Goal: Contribute content: Contribute content

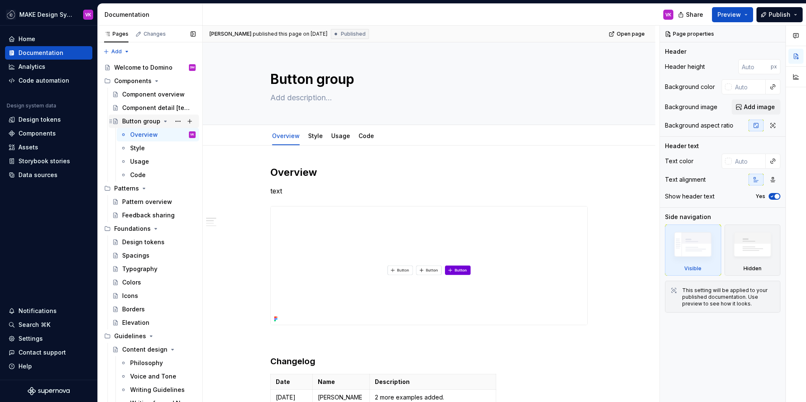
click at [143, 124] on div "Button group" at bounding box center [141, 121] width 38 height 8
click at [141, 120] on div "Button group" at bounding box center [141, 121] width 38 height 8
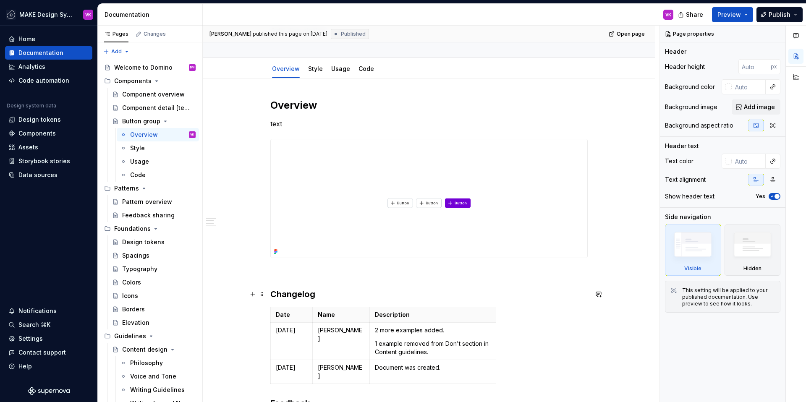
scroll to position [68, 0]
click at [300, 275] on p at bounding box center [428, 272] width 317 height 10
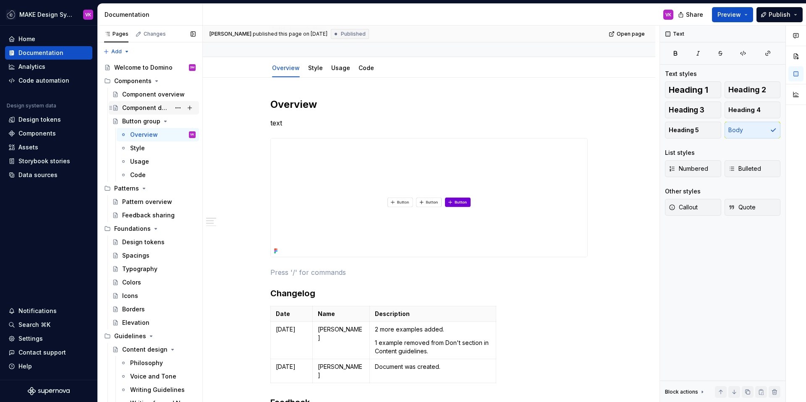
click at [154, 108] on div "Component detail [template]" at bounding box center [146, 108] width 48 height 8
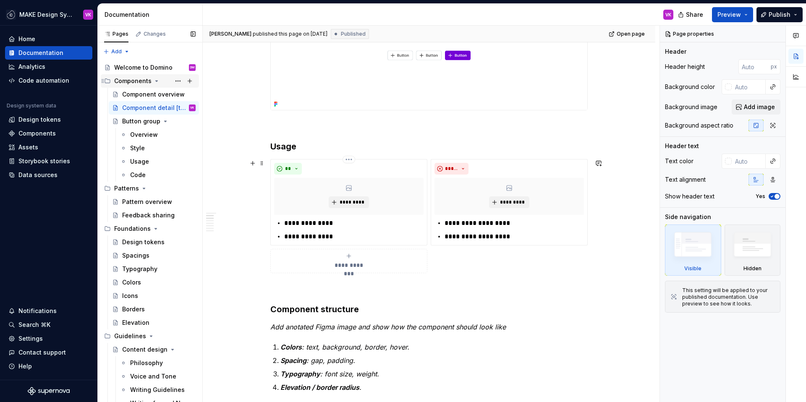
scroll to position [244, 0]
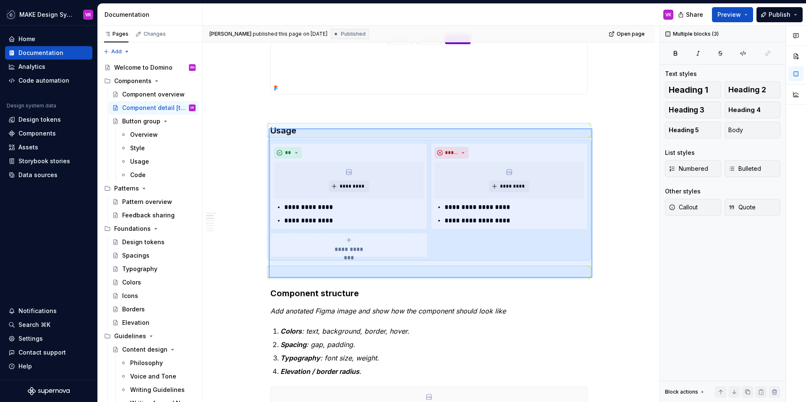
drag, startPoint x: 269, startPoint y: 128, endPoint x: 592, endPoint y: 278, distance: 356.3
click at [592, 278] on div "**********" at bounding box center [431, 214] width 456 height 377
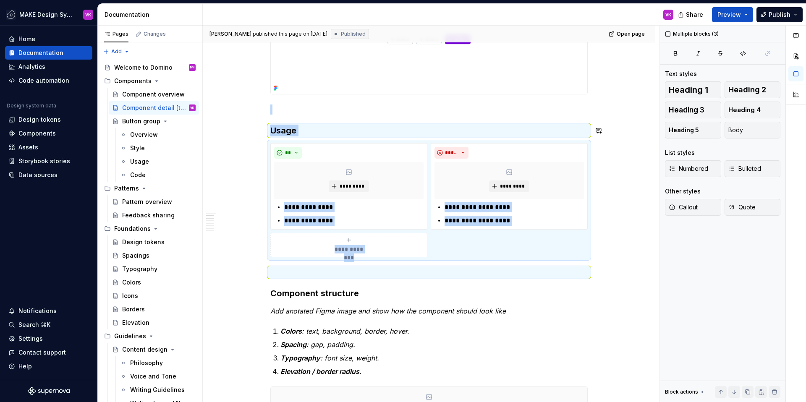
copy div "**********"
click at [148, 120] on div "Button group" at bounding box center [141, 121] width 38 height 8
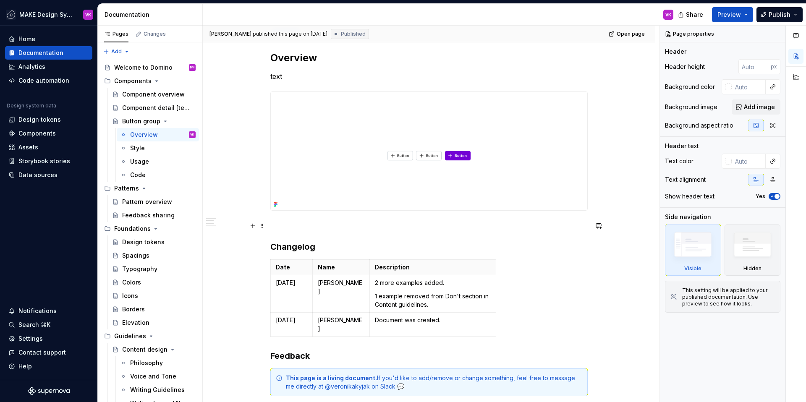
scroll to position [123, 0]
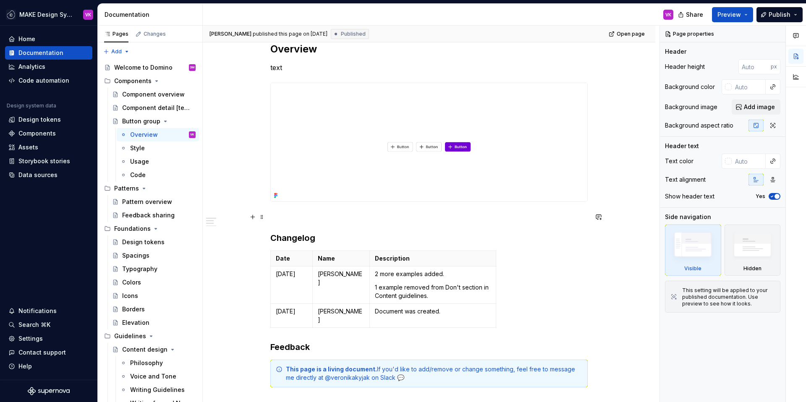
click at [289, 222] on p at bounding box center [428, 217] width 317 height 10
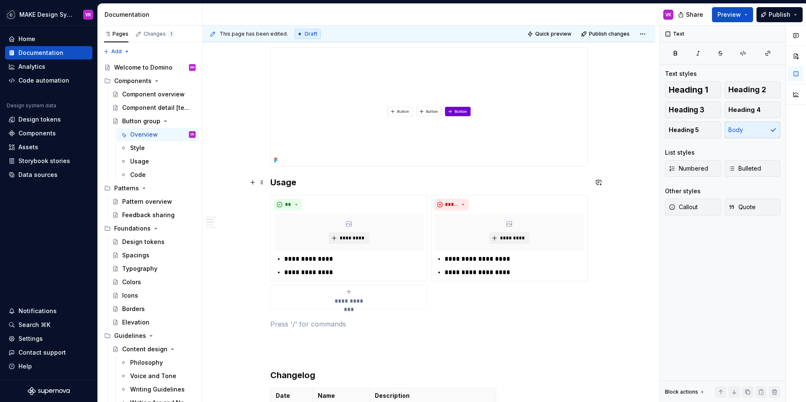
scroll to position [162, 0]
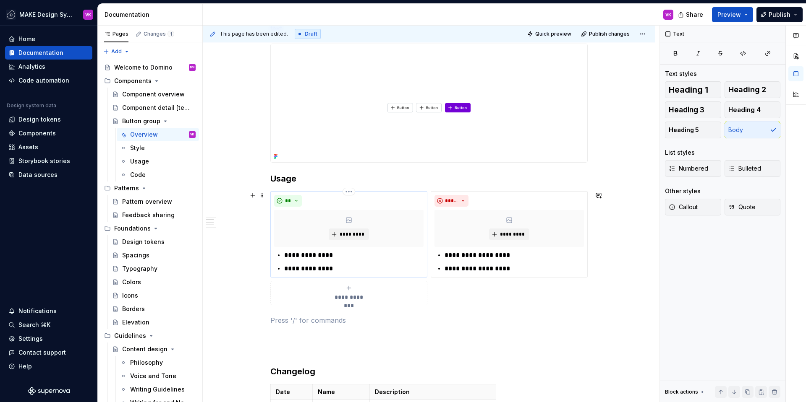
click at [316, 269] on p "**********" at bounding box center [353, 269] width 139 height 10
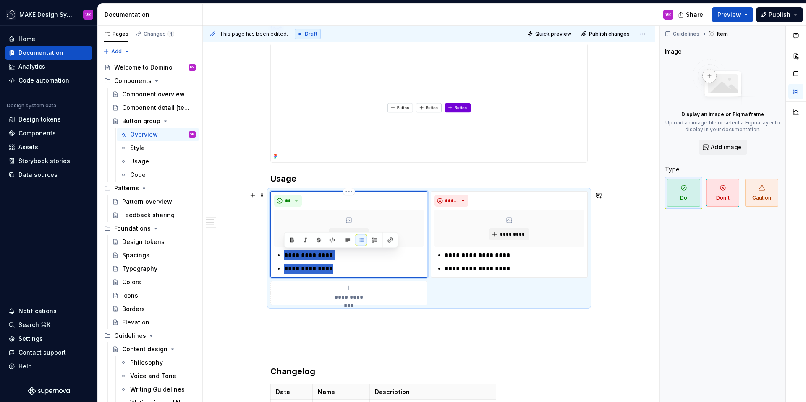
drag, startPoint x: 342, startPoint y: 269, endPoint x: 283, endPoint y: 255, distance: 60.6
click at [283, 255] on div "**********" at bounding box center [348, 261] width 149 height 23
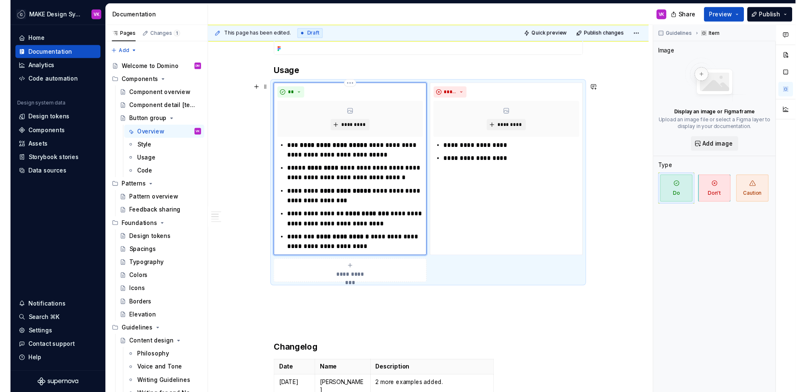
scroll to position [270, 0]
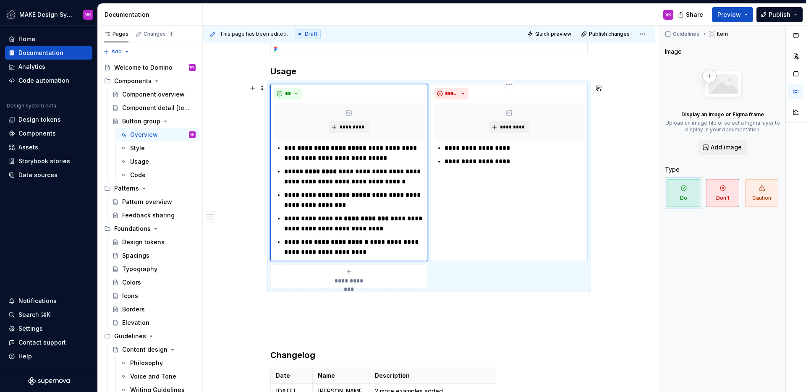
click at [461, 166] on p "**********" at bounding box center [513, 161] width 139 height 10
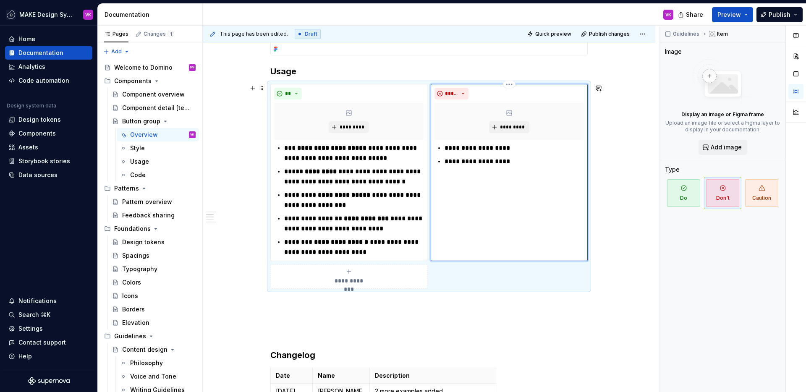
click at [474, 162] on p "**********" at bounding box center [513, 161] width 139 height 10
drag, startPoint x: 506, startPoint y: 163, endPoint x: 441, endPoint y: 147, distance: 66.2
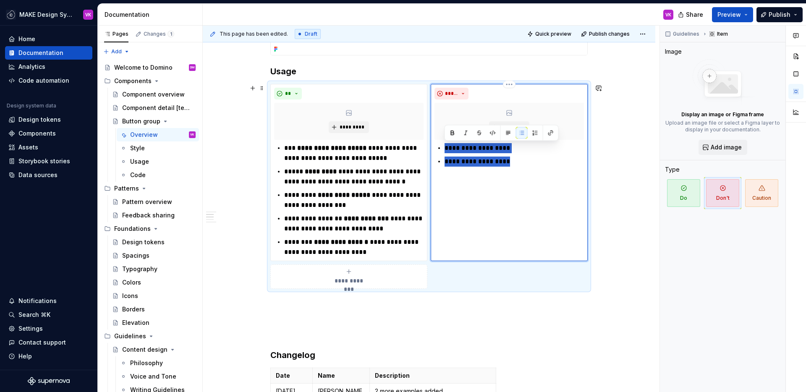
click at [441, 147] on div "**********" at bounding box center [508, 154] width 149 height 23
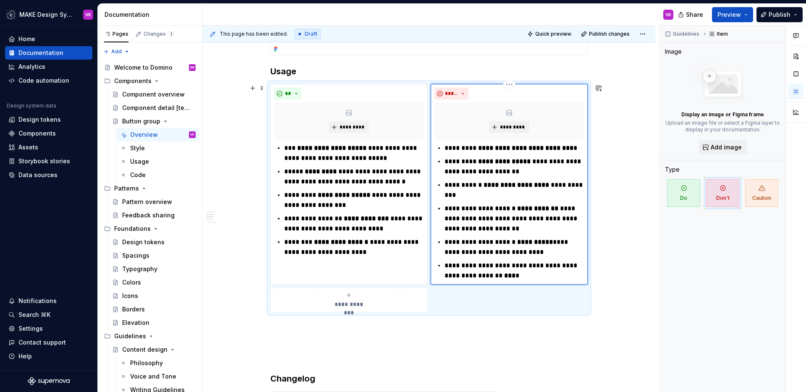
click at [549, 162] on p "**********" at bounding box center [513, 166] width 139 height 20
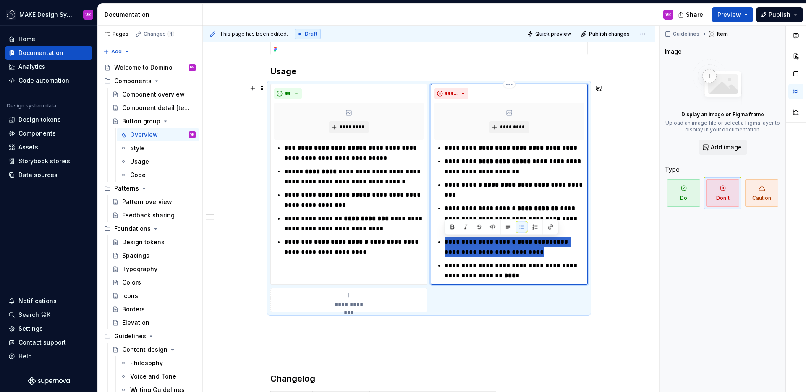
drag, startPoint x: 530, startPoint y: 250, endPoint x: 444, endPoint y: 241, distance: 86.5
click at [444, 241] on p "**********" at bounding box center [513, 247] width 139 height 20
click at [472, 192] on p "**********" at bounding box center [513, 190] width 139 height 20
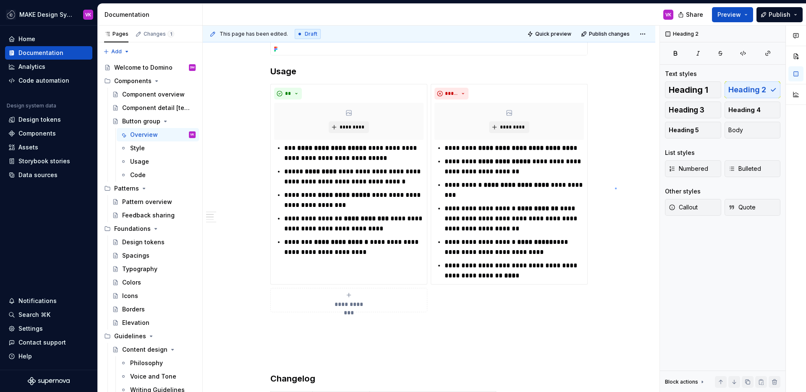
click at [615, 188] on div "**********" at bounding box center [431, 209] width 456 height 367
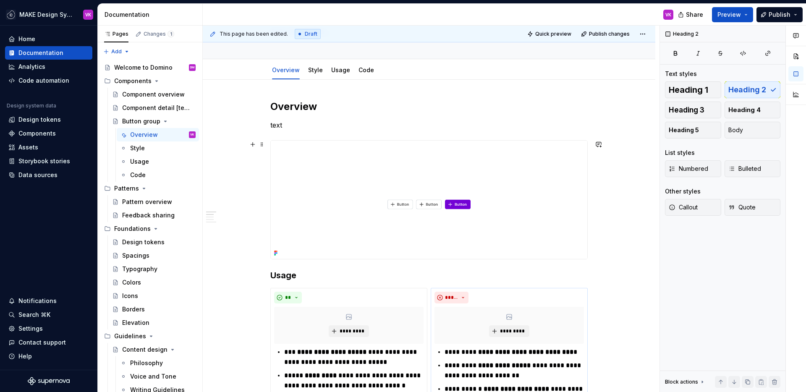
scroll to position [42, 0]
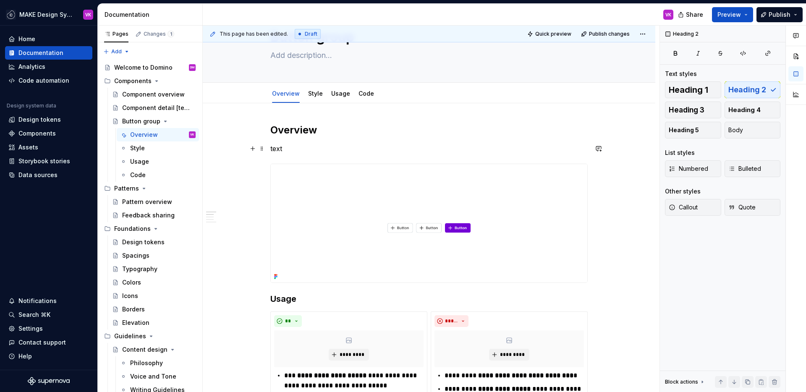
click at [290, 147] on p "text" at bounding box center [428, 148] width 317 height 10
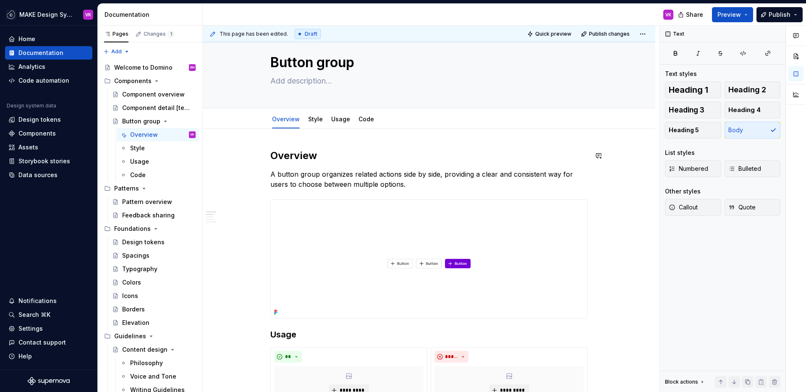
scroll to position [0, 0]
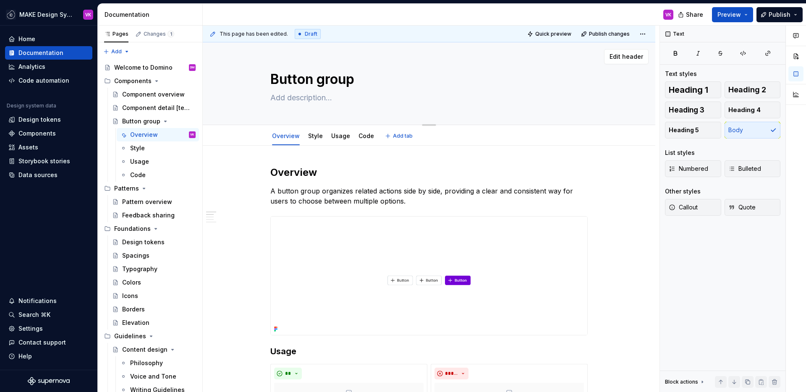
click at [296, 99] on textarea at bounding box center [427, 97] width 317 height 13
paste textarea "Organizes related actions into a single, consistent group"
type textarea "*"
type textarea "Organizes related actions into a single, consistent group"
type textarea "*"
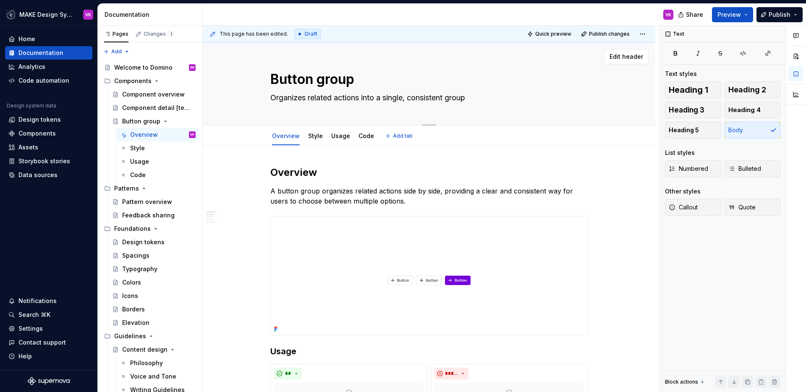
type textarea "Organizes related actions into a single, consistent group."
click at [299, 101] on textarea "Organizes related actions into a single, consistent group." at bounding box center [427, 97] width 317 height 13
click at [319, 100] on textarea "Organizes related actions into a single, consistent group." at bounding box center [427, 97] width 317 height 13
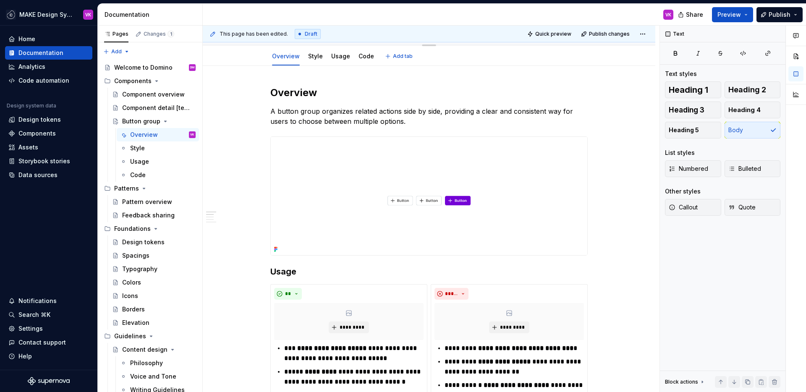
type textarea "*"
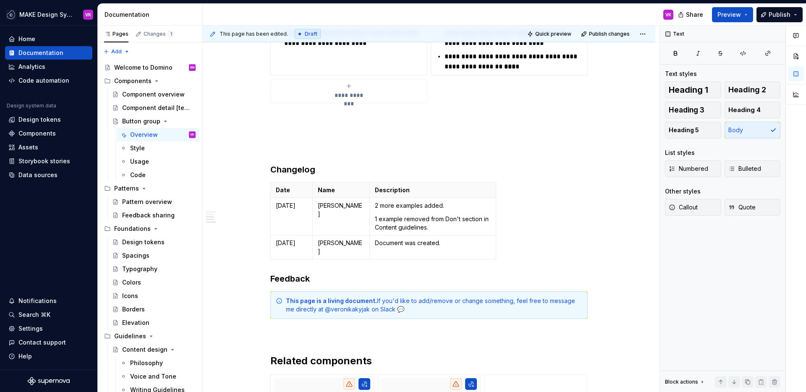
scroll to position [491, 0]
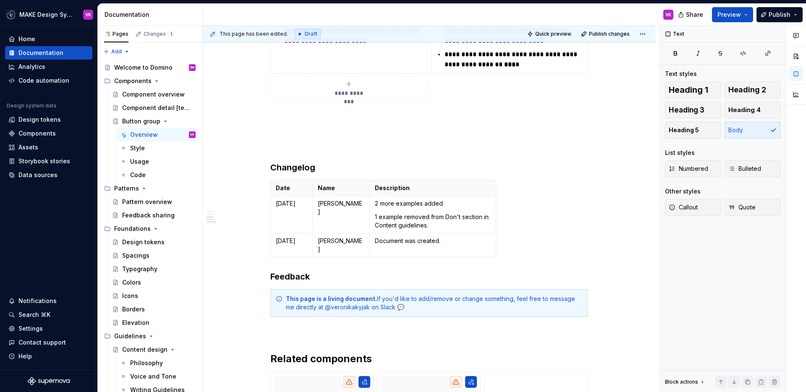
type textarea "Organizes related actions into a single, consistent group."
type textarea "*"
click at [276, 131] on p at bounding box center [428, 131] width 317 height 10
click at [296, 133] on p "Acessibility" at bounding box center [428, 131] width 317 height 10
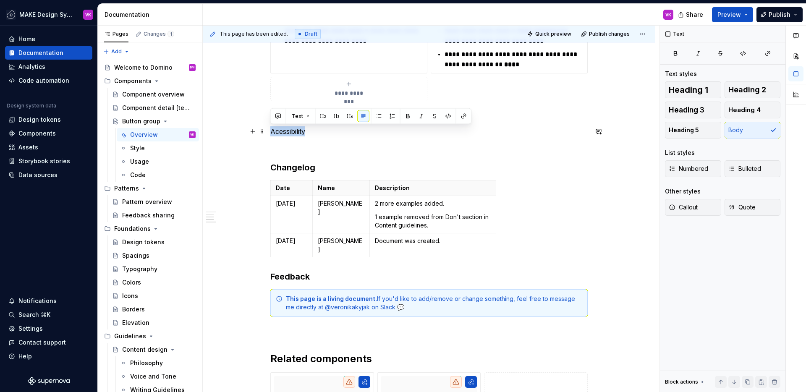
click at [296, 133] on p "Acessibility" at bounding box center [428, 131] width 317 height 10
click at [296, 116] on span "Text" at bounding box center [297, 116] width 11 height 7
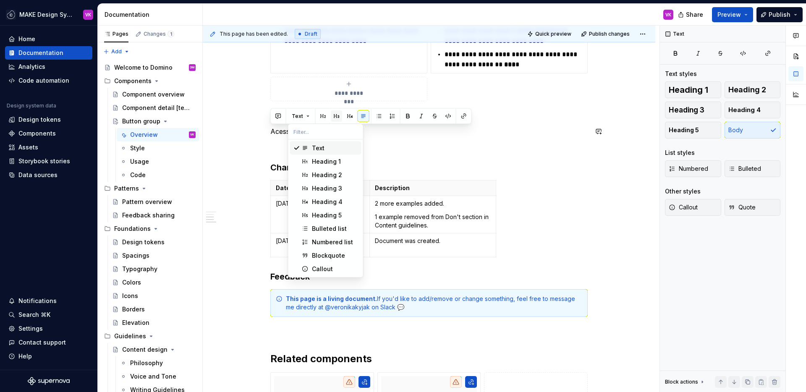
click at [335, 117] on button "button" at bounding box center [337, 116] width 12 height 12
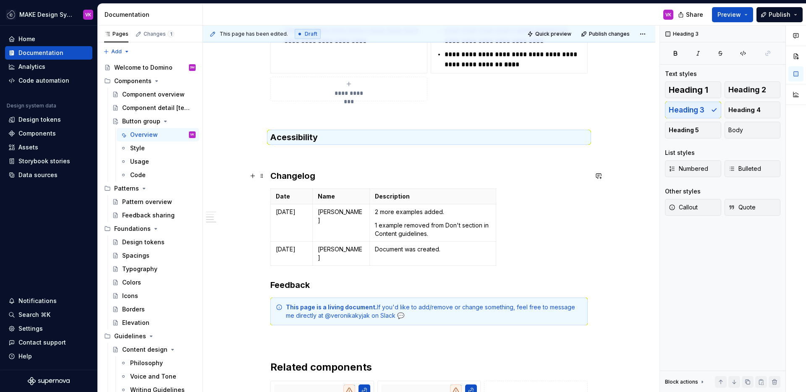
click at [302, 177] on h3 "Changelog" at bounding box center [428, 176] width 317 height 12
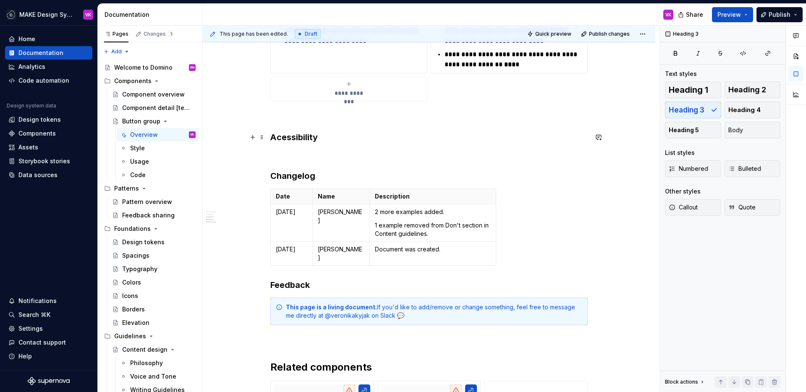
click at [298, 138] on h3 "Acessibility" at bounding box center [428, 137] width 317 height 12
click at [331, 138] on h3 "Acessibility" at bounding box center [428, 137] width 317 height 12
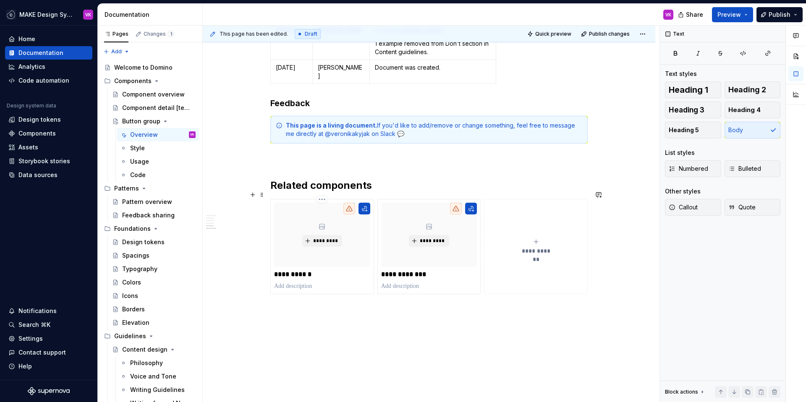
scroll to position [701, 0]
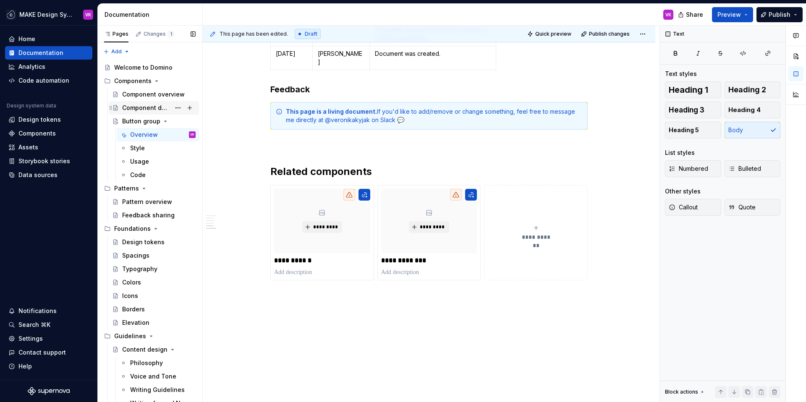
click at [145, 106] on div "Component detail [template]" at bounding box center [146, 108] width 48 height 8
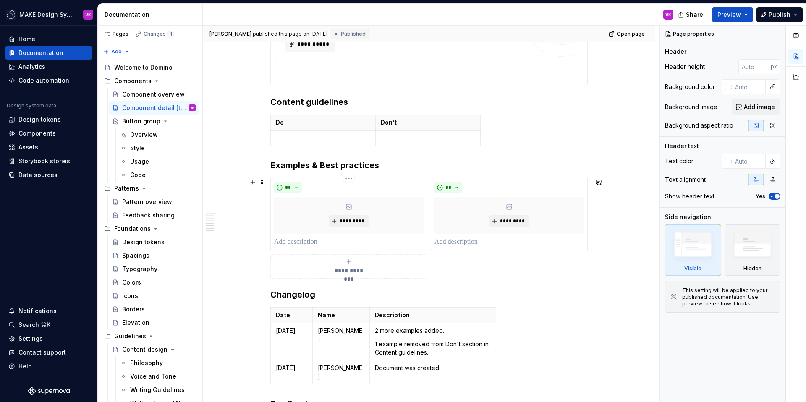
scroll to position [741, 0]
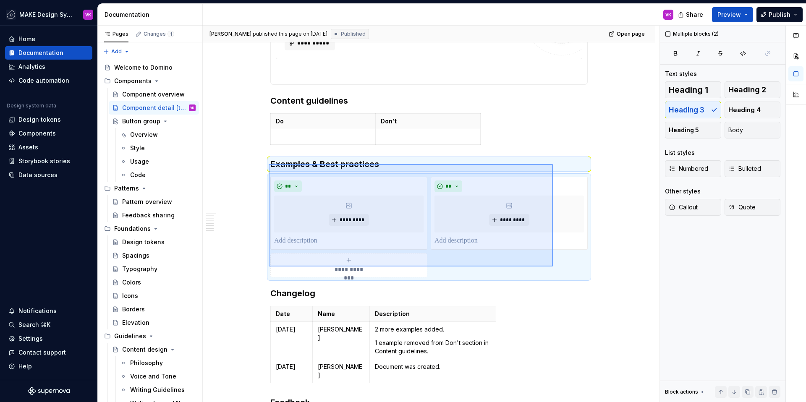
drag, startPoint x: 269, startPoint y: 164, endPoint x: 553, endPoint y: 268, distance: 303.1
click at [553, 268] on div "**********" at bounding box center [431, 214] width 456 height 377
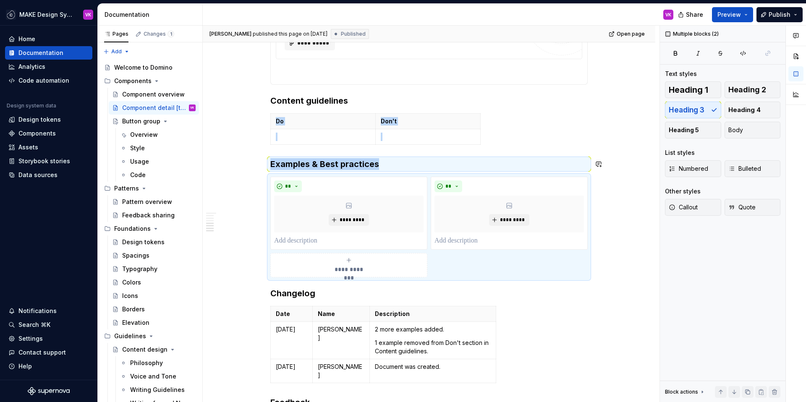
copy div "Do Don't Examples & Best practices"
click at [140, 122] on div "Button group" at bounding box center [141, 121] width 38 height 8
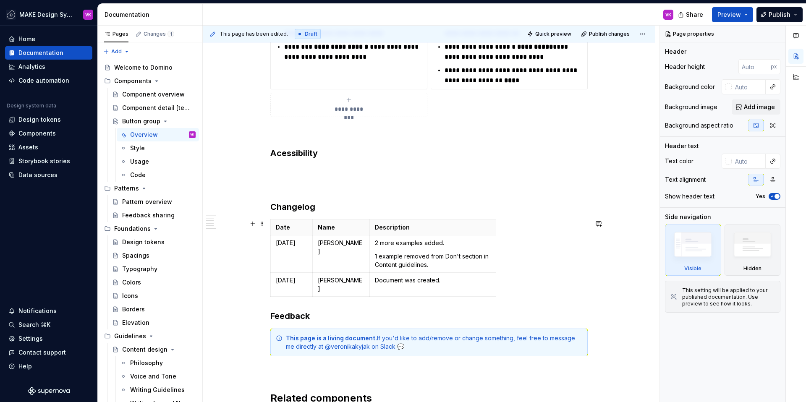
scroll to position [504, 0]
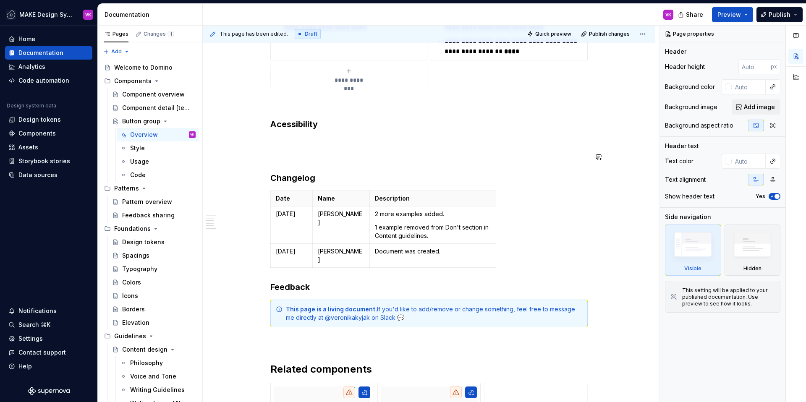
click at [287, 147] on div "**********" at bounding box center [428, 70] width 317 height 816
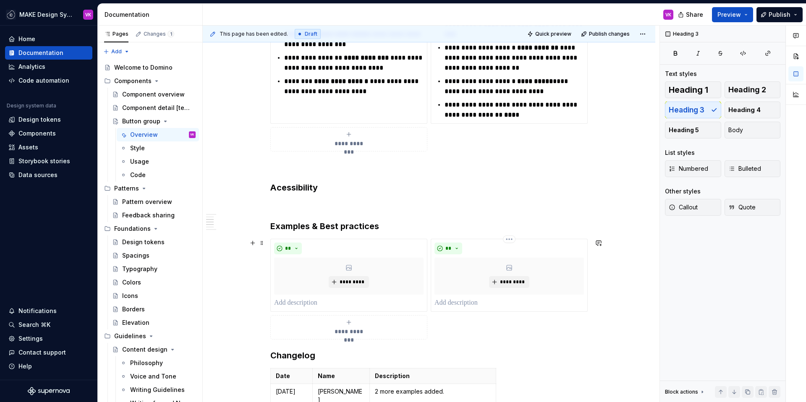
scroll to position [443, 0]
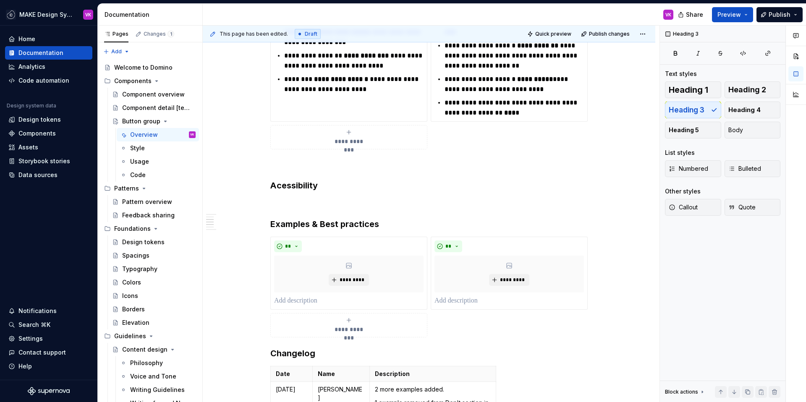
type textarea "*"
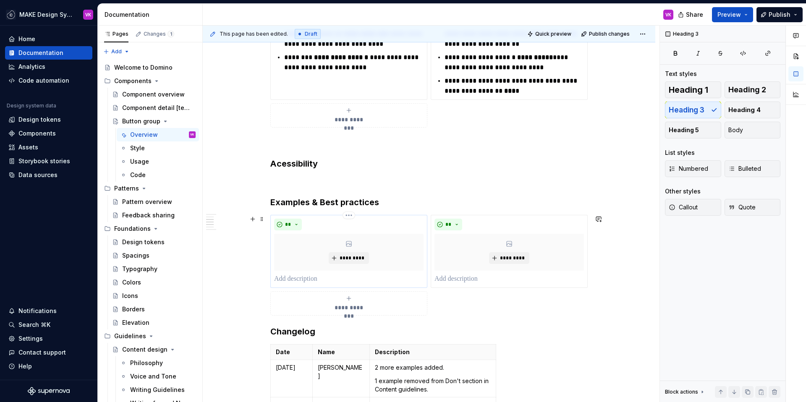
click at [302, 279] on p at bounding box center [348, 279] width 149 height 10
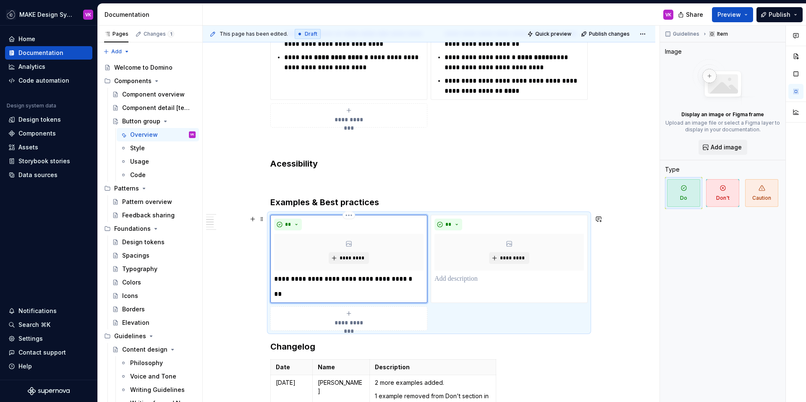
click at [310, 279] on p "**********" at bounding box center [348, 279] width 149 height 10
click at [281, 260] on button "button" at bounding box center [282, 264] width 12 height 12
click at [298, 297] on p "**" at bounding box center [348, 294] width 149 height 10
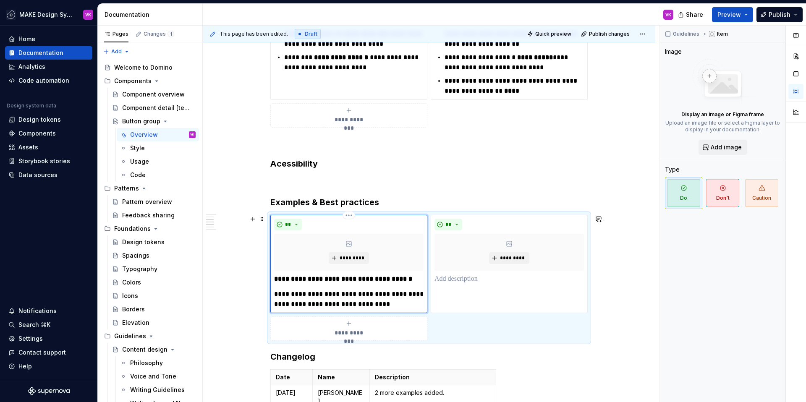
click at [275, 296] on p "**********" at bounding box center [348, 299] width 149 height 20
click at [390, 305] on p "**********" at bounding box center [348, 299] width 149 height 20
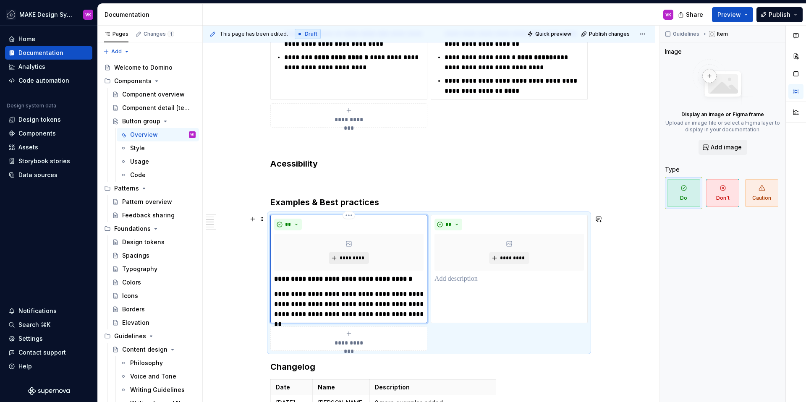
click at [346, 260] on span "*********" at bounding box center [352, 258] width 26 height 7
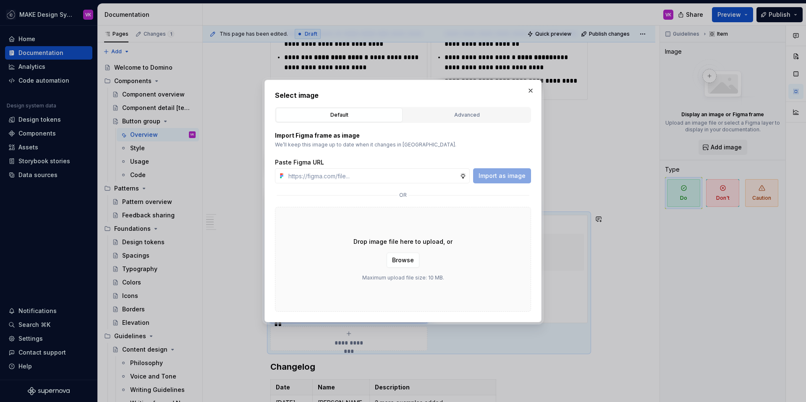
type textarea "*"
type input "https://www.figma.com/design/B6sYmZEWlvpiUZ7iwhQs15/Supernova-Documentation?nod…"
click at [507, 178] on span "Import as image" at bounding box center [501, 176] width 47 height 8
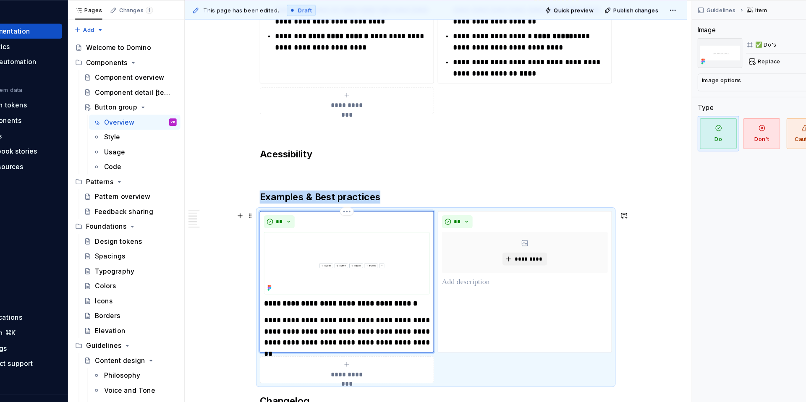
click at [368, 250] on img at bounding box center [348, 262] width 149 height 56
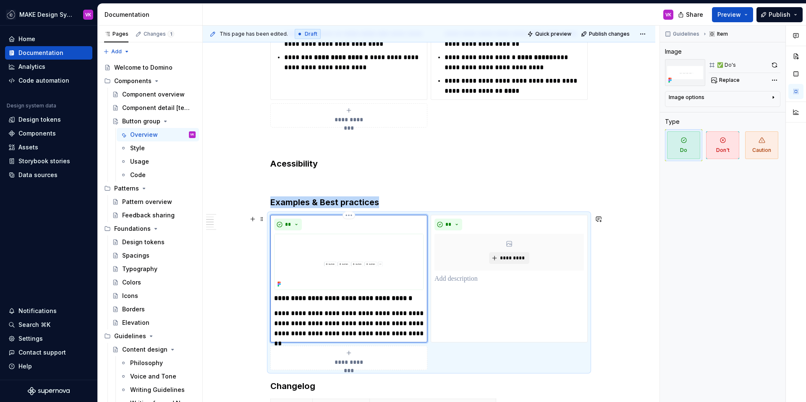
click at [321, 253] on img at bounding box center [348, 262] width 149 height 56
click at [353, 215] on div "**********" at bounding box center [428, 292] width 317 height 155
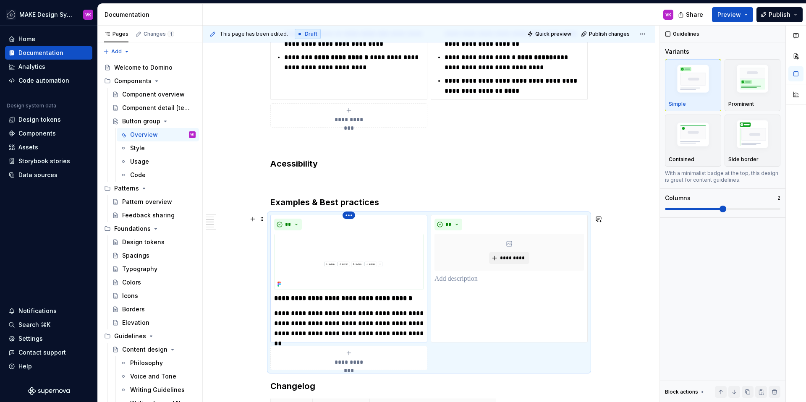
click at [350, 217] on html "MAKE Design System VK Home Documentation Analytics Code automation Design syste…" at bounding box center [403, 201] width 806 height 402
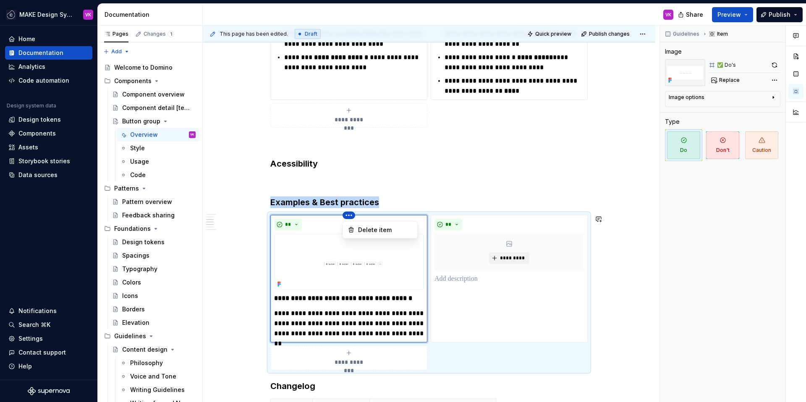
click at [333, 266] on html "MAKE Design System VK Home Documentation Analytics Code automation Design syste…" at bounding box center [403, 201] width 806 height 402
click at [359, 258] on img at bounding box center [348, 262] width 149 height 56
click at [729, 82] on span "Replace" at bounding box center [729, 80] width 21 height 7
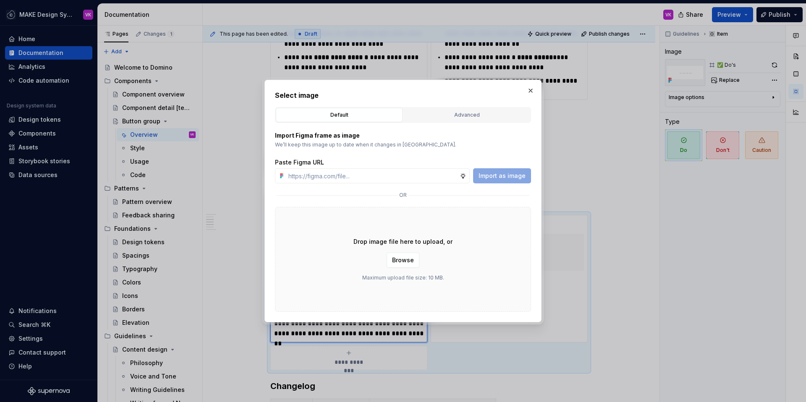
type textarea "*"
type input "https://www.figma.com/design/B6sYmZEWlvpiUZ7iwhQs15/Supernova-Documentation?nod…"
click at [500, 175] on span "Import as image" at bounding box center [501, 176] width 47 height 8
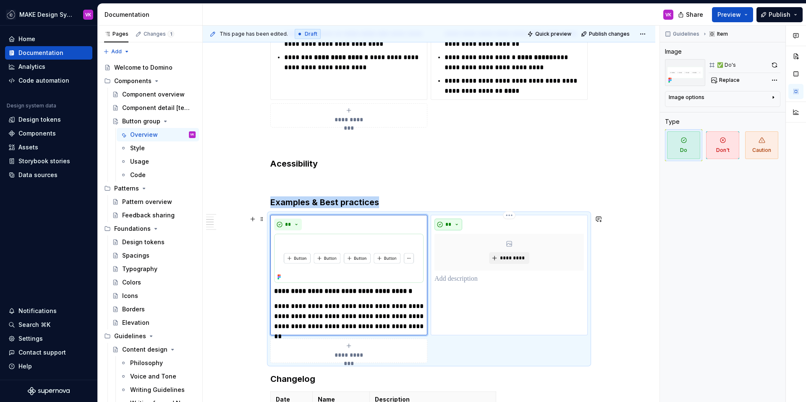
click at [456, 229] on button "**" at bounding box center [448, 225] width 28 height 12
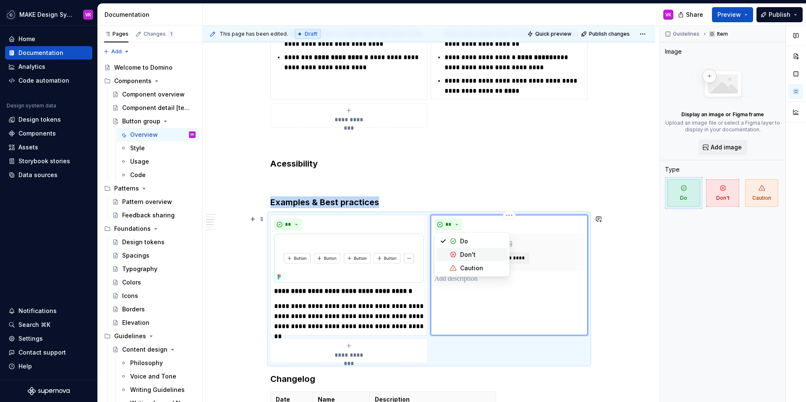
click at [460, 255] on div "Don't" at bounding box center [468, 254] width 16 height 8
click at [511, 251] on div "*********" at bounding box center [508, 252] width 149 height 37
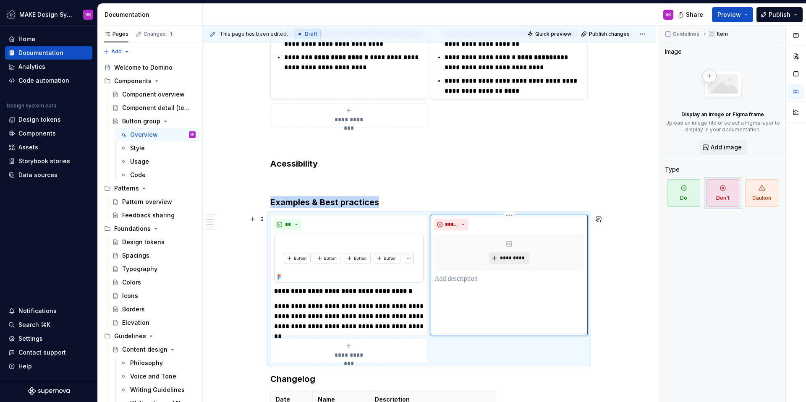
click at [517, 255] on span "*********" at bounding box center [512, 258] width 26 height 7
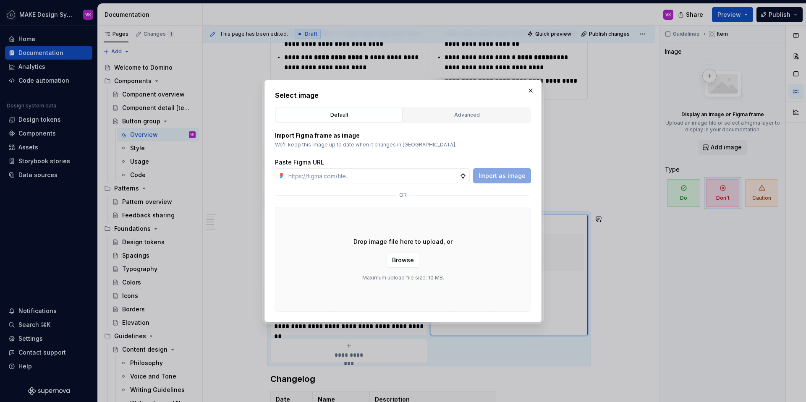
type textarea "*"
click at [433, 178] on input "text" at bounding box center [372, 175] width 175 height 15
type input "https://www.figma.com/design/B6sYmZEWlvpiUZ7iwhQs15/Supernova-Documentation?nod…"
click at [492, 178] on span "Import as image" at bounding box center [501, 176] width 47 height 8
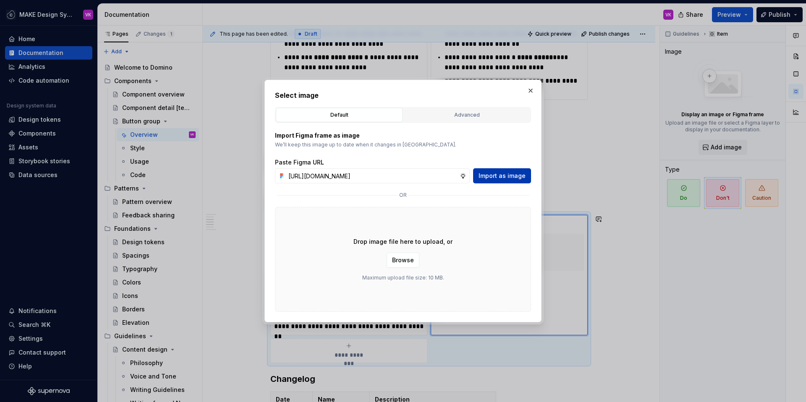
scroll to position [0, 0]
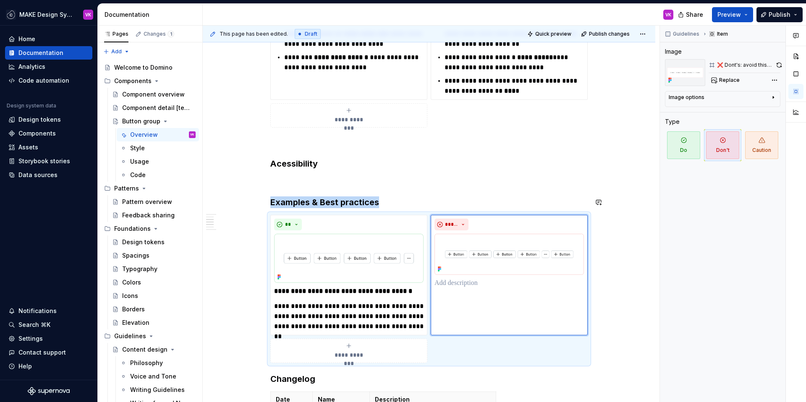
click at [473, 190] on div "**********" at bounding box center [428, 189] width 317 height 977
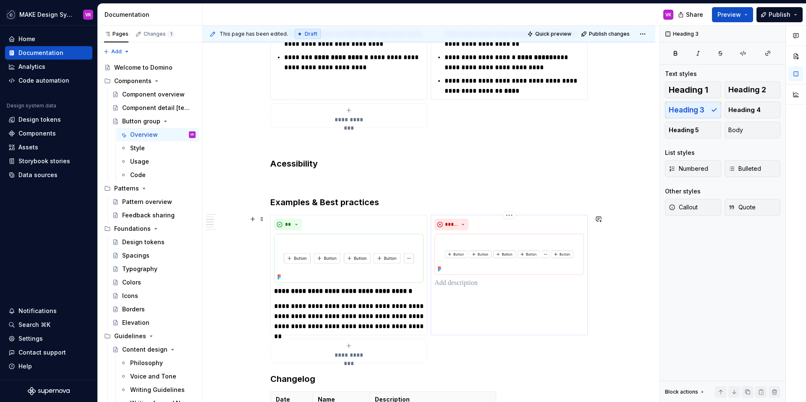
click at [482, 297] on div "*****" at bounding box center [508, 275] width 157 height 120
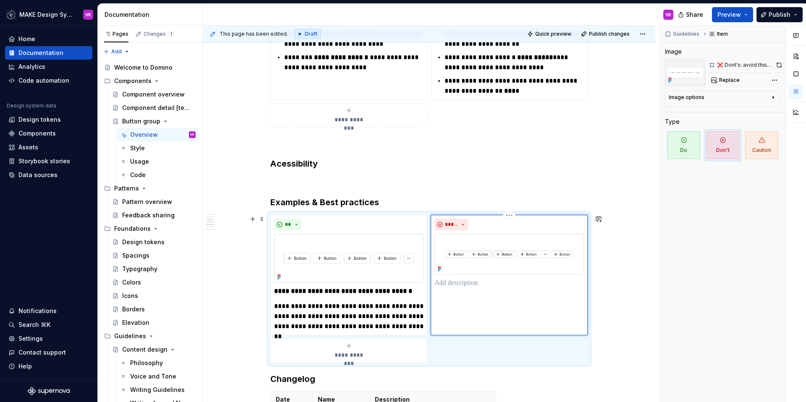
click at [470, 280] on p at bounding box center [508, 283] width 149 height 10
click at [436, 177] on p at bounding box center [428, 181] width 317 height 10
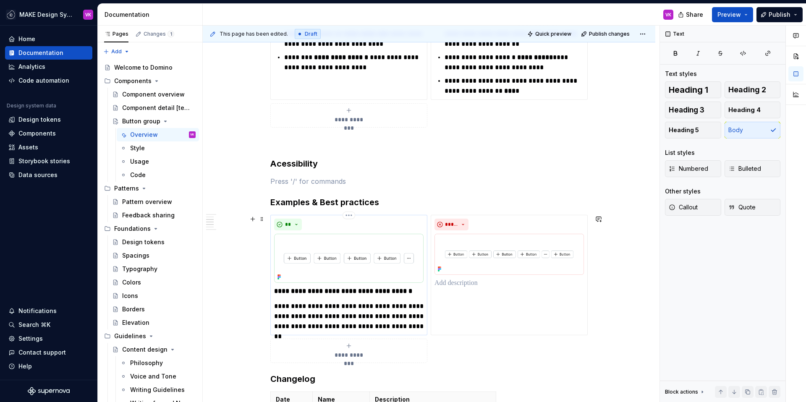
click at [293, 237] on img at bounding box center [348, 258] width 149 height 49
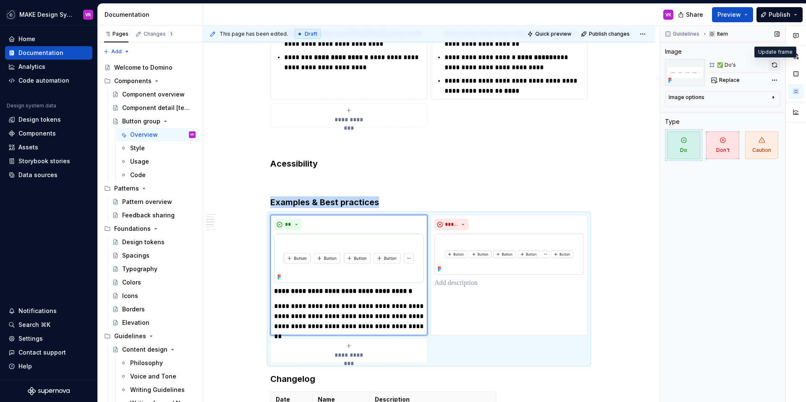
click at [775, 66] on button "button" at bounding box center [774, 65] width 12 height 12
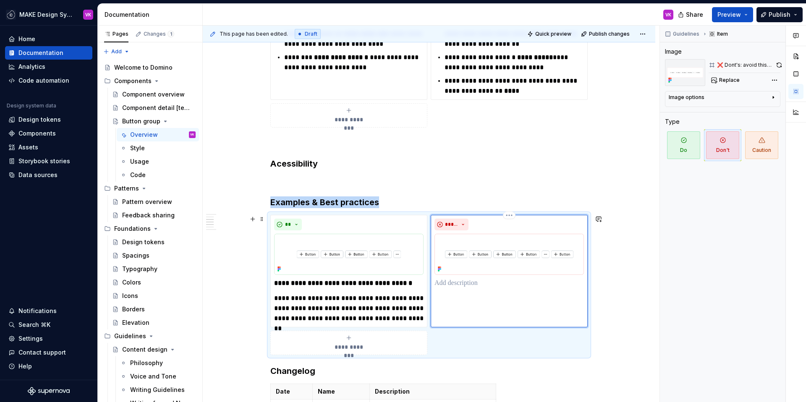
click at [534, 271] on img at bounding box center [508, 254] width 149 height 41
click at [778, 65] on button "button" at bounding box center [778, 65] width 3 height 12
click at [357, 282] on strong "**********" at bounding box center [343, 283] width 138 height 6
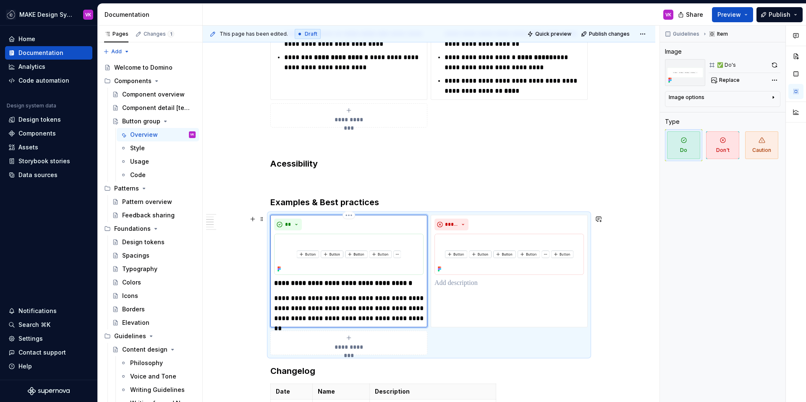
click at [357, 282] on strong "**********" at bounding box center [343, 283] width 138 height 6
click at [473, 285] on p at bounding box center [508, 283] width 149 height 10
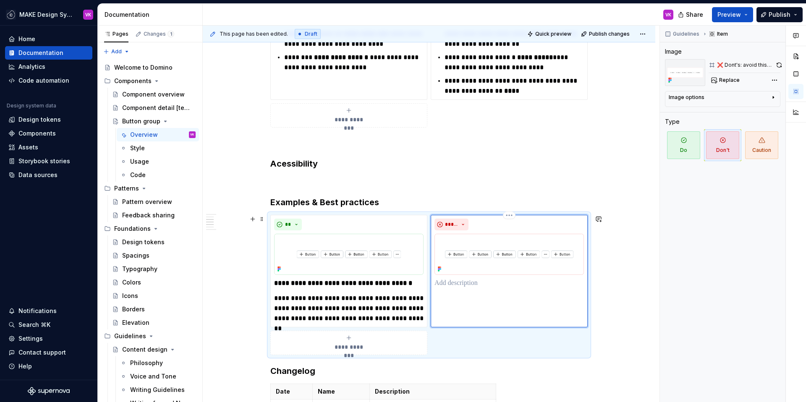
type textarea "*"
click at [408, 284] on strong "**********" at bounding box center [343, 283] width 138 height 6
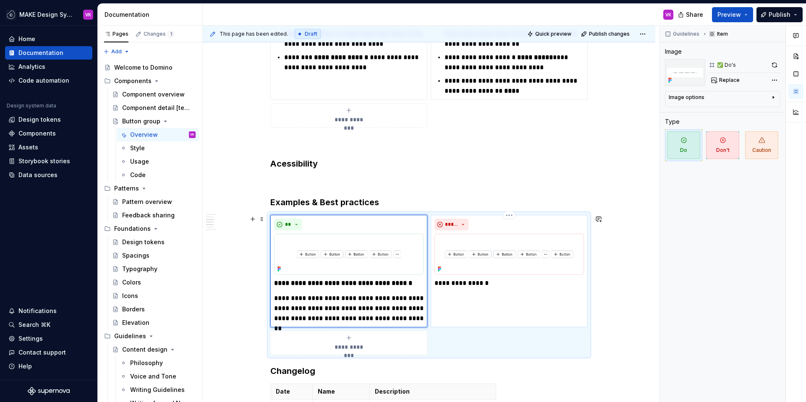
click at [499, 281] on p "**********" at bounding box center [508, 283] width 149 height 10
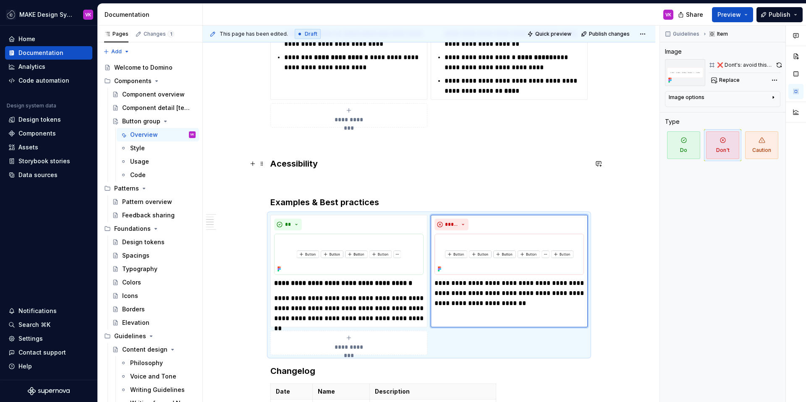
click at [465, 168] on h3 "Acessibility" at bounding box center [428, 164] width 317 height 12
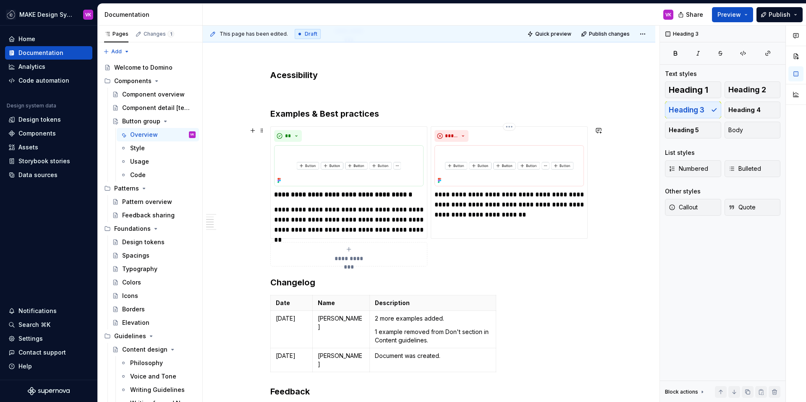
scroll to position [584, 0]
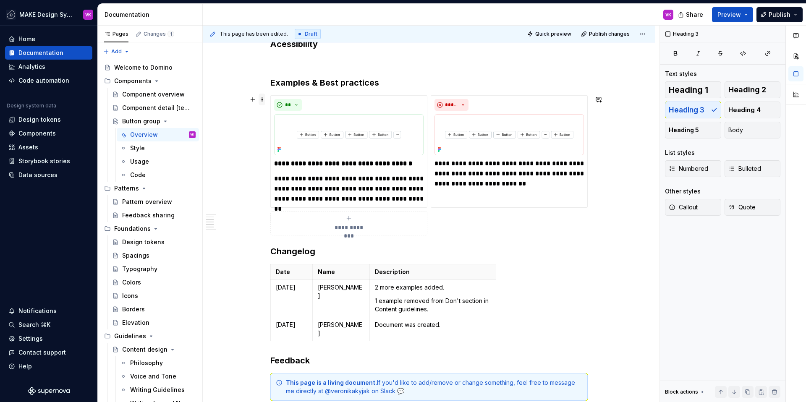
click at [261, 100] on span at bounding box center [261, 100] width 7 height 12
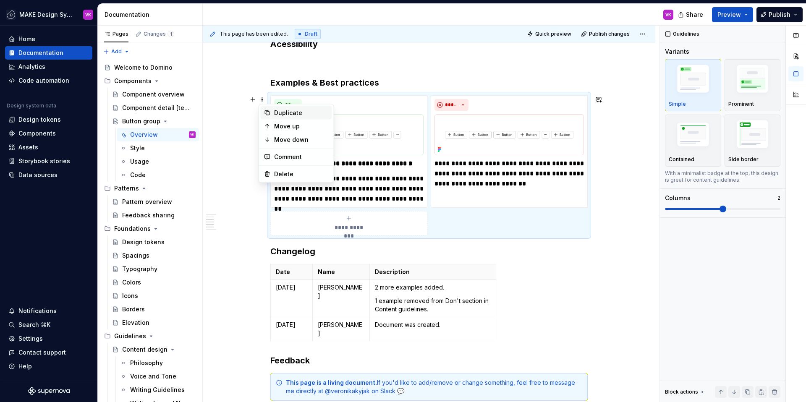
click at [281, 113] on div "Duplicate" at bounding box center [301, 113] width 55 height 8
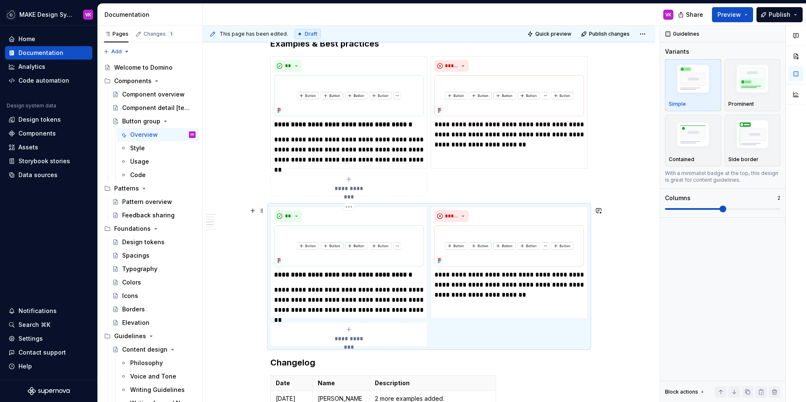
scroll to position [624, 0]
click at [318, 273] on strong "**********" at bounding box center [343, 274] width 138 height 6
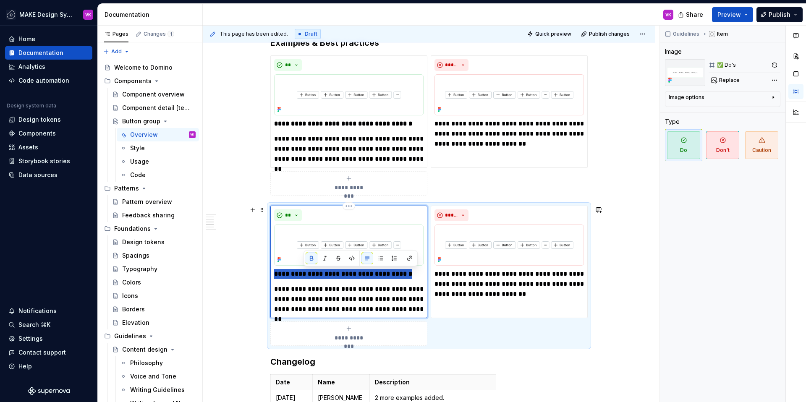
click at [318, 273] on strong "**********" at bounding box center [343, 274] width 138 height 6
type textarea "*"
click at [275, 274] on strong "**********" at bounding box center [321, 274] width 95 height 6
click at [415, 273] on p "**********" at bounding box center [348, 274] width 149 height 10
click at [332, 247] on img at bounding box center [348, 244] width 149 height 41
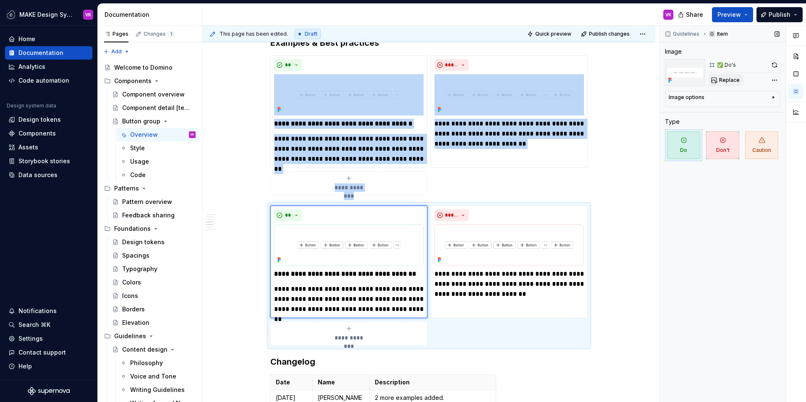
click at [727, 79] on span "Replace" at bounding box center [729, 80] width 21 height 7
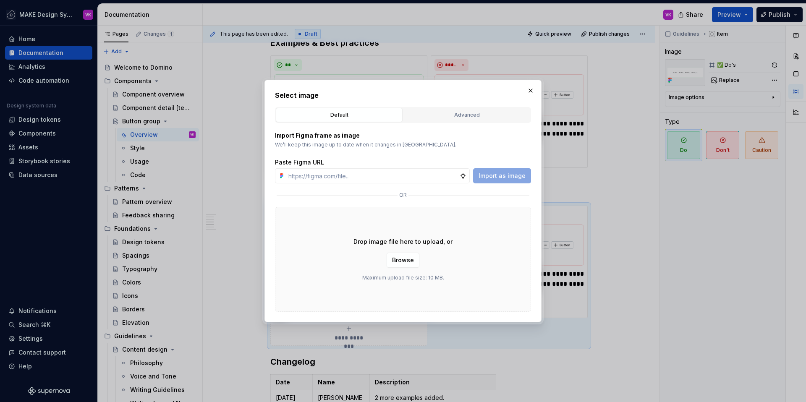
type textarea "*"
type input "https://www.figma.com/design/B6sYmZEWlvpiUZ7iwhQs15/Supernova-Documentation?nod…"
click at [487, 176] on span "Import as image" at bounding box center [501, 176] width 47 height 8
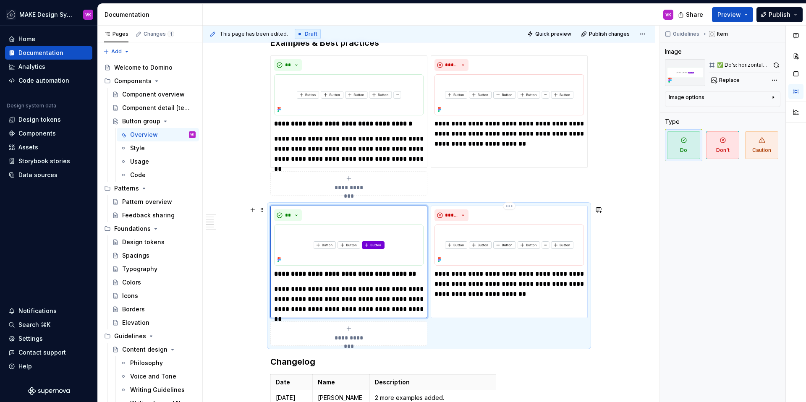
click at [486, 284] on p "**********" at bounding box center [508, 284] width 149 height 30
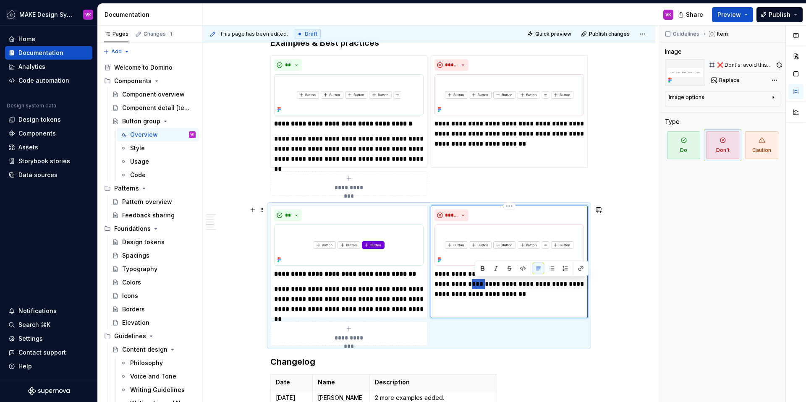
click at [486, 284] on p "**********" at bounding box center [508, 284] width 149 height 30
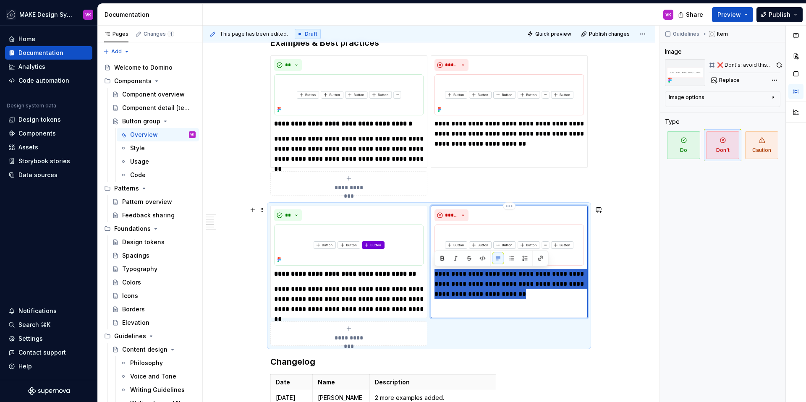
type textarea "*"
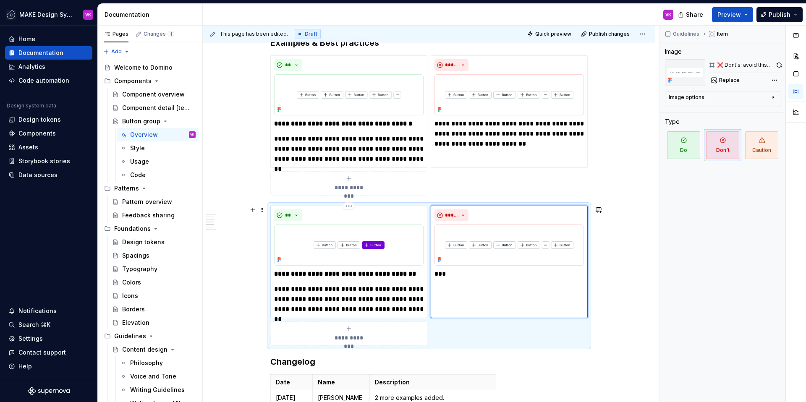
click at [368, 297] on p "**********" at bounding box center [348, 299] width 149 height 30
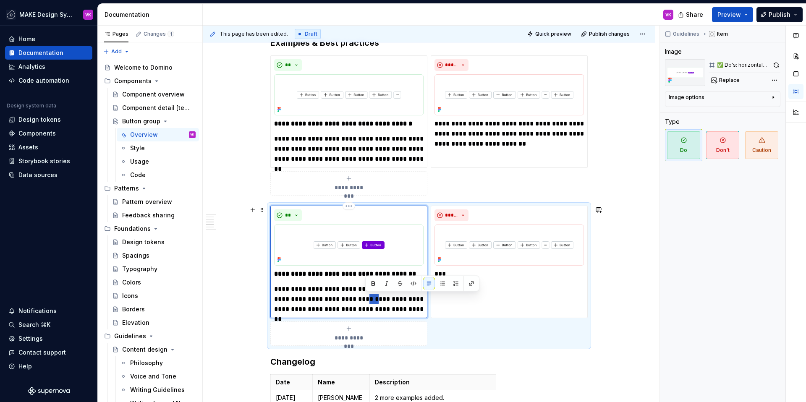
click at [368, 297] on p "**********" at bounding box center [348, 299] width 149 height 30
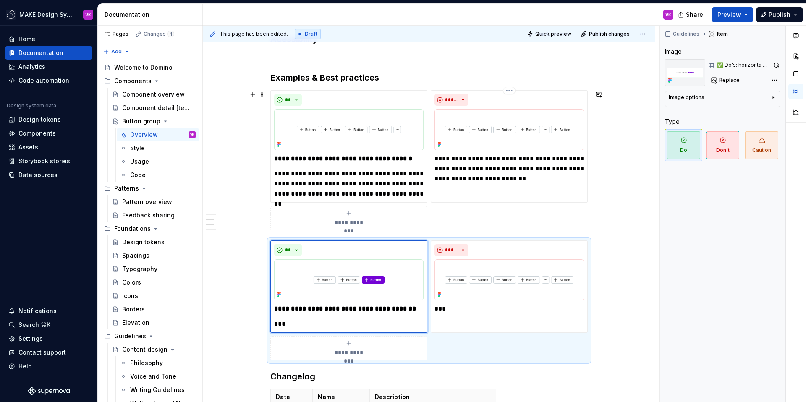
scroll to position [589, 0]
click at [317, 161] on strong "**********" at bounding box center [343, 159] width 138 height 6
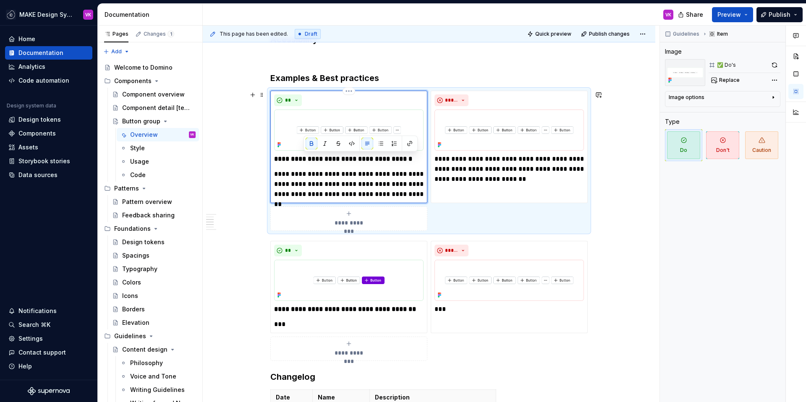
click at [317, 161] on strong "**********" at bounding box center [343, 159] width 138 height 6
click at [252, 96] on button "button" at bounding box center [253, 95] width 12 height 12
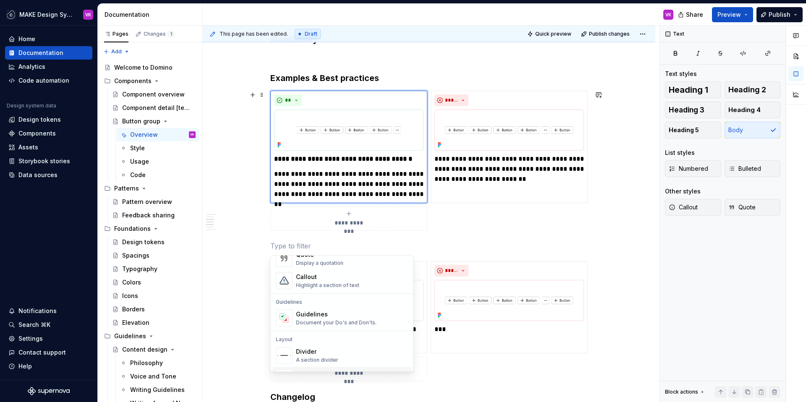
scroll to position [136, 0]
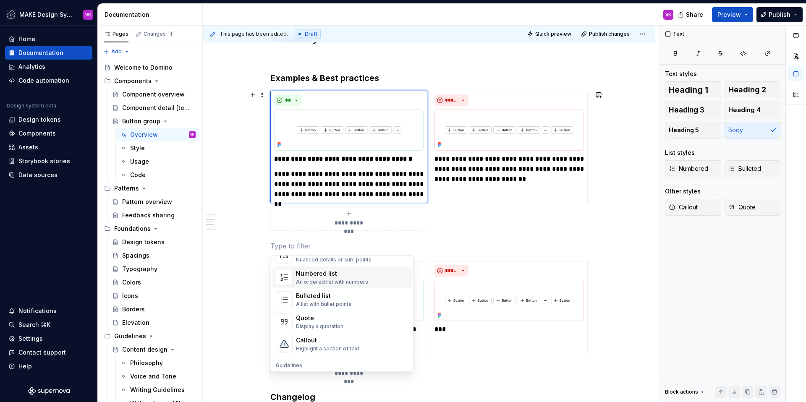
click at [296, 81] on h3 "Examples & Best practices" at bounding box center [428, 78] width 317 height 12
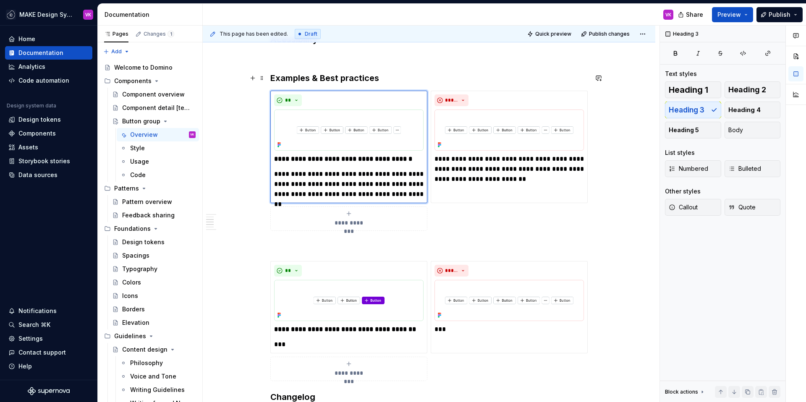
click at [395, 81] on h3 "Examples & Best practices" at bounding box center [428, 78] width 317 height 12
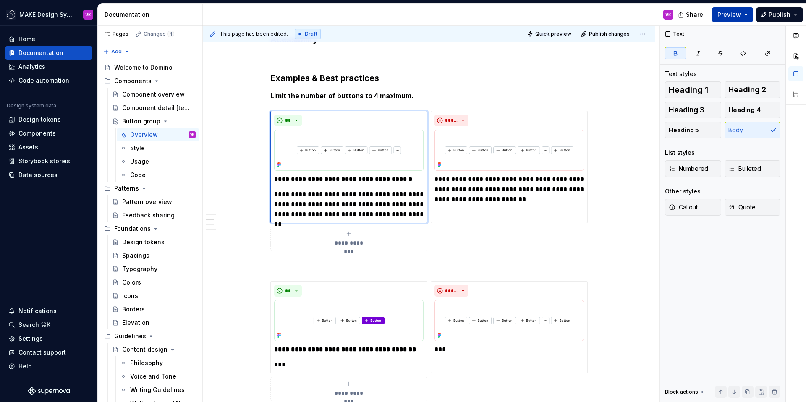
click at [720, 16] on span "Preview" at bounding box center [728, 14] width 23 height 8
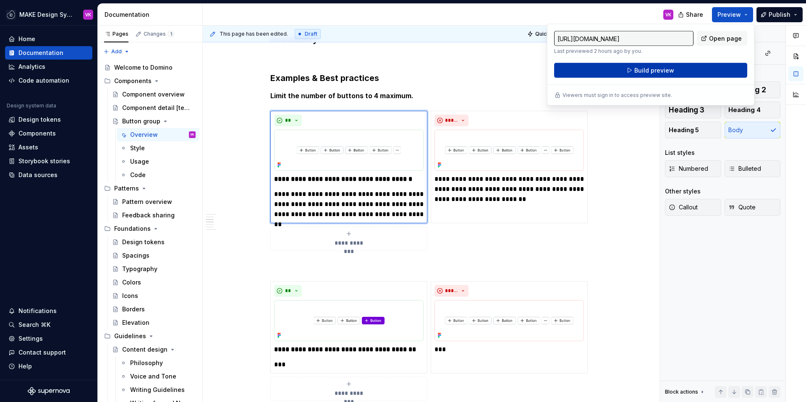
click at [599, 70] on button "Build preview" at bounding box center [650, 70] width 193 height 15
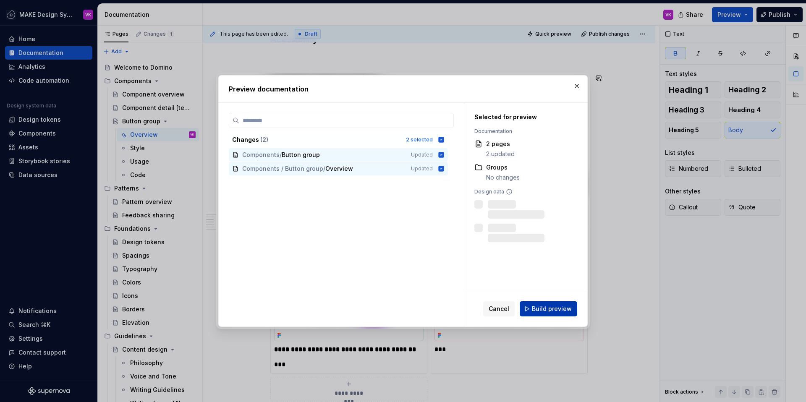
click at [538, 310] on span "Build preview" at bounding box center [552, 309] width 40 height 8
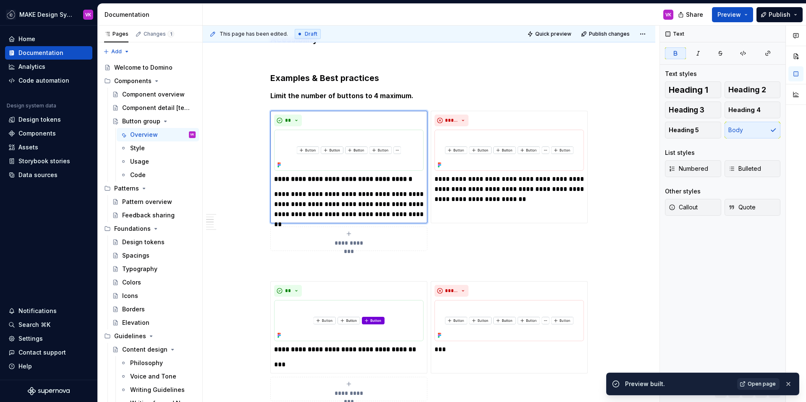
click at [766, 381] on span "Open page" at bounding box center [761, 384] width 28 height 7
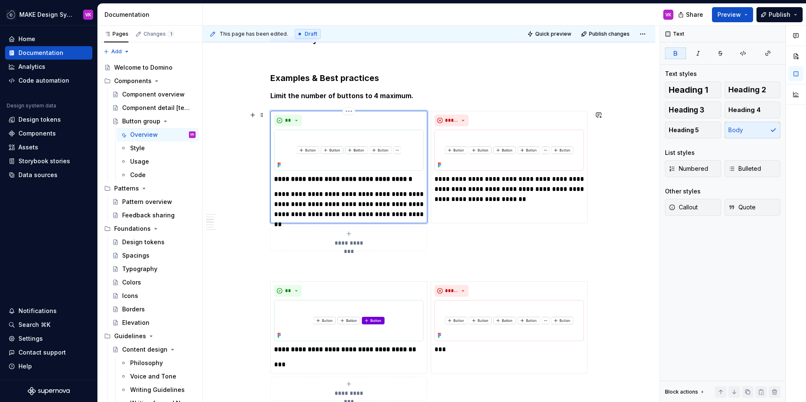
click at [353, 196] on p "**********" at bounding box center [348, 204] width 149 height 30
type textarea "*"
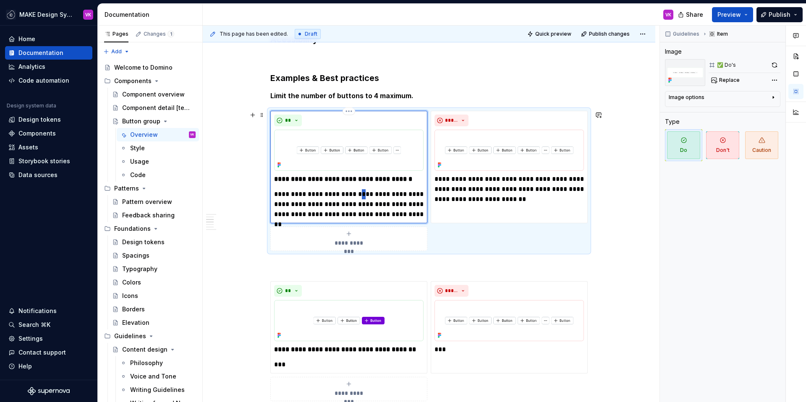
click at [353, 196] on p "**********" at bounding box center [348, 204] width 149 height 30
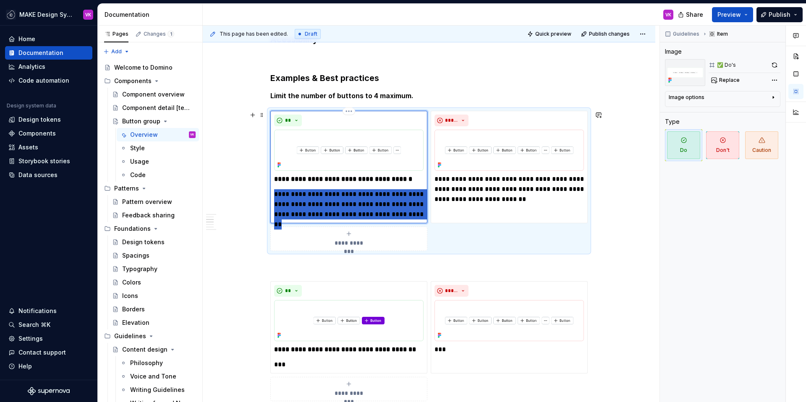
click at [353, 196] on p "**********" at bounding box center [348, 204] width 149 height 30
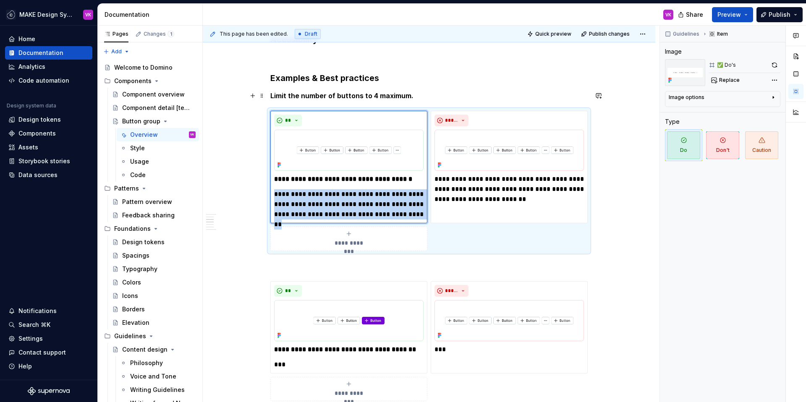
click at [422, 96] on p "Limit the number of buttons to 4 maximum." at bounding box center [428, 96] width 317 height 10
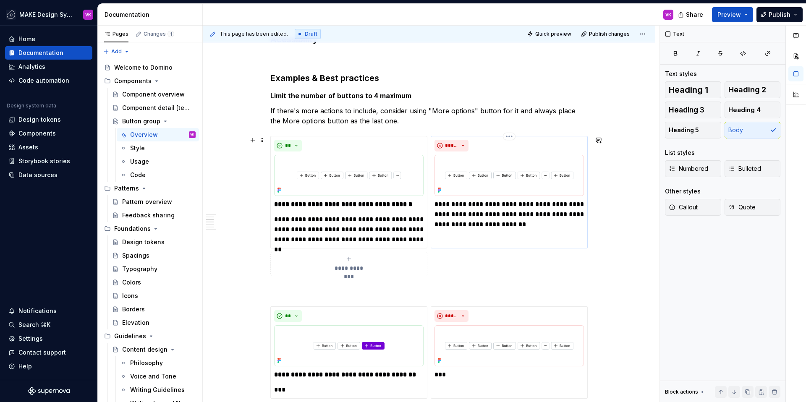
click at [485, 208] on p "**********" at bounding box center [508, 214] width 149 height 30
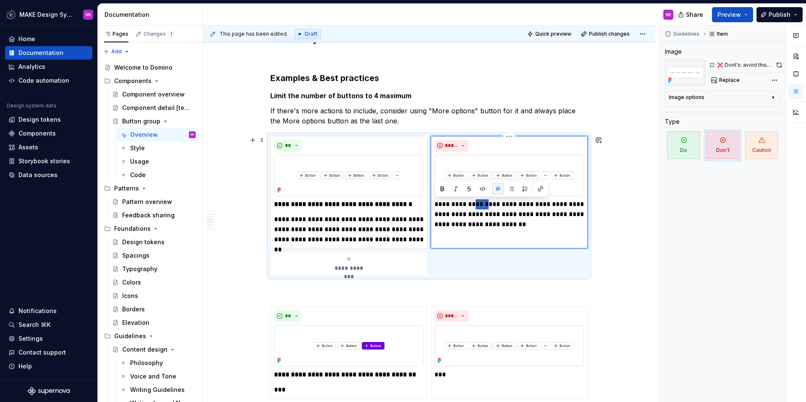
click at [485, 208] on p "**********" at bounding box center [508, 214] width 149 height 30
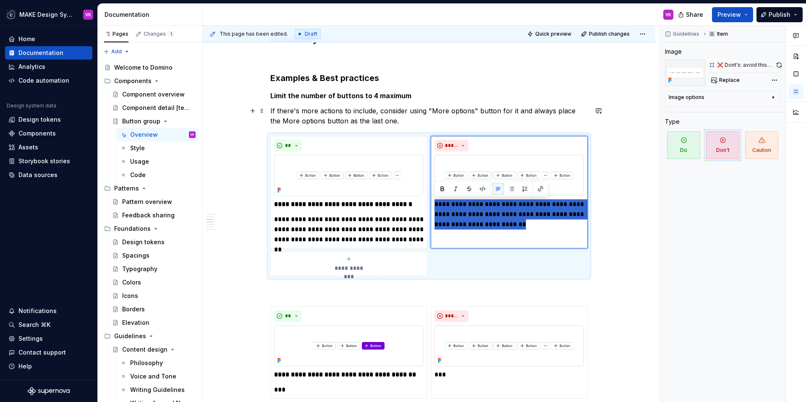
click at [421, 119] on p "If there's more actions to include, consider using "More options" button for it…" at bounding box center [428, 116] width 317 height 20
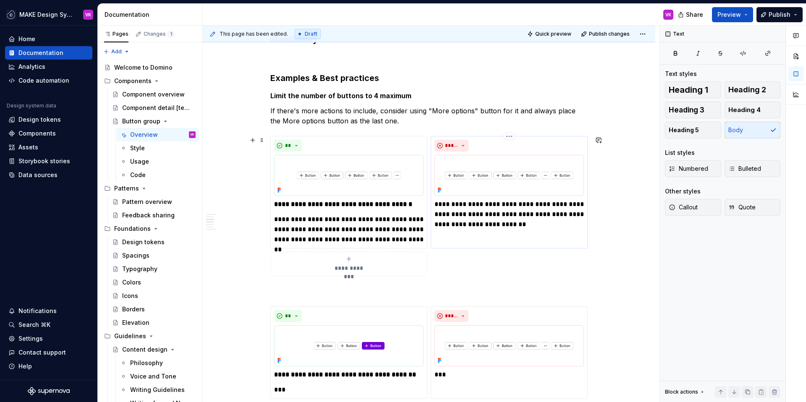
click at [484, 210] on p "**********" at bounding box center [508, 214] width 149 height 30
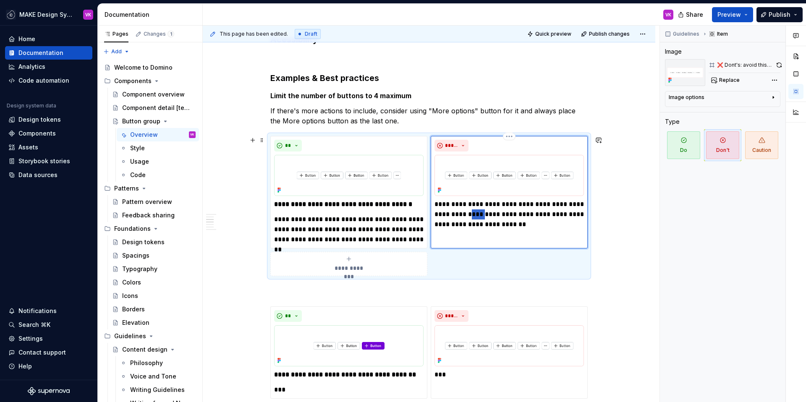
click at [484, 210] on p "**********" at bounding box center [508, 214] width 149 height 30
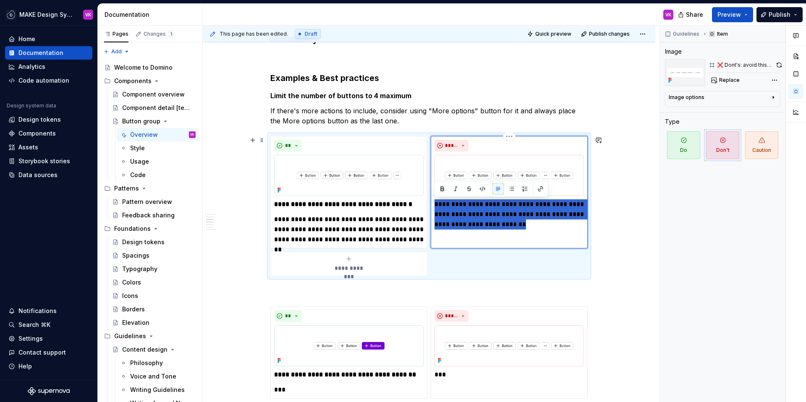
click at [484, 210] on p "**********" at bounding box center [508, 214] width 149 height 30
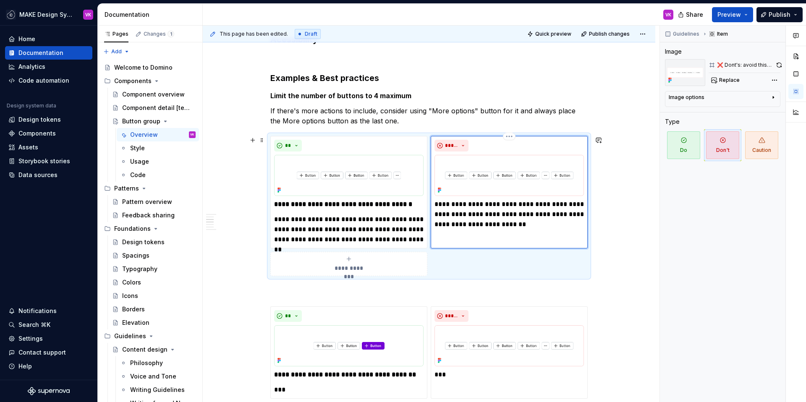
click at [484, 210] on p "**********" at bounding box center [508, 214] width 149 height 30
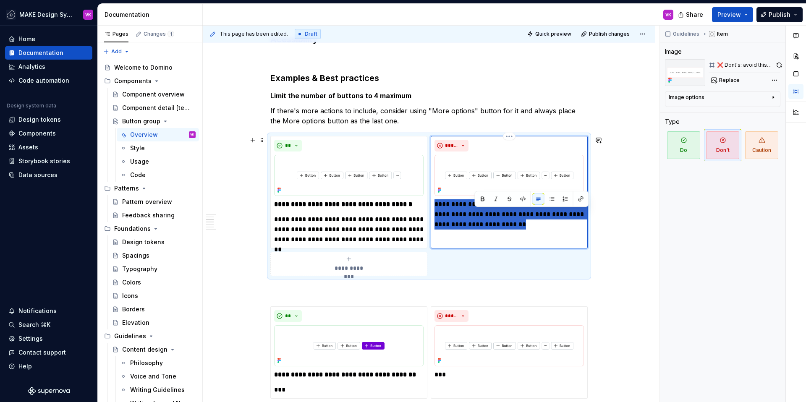
click at [484, 210] on p "**********" at bounding box center [508, 214] width 149 height 30
click at [452, 186] on button "button" at bounding box center [456, 189] width 12 height 12
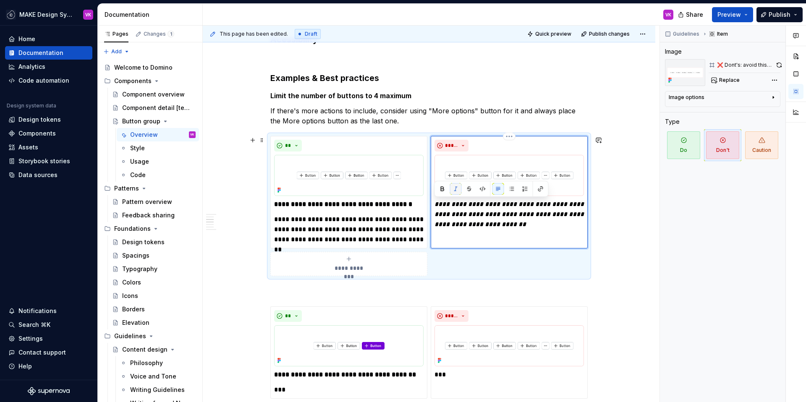
click at [452, 186] on button "button" at bounding box center [456, 189] width 12 height 12
click at [486, 209] on p "**********" at bounding box center [508, 214] width 149 height 30
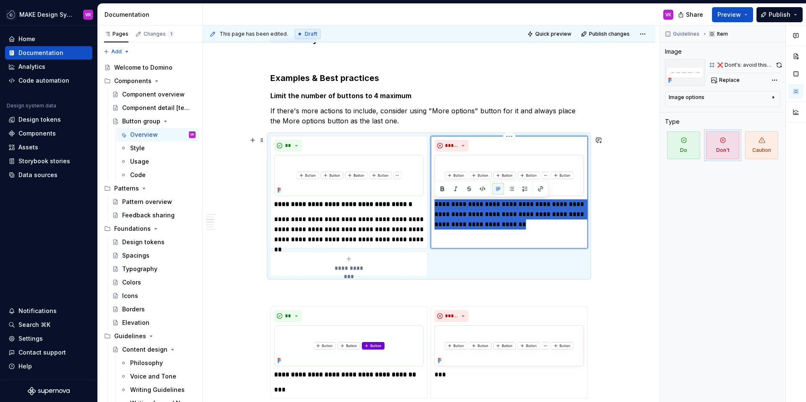
drag, startPoint x: 546, startPoint y: 223, endPoint x: 434, endPoint y: 206, distance: 113.2
click at [434, 206] on p "**********" at bounding box center [508, 214] width 149 height 30
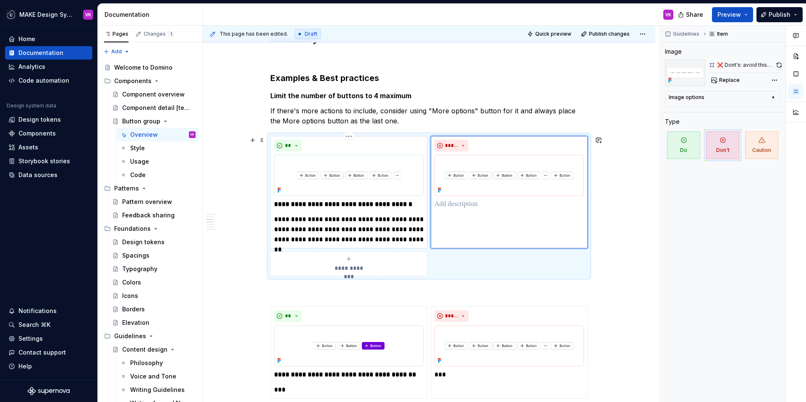
click at [347, 219] on p "**********" at bounding box center [348, 229] width 149 height 30
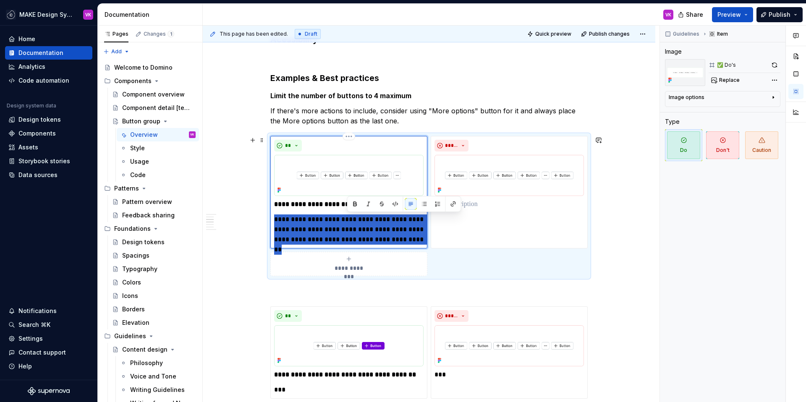
click at [347, 219] on p "**********" at bounding box center [348, 229] width 149 height 30
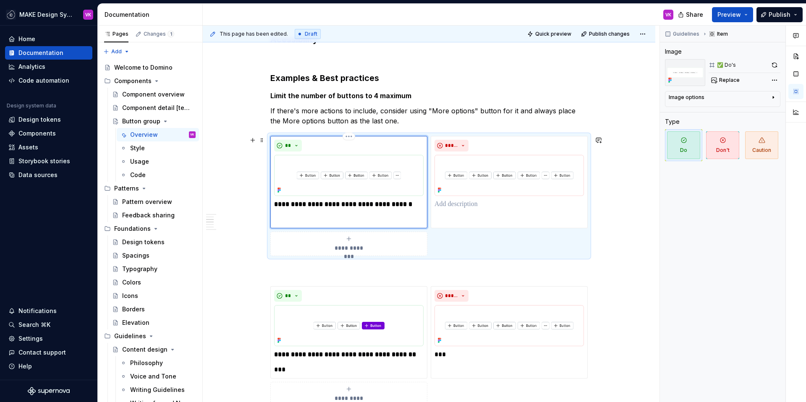
click at [328, 205] on strong "**********" at bounding box center [343, 204] width 138 height 6
click at [326, 219] on p at bounding box center [348, 219] width 149 height 10
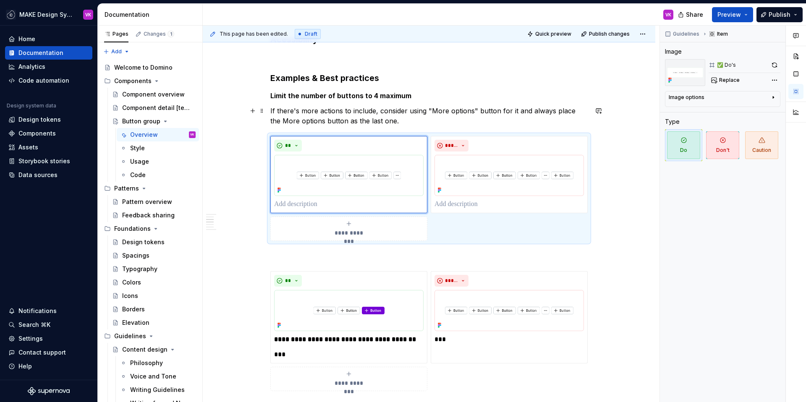
click at [397, 118] on p "If there's more actions to include, consider using "More options" button for it…" at bounding box center [428, 116] width 317 height 20
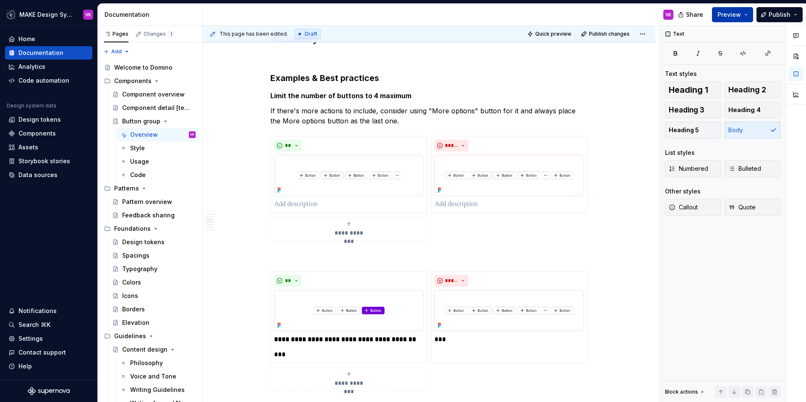
click at [725, 13] on span "Preview" at bounding box center [728, 14] width 23 height 8
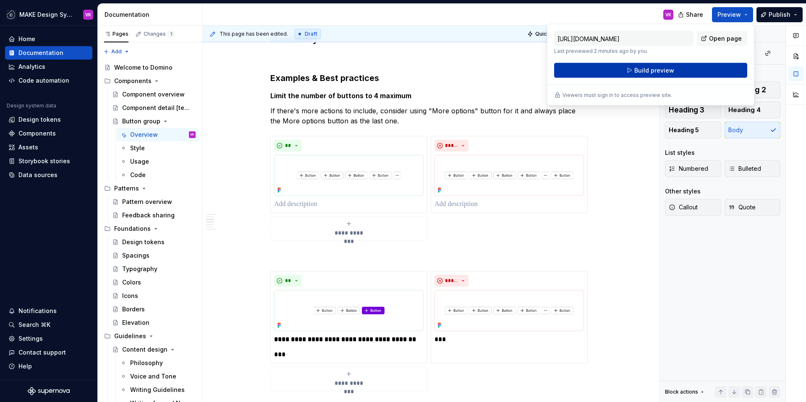
click at [615, 71] on button "Build preview" at bounding box center [650, 70] width 193 height 15
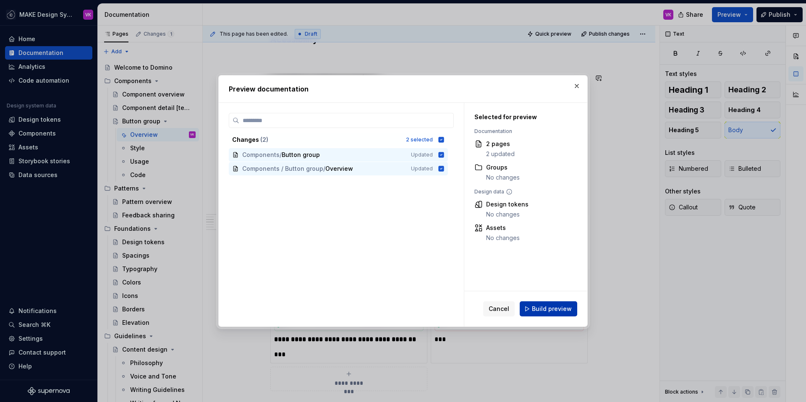
click at [552, 314] on button "Build preview" at bounding box center [547, 308] width 57 height 15
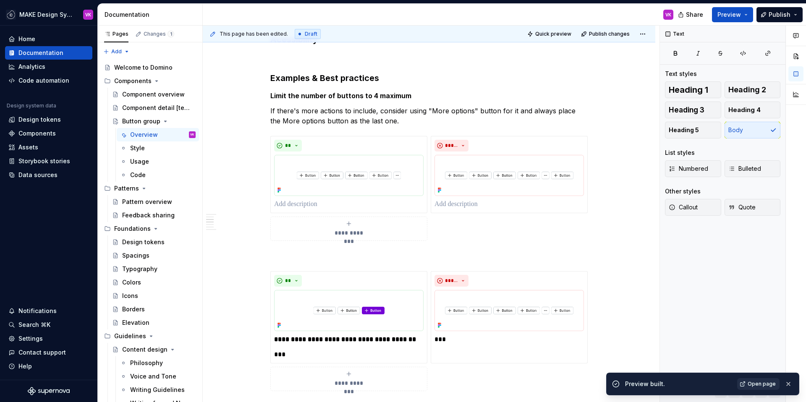
click at [768, 382] on span "Open page" at bounding box center [761, 384] width 28 height 7
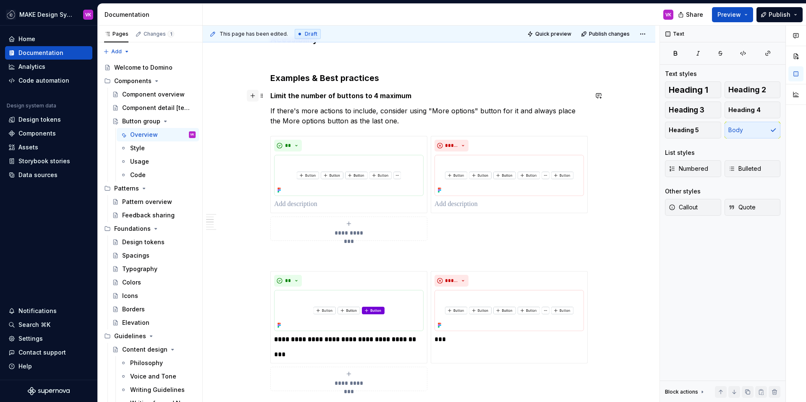
click at [251, 98] on button "button" at bounding box center [253, 96] width 12 height 12
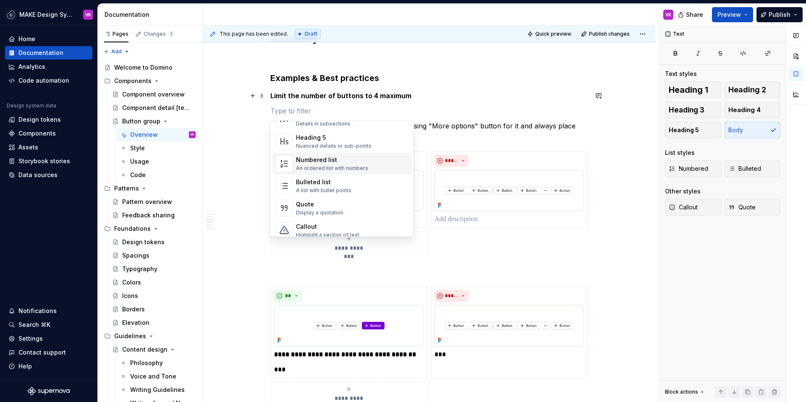
scroll to position [117, 0]
click at [310, 206] on div "Quote Display a quotation" at bounding box center [319, 206] width 47 height 16
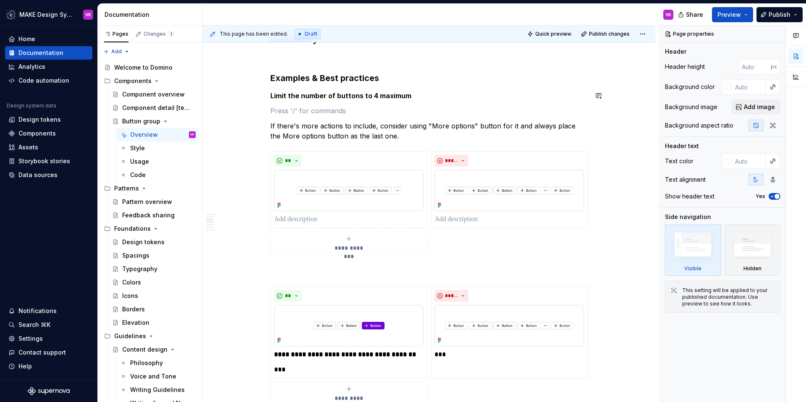
click at [378, 84] on div "**********" at bounding box center [428, 149] width 317 height 1144
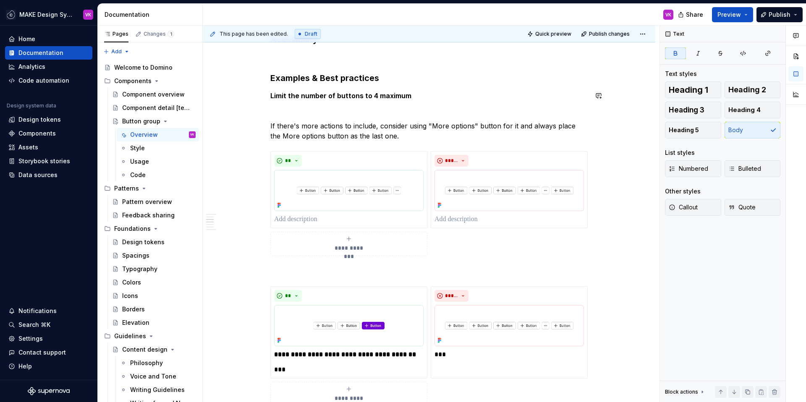
click at [366, 79] on h3 "Examples & Best practices" at bounding box center [428, 78] width 317 height 12
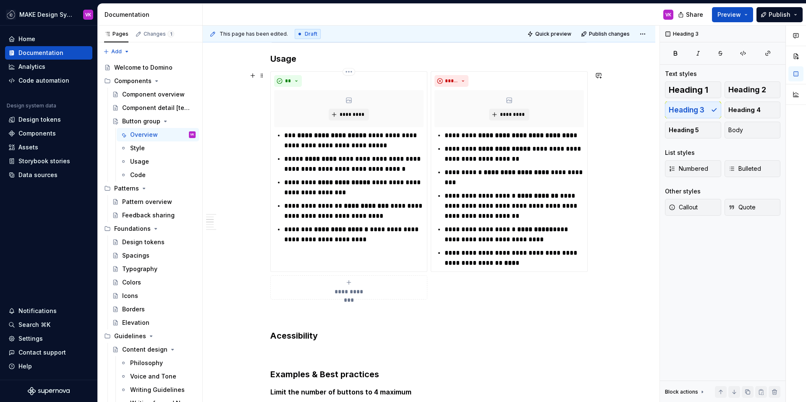
scroll to position [0, 0]
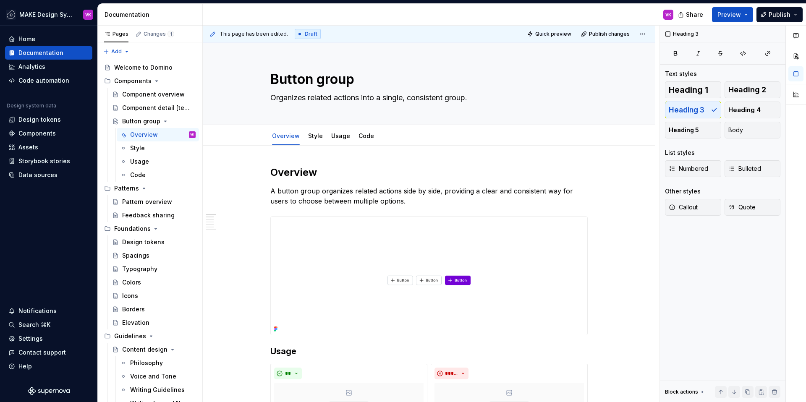
click at [304, 173] on h2 "Overview" at bounding box center [428, 172] width 317 height 13
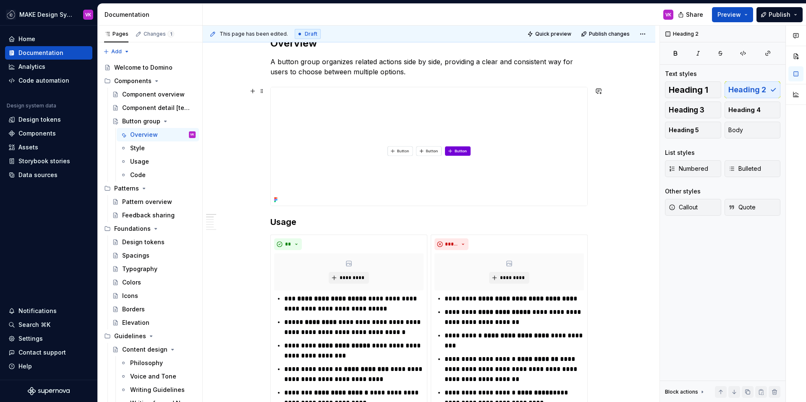
scroll to position [131, 0]
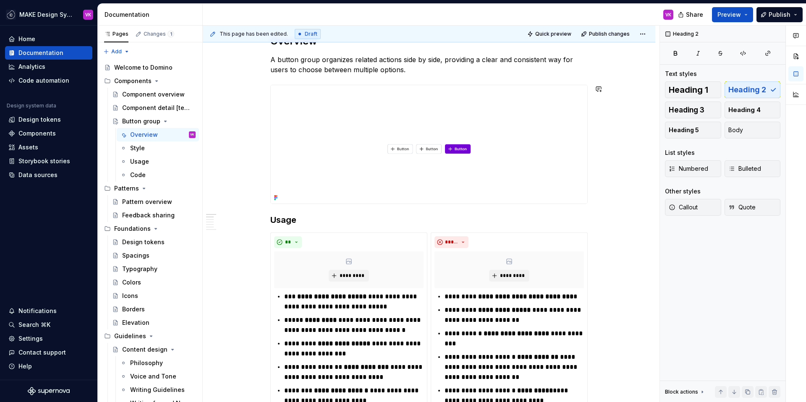
click at [287, 220] on h3 "Usage" at bounding box center [428, 220] width 317 height 12
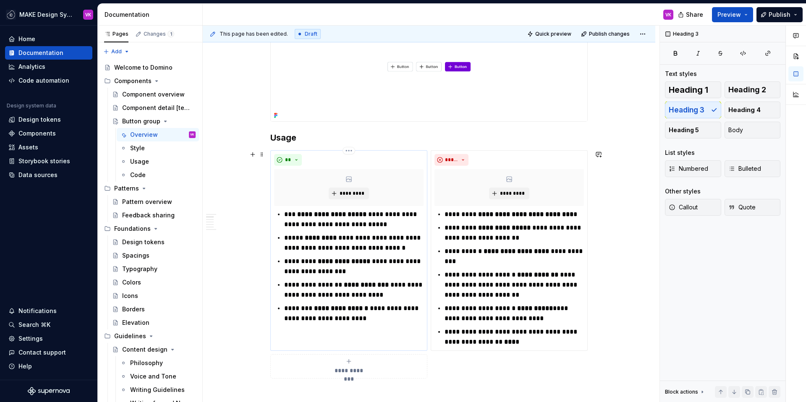
scroll to position [228, 0]
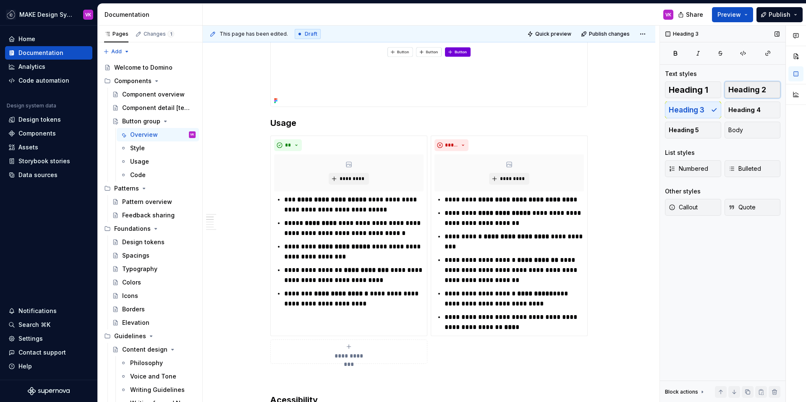
click at [738, 87] on span "Heading 2" at bounding box center [747, 90] width 38 height 8
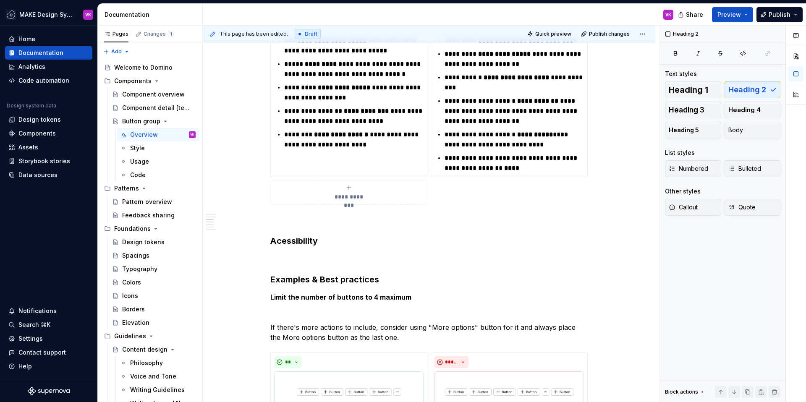
scroll to position [408, 0]
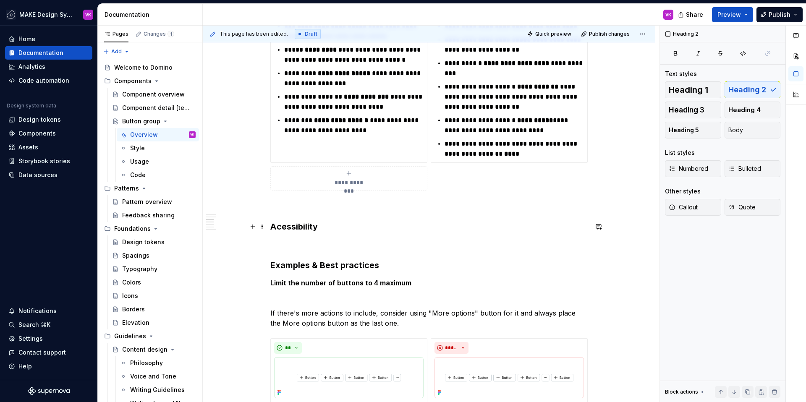
click at [306, 227] on h3 "Acessibility" at bounding box center [428, 227] width 317 height 12
click at [738, 86] on span "Heading 2" at bounding box center [747, 90] width 38 height 8
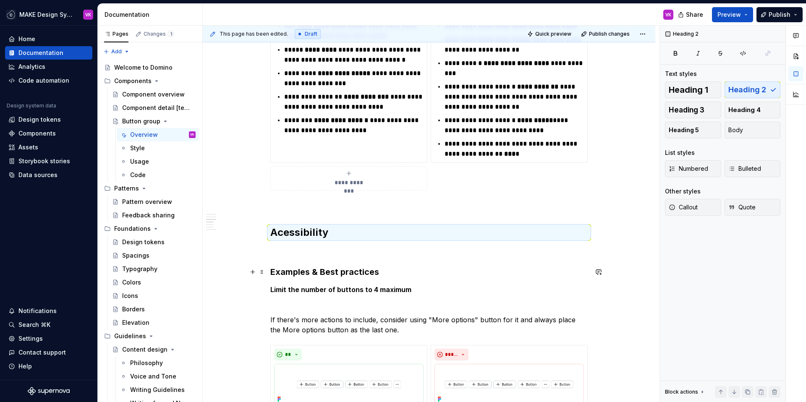
click at [347, 271] on h3 "Examples & Best practices" at bounding box center [428, 272] width 317 height 12
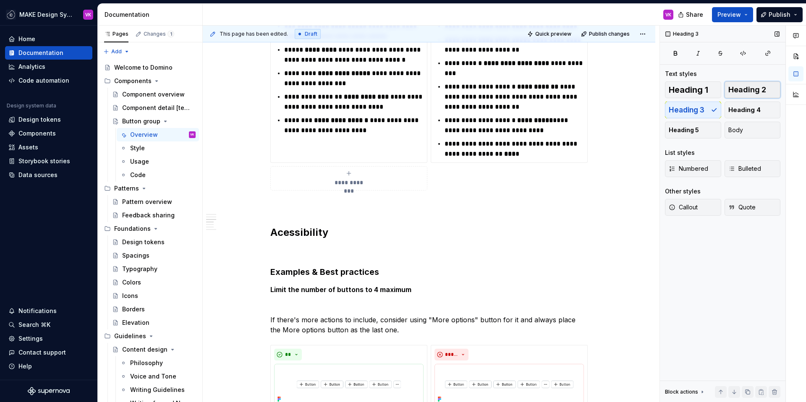
click at [735, 89] on span "Heading 2" at bounding box center [747, 90] width 38 height 8
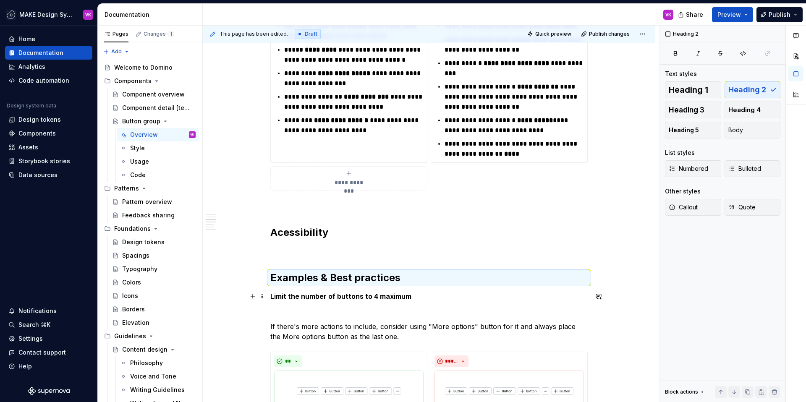
click at [334, 296] on strong "Limit the number of buttons to 4 maximum" at bounding box center [340, 296] width 141 height 8
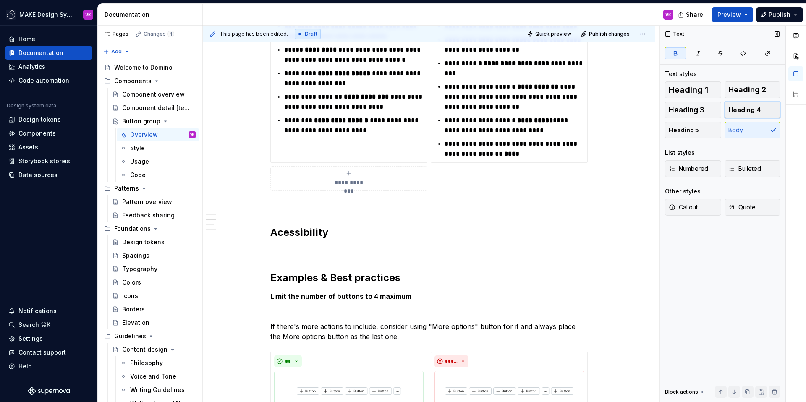
click at [735, 111] on span "Heading 4" at bounding box center [744, 110] width 32 height 8
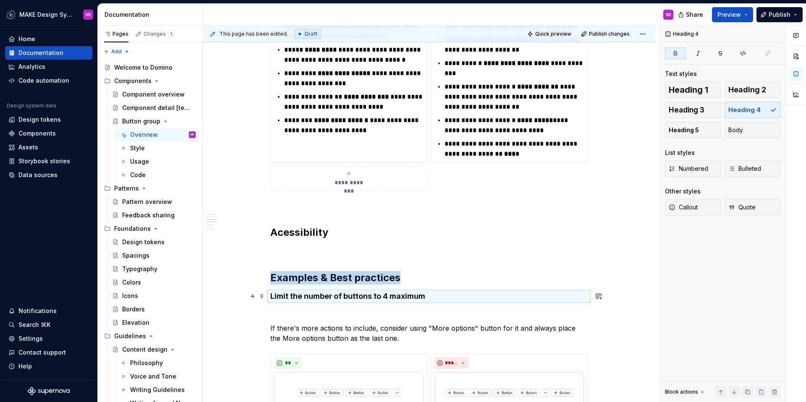
click at [272, 297] on strong "Limit the number of buttons to 4 maximum" at bounding box center [347, 296] width 155 height 9
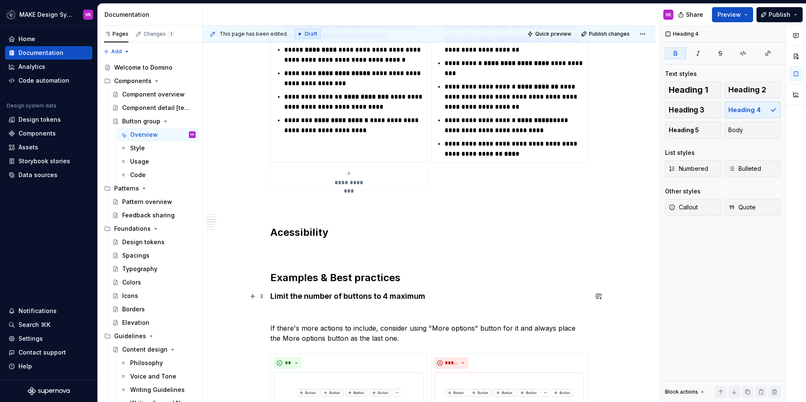
click at [272, 297] on strong "Limit the number of buttons to 4 maximum" at bounding box center [347, 296] width 155 height 9
click at [301, 313] on p at bounding box center [428, 313] width 317 height 10
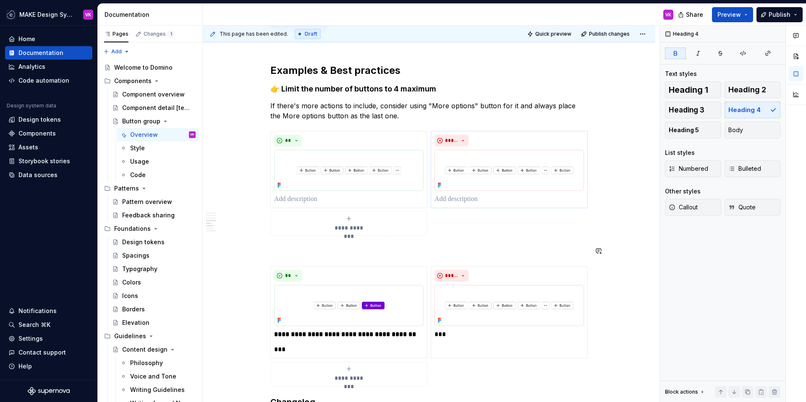
scroll to position [626, 0]
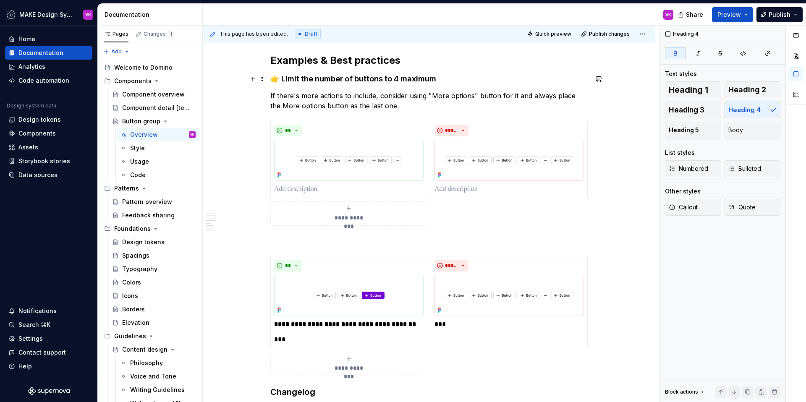
click at [328, 76] on strong "👉 Limit the number of buttons to 4 maximum" at bounding box center [353, 78] width 166 height 9
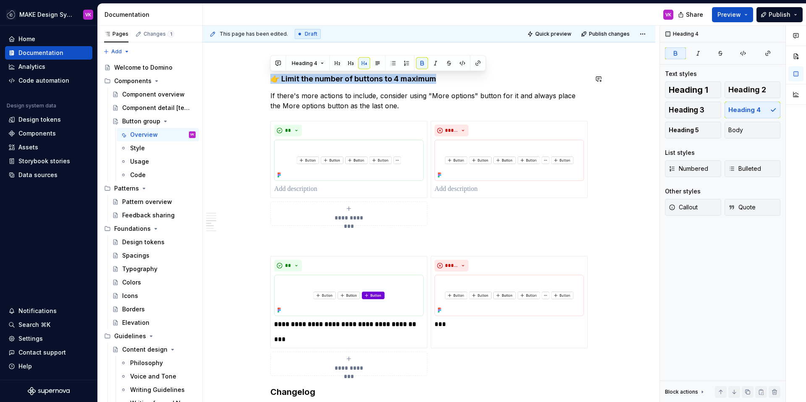
copy strong "👉 Limit the number of buttons to 4 maximum"
click at [298, 242] on p at bounding box center [428, 241] width 317 height 10
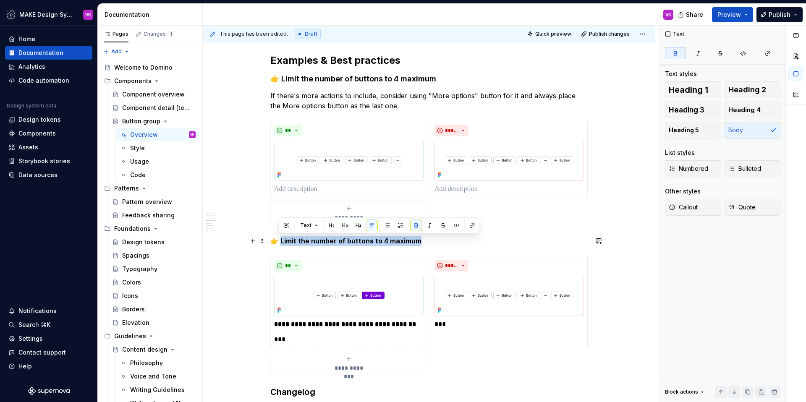
drag, startPoint x: 278, startPoint y: 240, endPoint x: 422, endPoint y: 243, distance: 144.8
click at [422, 243] on p "👉 Limit the number of buttons to 4 maximum" at bounding box center [428, 241] width 317 height 10
click at [368, 323] on strong "**********" at bounding box center [345, 324] width 142 height 6
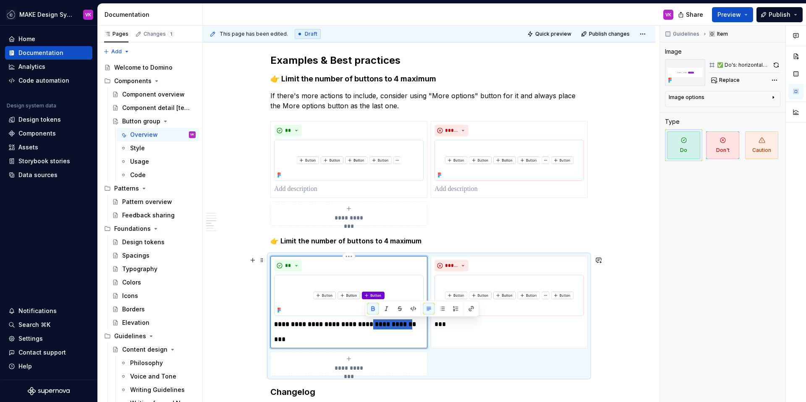
click at [368, 323] on strong "**********" at bounding box center [345, 324] width 142 height 6
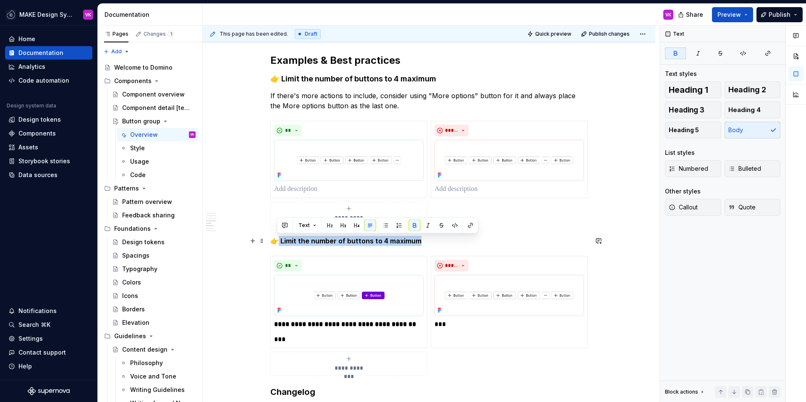
drag, startPoint x: 277, startPoint y: 241, endPoint x: 420, endPoint y: 237, distance: 143.1
click at [420, 237] on p "👉 Limit the number of buttons to 4 maximum" at bounding box center [428, 241] width 317 height 10
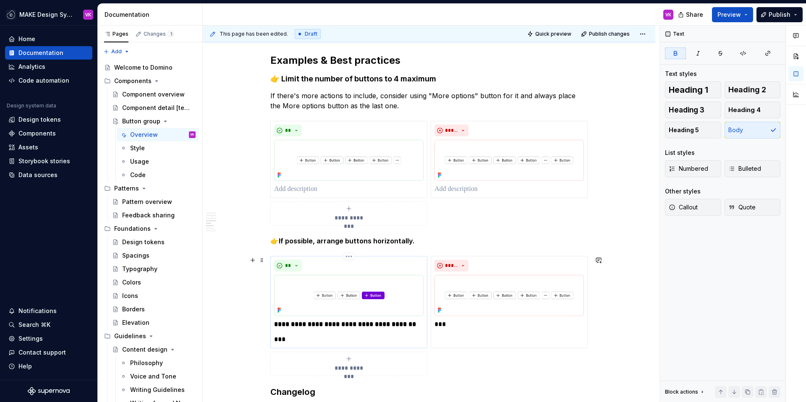
click at [342, 323] on strong "**********" at bounding box center [345, 324] width 142 height 6
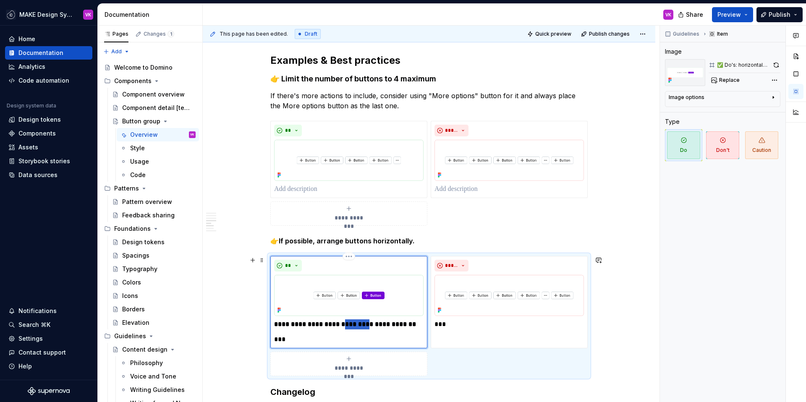
click at [342, 323] on strong "**********" at bounding box center [345, 324] width 142 height 6
click at [326, 334] on div "***" at bounding box center [348, 331] width 149 height 25
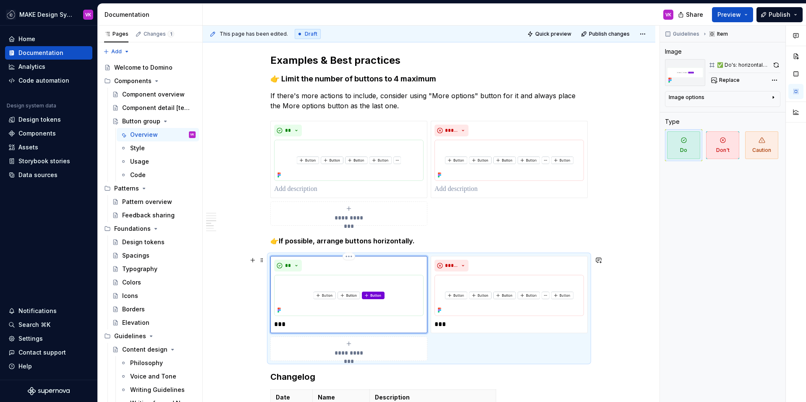
click at [316, 324] on p "***" at bounding box center [348, 324] width 149 height 10
click at [458, 325] on p "***" at bounding box center [508, 324] width 149 height 10
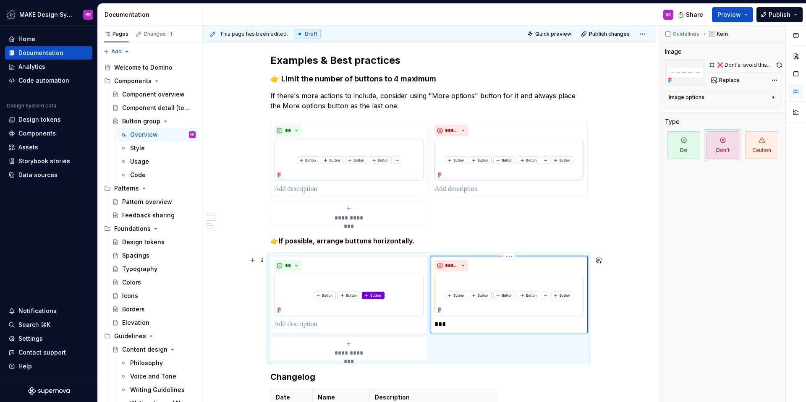
click at [458, 325] on p "***" at bounding box center [508, 324] width 149 height 10
click at [446, 323] on p "***" at bounding box center [508, 324] width 149 height 10
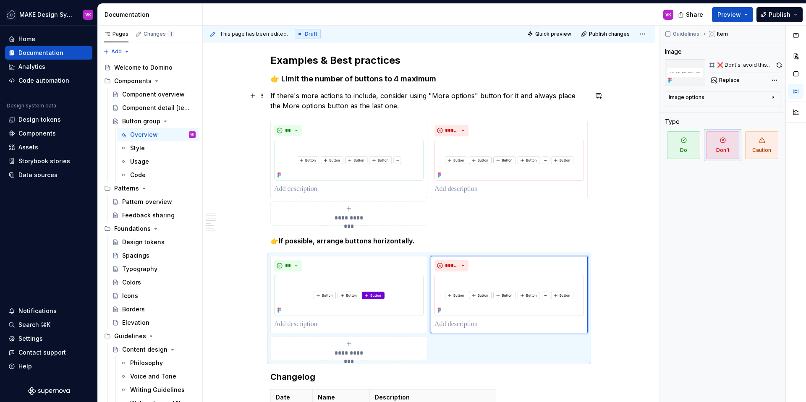
click at [404, 105] on p "If there's more actions to include, consider using "More options" button for it…" at bounding box center [428, 101] width 317 height 20
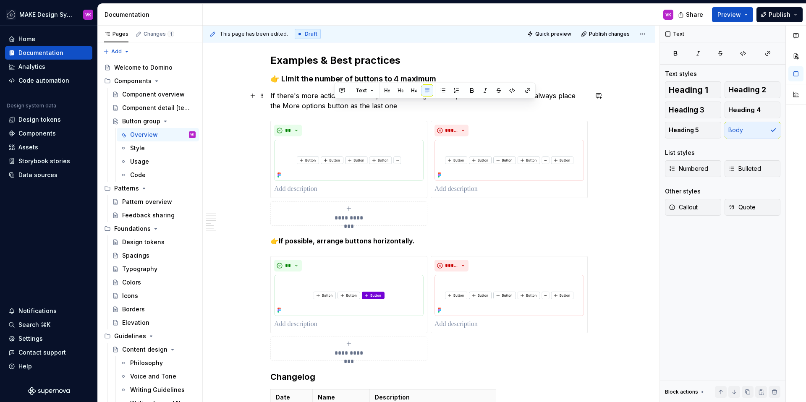
drag, startPoint x: 334, startPoint y: 107, endPoint x: 392, endPoint y: 107, distance: 57.5
click at [392, 107] on p "If there's more actions to include, consider using "More options" button for it…" at bounding box center [428, 101] width 317 height 20
click at [289, 130] on span "**" at bounding box center [287, 130] width 7 height 7
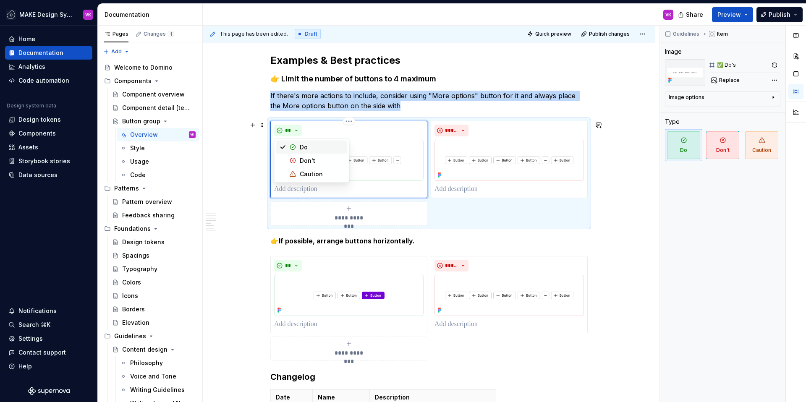
click at [331, 128] on div "**" at bounding box center [348, 131] width 149 height 12
click at [412, 111] on div "**********" at bounding box center [428, 108] width 317 height 1136
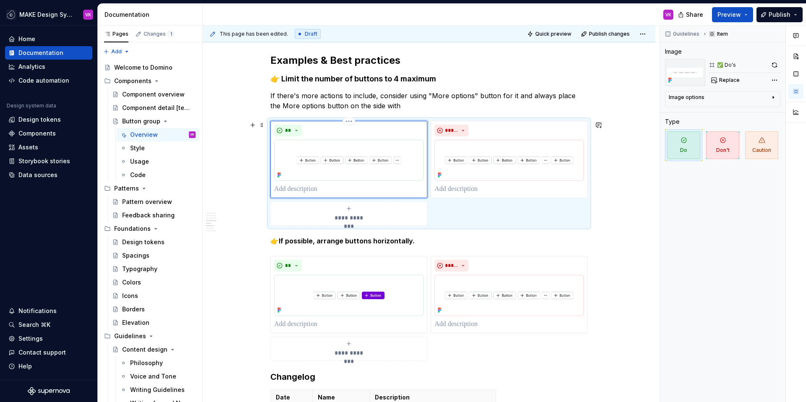
click at [396, 127] on div "**" at bounding box center [348, 131] width 149 height 12
click at [261, 123] on span at bounding box center [261, 125] width 7 height 12
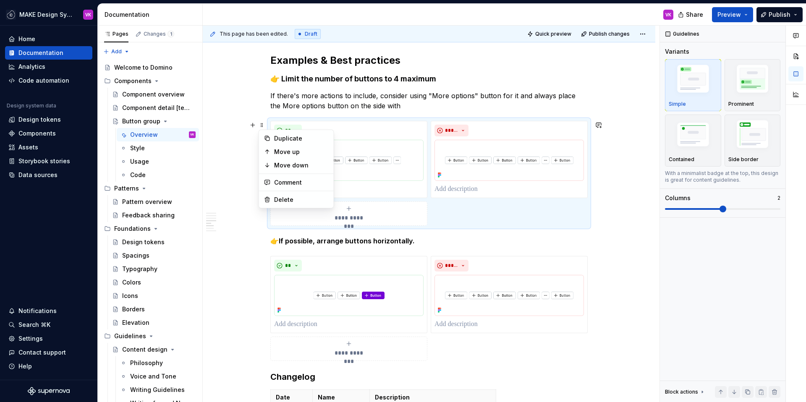
click at [539, 121] on div "**********" at bounding box center [428, 173] width 317 height 105
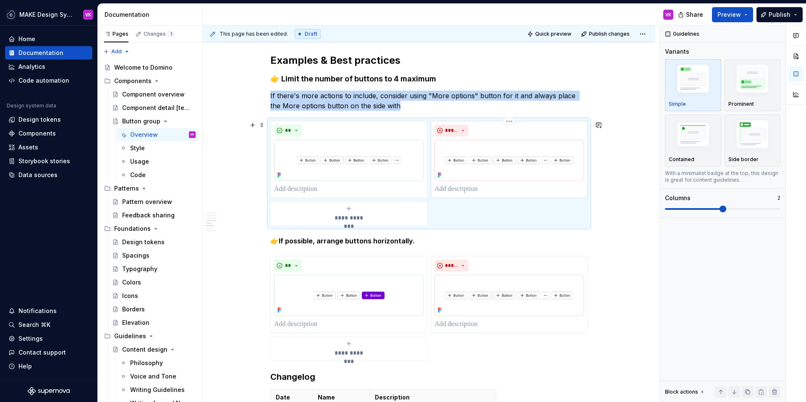
click at [534, 121] on div "*****" at bounding box center [508, 159] width 157 height 77
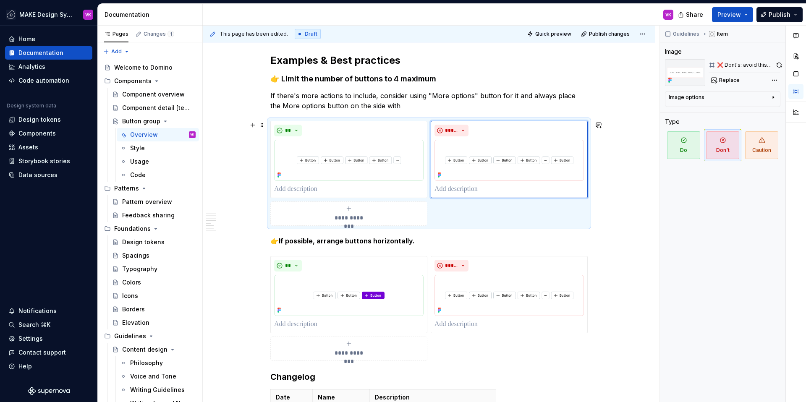
click at [524, 207] on div "**********" at bounding box center [428, 173] width 317 height 105
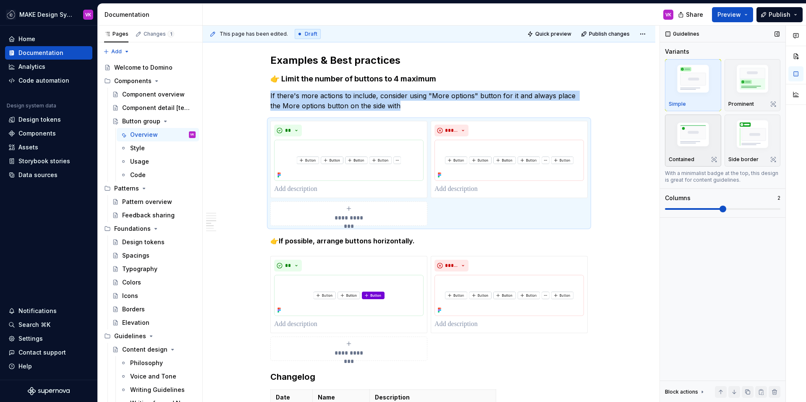
click at [693, 132] on img "button" at bounding box center [692, 135] width 49 height 33
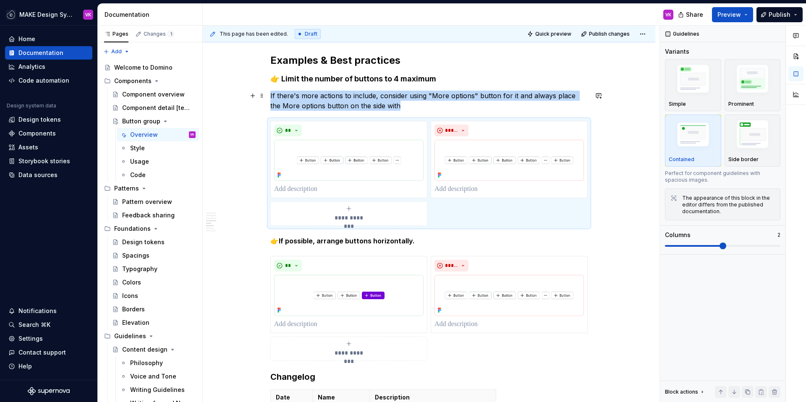
click at [399, 107] on p "If there's more actions to include, consider using "More options" button for it…" at bounding box center [428, 101] width 317 height 20
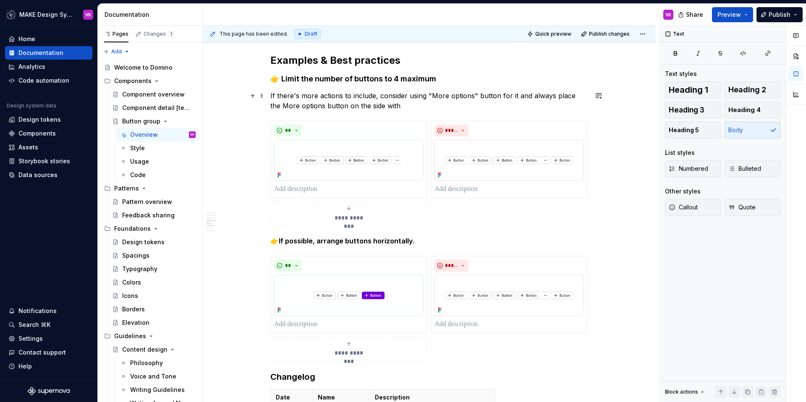
click at [274, 96] on p "If there's more actions to include, consider using "More options" button for it…" at bounding box center [428, 101] width 317 height 20
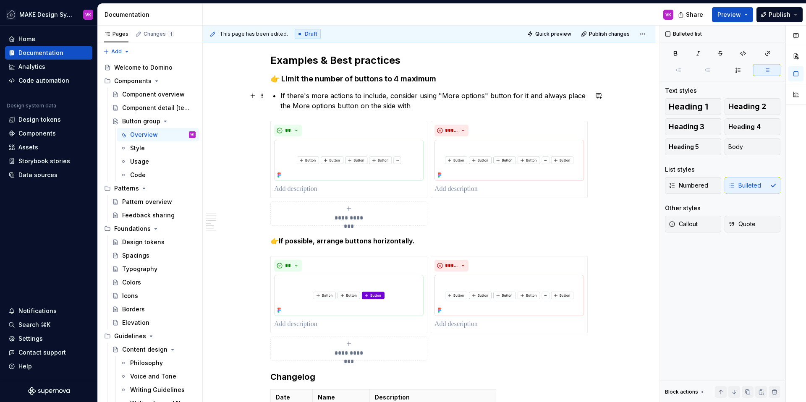
click at [290, 95] on p "If there's more actions to include, consider using "More options" button for it…" at bounding box center [433, 101] width 307 height 20
click at [376, 96] on p "More options than 4 should be If there's more actions to include, consider usin…" at bounding box center [433, 101] width 307 height 20
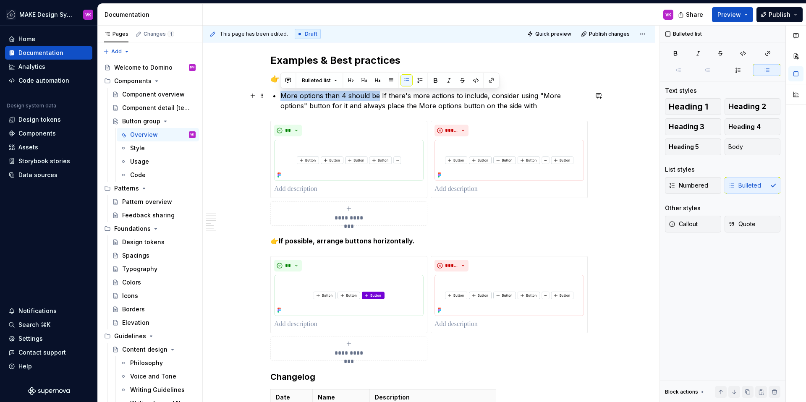
drag, startPoint x: 377, startPoint y: 97, endPoint x: 280, endPoint y: 97, distance: 96.5
click at [280, 97] on p "More options than 4 should be If there's more actions to include, consider usin…" at bounding box center [433, 101] width 307 height 20
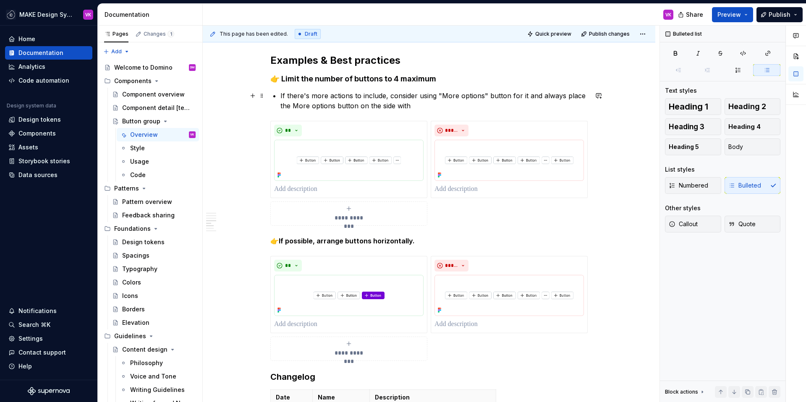
click at [533, 98] on p "If there's more actions to include, consider using "More options" button for it…" at bounding box center [433, 101] width 307 height 20
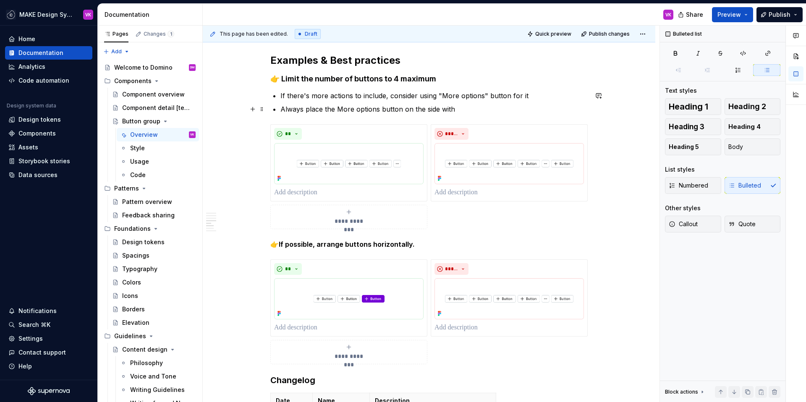
click at [284, 107] on p "Always place the More options button on the side with" at bounding box center [433, 109] width 307 height 10
click at [336, 109] on p "Always place the More options button on the side with" at bounding box center [433, 109] width 307 height 10
click at [514, 142] on div "*****" at bounding box center [508, 163] width 149 height 70
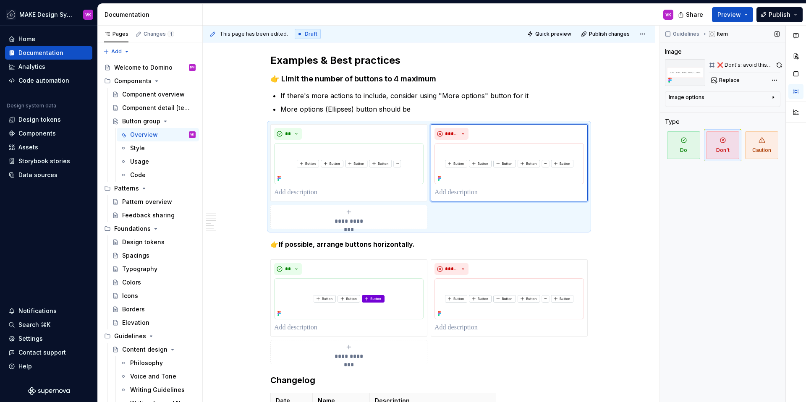
click at [778, 66] on button "button" at bounding box center [778, 65] width 3 height 12
click at [413, 110] on p "More options (Ellipses) button should be" at bounding box center [433, 109] width 307 height 10
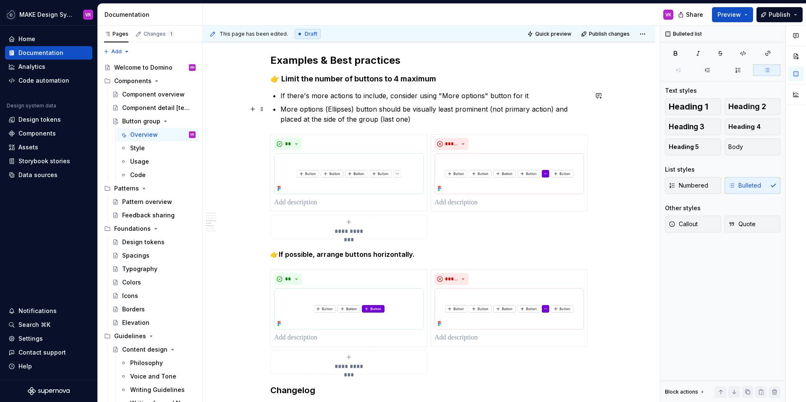
click at [440, 118] on p "More options (Ellipses) button should be visually least prominent (not primary …" at bounding box center [433, 114] width 307 height 20
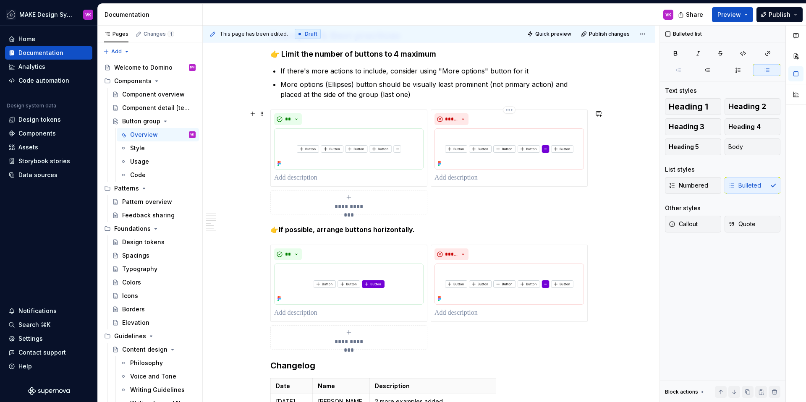
scroll to position [651, 0]
click at [352, 226] on strong "👉If possible, arrange buttons horizontally." at bounding box center [342, 229] width 144 height 8
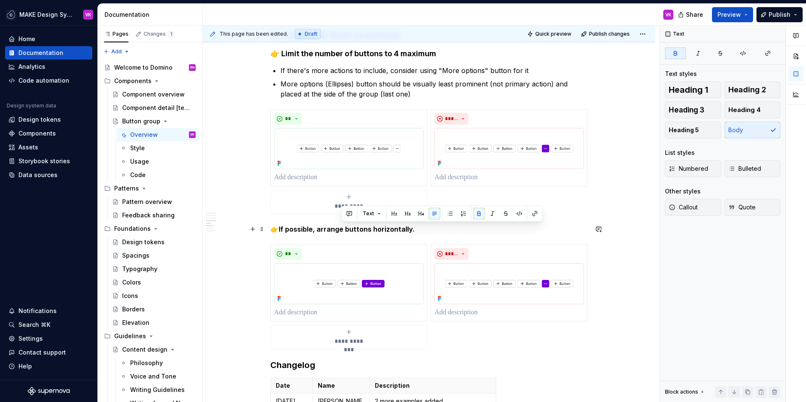
click at [352, 226] on strong "👉If possible, arrange buttons horizontally." at bounding box center [342, 229] width 144 height 8
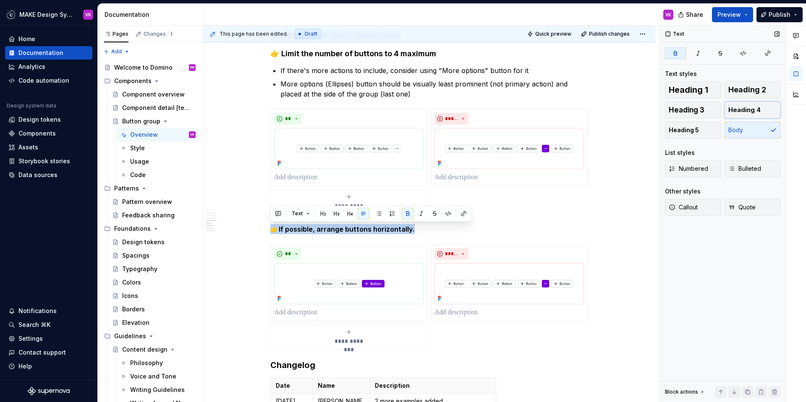
click at [741, 109] on span "Heading 4" at bounding box center [744, 110] width 32 height 8
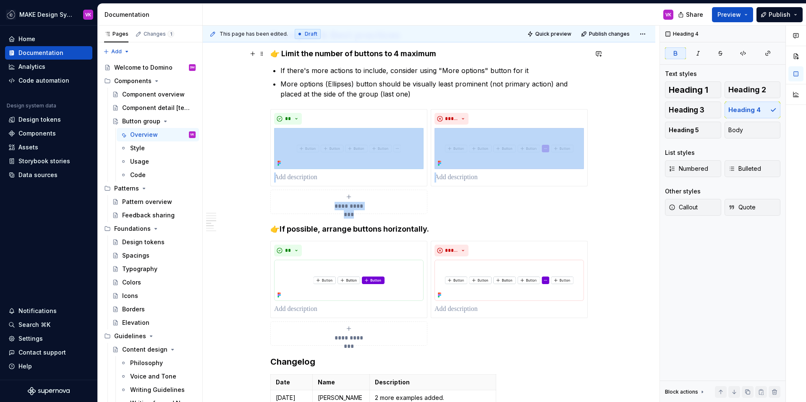
click at [338, 58] on h4 "👉 Limit the number of buttons to 4 maximum" at bounding box center [428, 54] width 317 height 10
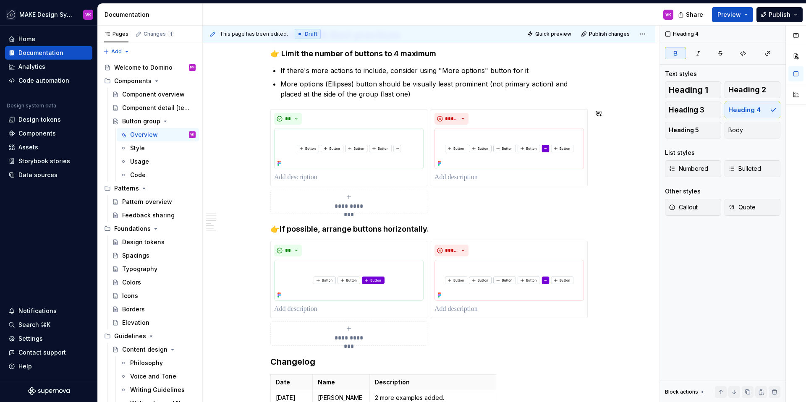
click at [319, 224] on strong "👉If possible, arrange buttons horizontally." at bounding box center [349, 228] width 159 height 9
click at [276, 227] on strong "👉If possible, arrange buttons horizontally." at bounding box center [349, 228] width 159 height 9
click at [495, 276] on img at bounding box center [508, 280] width 149 height 41
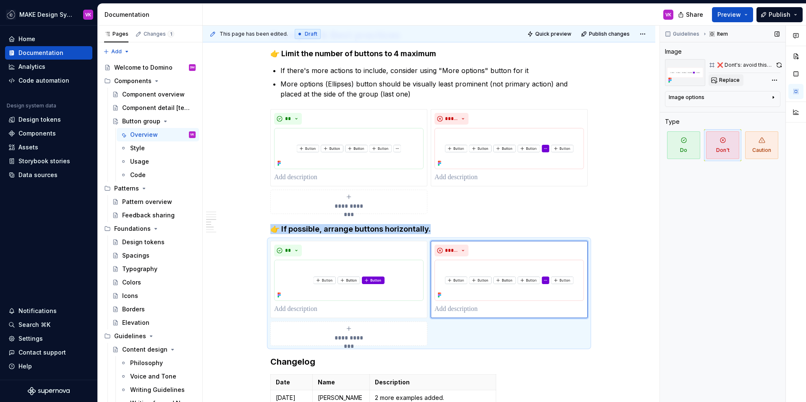
click at [717, 81] on button "Replace" at bounding box center [725, 80] width 35 height 12
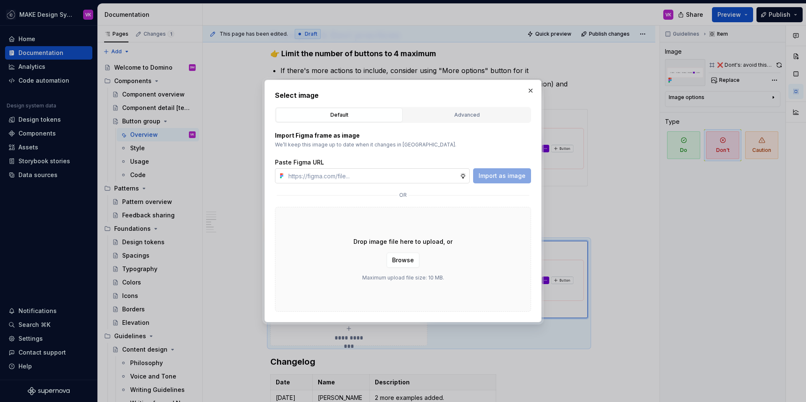
type textarea "*"
type input "https://www.figma.com/design/B6sYmZEWlvpiUZ7iwhQs15/Supernova-Documentation?nod…"
click at [490, 179] on span "Import as image" at bounding box center [501, 176] width 47 height 8
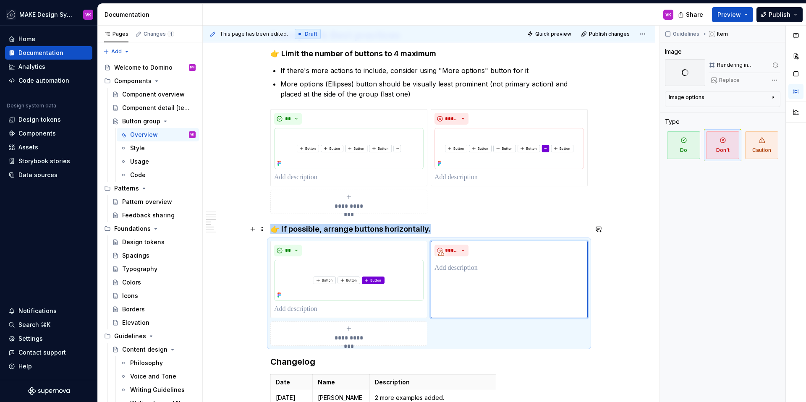
click at [440, 235] on div "**********" at bounding box center [428, 88] width 317 height 1146
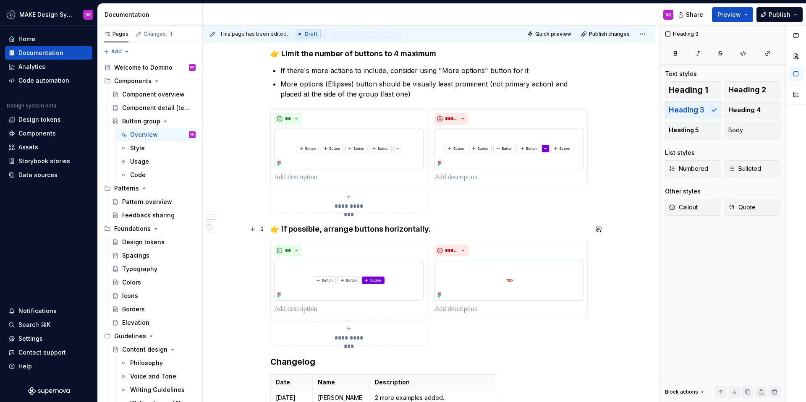
click at [432, 230] on h4 "👉 If possible, arrange buttons horizontally." at bounding box center [428, 229] width 317 height 10
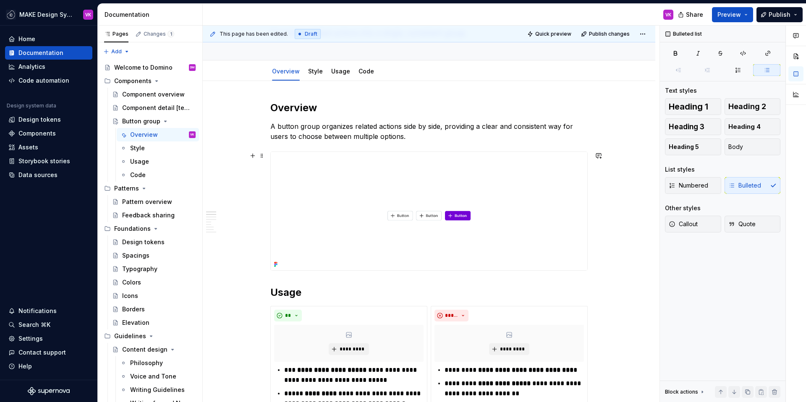
scroll to position [64, 0]
click at [276, 290] on h2 "Usage" at bounding box center [428, 292] width 317 height 13
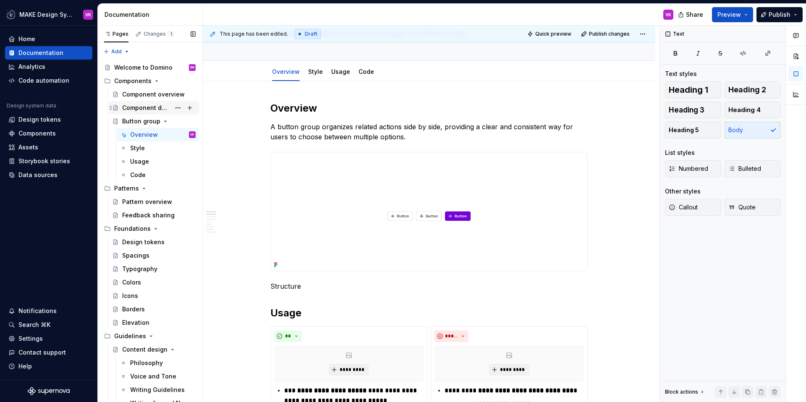
click at [141, 109] on div "Component detail [template]" at bounding box center [146, 108] width 48 height 8
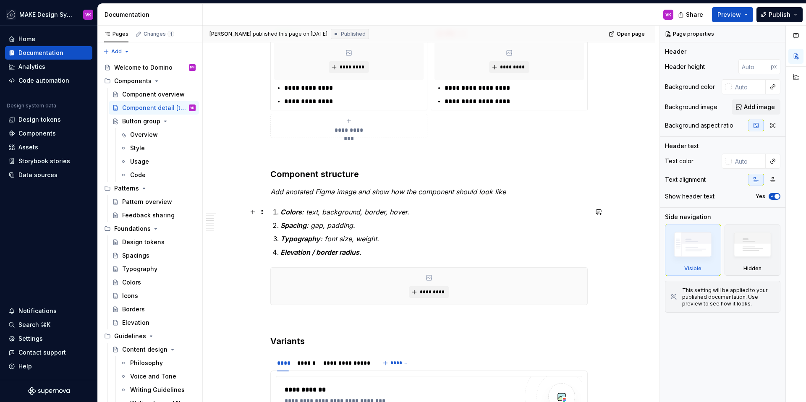
scroll to position [377, 0]
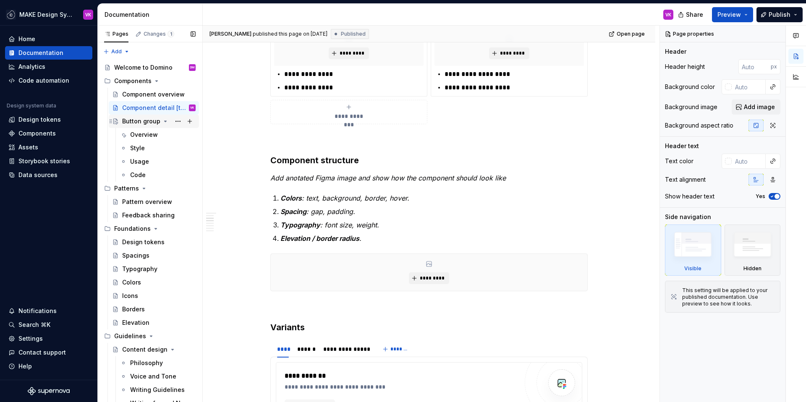
click at [143, 118] on div "Button group" at bounding box center [141, 121] width 38 height 8
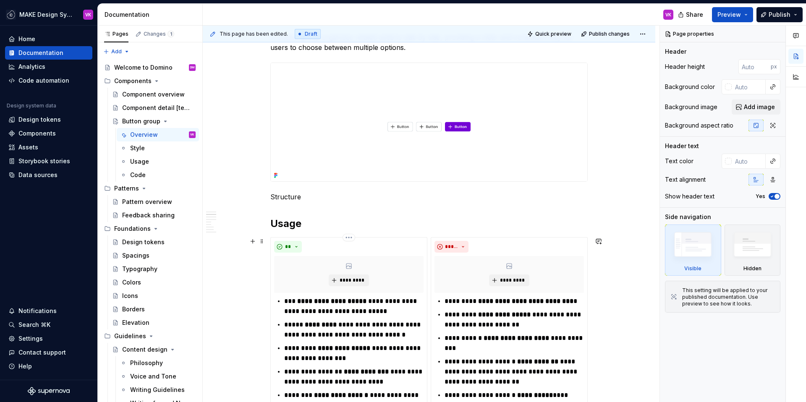
scroll to position [227, 0]
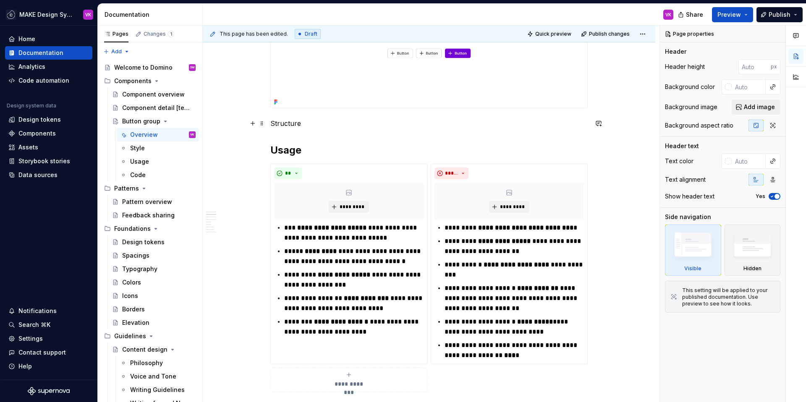
type textarea "*"
click at [289, 123] on p "Structure" at bounding box center [428, 123] width 317 height 10
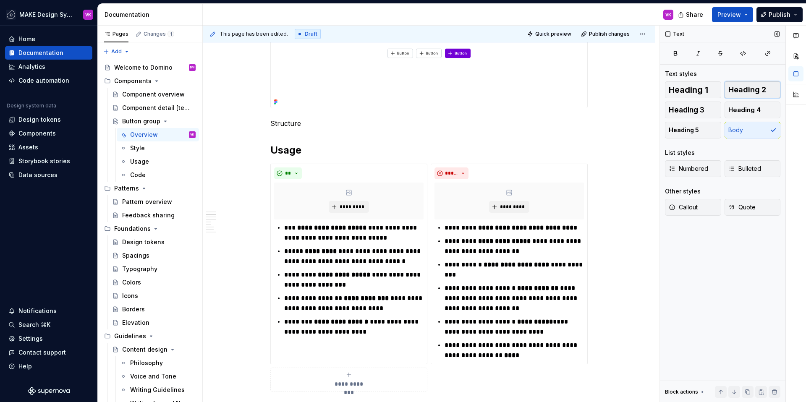
click at [751, 91] on span "Heading 2" at bounding box center [747, 90] width 38 height 8
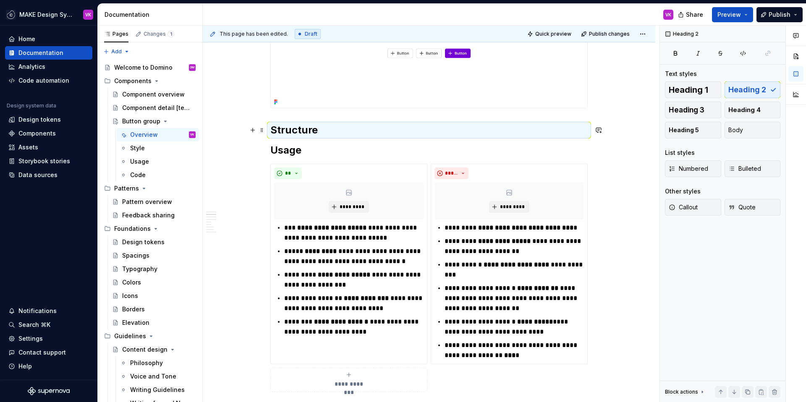
click at [427, 133] on h2 "Structure" at bounding box center [428, 129] width 317 height 13
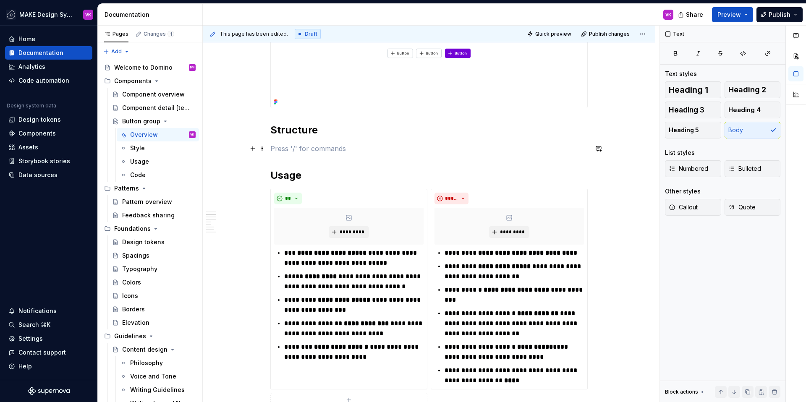
click at [276, 148] on p at bounding box center [428, 148] width 317 height 10
click at [253, 150] on button "button" at bounding box center [253, 149] width 12 height 12
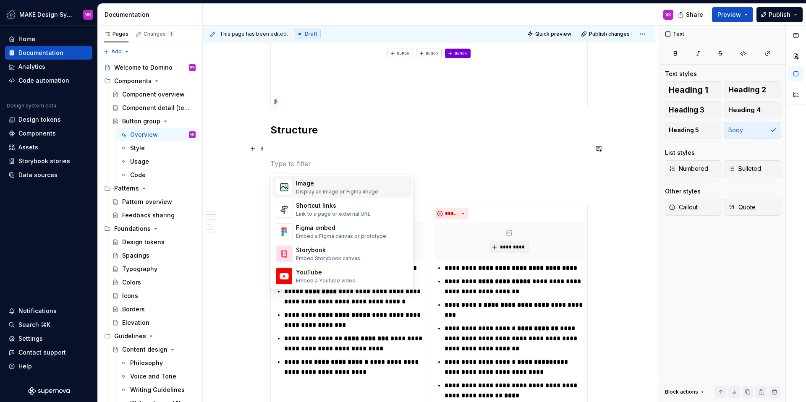
scroll to position [368, 0]
click at [319, 227] on div "Figma embed" at bounding box center [341, 228] width 90 height 8
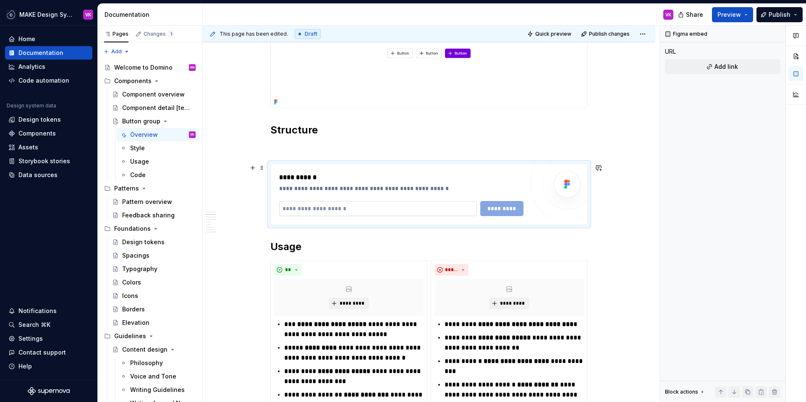
click at [352, 216] on input "text" at bounding box center [378, 208] width 198 height 15
paste input "**********"
type input "**********"
click at [511, 208] on span "*********" at bounding box center [501, 208] width 32 height 8
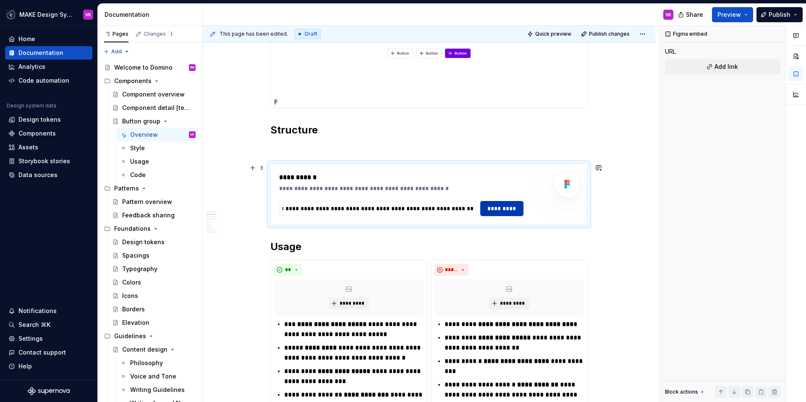
scroll to position [0, 0]
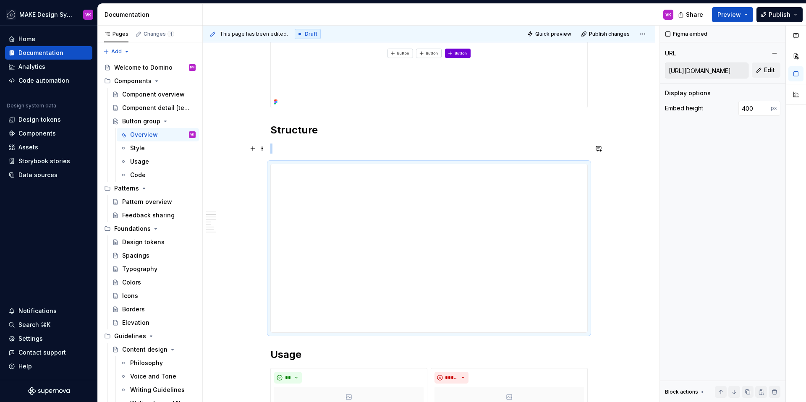
click at [325, 151] on p at bounding box center [428, 148] width 317 height 10
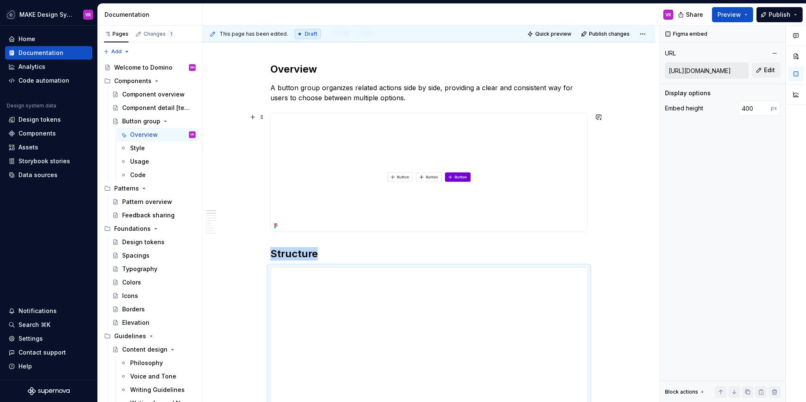
scroll to position [91, 0]
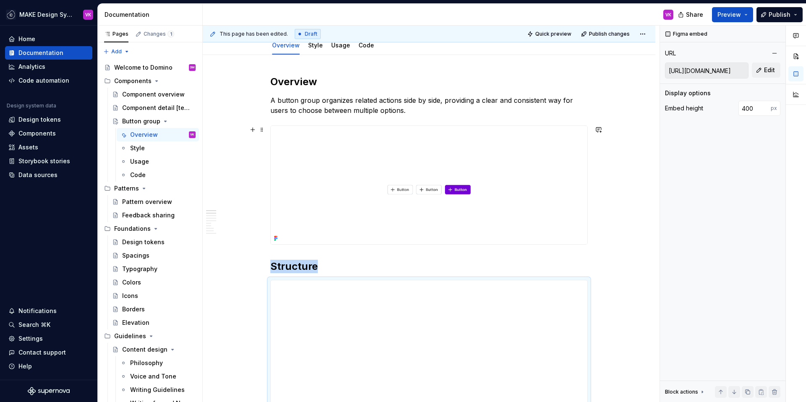
type textarea "*"
click at [343, 152] on img at bounding box center [429, 185] width 316 height 118
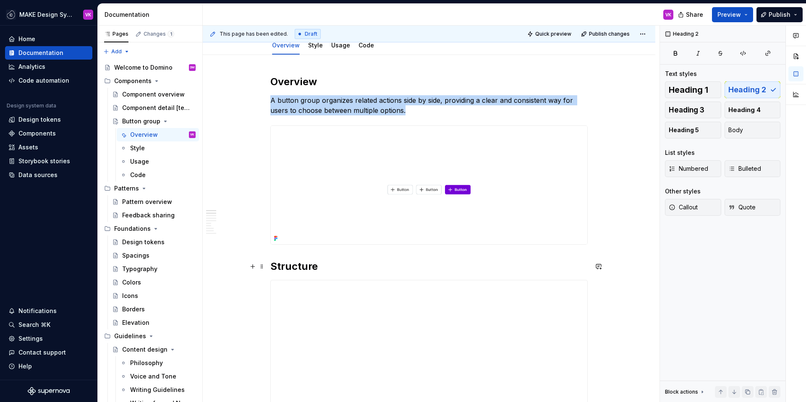
click at [322, 269] on h2 "Structure" at bounding box center [428, 266] width 317 height 13
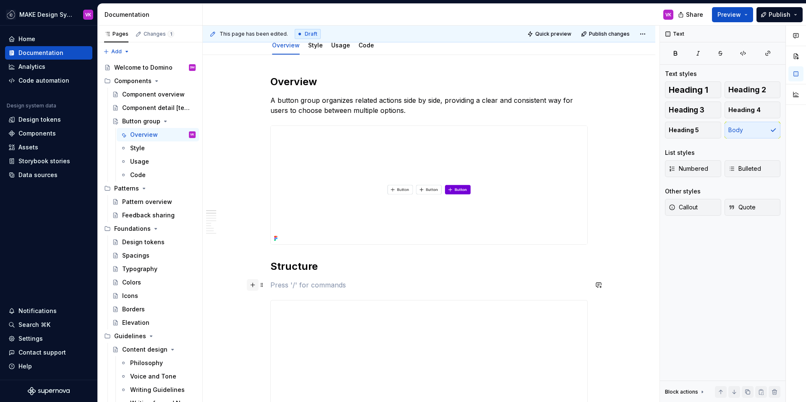
click at [252, 284] on button "button" at bounding box center [253, 285] width 12 height 12
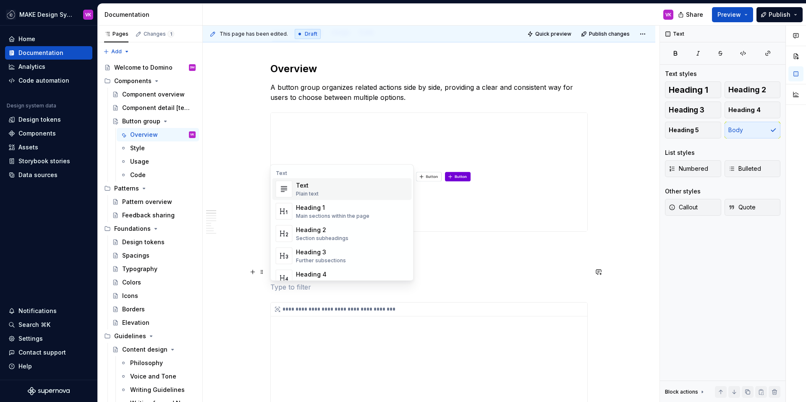
scroll to position [104, 0]
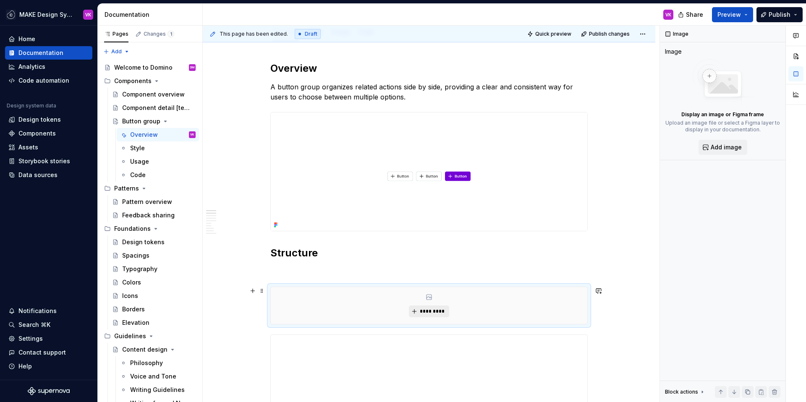
click at [435, 310] on span "*********" at bounding box center [432, 311] width 26 height 7
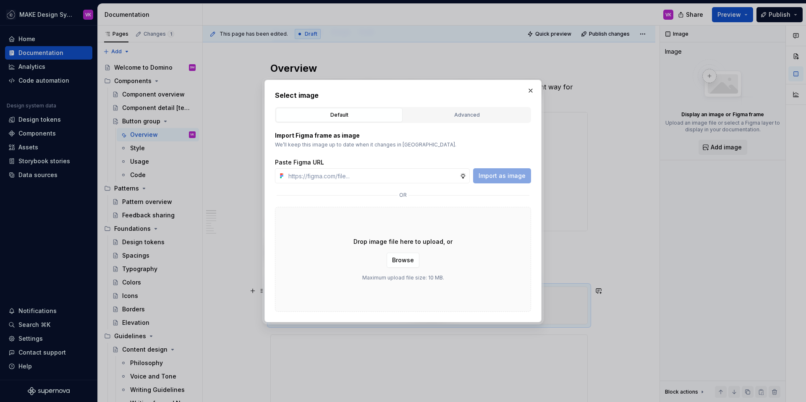
type input "https://www.figma.com/design/B6sYmZEWlvpiUZ7iwhQs15/Supernova-Documentation?nod…"
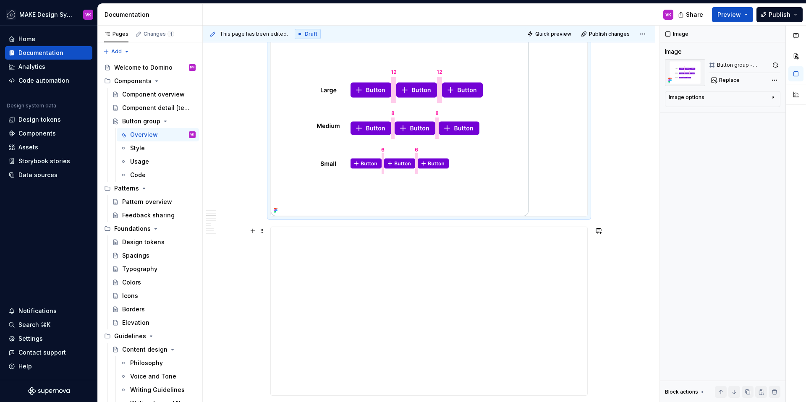
scroll to position [423, 0]
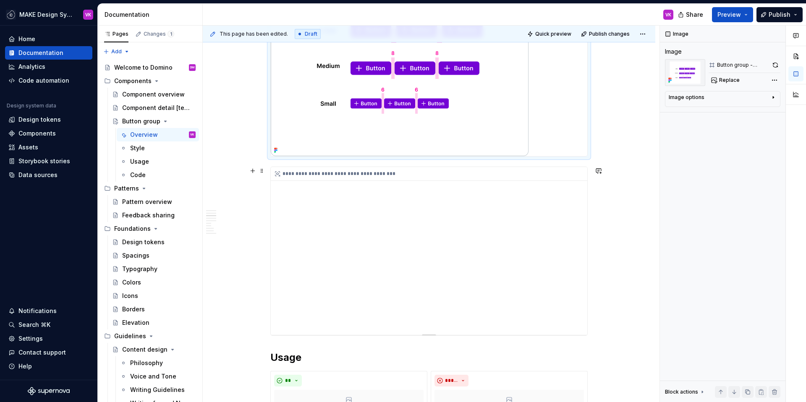
click at [567, 227] on div "**********" at bounding box center [429, 251] width 316 height 168
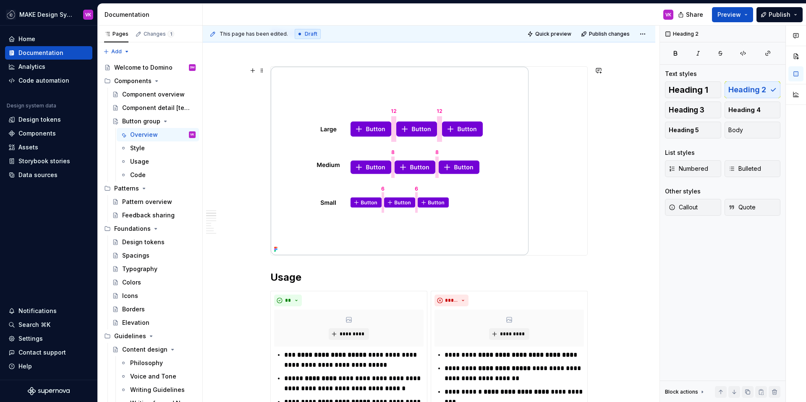
scroll to position [323, 0]
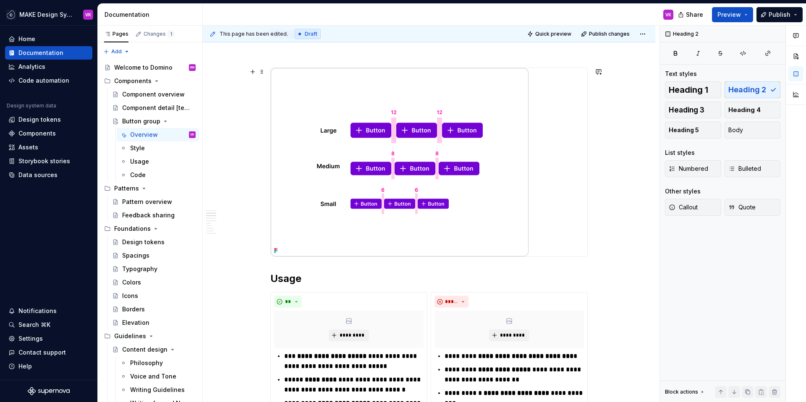
click at [515, 120] on img at bounding box center [400, 162] width 258 height 188
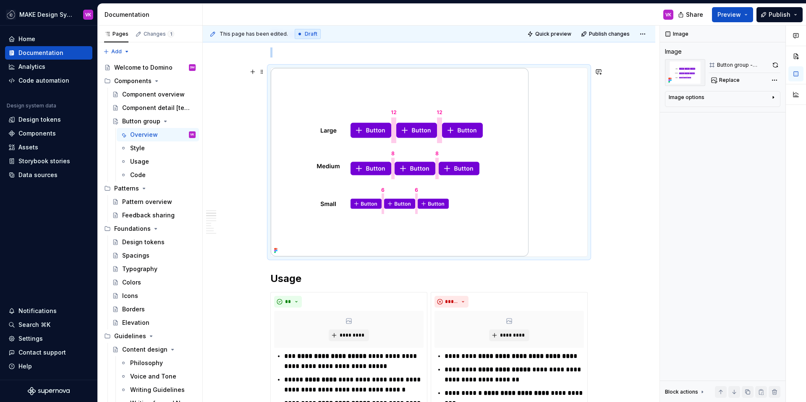
click at [558, 97] on div at bounding box center [429, 162] width 316 height 188
click at [512, 96] on img at bounding box center [400, 162] width 258 height 188
click at [687, 99] on div "Image options" at bounding box center [686, 97] width 36 height 7
click at [750, 112] on icon "button" at bounding box center [751, 110] width 7 height 7
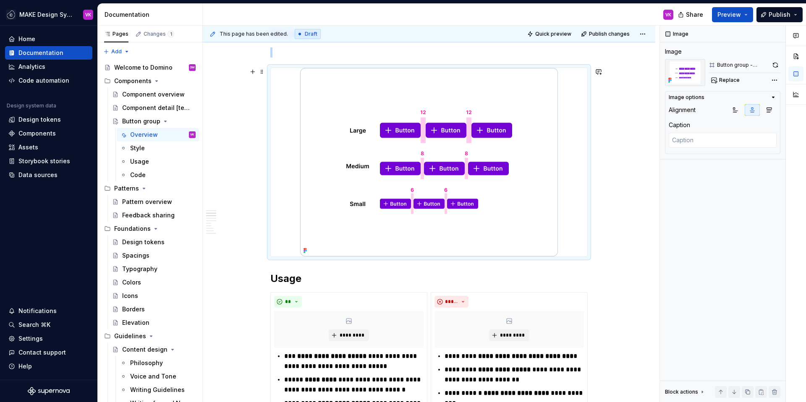
click at [728, 13] on span "Preview" at bounding box center [728, 14] width 23 height 8
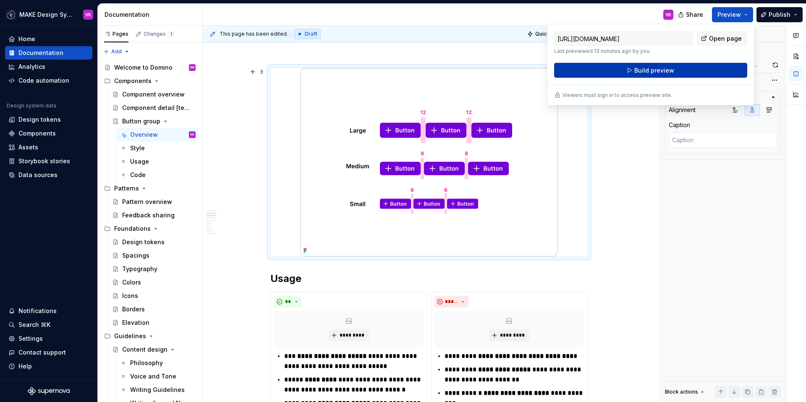
click at [647, 68] on span "Build preview" at bounding box center [654, 70] width 40 height 8
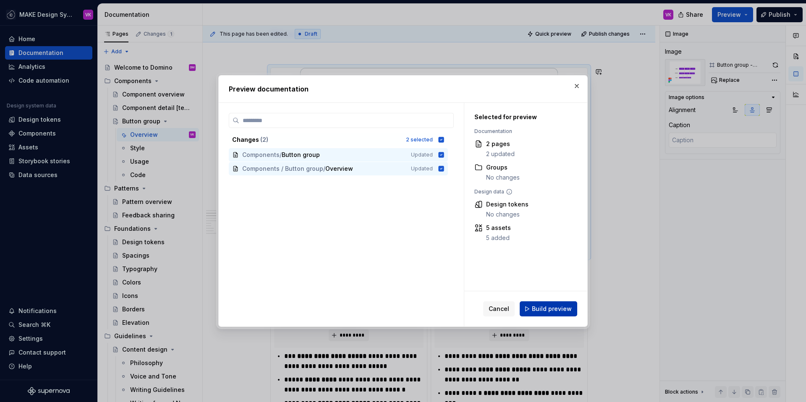
click at [538, 307] on span "Build preview" at bounding box center [552, 309] width 40 height 8
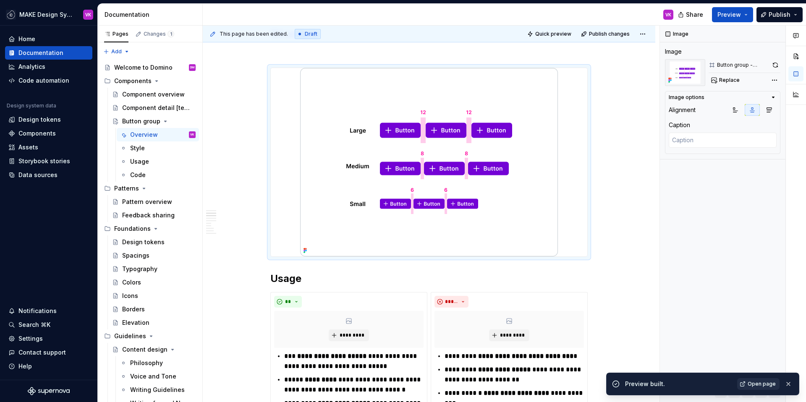
click at [759, 381] on span "Open page" at bounding box center [761, 384] width 28 height 7
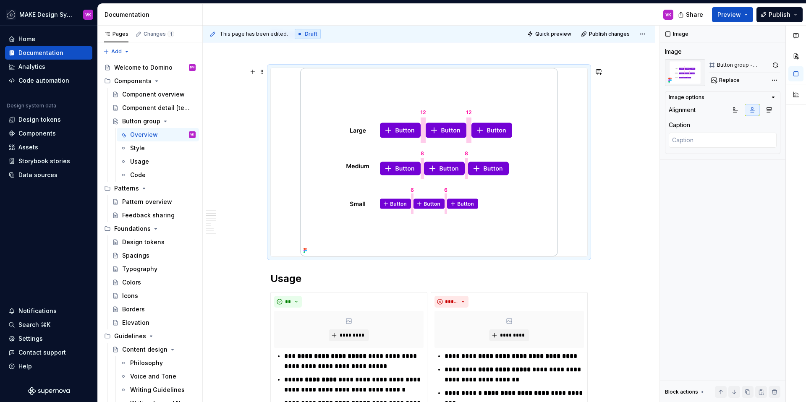
click at [572, 82] on div at bounding box center [429, 162] width 316 height 188
click at [770, 66] on button "button" at bounding box center [774, 65] width 10 height 12
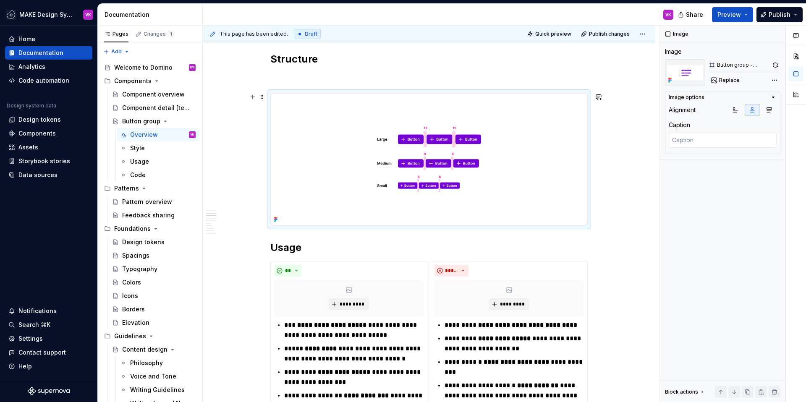
scroll to position [296, 0]
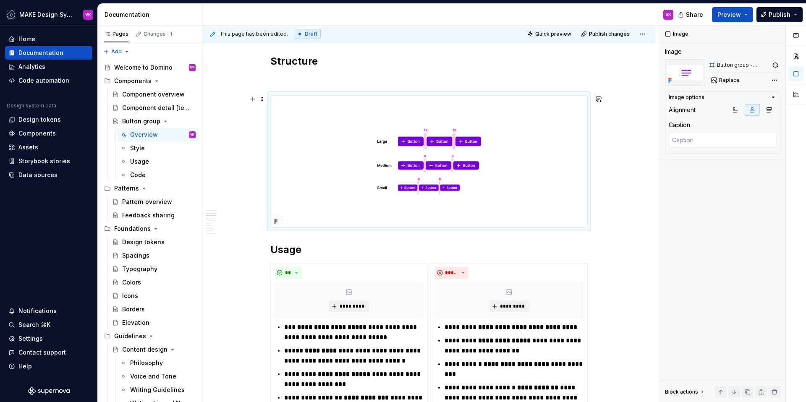
click at [543, 141] on img at bounding box center [429, 161] width 316 height 132
click at [774, 64] on button "button" at bounding box center [774, 65] width 10 height 12
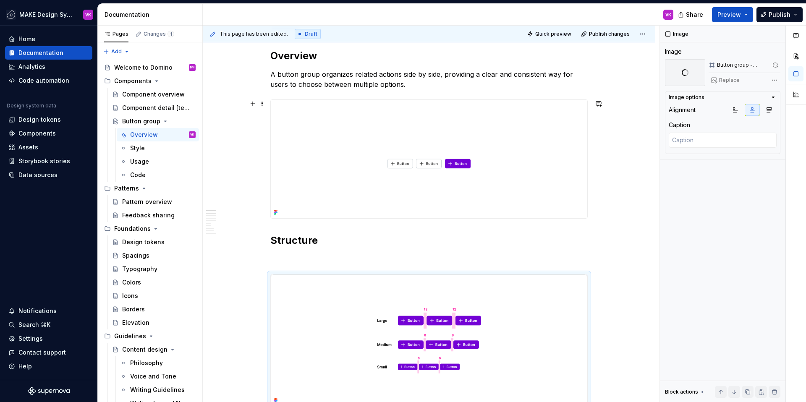
scroll to position [111, 0]
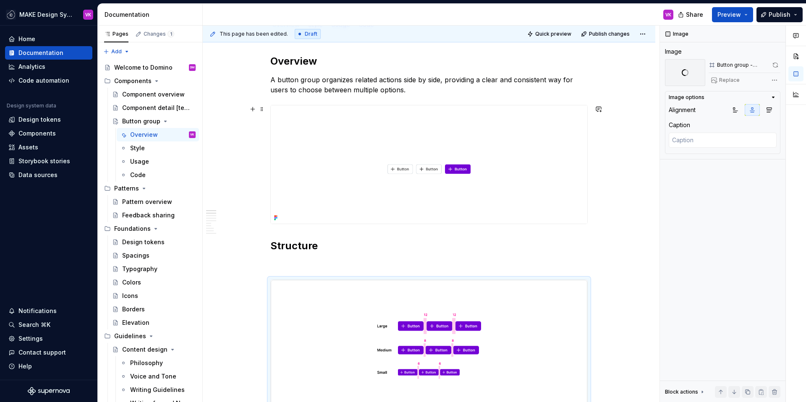
click at [536, 151] on img at bounding box center [429, 164] width 316 height 118
click at [773, 64] on button "button" at bounding box center [775, 65] width 10 height 12
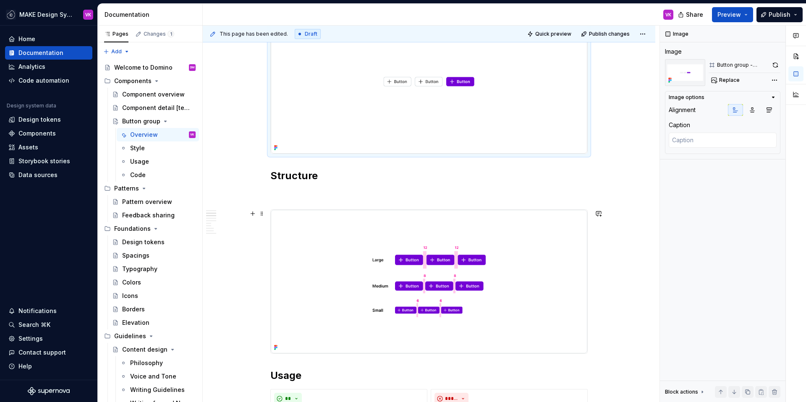
scroll to position [207, 0]
click at [719, 14] on span "Preview" at bounding box center [728, 14] width 23 height 8
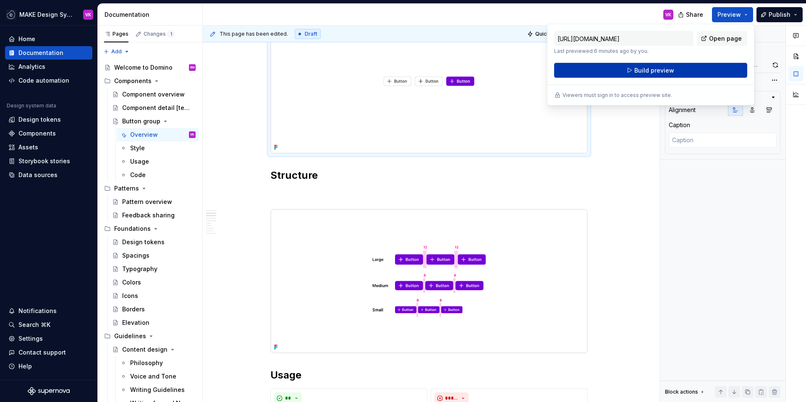
click at [610, 65] on button "Build preview" at bounding box center [650, 70] width 193 height 15
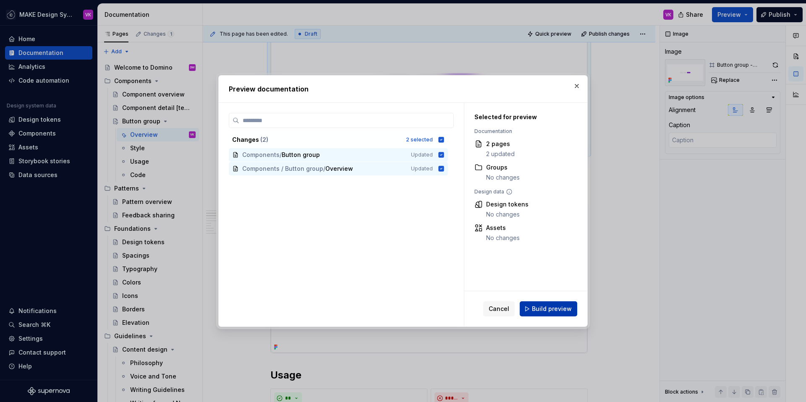
click at [551, 314] on button "Build preview" at bounding box center [547, 308] width 57 height 15
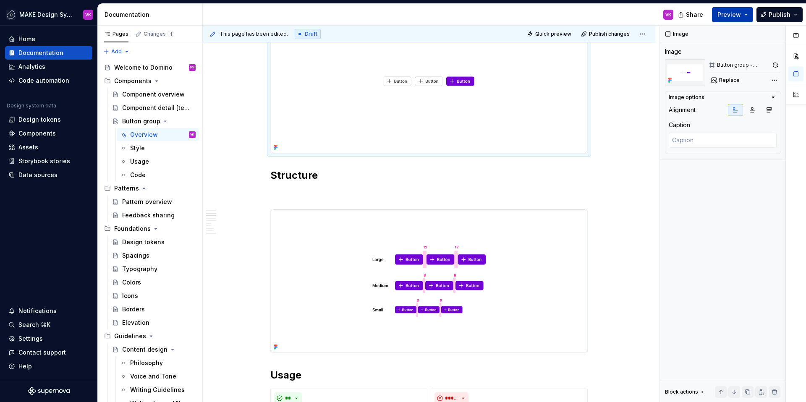
click at [738, 15] on span "Preview" at bounding box center [728, 14] width 23 height 8
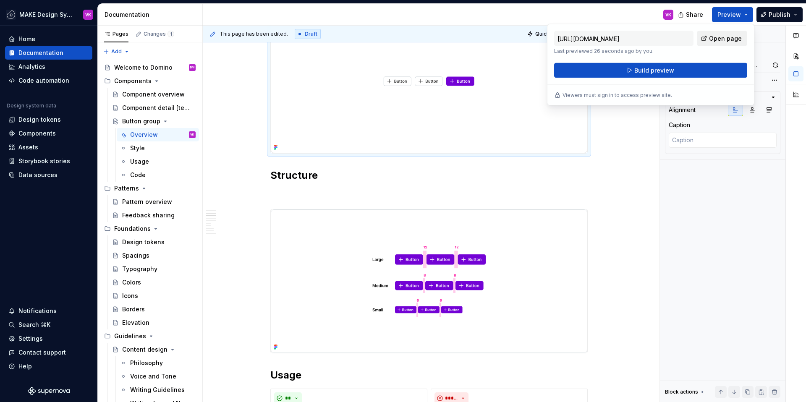
click at [714, 39] on span "Open page" at bounding box center [725, 38] width 33 height 8
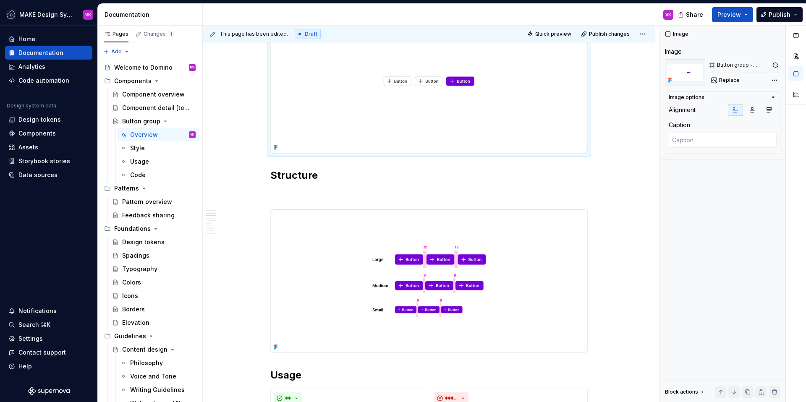
click at [542, 112] on img at bounding box center [429, 81] width 316 height 144
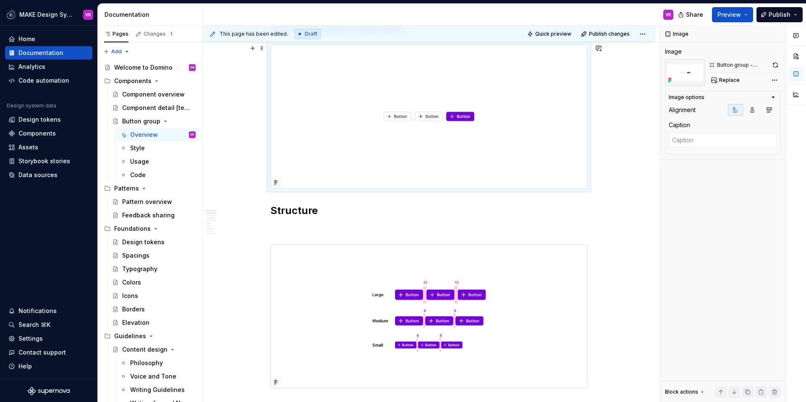
scroll to position [141, 0]
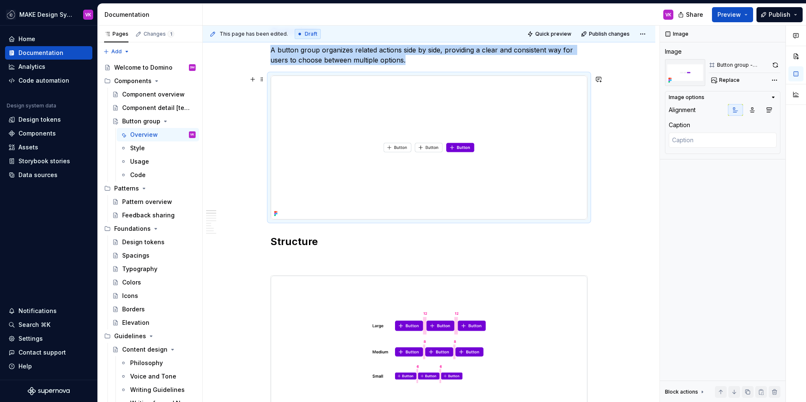
click at [542, 112] on img at bounding box center [429, 148] width 316 height 144
click at [772, 65] on button "button" at bounding box center [775, 65] width 10 height 12
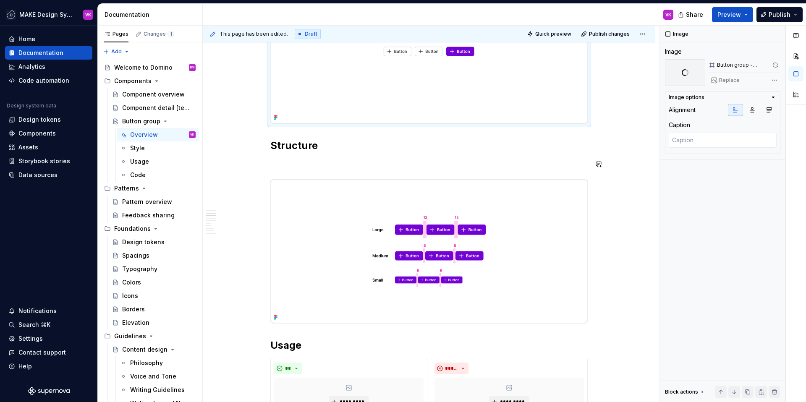
scroll to position [247, 0]
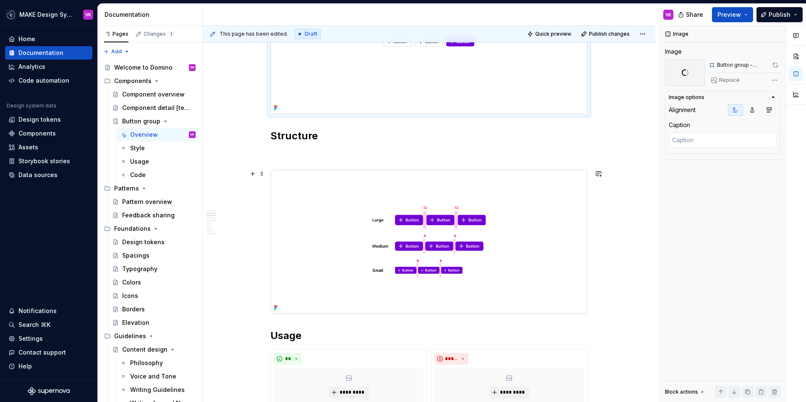
click at [557, 214] on img at bounding box center [429, 242] width 316 height 144
click at [772, 64] on button "button" at bounding box center [774, 65] width 10 height 12
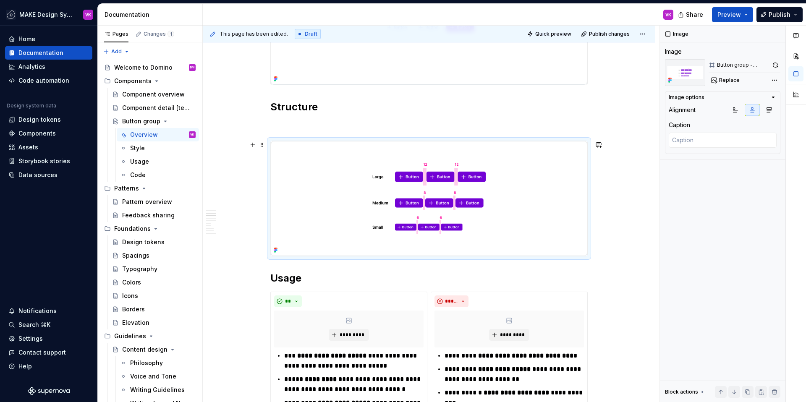
click at [620, 180] on div "**********" at bounding box center [431, 214] width 456 height 377
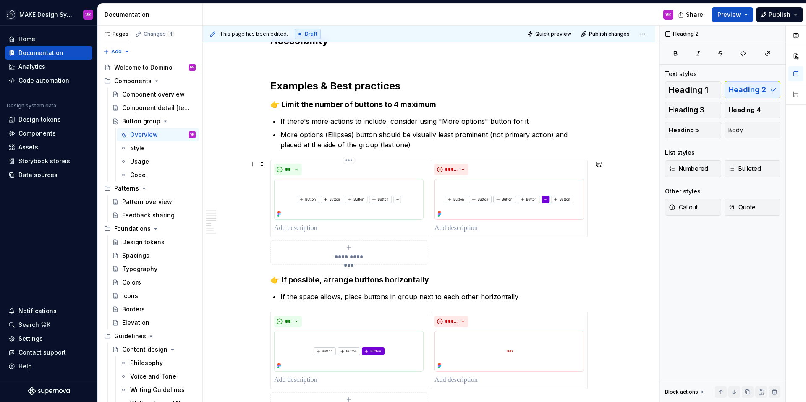
scroll to position [769, 0]
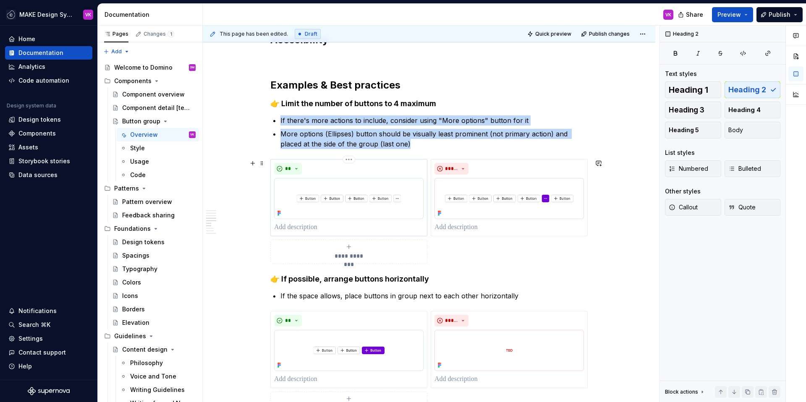
click at [387, 202] on img at bounding box center [348, 198] width 149 height 41
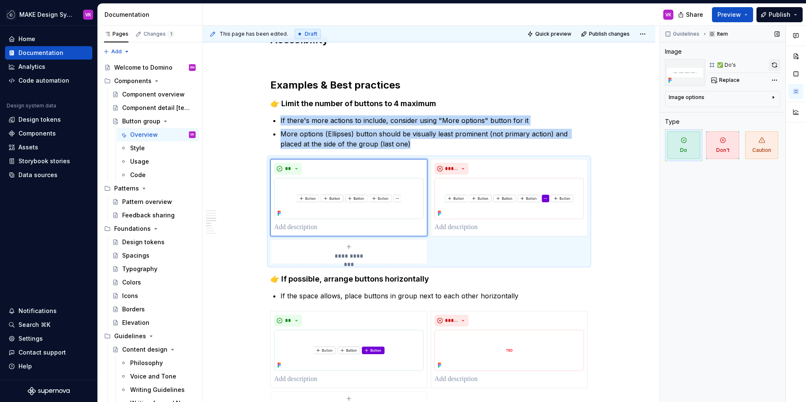
click at [774, 64] on button "button" at bounding box center [774, 65] width 12 height 12
click at [522, 211] on img at bounding box center [508, 198] width 149 height 41
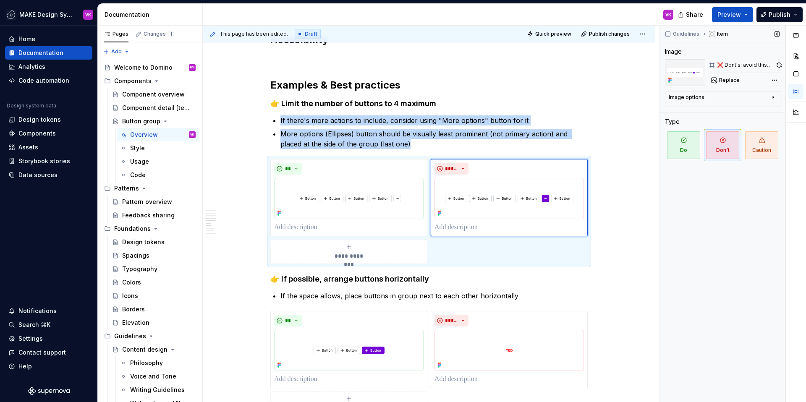
click at [778, 65] on button "button" at bounding box center [778, 65] width 3 height 12
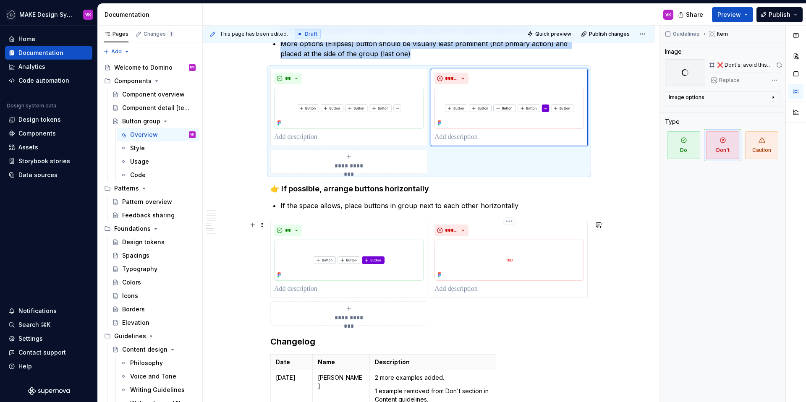
scroll to position [871, 0]
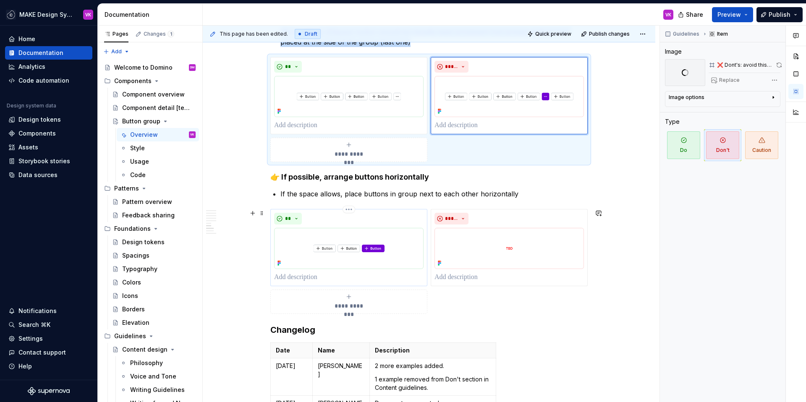
click at [380, 244] on img at bounding box center [348, 248] width 149 height 41
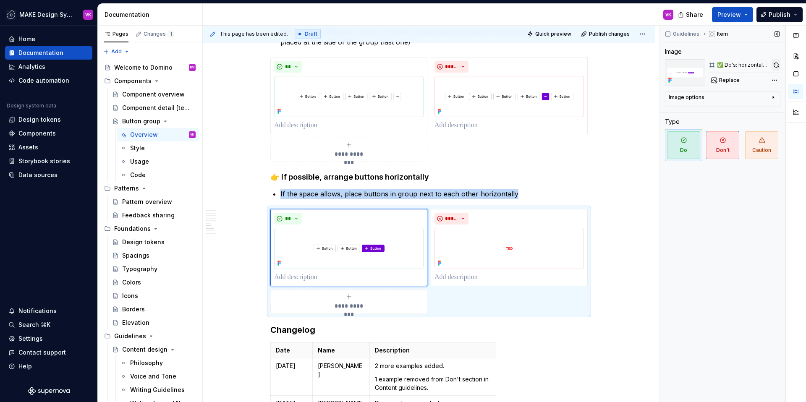
click at [774, 66] on button "button" at bounding box center [775, 65] width 9 height 12
click at [528, 245] on img at bounding box center [508, 248] width 149 height 41
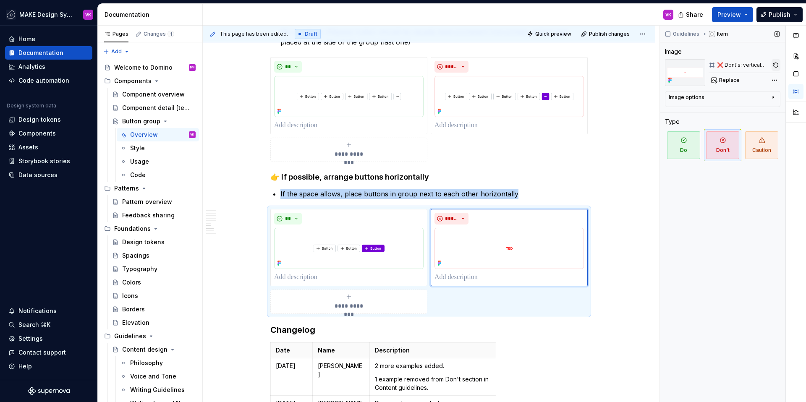
click at [775, 65] on button "button" at bounding box center [775, 65] width 9 height 12
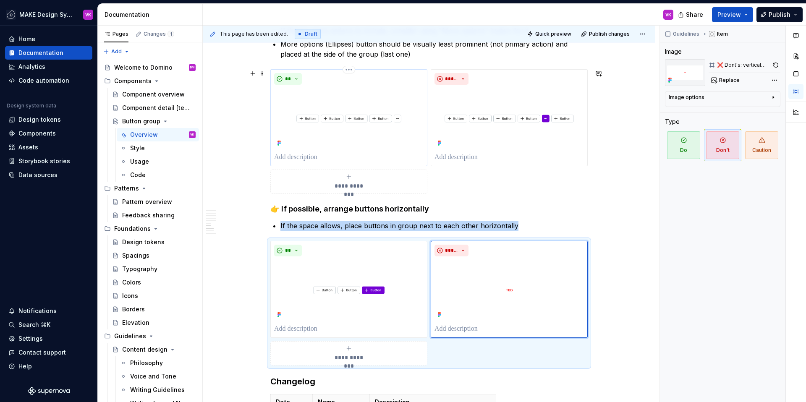
scroll to position [855, 0]
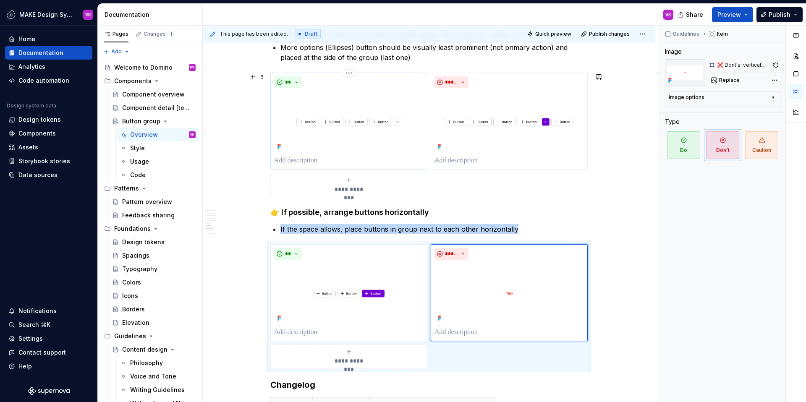
click at [401, 83] on div "**" at bounding box center [348, 82] width 149 height 12
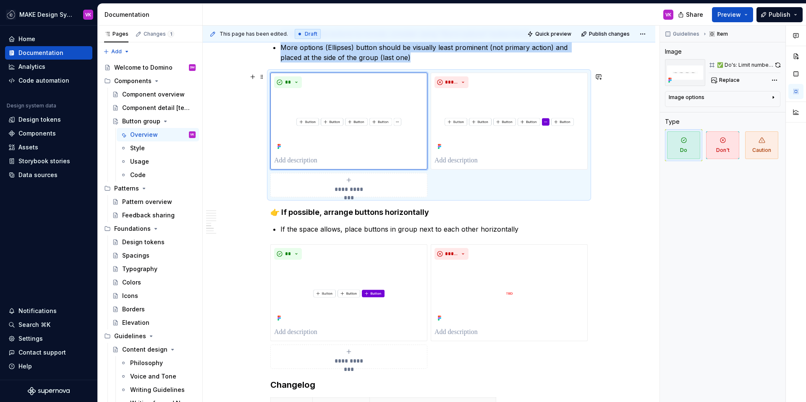
click at [550, 73] on div "**********" at bounding box center [428, 135] width 317 height 125
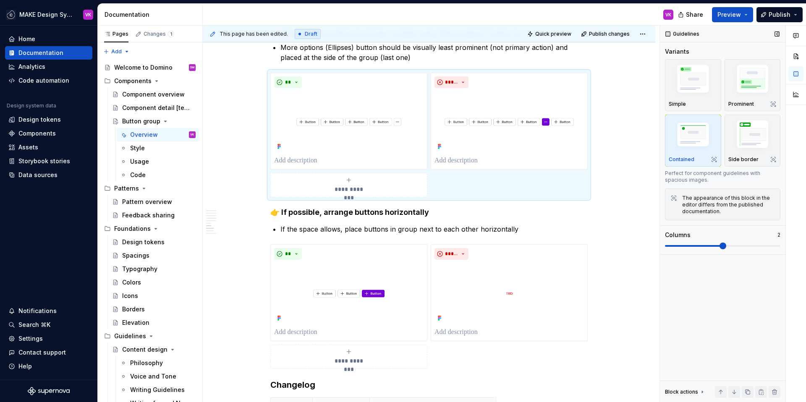
click at [703, 133] on img "button" at bounding box center [692, 135] width 49 height 33
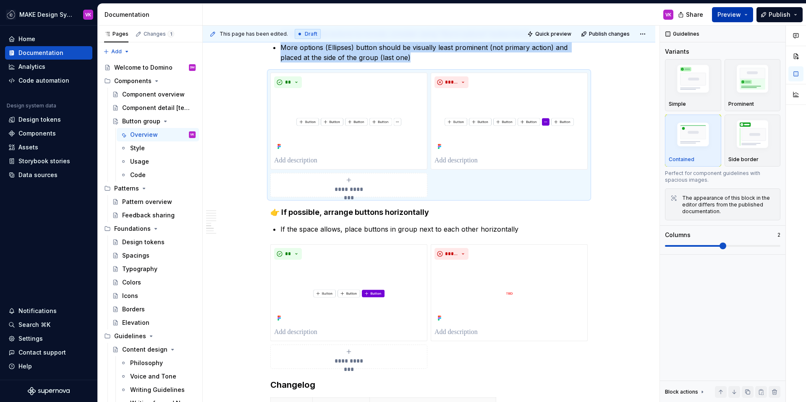
click at [735, 16] on span "Preview" at bounding box center [728, 14] width 23 height 8
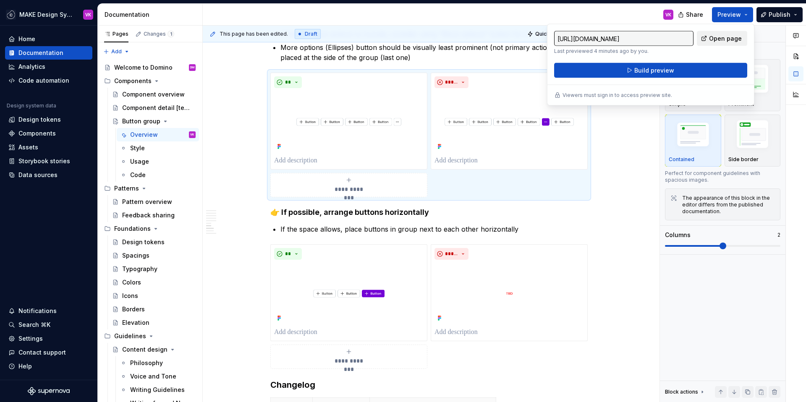
click at [716, 36] on span "Open page" at bounding box center [725, 38] width 33 height 8
click at [671, 71] on span "Build preview" at bounding box center [654, 70] width 40 height 8
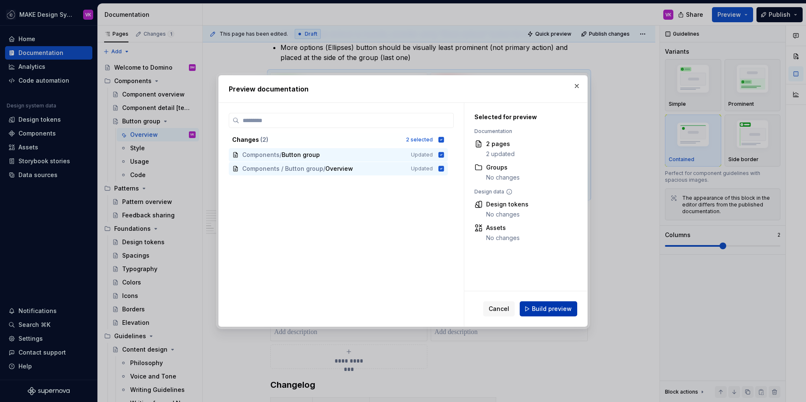
click at [543, 310] on span "Build preview" at bounding box center [552, 309] width 40 height 8
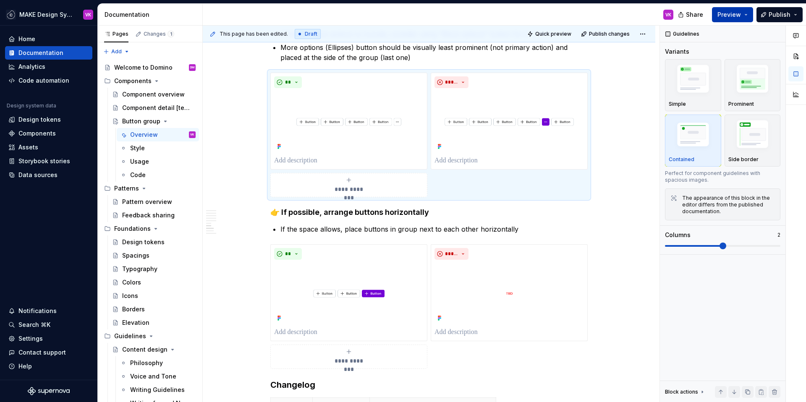
click at [728, 16] on span "Preview" at bounding box center [728, 14] width 23 height 8
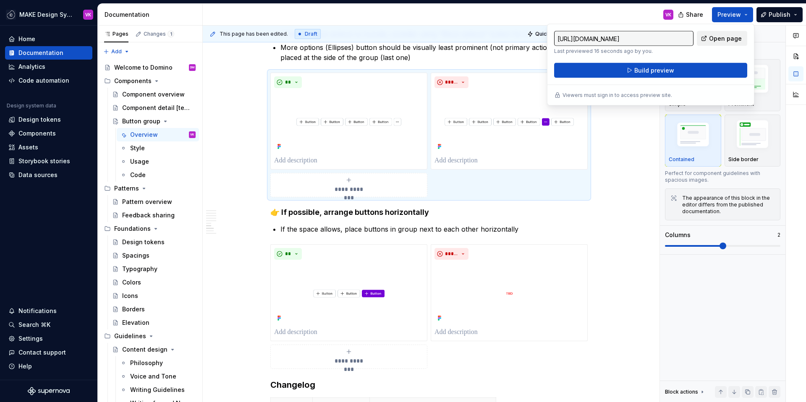
click at [717, 41] on span "Open page" at bounding box center [725, 38] width 33 height 8
click at [397, 258] on div "**" at bounding box center [348, 254] width 149 height 12
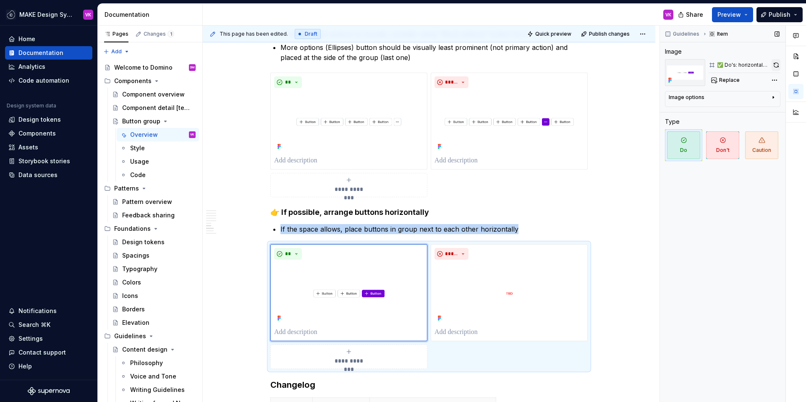
click at [773, 65] on button "button" at bounding box center [775, 65] width 9 height 12
click at [515, 274] on img at bounding box center [508, 293] width 149 height 61
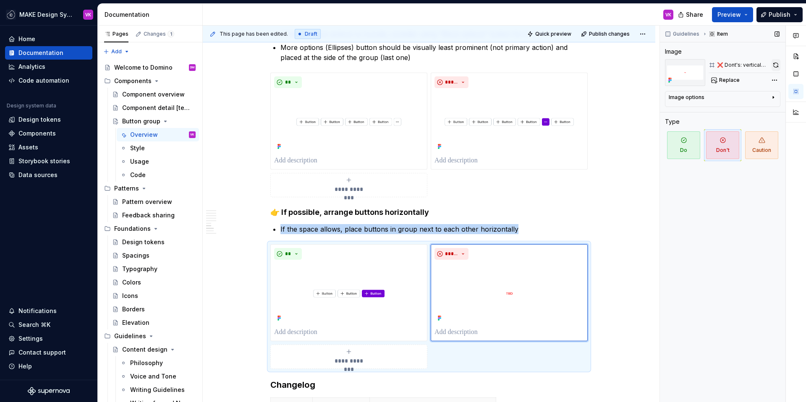
click at [773, 68] on button "button" at bounding box center [775, 65] width 9 height 12
click at [530, 359] on div "**********" at bounding box center [428, 306] width 317 height 125
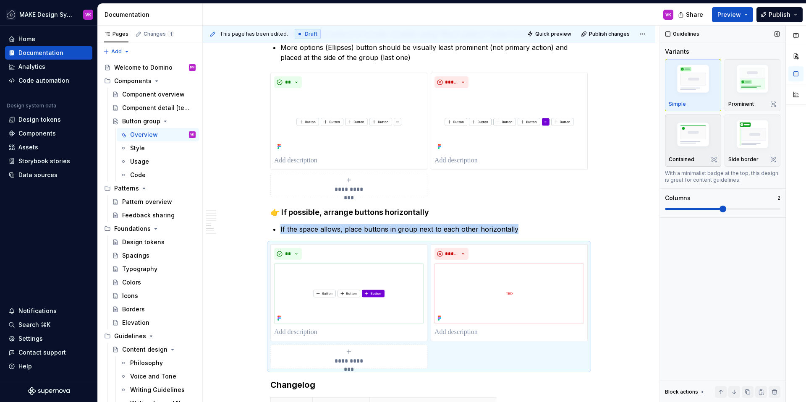
click at [692, 135] on img "button" at bounding box center [692, 135] width 49 height 33
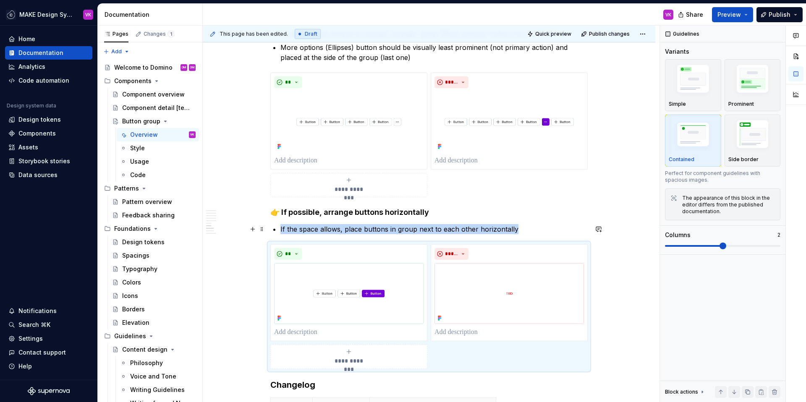
click at [435, 229] on p "If the space allows, place buttons in group next to each other horizontally" at bounding box center [433, 229] width 307 height 10
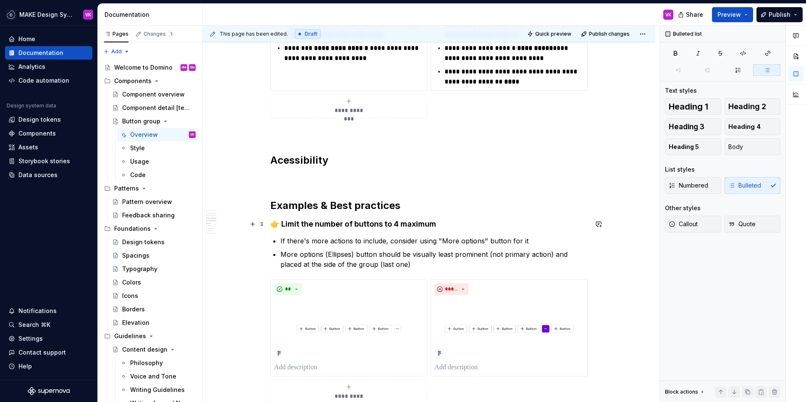
scroll to position [646, 0]
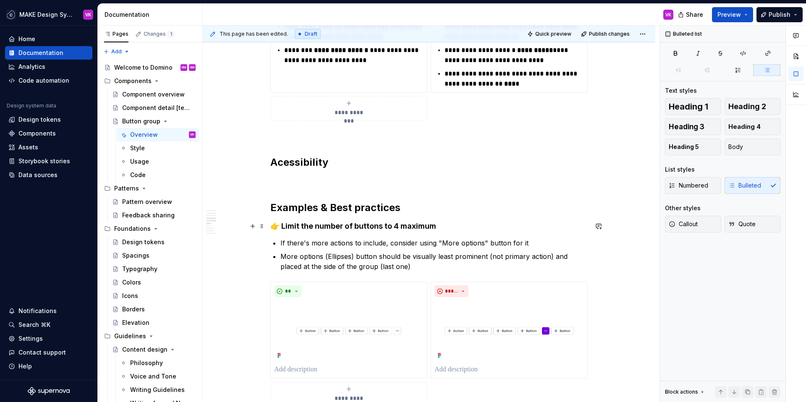
click at [279, 227] on strong "👉 Limit the number of buttons to 4 maximum" at bounding box center [353, 226] width 166 height 9
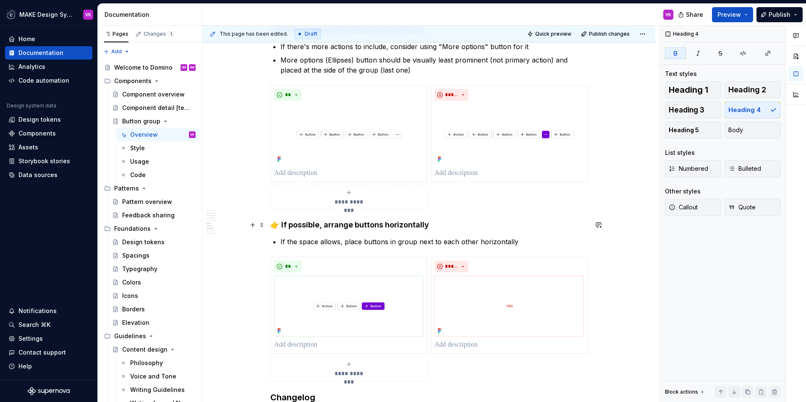
scroll to position [866, 0]
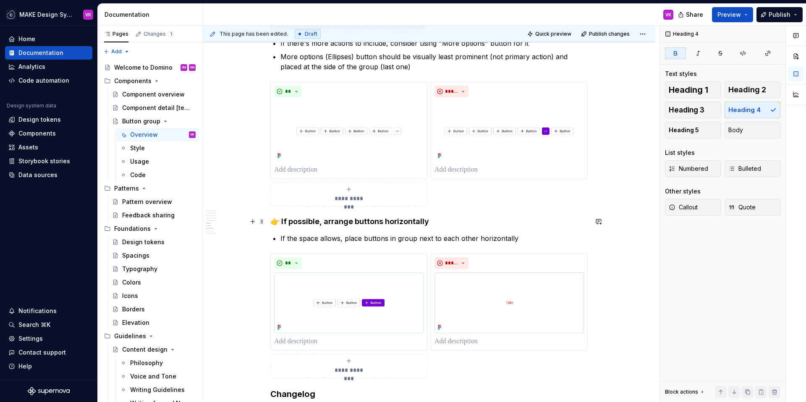
click at [278, 222] on strong "👉 If possible, arrange buttons horizontally" at bounding box center [349, 221] width 159 height 9
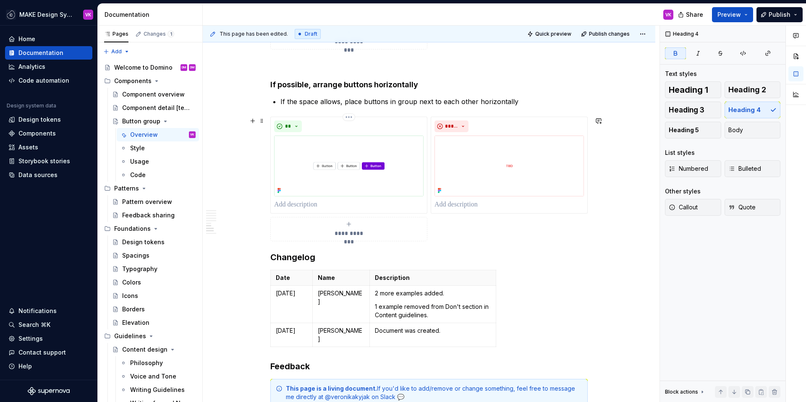
scroll to position [1045, 0]
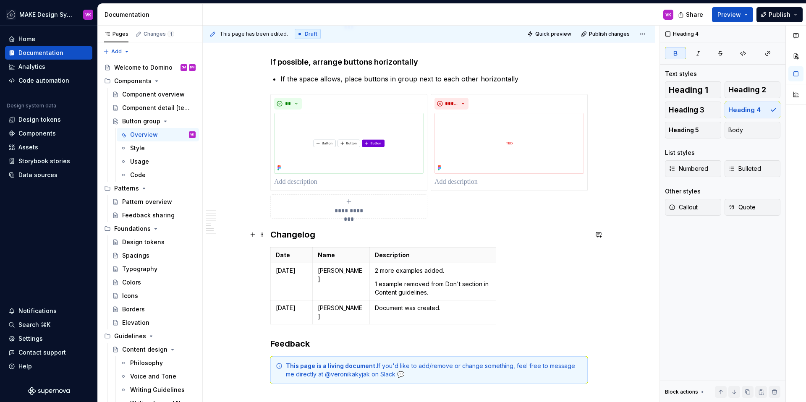
click at [271, 235] on h3 "Changelog" at bounding box center [428, 235] width 317 height 12
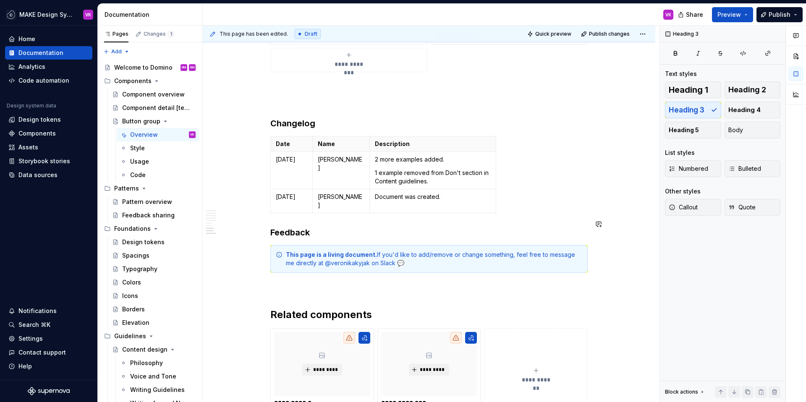
scroll to position [1193, 0]
click at [308, 126] on h3 "Changelog" at bounding box center [428, 123] width 317 height 12
click at [749, 87] on span "Heading 2" at bounding box center [747, 90] width 38 height 8
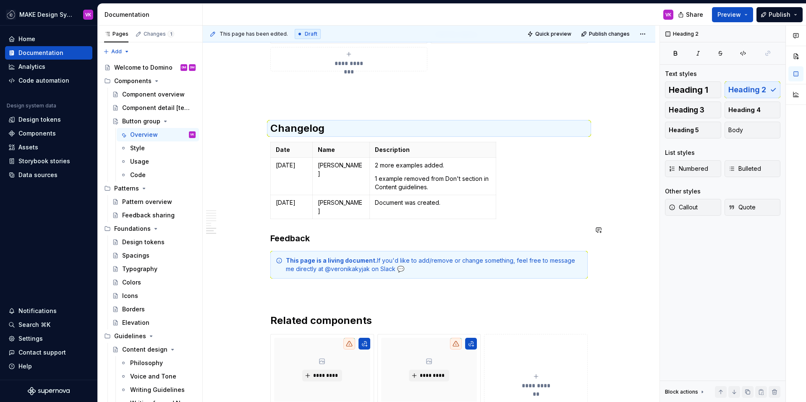
click at [286, 232] on h3 "Feedback" at bounding box center [428, 238] width 317 height 12
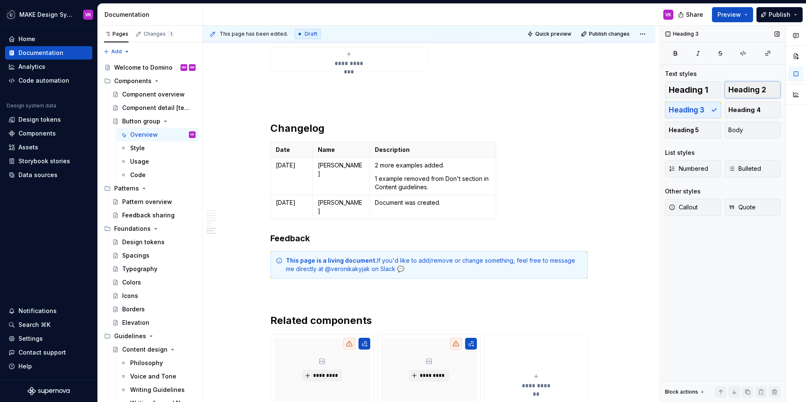
click at [738, 87] on span "Heading 2" at bounding box center [747, 90] width 38 height 8
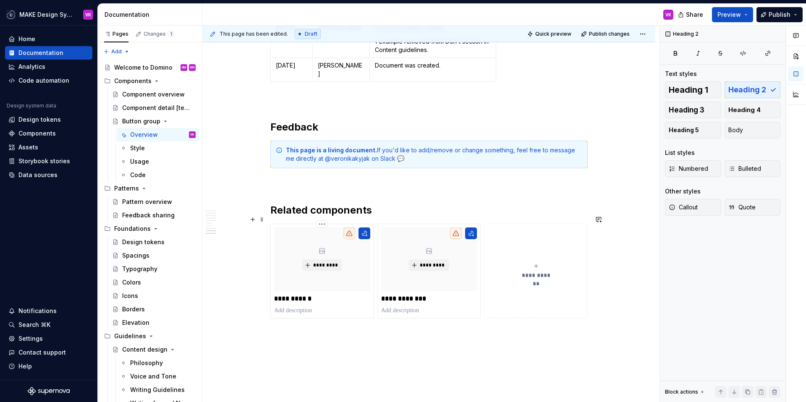
scroll to position [1331, 0]
click at [269, 201] on div "**********" at bounding box center [431, 214] width 456 height 377
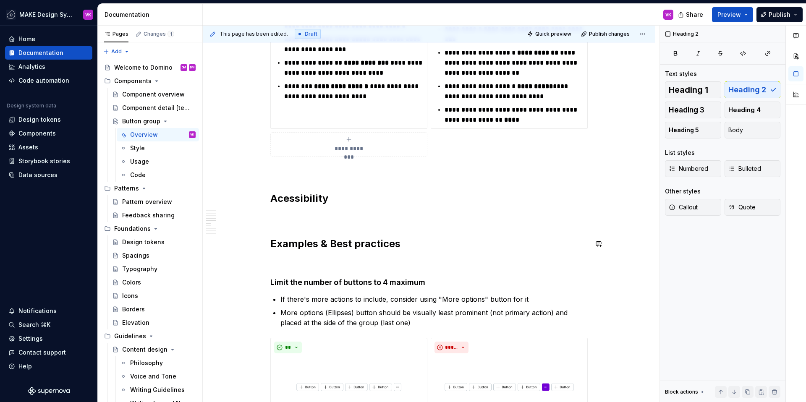
scroll to position [578, 0]
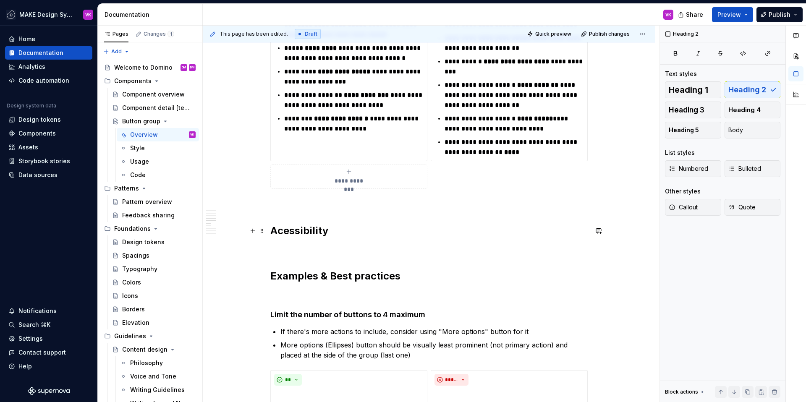
click at [294, 231] on h2 "Acessibility" at bounding box center [428, 230] width 317 height 13
click at [355, 226] on h2 "Accessibility" at bounding box center [428, 230] width 317 height 13
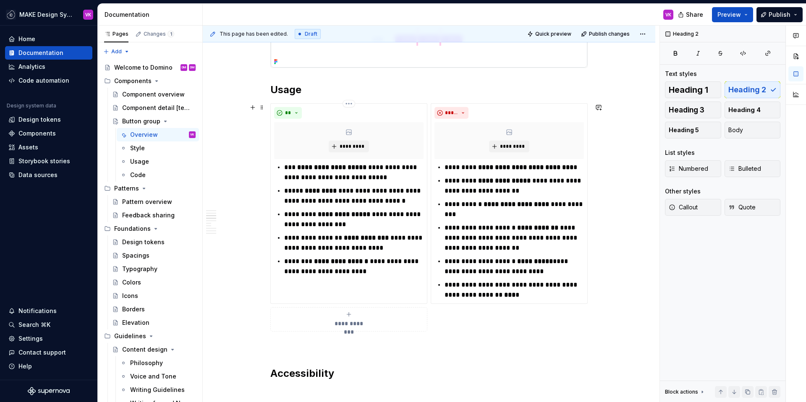
scroll to position [434, 0]
click at [732, 14] on span "Preview" at bounding box center [728, 14] width 23 height 8
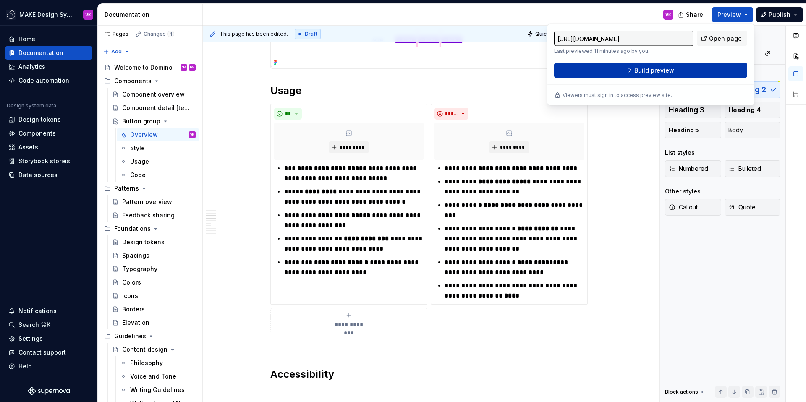
click at [632, 72] on button "Build preview" at bounding box center [650, 70] width 193 height 15
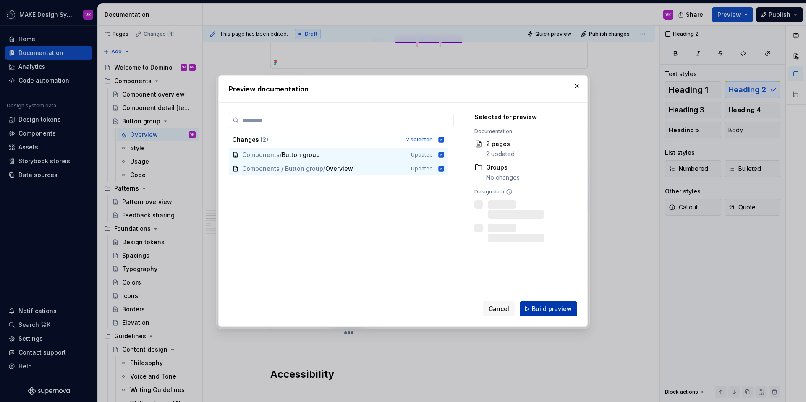
click at [542, 310] on span "Build preview" at bounding box center [552, 309] width 40 height 8
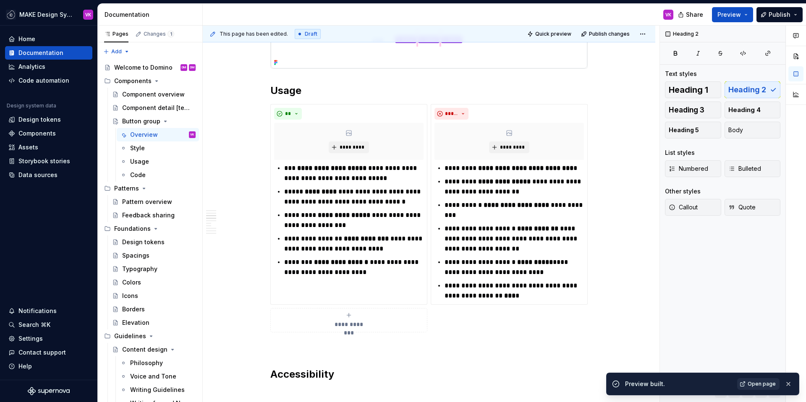
click at [756, 381] on span "Open page" at bounding box center [761, 384] width 28 height 7
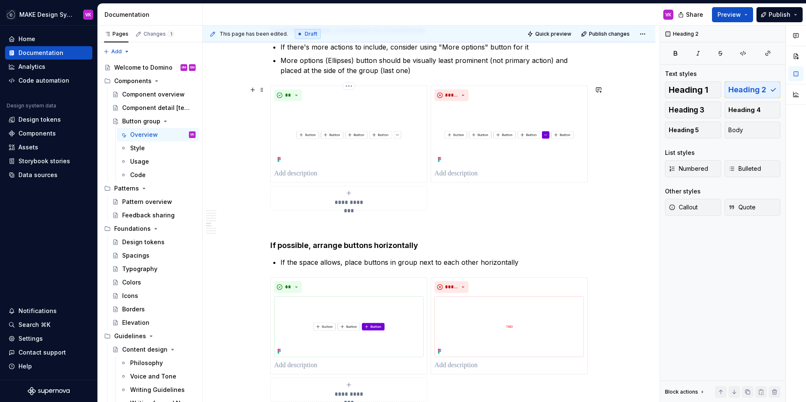
scroll to position [870, 0]
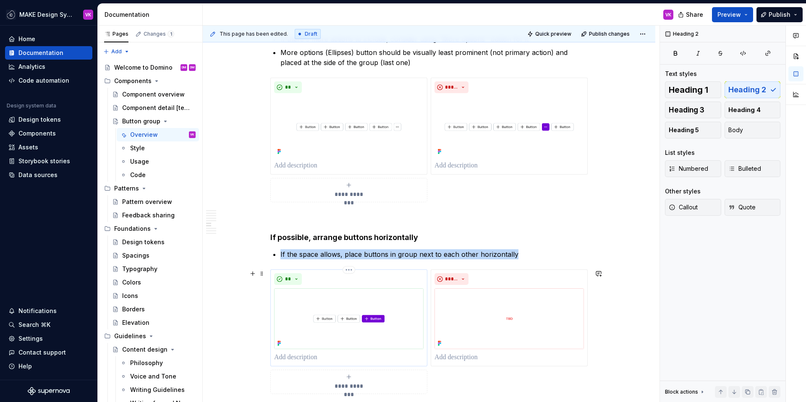
click at [376, 282] on div "**" at bounding box center [348, 279] width 149 height 12
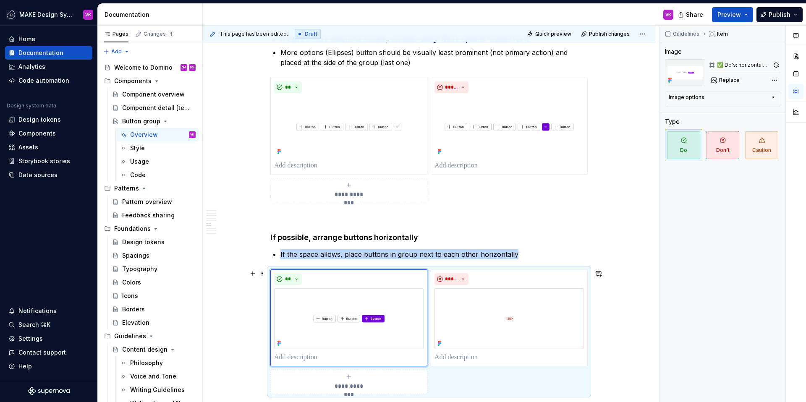
click at [548, 269] on div "**********" at bounding box center [428, 331] width 317 height 125
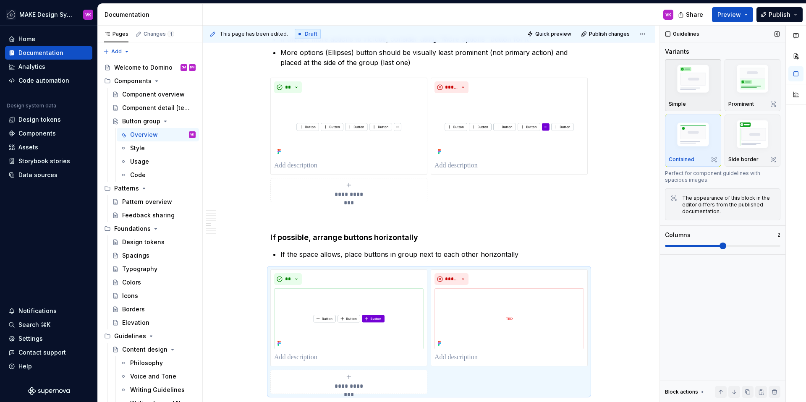
click at [693, 91] on img "button" at bounding box center [692, 80] width 49 height 36
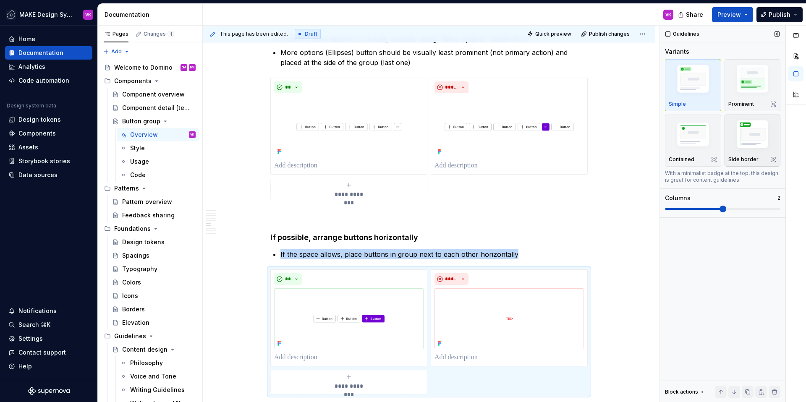
click at [740, 140] on img "button" at bounding box center [752, 135] width 49 height 36
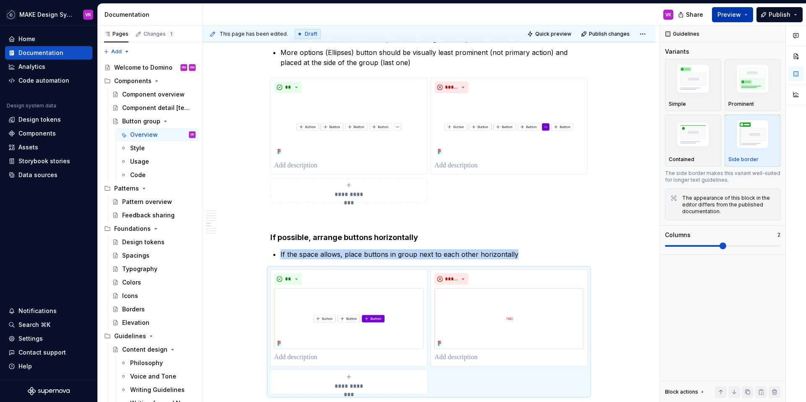
click at [731, 15] on span "Preview" at bounding box center [728, 14] width 23 height 8
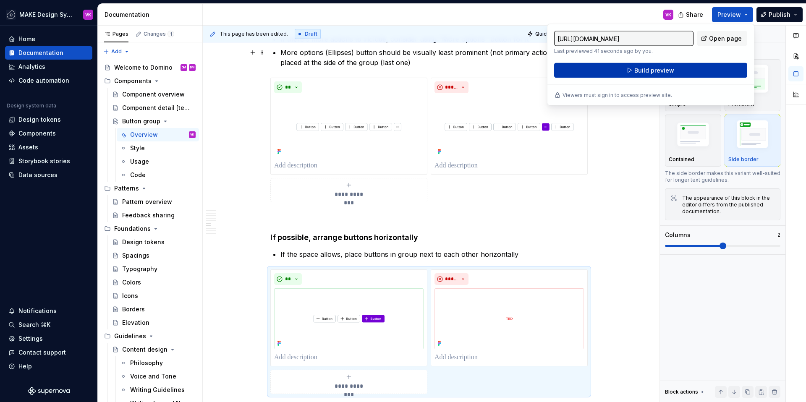
click at [613, 68] on button "Build preview" at bounding box center [650, 70] width 193 height 15
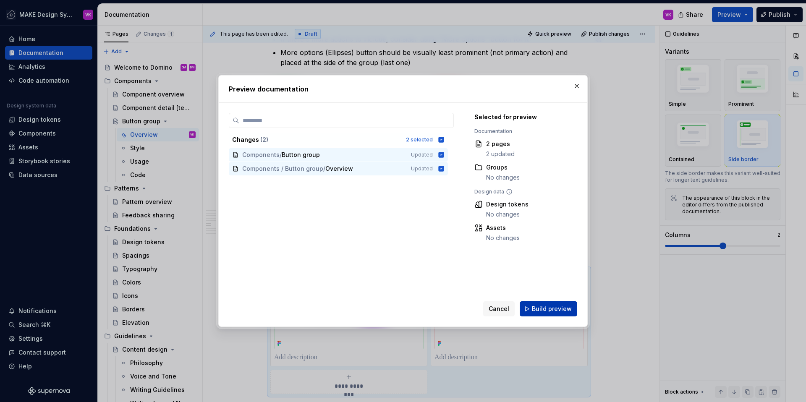
click at [538, 315] on button "Build preview" at bounding box center [547, 308] width 57 height 15
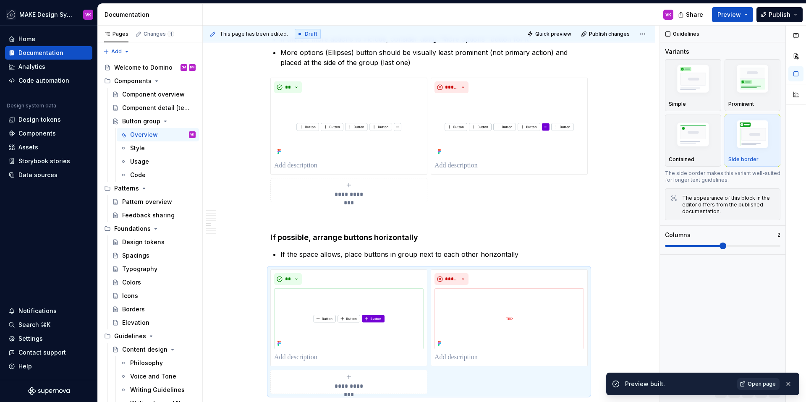
click at [763, 381] on span "Open page" at bounding box center [761, 384] width 28 height 7
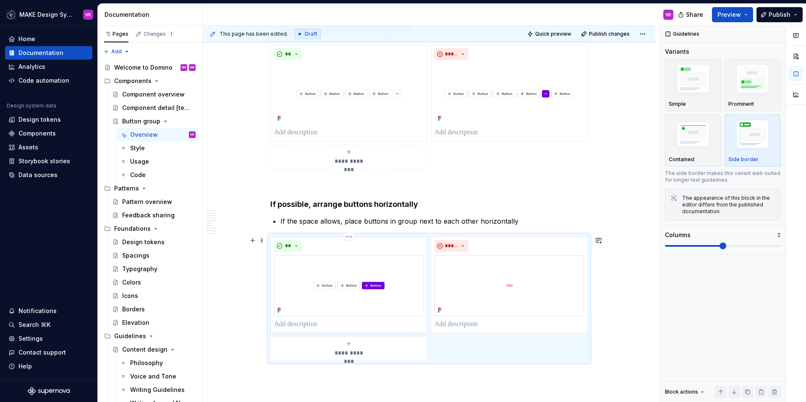
scroll to position [912, 0]
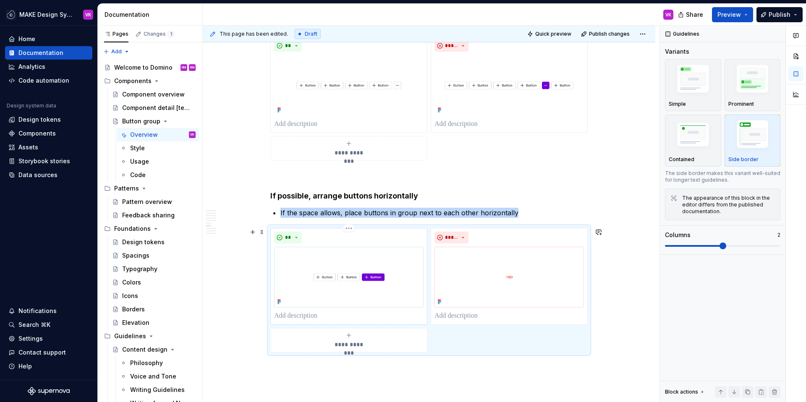
click at [410, 263] on img at bounding box center [348, 277] width 149 height 61
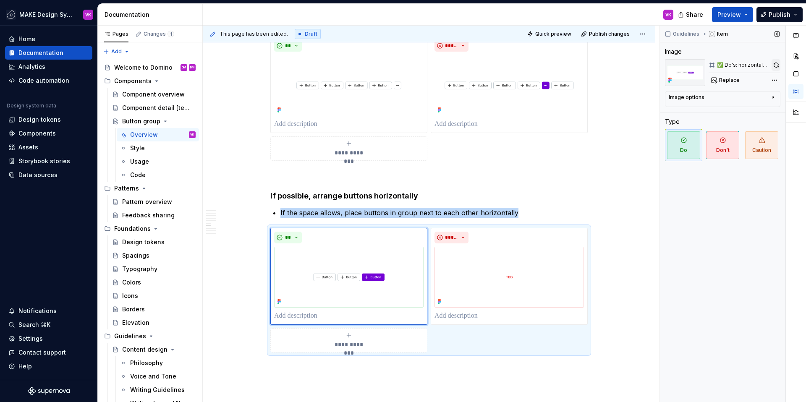
click at [774, 64] on button "button" at bounding box center [775, 65] width 9 height 12
click at [509, 265] on img at bounding box center [508, 277] width 149 height 61
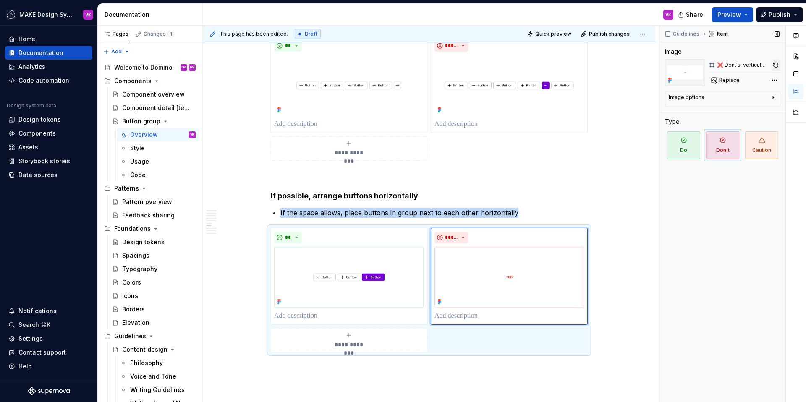
click at [772, 65] on button "button" at bounding box center [775, 65] width 9 height 12
click at [587, 351] on div "**********" at bounding box center [428, 290] width 317 height 125
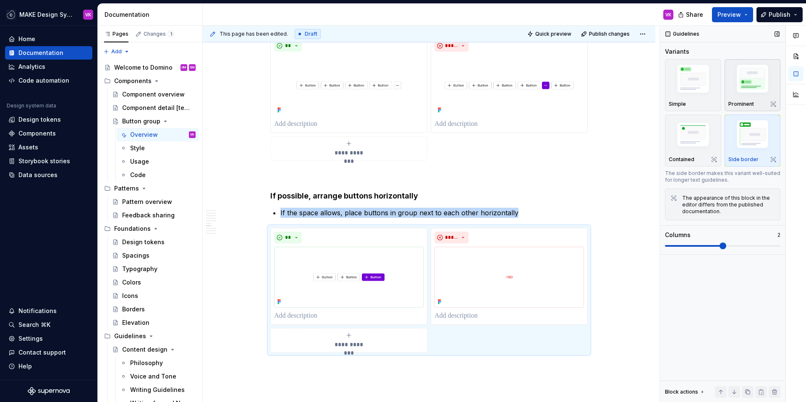
click at [747, 93] on img "button" at bounding box center [752, 80] width 49 height 36
click at [730, 14] on span "Preview" at bounding box center [728, 14] width 23 height 8
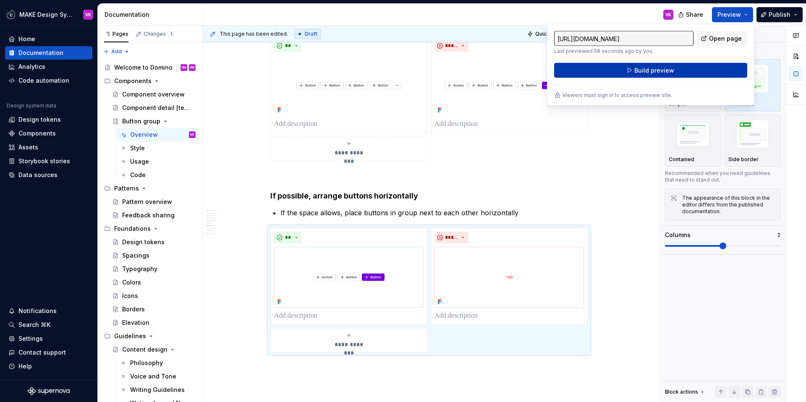
click at [665, 70] on span "Build preview" at bounding box center [654, 70] width 40 height 8
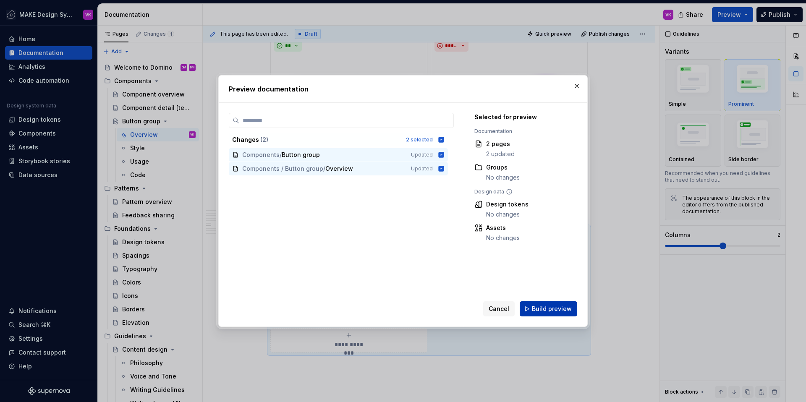
click at [540, 308] on span "Build preview" at bounding box center [552, 309] width 40 height 8
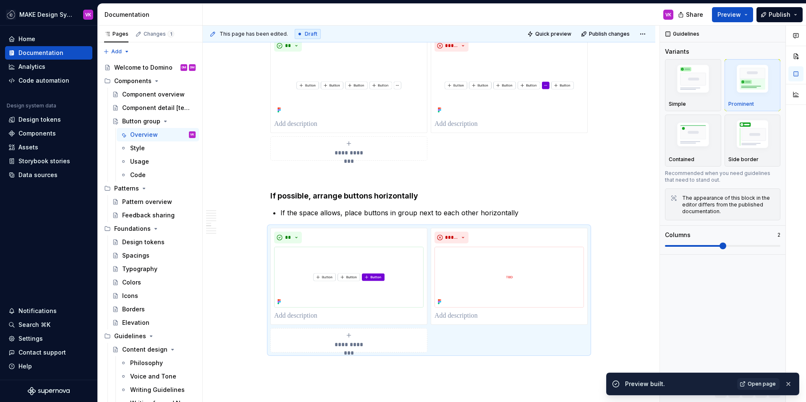
click at [763, 383] on span "Open page" at bounding box center [761, 384] width 28 height 7
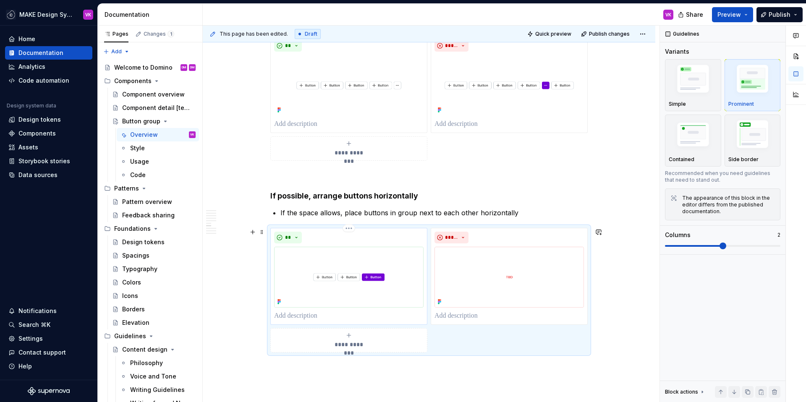
click at [318, 313] on p at bounding box center [348, 316] width 149 height 10
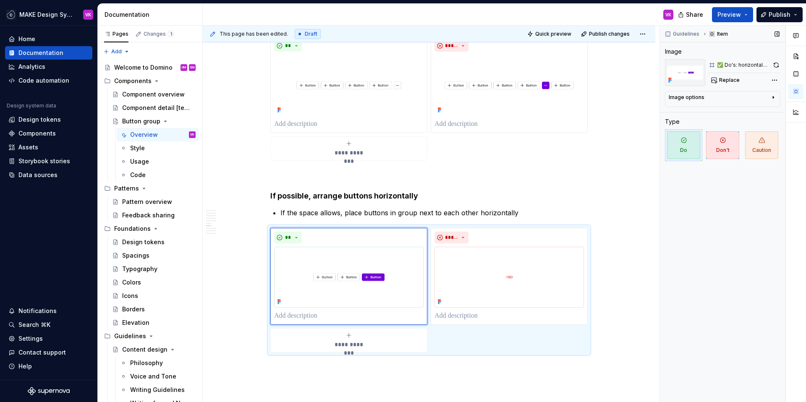
click at [699, 99] on div "Image options" at bounding box center [686, 97] width 36 height 7
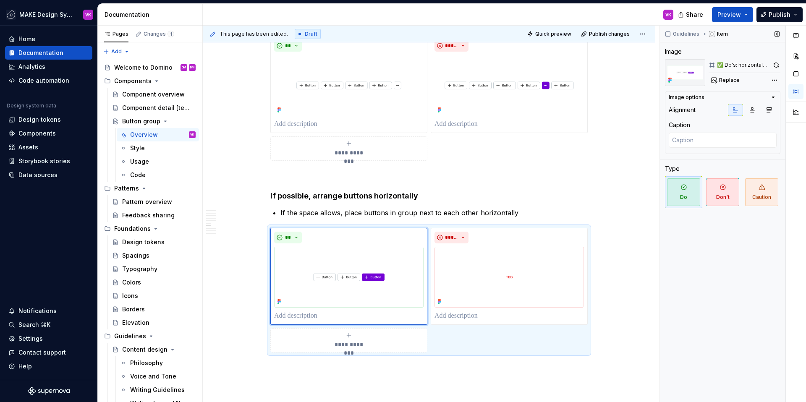
click at [686, 125] on div "Caption" at bounding box center [678, 125] width 21 height 8
click at [750, 110] on icon "button" at bounding box center [751, 110] width 7 height 7
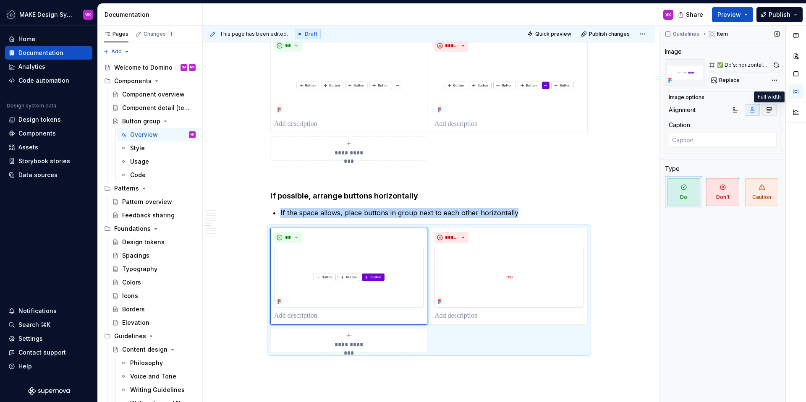
click at [773, 110] on button "button" at bounding box center [768, 110] width 15 height 12
click at [735, 110] on icon "button" at bounding box center [735, 110] width 7 height 7
click at [685, 141] on textarea at bounding box center [722, 140] width 108 height 15
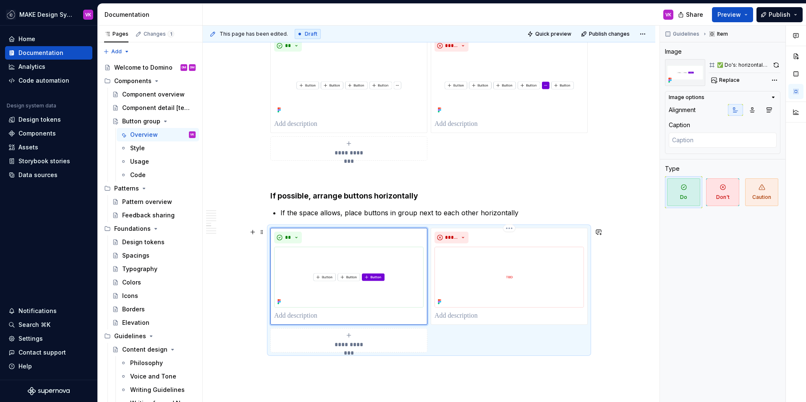
click at [578, 341] on div "**********" at bounding box center [428, 290] width 317 height 125
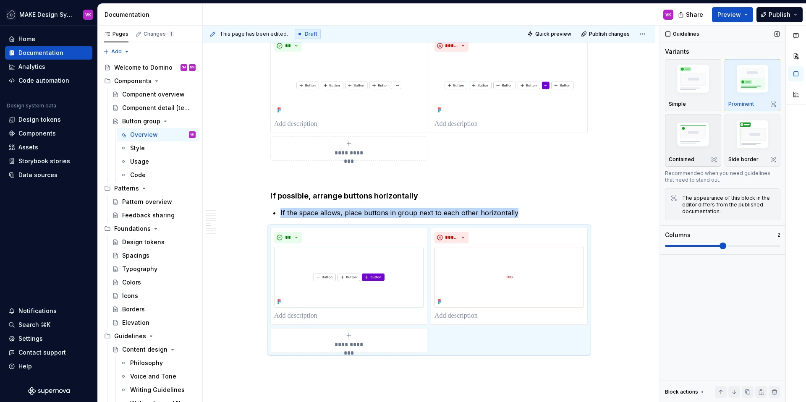
click at [699, 149] on img "button" at bounding box center [692, 135] width 49 height 33
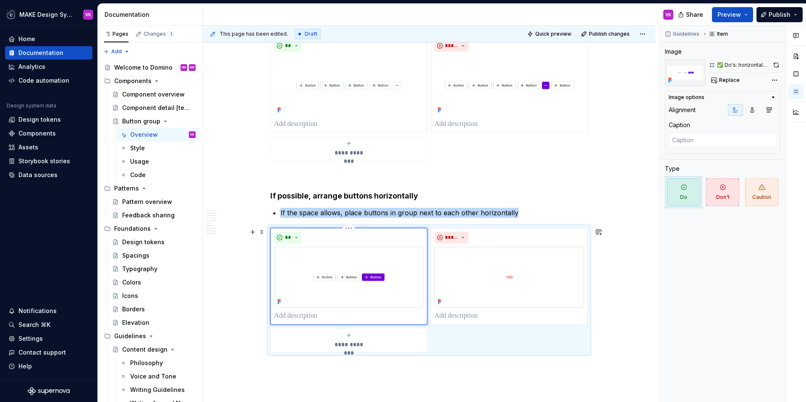
click at [403, 260] on img at bounding box center [348, 277] width 149 height 61
click at [774, 65] on button "button" at bounding box center [775, 65] width 9 height 12
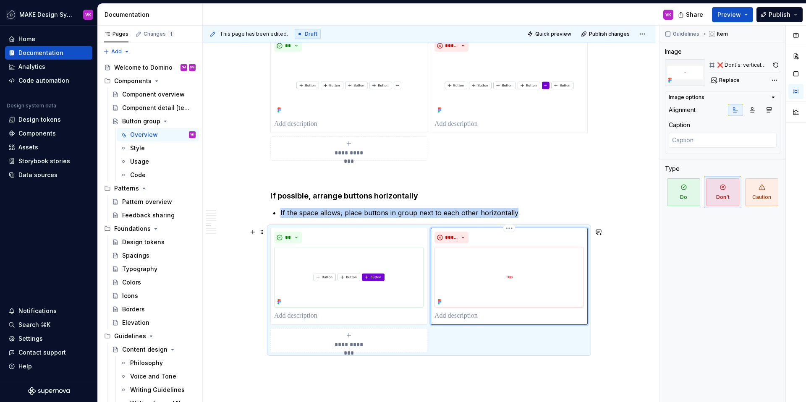
click at [576, 256] on img at bounding box center [508, 277] width 149 height 61
click at [774, 65] on button "button" at bounding box center [775, 65] width 9 height 12
click at [738, 16] on span "Preview" at bounding box center [728, 14] width 23 height 8
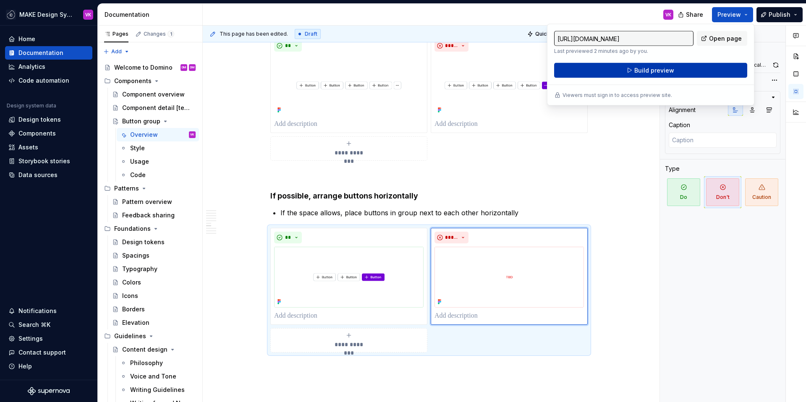
click at [685, 69] on button "Build preview" at bounding box center [650, 70] width 193 height 15
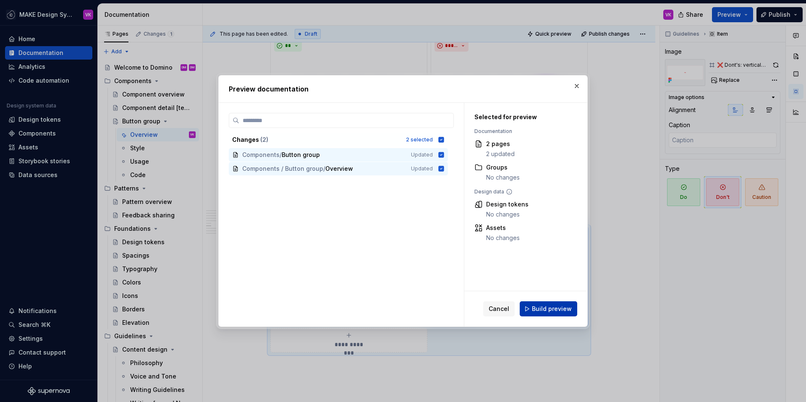
click at [557, 306] on span "Build preview" at bounding box center [552, 309] width 40 height 8
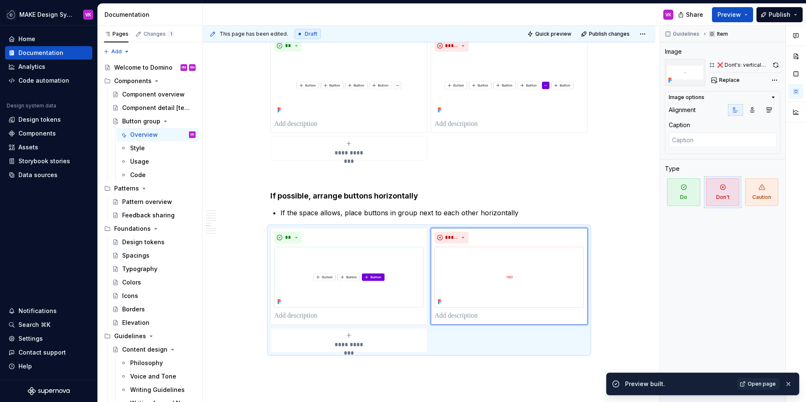
click at [762, 383] on span "Open page" at bounding box center [761, 384] width 28 height 7
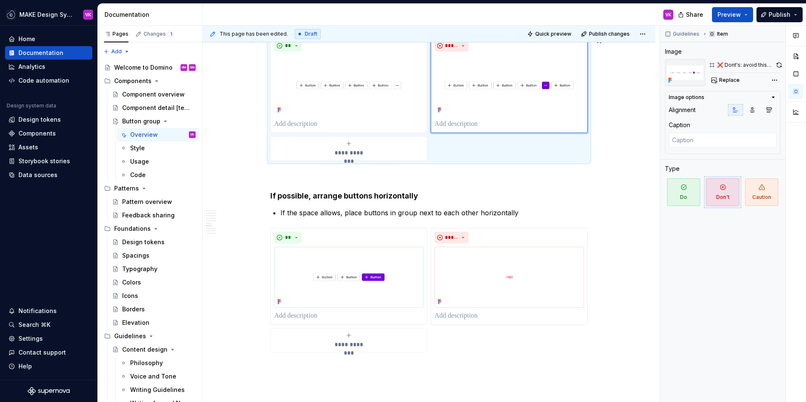
click at [524, 98] on img at bounding box center [508, 85] width 149 height 61
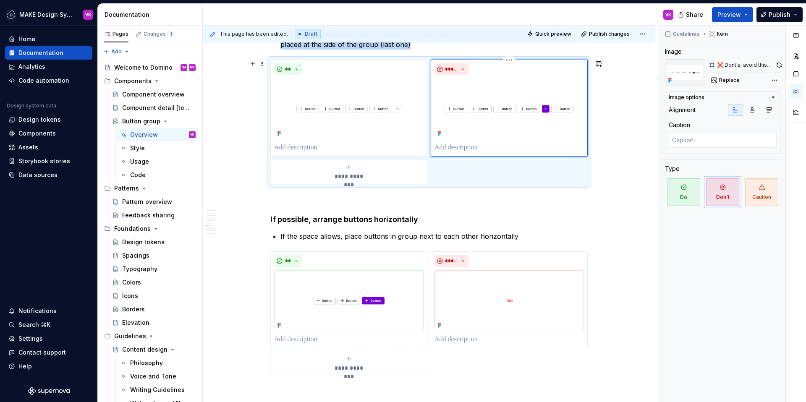
scroll to position [884, 0]
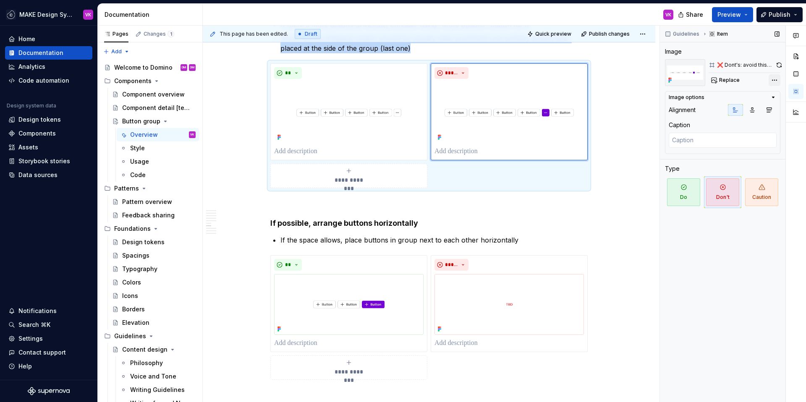
click at [777, 79] on div "Comments Open comments No comments yet Select ‘Comment’ from the block context …" at bounding box center [733, 214] width 146 height 377
click at [614, 117] on html "MAKE Design System VK Home Documentation Analytics Code automation Design syste…" at bounding box center [403, 201] width 806 height 402
click at [502, 133] on img at bounding box center [508, 112] width 149 height 61
click at [773, 78] on div "Comments Open comments No comments yet Select ‘Comment’ from the block context …" at bounding box center [733, 214] width 146 height 377
click at [594, 96] on html "MAKE Design System VK Home Documentation Analytics Code automation Design syste…" at bounding box center [403, 201] width 806 height 402
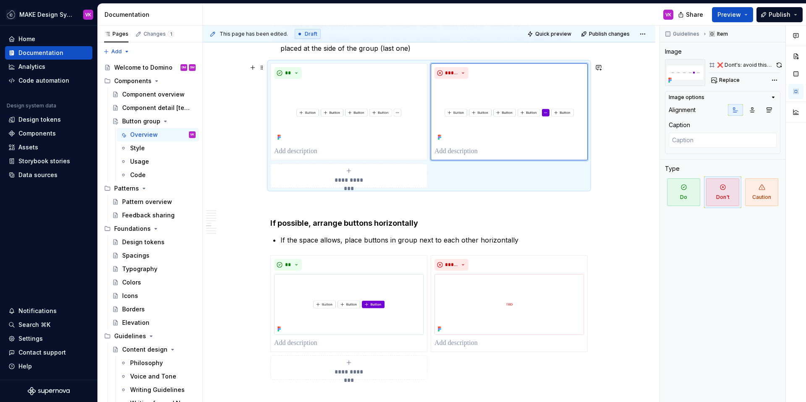
click at [584, 63] on div "**********" at bounding box center [428, 125] width 317 height 125
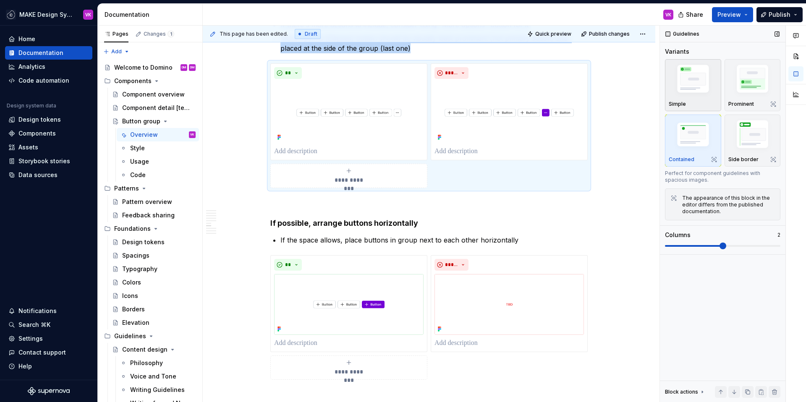
click at [707, 86] on img "button" at bounding box center [692, 80] width 49 height 36
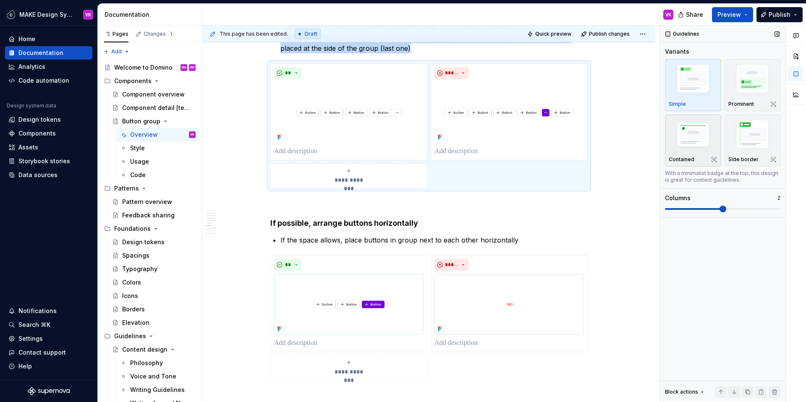
click at [700, 128] on img "button" at bounding box center [692, 135] width 49 height 33
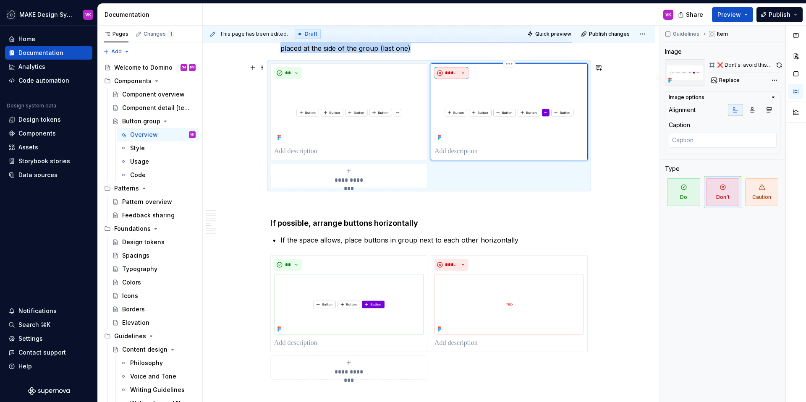
click at [459, 73] on button "*****" at bounding box center [451, 73] width 34 height 12
click at [633, 136] on div "**********" at bounding box center [429, 77] width 452 height 1633
click at [618, 179] on div "**********" at bounding box center [429, 77] width 452 height 1633
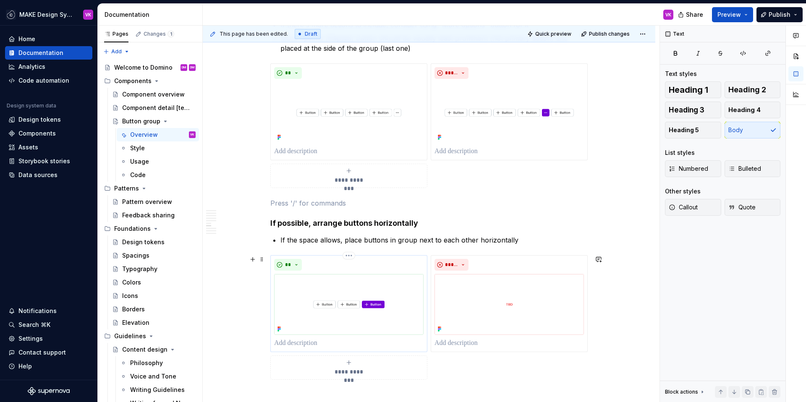
click at [387, 295] on img at bounding box center [348, 304] width 149 height 61
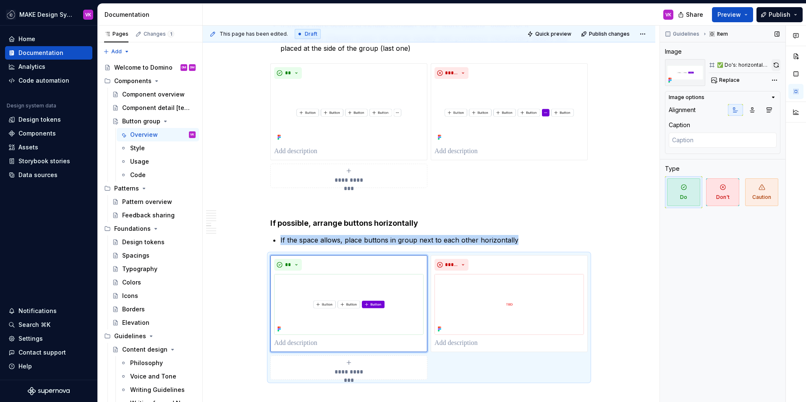
click at [774, 67] on button "button" at bounding box center [775, 65] width 9 height 12
click at [734, 15] on span "Preview" at bounding box center [728, 14] width 23 height 8
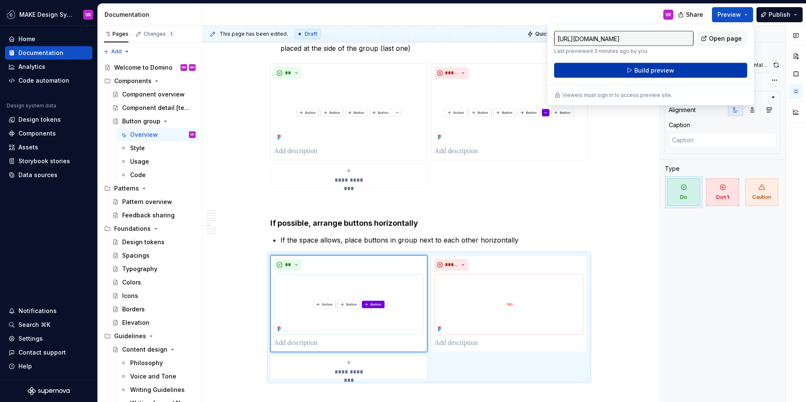
click at [680, 72] on button "Build preview" at bounding box center [650, 70] width 193 height 15
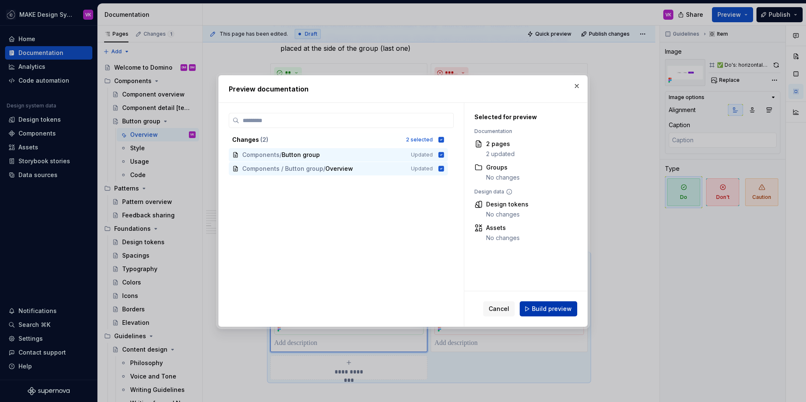
click at [558, 308] on span "Build preview" at bounding box center [552, 309] width 40 height 8
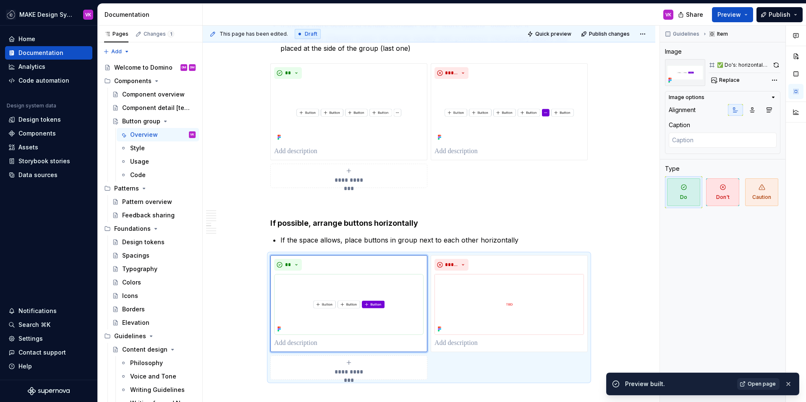
click at [769, 381] on span "Open page" at bounding box center [761, 384] width 28 height 7
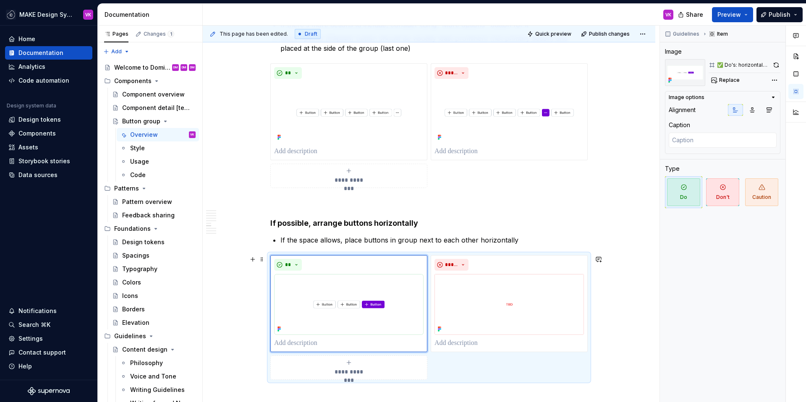
click at [555, 365] on div "**********" at bounding box center [428, 317] width 317 height 125
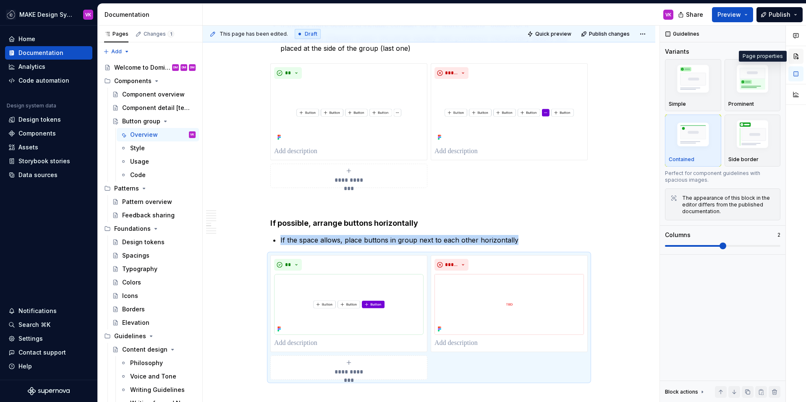
click at [794, 59] on button "button" at bounding box center [795, 56] width 15 height 15
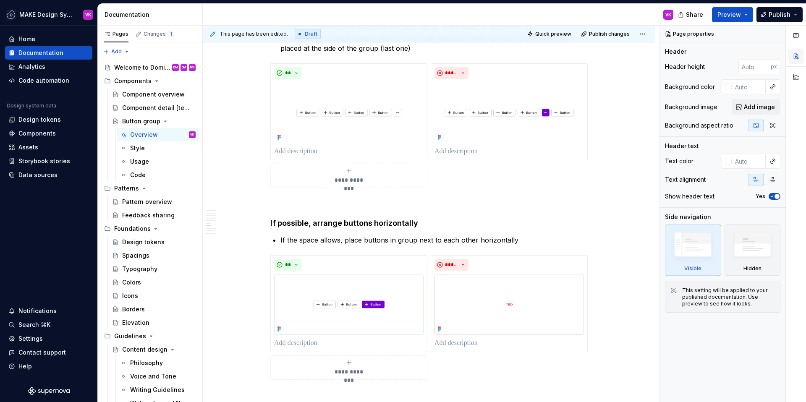
click at [796, 57] on button "button" at bounding box center [795, 56] width 15 height 15
click at [649, 78] on div "**********" at bounding box center [429, 77] width 452 height 1633
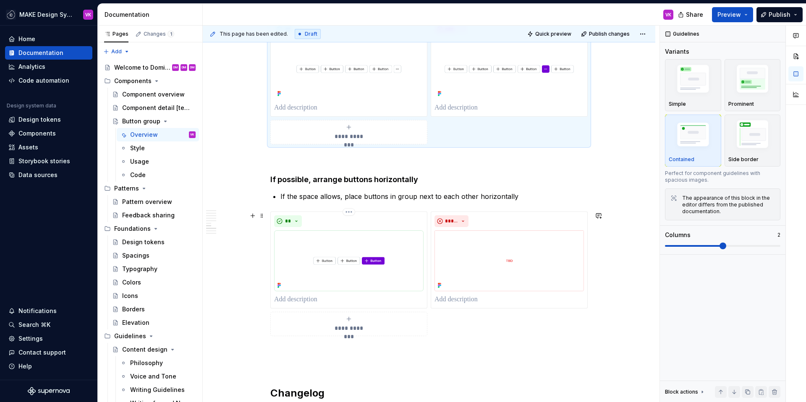
scroll to position [929, 0]
click at [502, 241] on img at bounding box center [508, 259] width 149 height 61
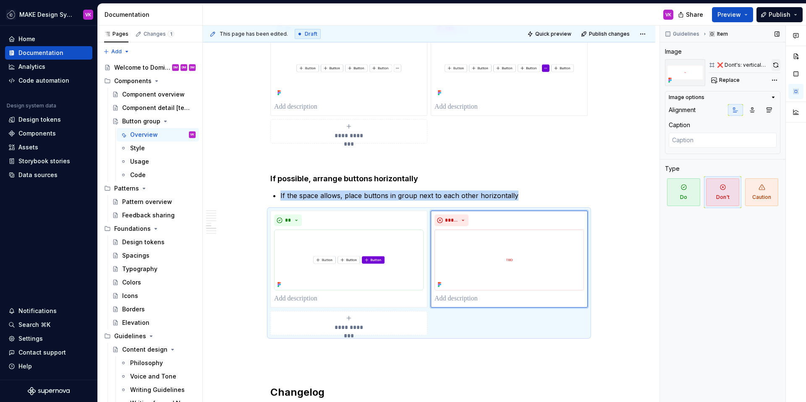
click at [775, 65] on button "button" at bounding box center [775, 65] width 9 height 12
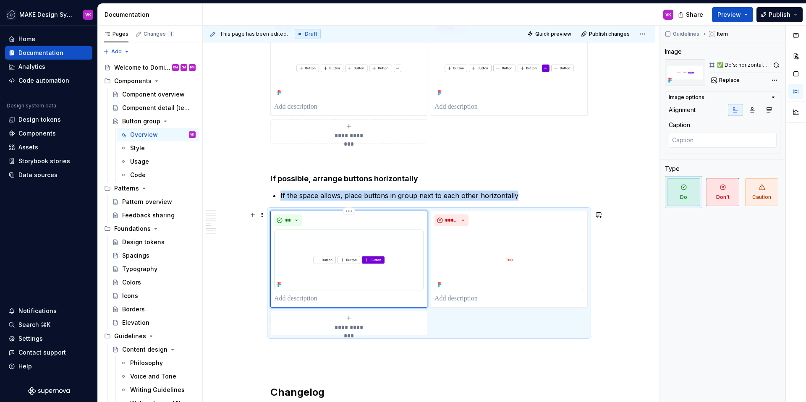
click at [403, 247] on img at bounding box center [348, 259] width 149 height 61
click at [774, 65] on button "button" at bounding box center [775, 65] width 9 height 12
click at [724, 13] on span "Preview" at bounding box center [728, 14] width 23 height 8
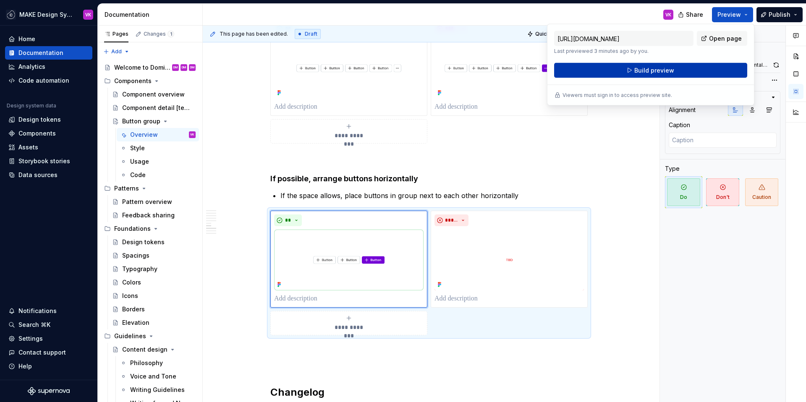
click at [677, 71] on button "Build preview" at bounding box center [650, 70] width 193 height 15
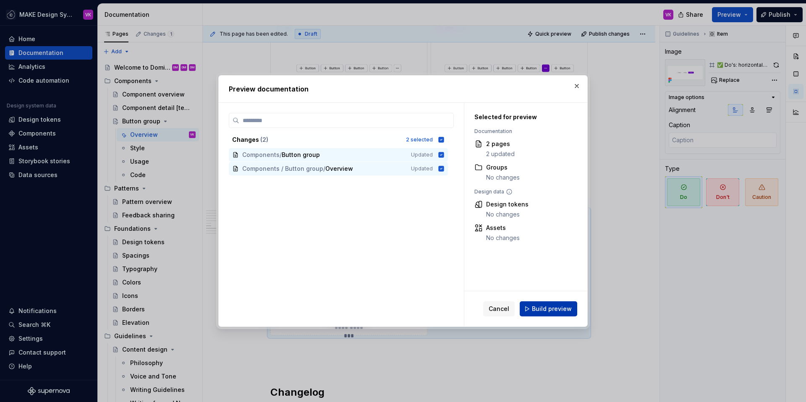
click at [556, 311] on span "Build preview" at bounding box center [552, 309] width 40 height 8
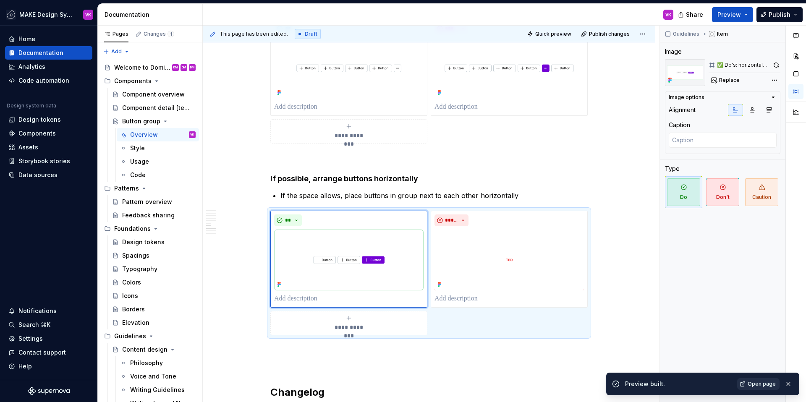
click at [759, 383] on span "Open page" at bounding box center [761, 384] width 28 height 7
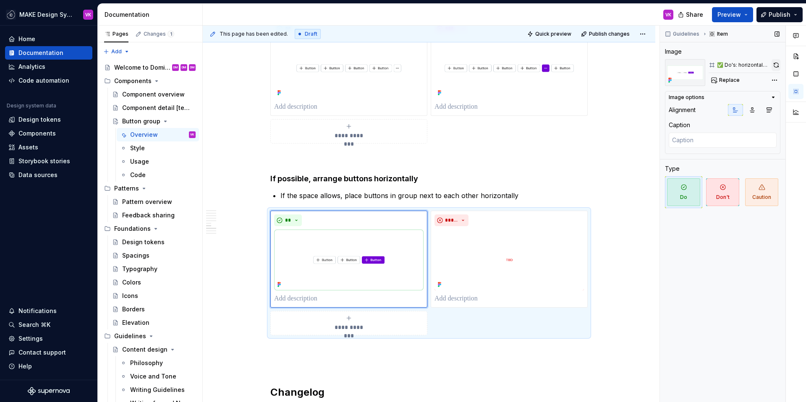
click at [774, 67] on button "button" at bounding box center [775, 65] width 9 height 12
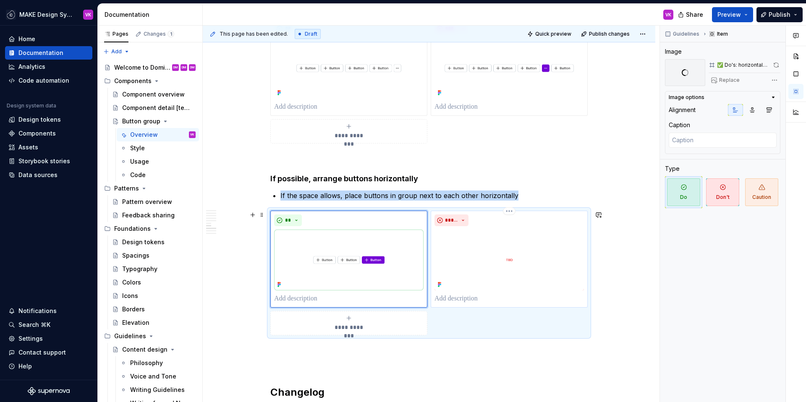
click at [532, 239] on img at bounding box center [508, 259] width 149 height 61
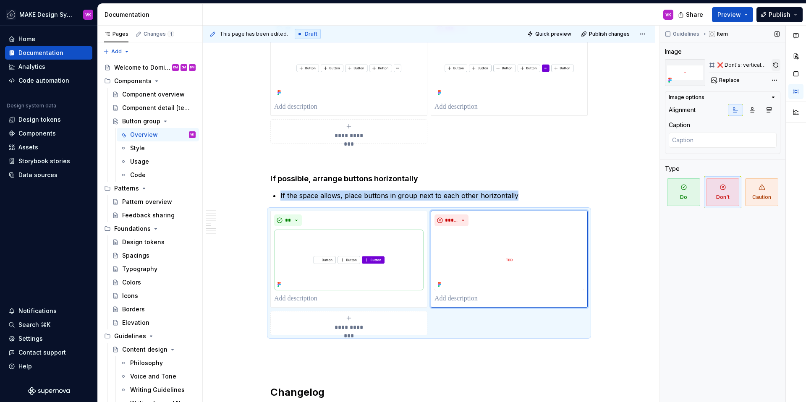
click at [775, 68] on button "button" at bounding box center [775, 65] width 9 height 12
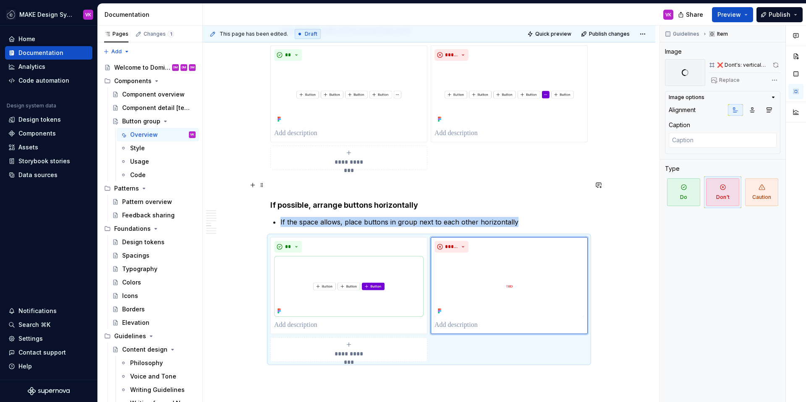
scroll to position [900, 0]
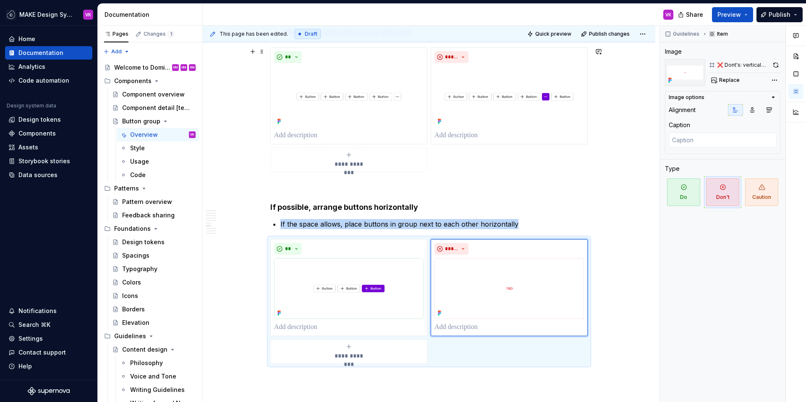
click at [455, 156] on div "**********" at bounding box center [428, 109] width 317 height 125
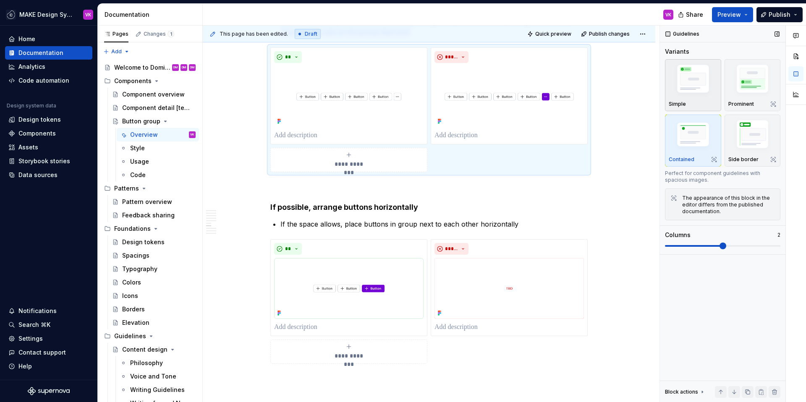
click at [700, 100] on div "Simple" at bounding box center [692, 85] width 49 height 44
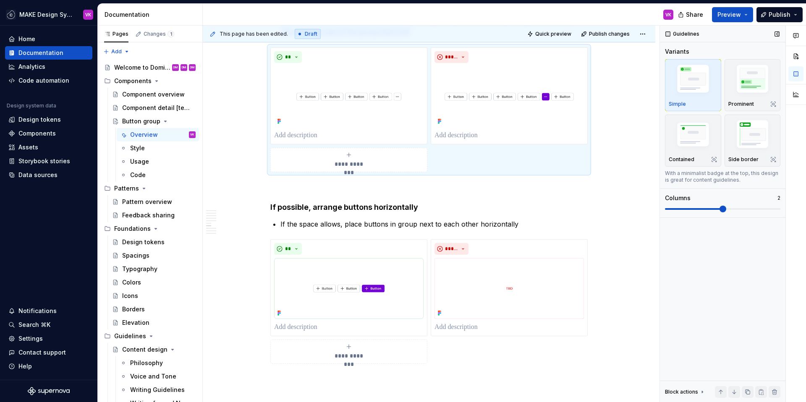
click at [686, 100] on div "Simple" at bounding box center [692, 85] width 49 height 44
click at [727, 14] on span "Preview" at bounding box center [728, 14] width 23 height 8
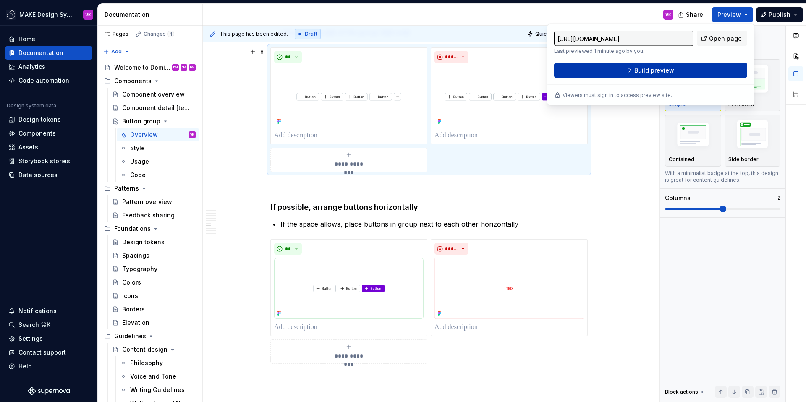
click at [654, 65] on button "Build preview" at bounding box center [650, 70] width 193 height 15
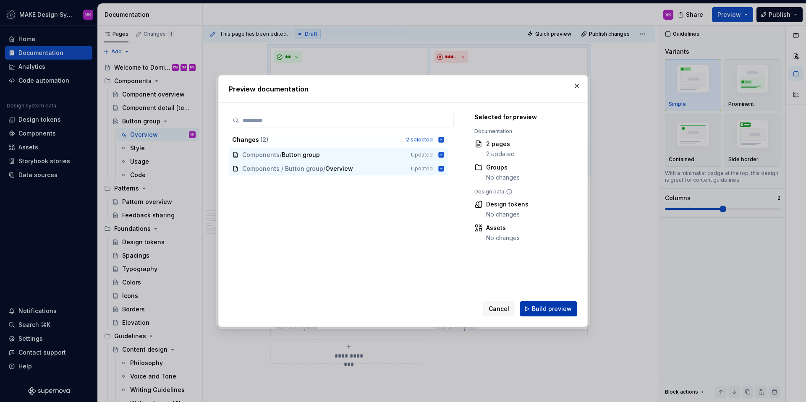
click at [560, 309] on span "Build preview" at bounding box center [552, 309] width 40 height 8
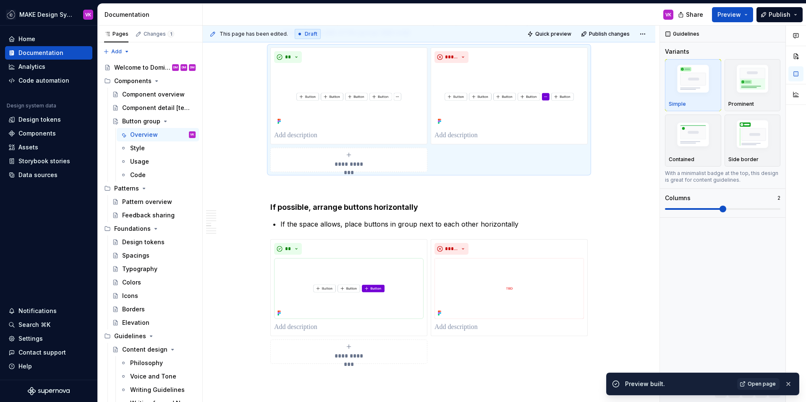
click at [758, 384] on span "Open page" at bounding box center [761, 384] width 28 height 7
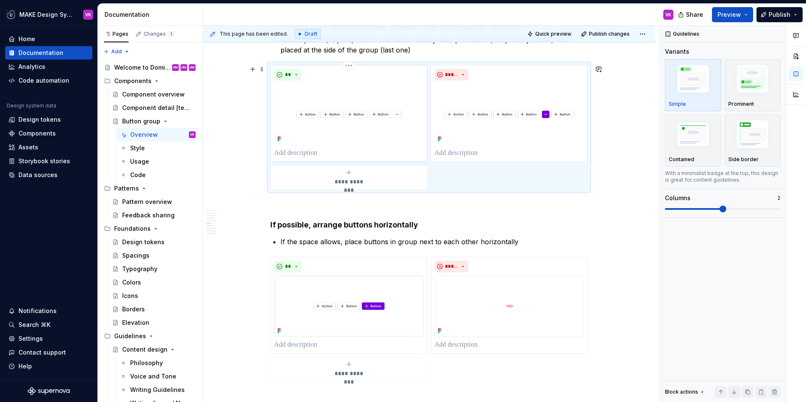
scroll to position [863, 0]
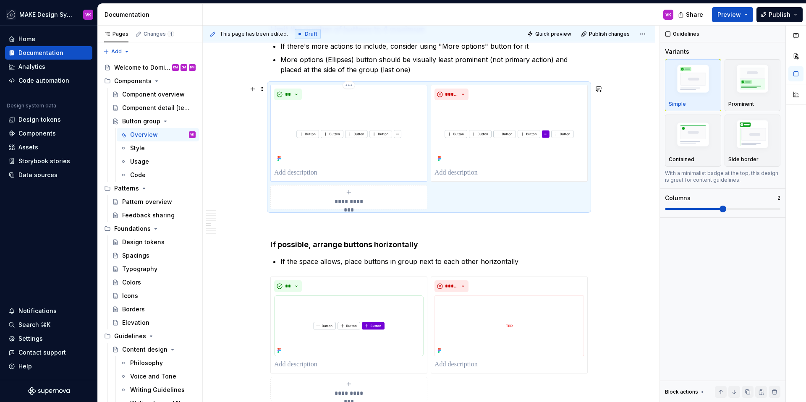
click at [403, 97] on div "**" at bounding box center [348, 95] width 149 height 12
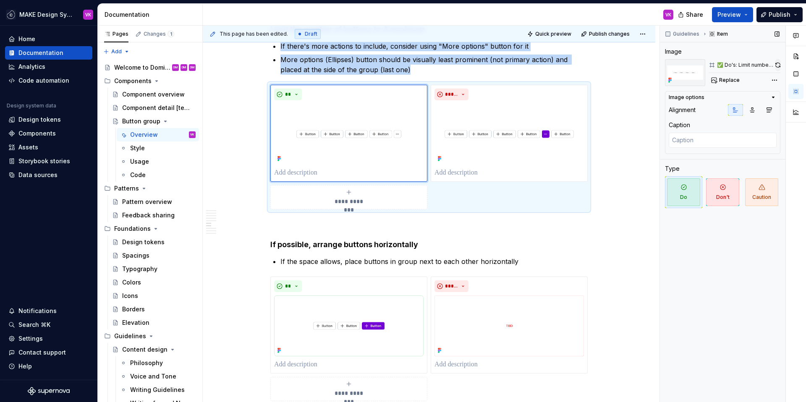
click at [778, 64] on button "button" at bounding box center [777, 65] width 5 height 12
click at [576, 104] on img at bounding box center [508, 134] width 149 height 61
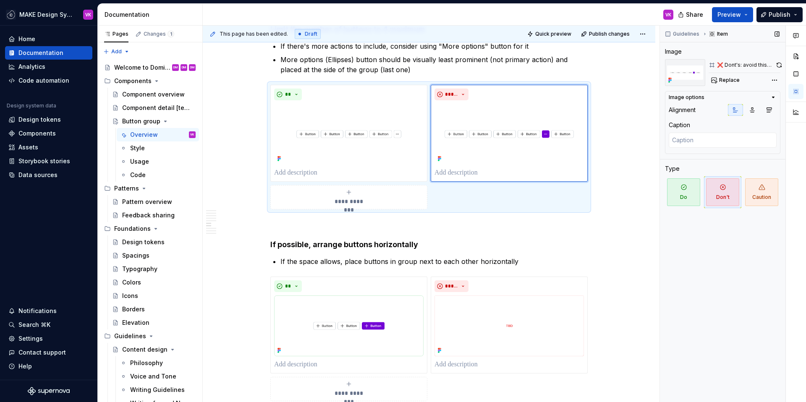
click at [777, 65] on div "❌ Dont's: avoid this sadwitch - it's visualy disbalanced. always group button b…" at bounding box center [744, 65] width 72 height 12
click at [780, 66] on div "Guidelines Item Image ❌ Dont's: avoid this sadwitch - it's visualy disbalanced.…" at bounding box center [722, 214] width 125 height 377
click at [775, 65] on div "❌ Dont's: avoid this sadwitch - it's visualy disbalanced. always group button b…" at bounding box center [744, 65] width 72 height 12
click at [778, 67] on button "button" at bounding box center [778, 65] width 3 height 12
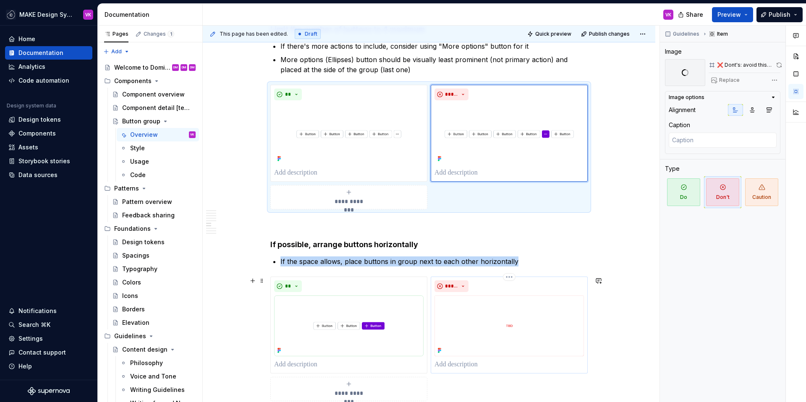
click at [546, 313] on img at bounding box center [508, 325] width 149 height 61
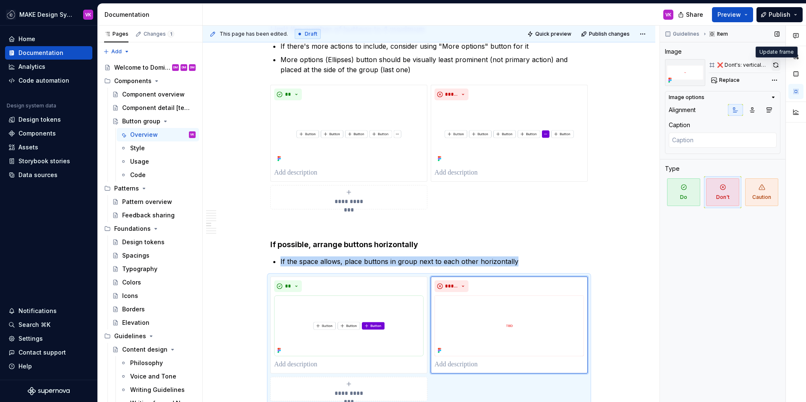
click at [774, 66] on button "button" at bounding box center [775, 65] width 9 height 12
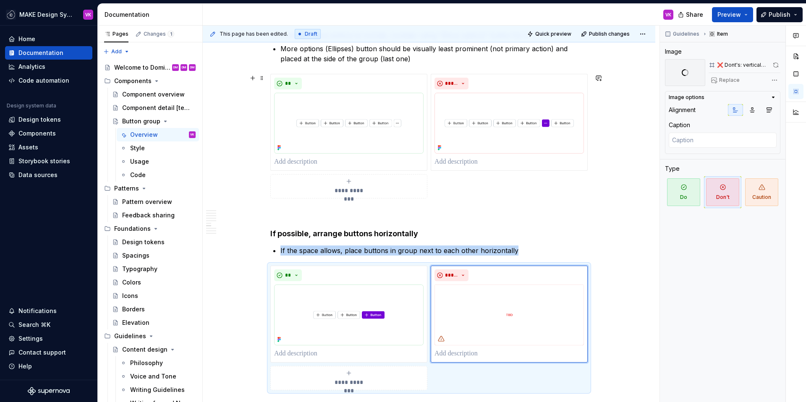
scroll to position [873, 0]
click at [728, 16] on span "Preview" at bounding box center [728, 14] width 23 height 8
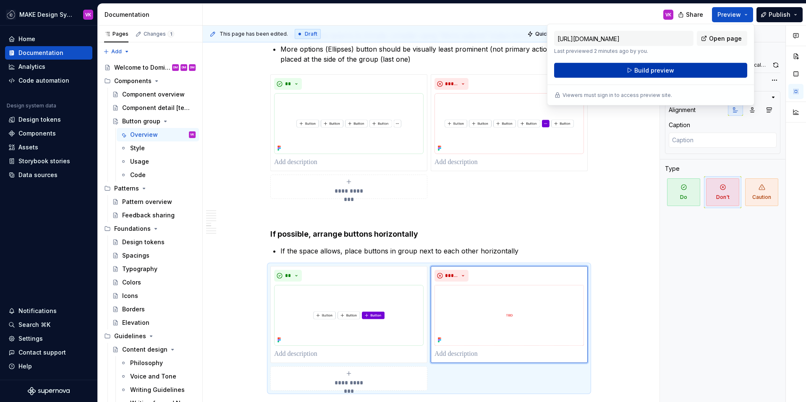
click at [669, 68] on span "Build preview" at bounding box center [654, 70] width 40 height 8
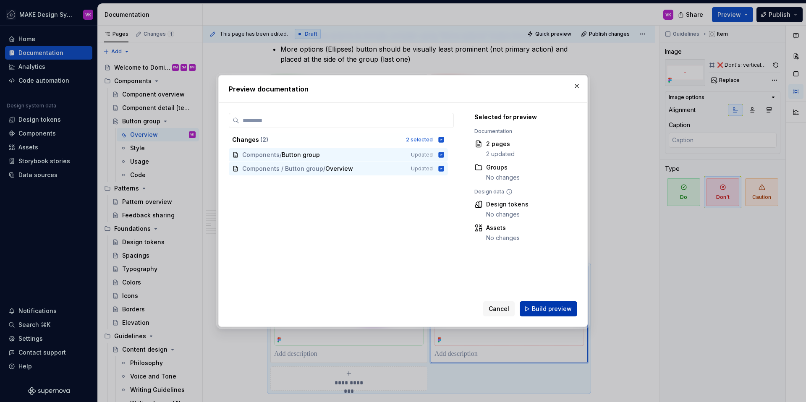
click at [562, 311] on span "Build preview" at bounding box center [552, 309] width 40 height 8
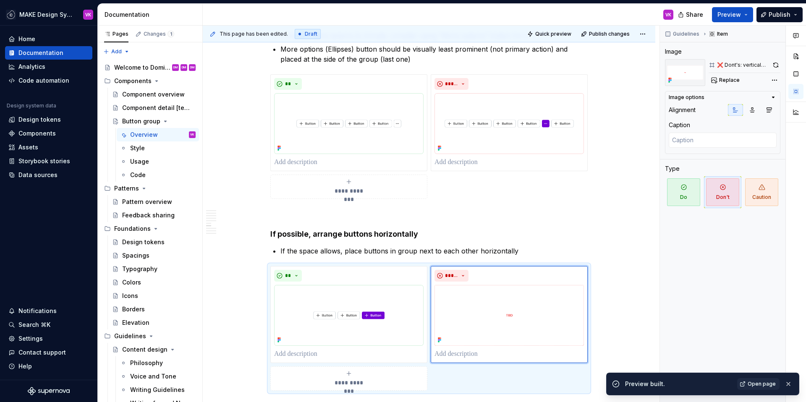
click at [766, 381] on span "Open page" at bounding box center [761, 384] width 28 height 7
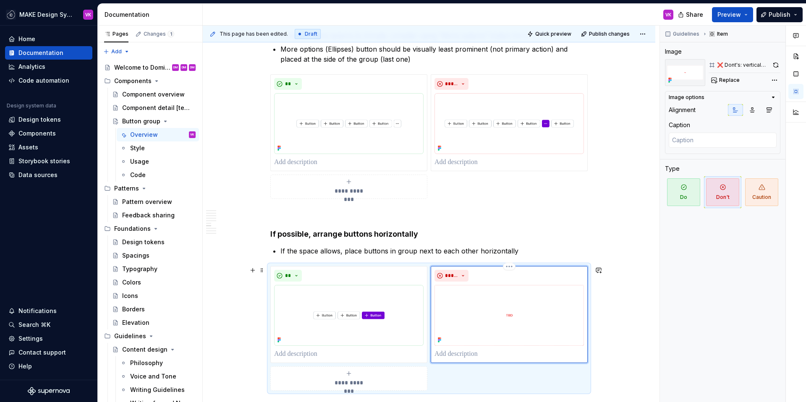
click at [540, 335] on img at bounding box center [508, 315] width 149 height 61
click at [618, 269] on div "**********" at bounding box center [429, 88] width 452 height 1633
click at [551, 310] on img at bounding box center [508, 315] width 149 height 61
click at [772, 65] on button "button" at bounding box center [775, 65] width 9 height 12
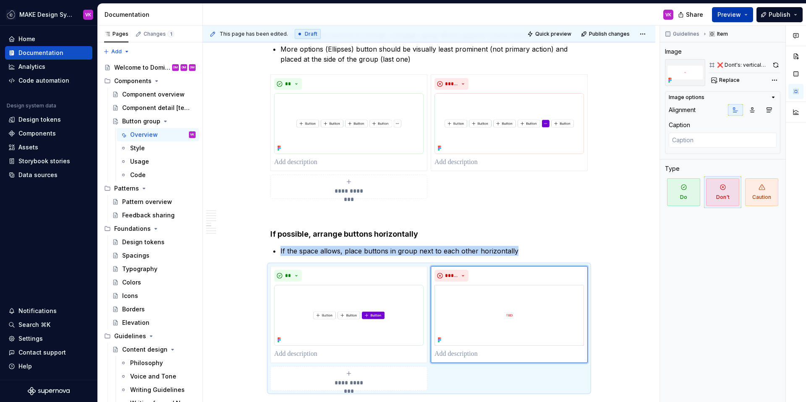
click at [728, 19] on button "Preview" at bounding box center [732, 14] width 41 height 15
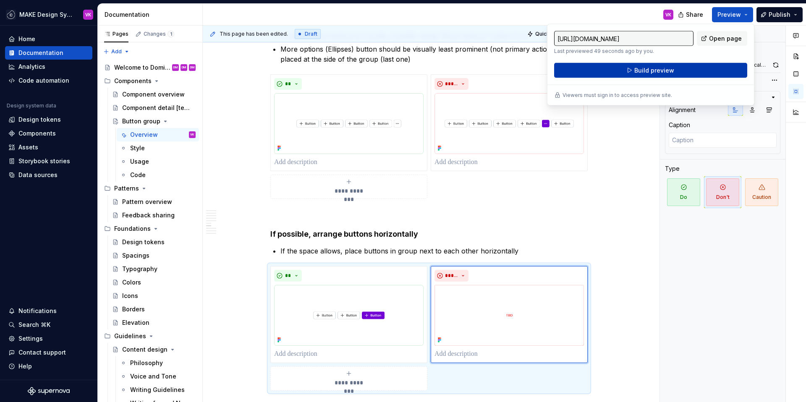
click at [683, 76] on button "Build preview" at bounding box center [650, 70] width 193 height 15
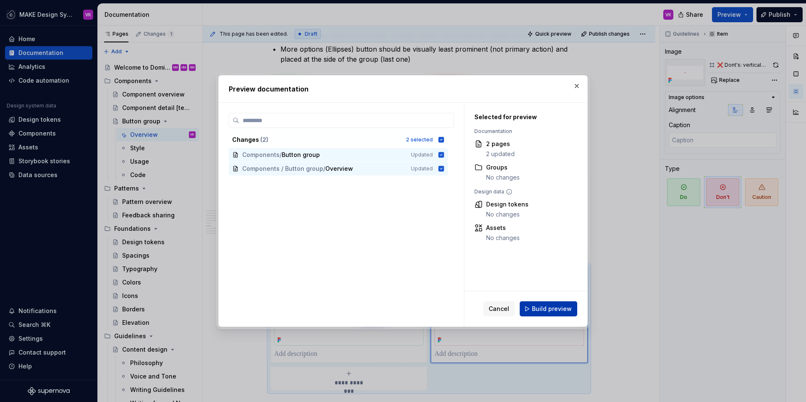
click at [553, 310] on span "Build preview" at bounding box center [552, 309] width 40 height 8
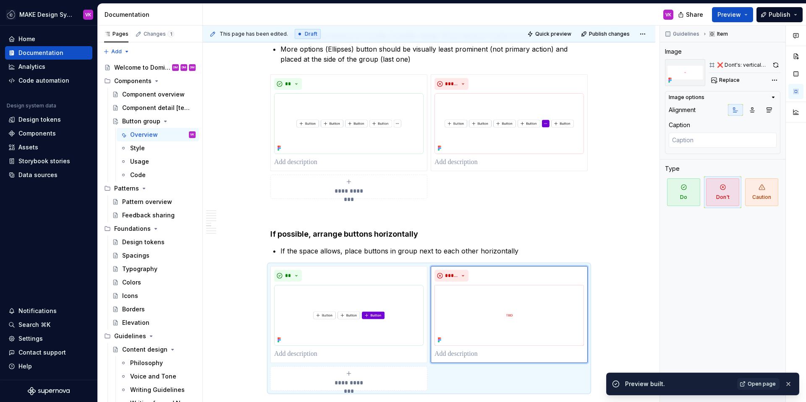
click at [765, 381] on span "Open page" at bounding box center [761, 384] width 28 height 7
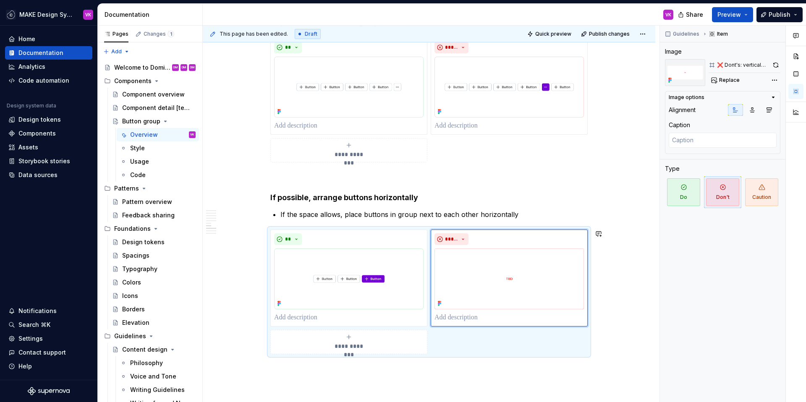
scroll to position [920, 0]
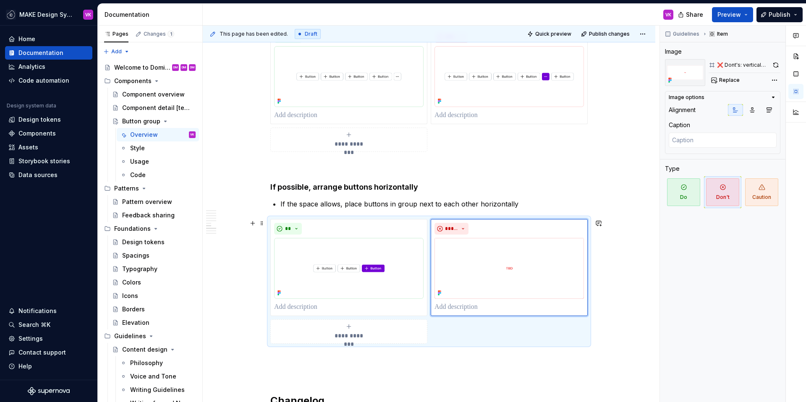
click at [614, 287] on div "**********" at bounding box center [429, 41] width 452 height 1633
click at [542, 263] on img at bounding box center [508, 268] width 149 height 61
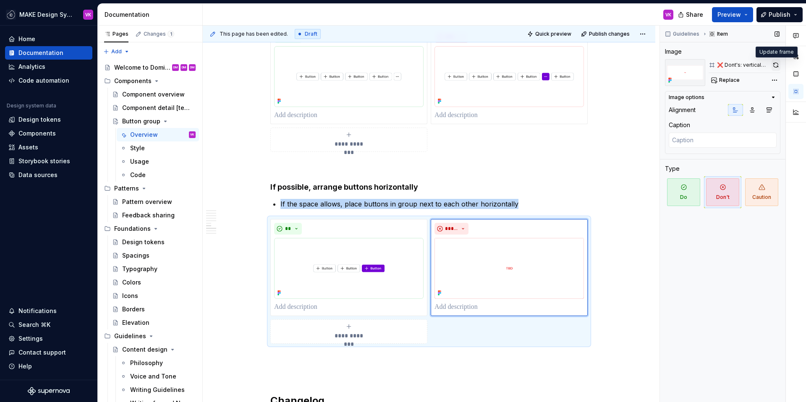
click at [777, 65] on button "button" at bounding box center [775, 65] width 9 height 12
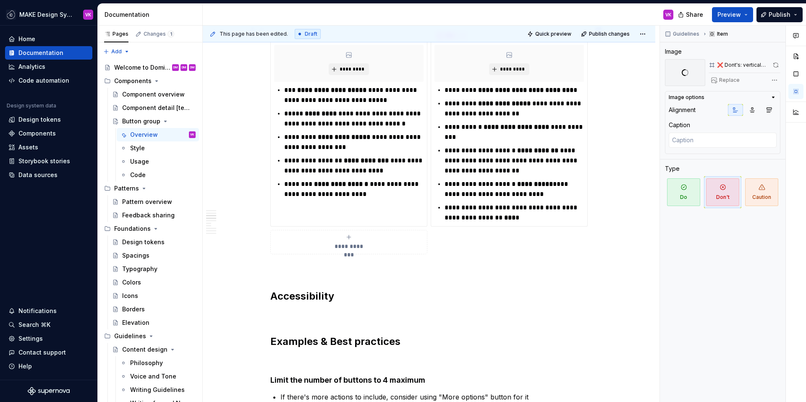
scroll to position [446, 0]
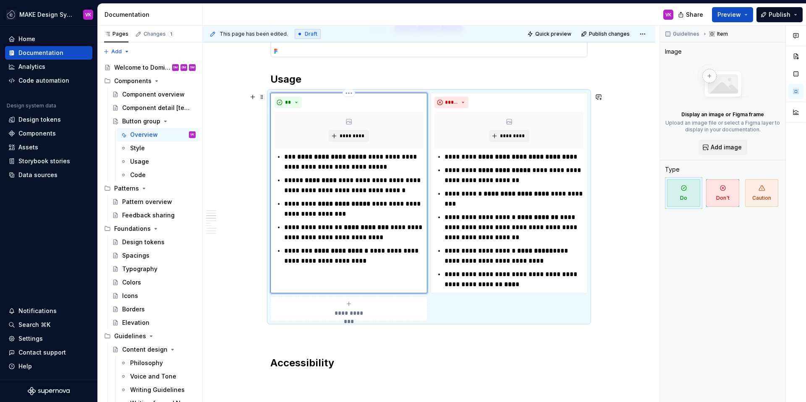
click at [401, 103] on div "**" at bounding box center [348, 102] width 149 height 12
click at [573, 306] on div "**********" at bounding box center [428, 207] width 317 height 228
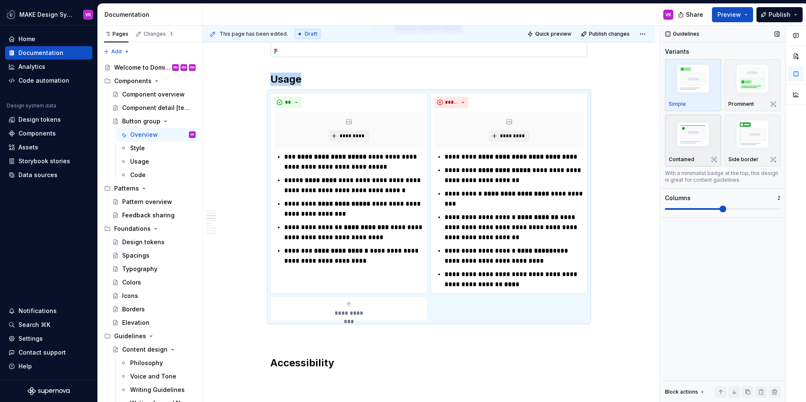
click at [690, 149] on img "button" at bounding box center [692, 135] width 49 height 33
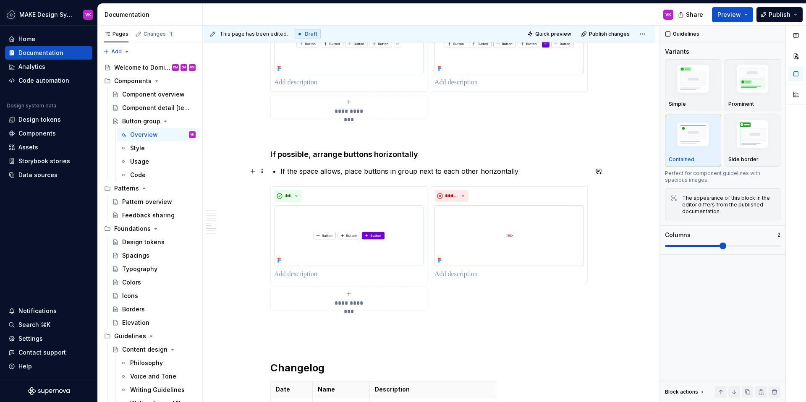
scroll to position [954, 0]
click at [727, 15] on span "Preview" at bounding box center [728, 14] width 23 height 8
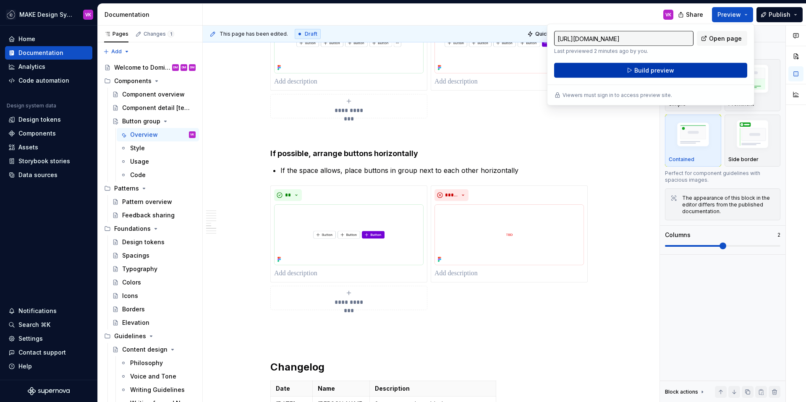
click at [658, 74] on button "Build preview" at bounding box center [650, 70] width 193 height 15
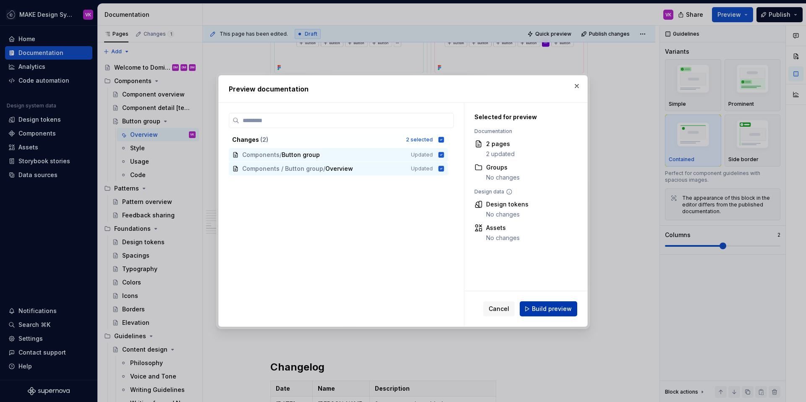
click at [543, 313] on span "Build preview" at bounding box center [552, 309] width 40 height 8
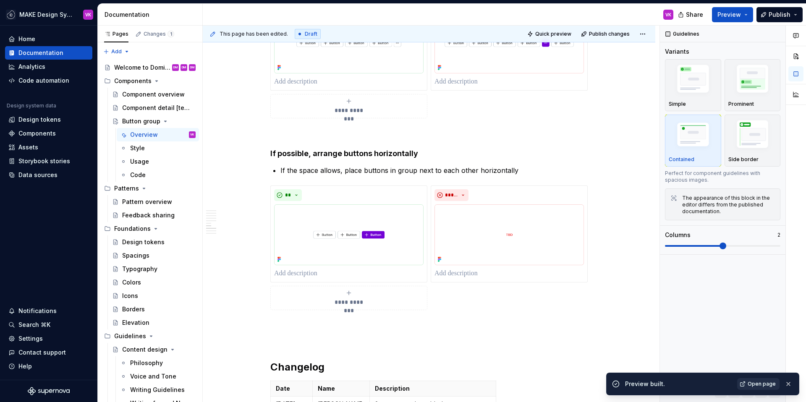
click at [760, 385] on span "Open page" at bounding box center [761, 384] width 28 height 7
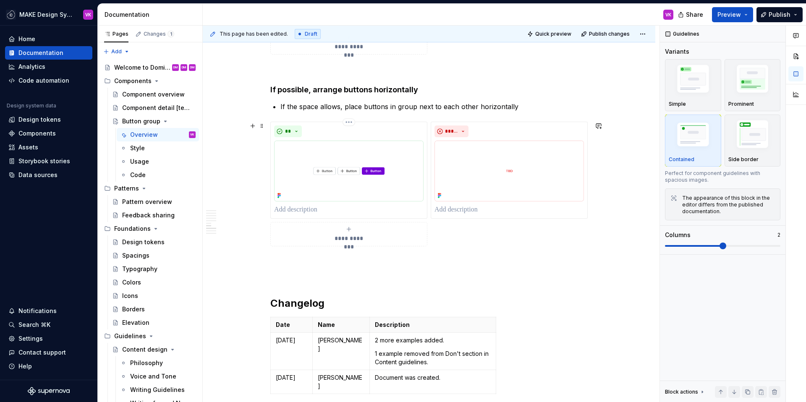
scroll to position [1023, 0]
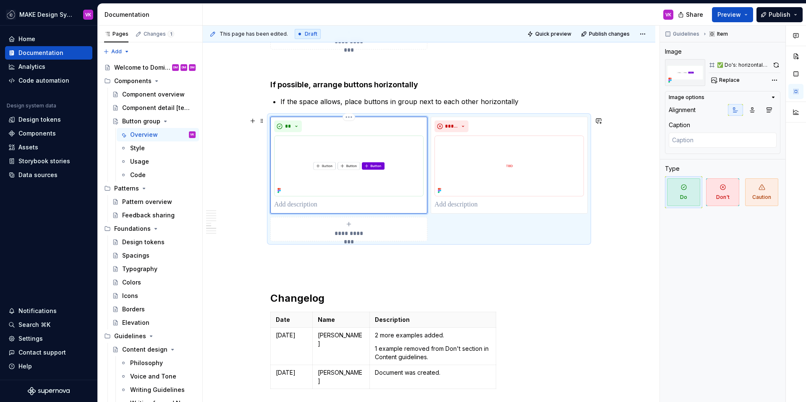
click at [394, 129] on div "**" at bounding box center [348, 126] width 149 height 12
click at [474, 228] on div "**********" at bounding box center [428, 179] width 317 height 125
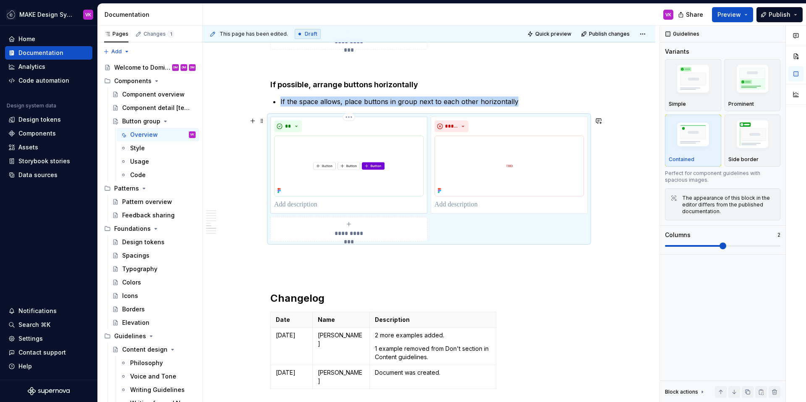
click at [296, 205] on p at bounding box center [348, 205] width 149 height 10
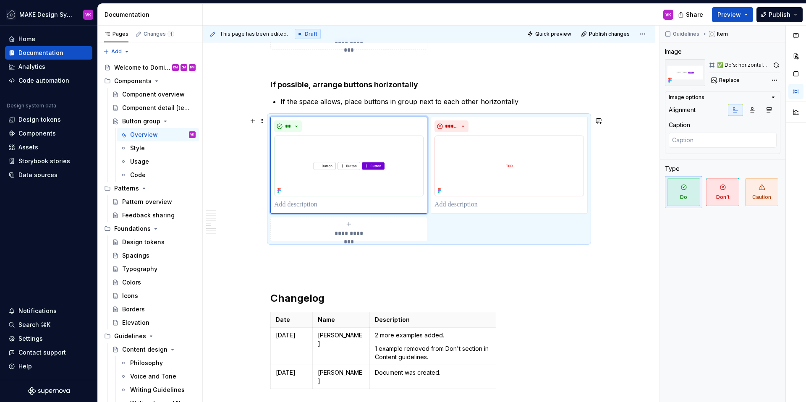
click at [331, 233] on span "**********" at bounding box center [348, 233] width 39 height 8
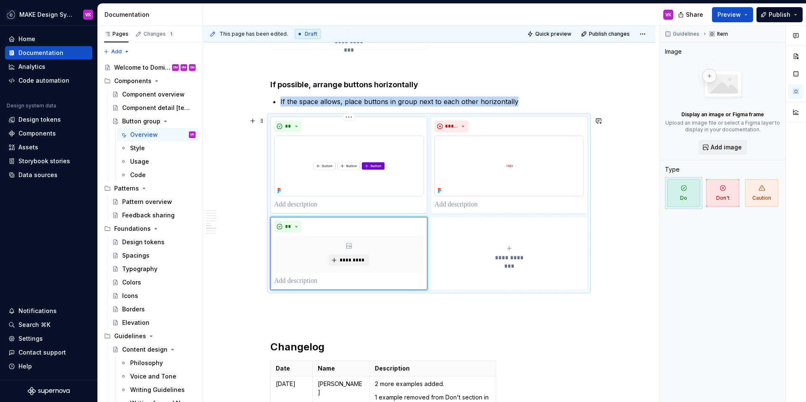
click at [303, 202] on p at bounding box center [348, 205] width 149 height 10
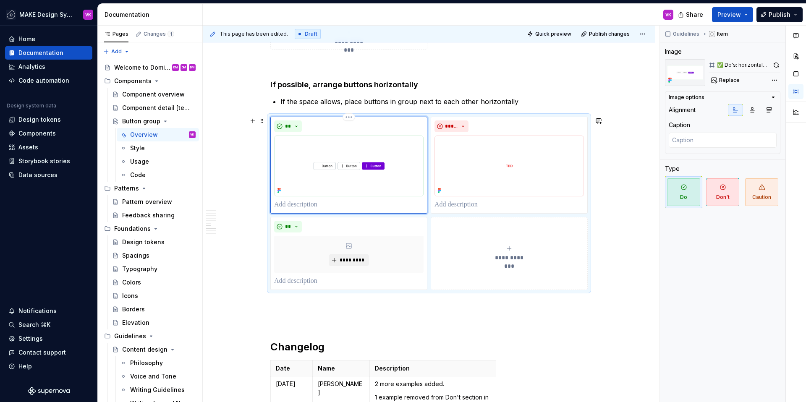
type textarea "*"
click at [372, 231] on div "**" at bounding box center [348, 227] width 149 height 12
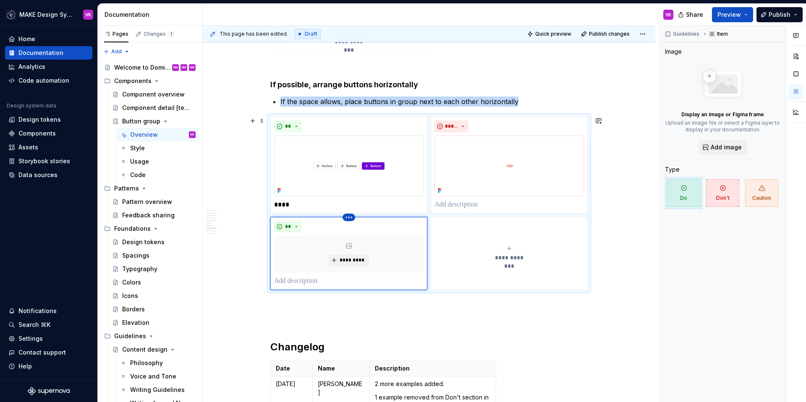
click at [352, 217] on html "MAKE Design System VK Home Documentation Analytics Code automation Design syste…" at bounding box center [403, 201] width 806 height 402
click at [361, 232] on div "Delete item" at bounding box center [385, 231] width 55 height 8
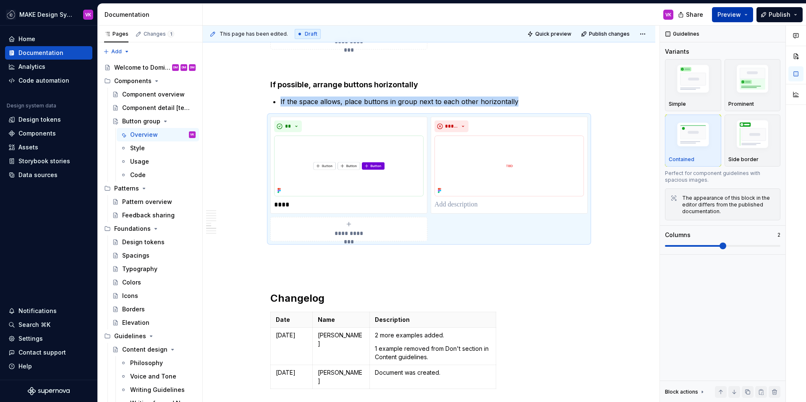
click at [725, 13] on span "Preview" at bounding box center [728, 14] width 23 height 8
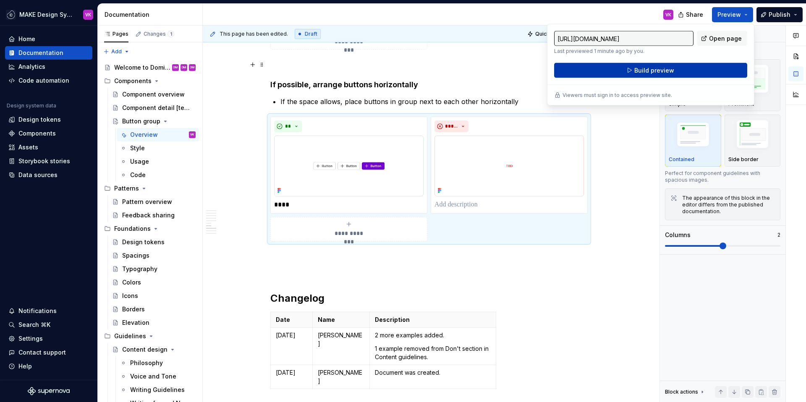
click at [647, 67] on span "Build preview" at bounding box center [654, 70] width 40 height 8
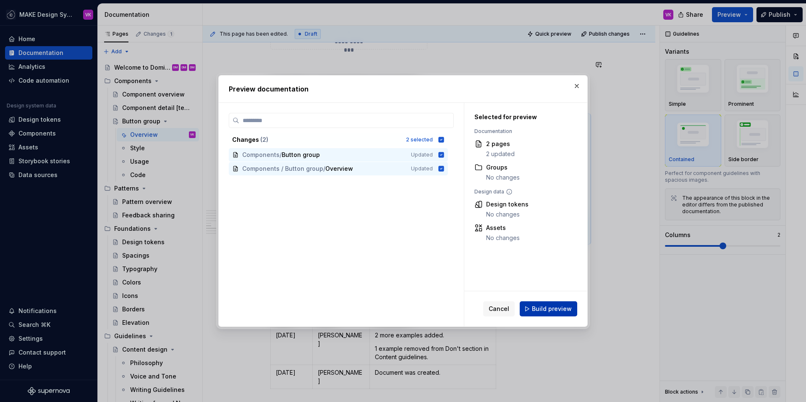
click at [536, 310] on span "Build preview" at bounding box center [552, 309] width 40 height 8
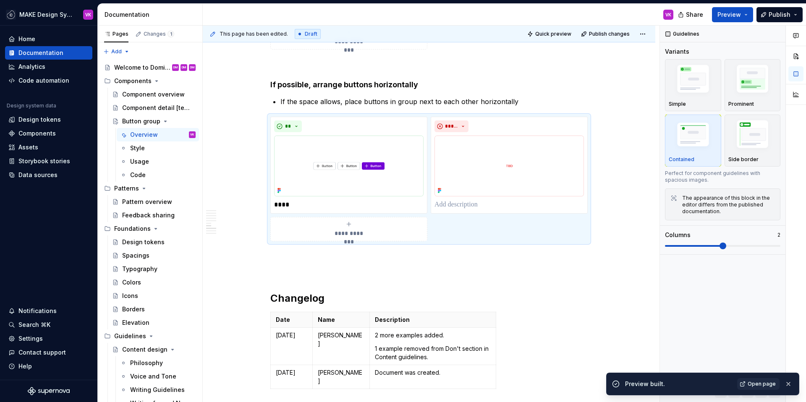
click at [756, 381] on span "Open page" at bounding box center [761, 384] width 28 height 7
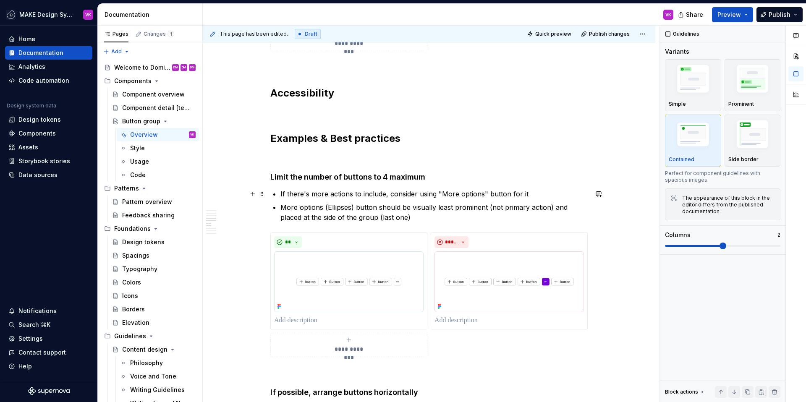
scroll to position [734, 0]
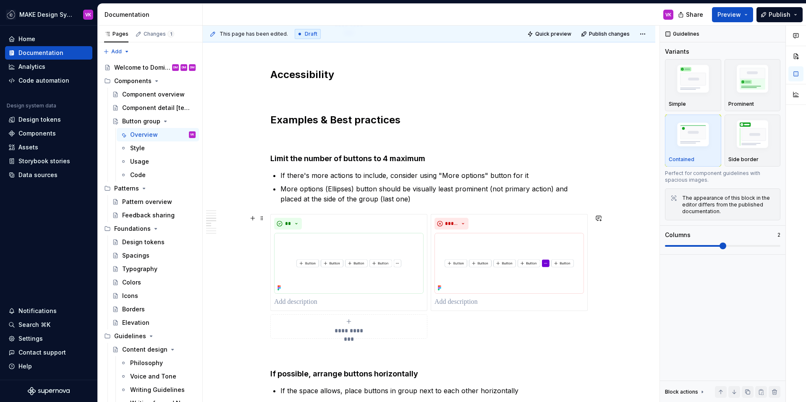
click at [347, 325] on div "**********" at bounding box center [348, 326] width 149 height 17
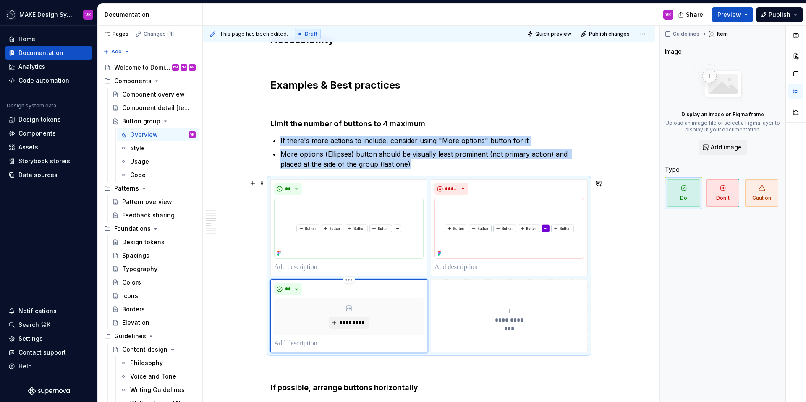
scroll to position [769, 0]
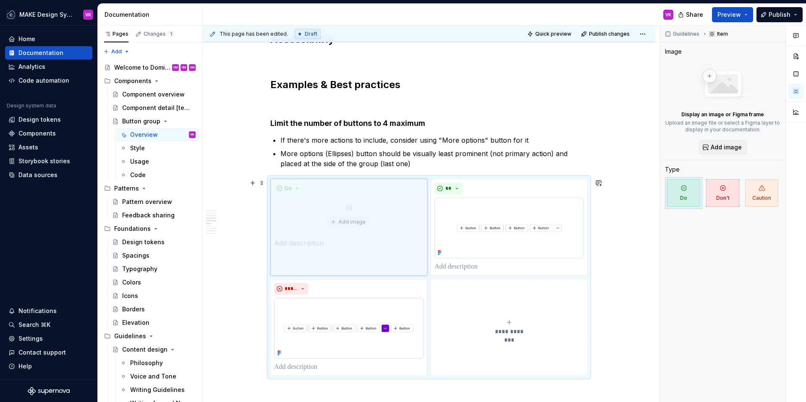
drag, startPoint x: 328, startPoint y: 284, endPoint x: 327, endPoint y: 189, distance: 94.4
click at [327, 189] on body "MAKE Design System VK Home Documentation Analytics Code automation Design syste…" at bounding box center [403, 201] width 806 height 402
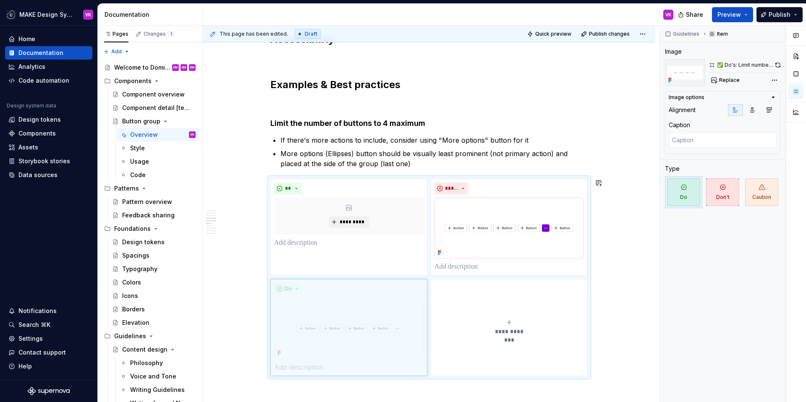
drag, startPoint x: 466, startPoint y: 187, endPoint x: 341, endPoint y: 278, distance: 154.7
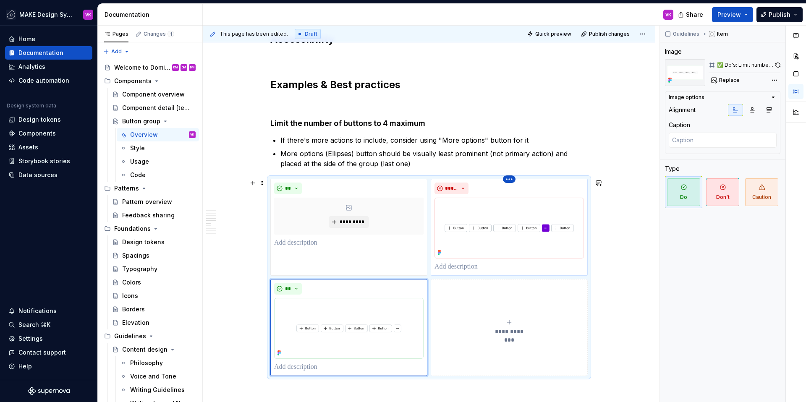
click at [508, 180] on html "MAKE Design System VK Home Documentation Analytics Code automation Design syste…" at bounding box center [403, 201] width 806 height 402
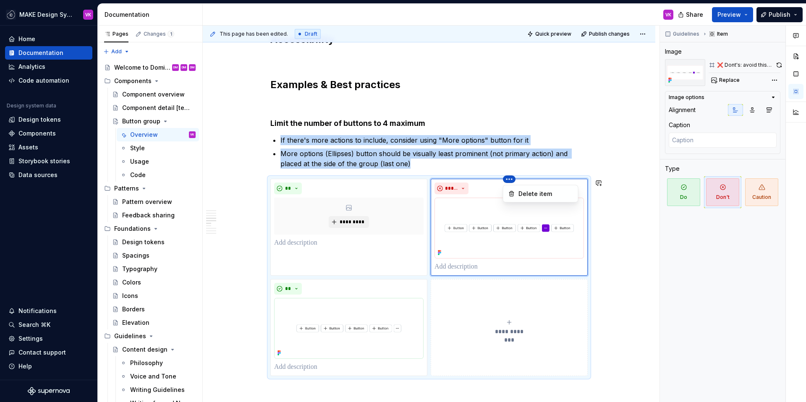
click at [469, 190] on html "MAKE Design System VK Home Documentation Analytics Code automation Design syste…" at bounding box center [403, 201] width 806 height 402
click at [511, 322] on icon "submit" at bounding box center [509, 322] width 7 height 7
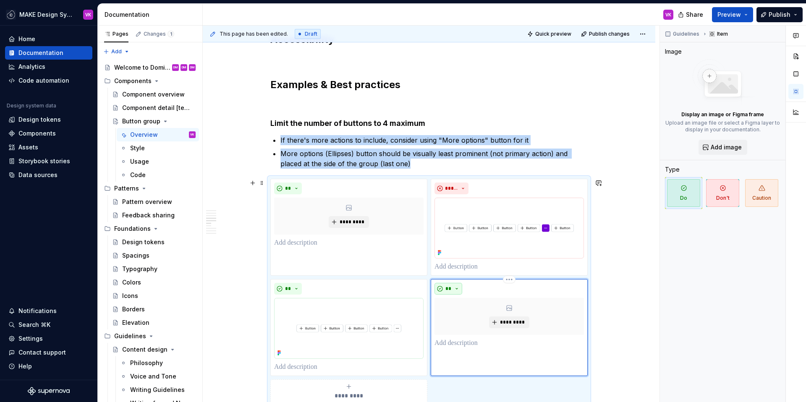
click at [451, 287] on button "**" at bounding box center [448, 289] width 28 height 12
click at [457, 321] on span "Don't" at bounding box center [471, 318] width 71 height 13
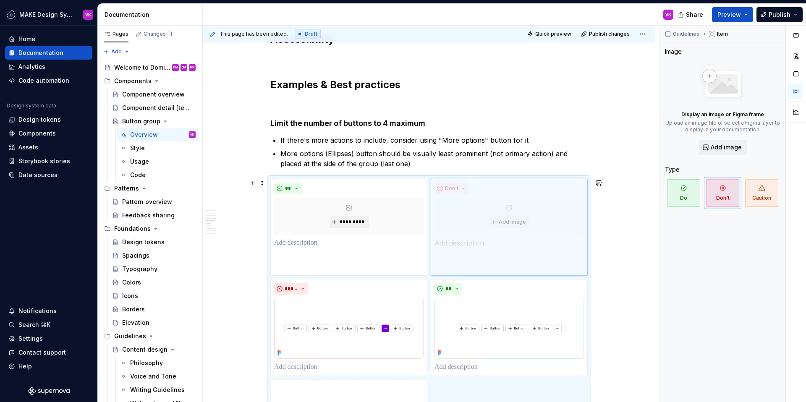
drag, startPoint x: 498, startPoint y: 290, endPoint x: 504, endPoint y: 193, distance: 98.0
click at [504, 193] on body "MAKE Design System VK Home Documentation Analytics Code automation Design syste…" at bounding box center [403, 201] width 806 height 402
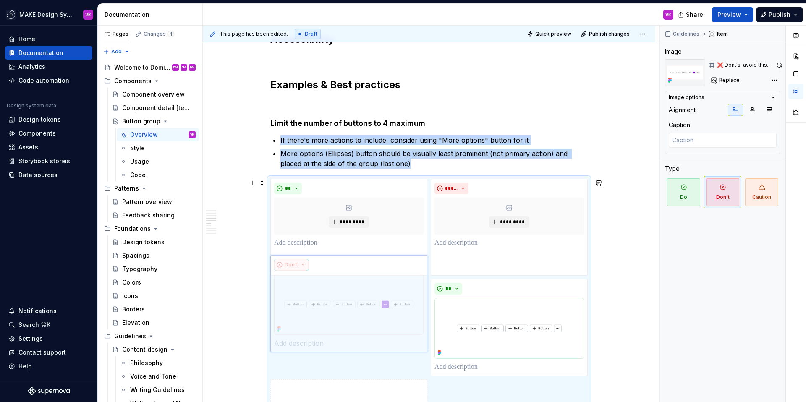
scroll to position [793, 0]
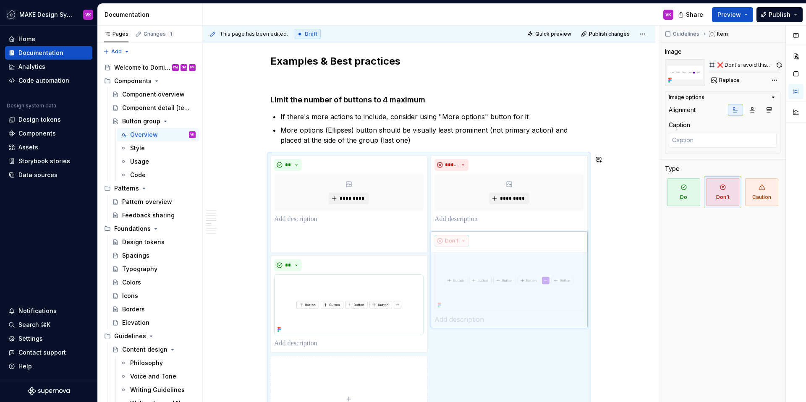
drag, startPoint x: 292, startPoint y: 266, endPoint x: 440, endPoint y: 264, distance: 148.1
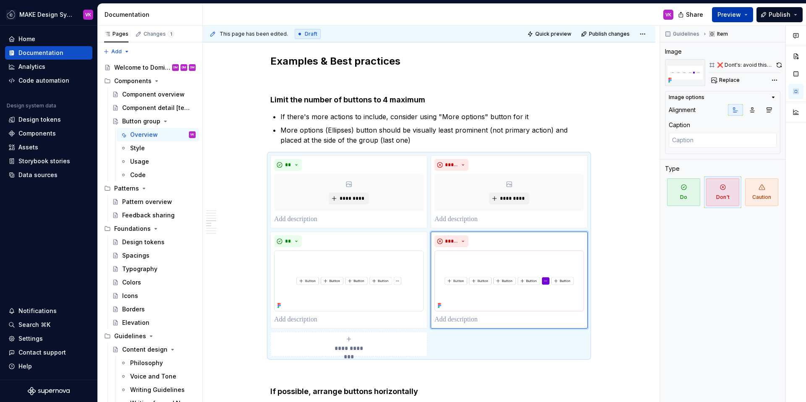
click at [737, 16] on span "Preview" at bounding box center [728, 14] width 23 height 8
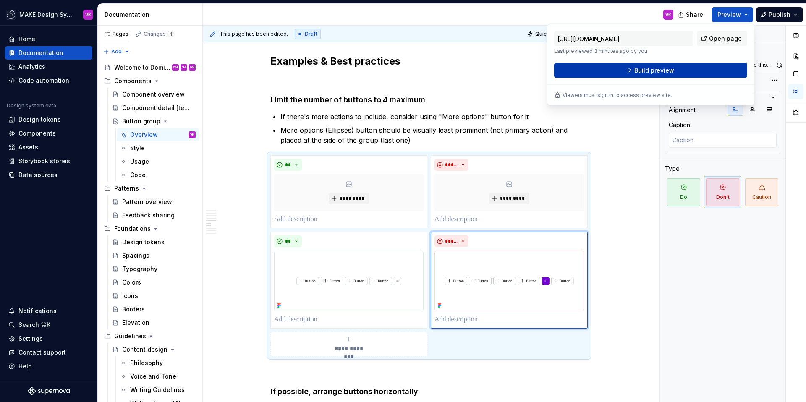
click at [649, 70] on span "Build preview" at bounding box center [654, 70] width 40 height 8
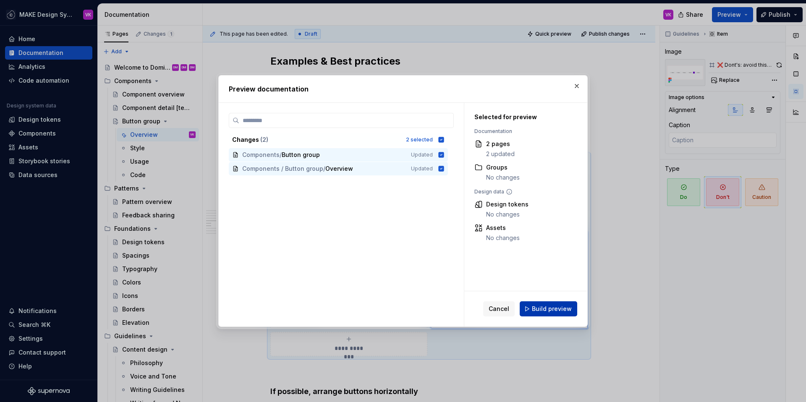
click at [546, 307] on span "Build preview" at bounding box center [552, 309] width 40 height 8
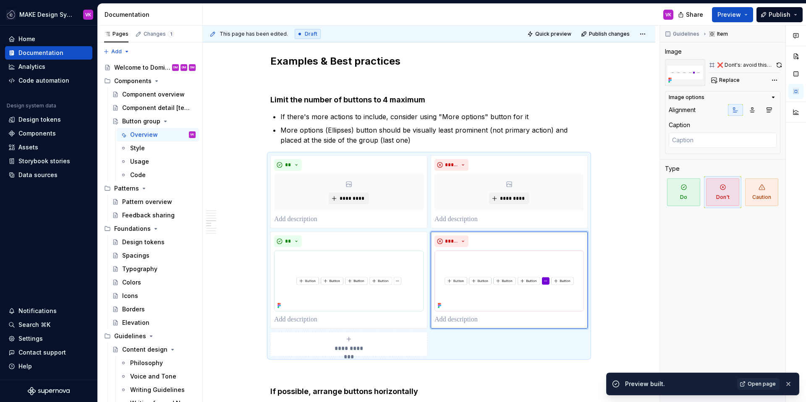
click at [761, 384] on span "Open page" at bounding box center [761, 384] width 28 height 7
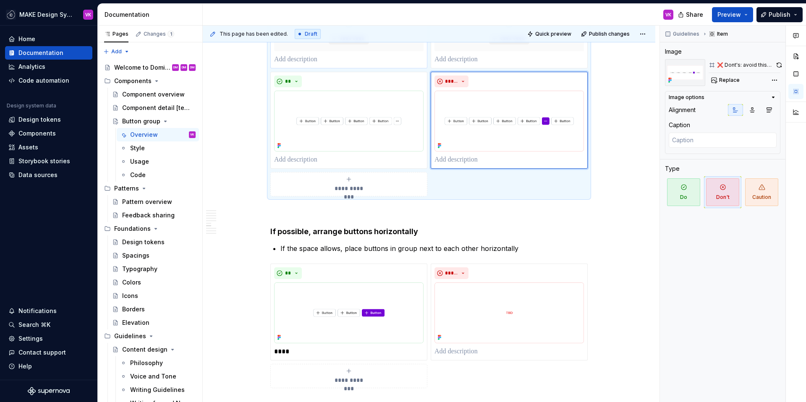
scroll to position [911, 0]
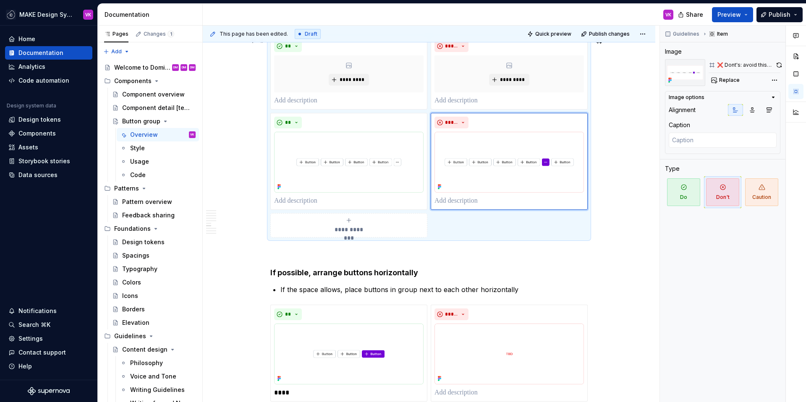
click at [534, 229] on div "**********" at bounding box center [428, 136] width 317 height 201
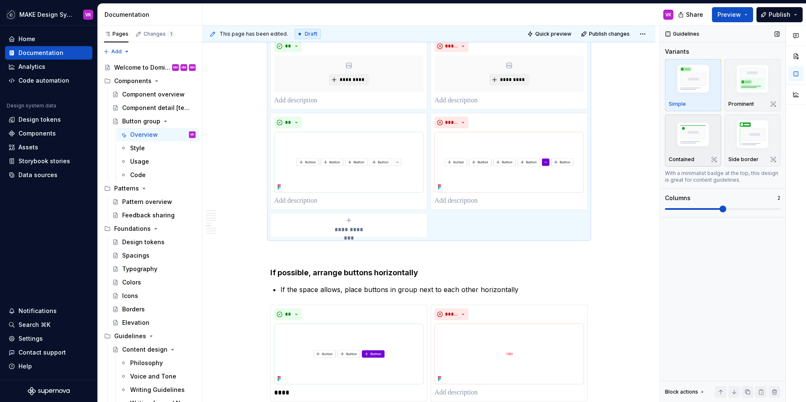
click at [687, 148] on img "button" at bounding box center [692, 135] width 49 height 33
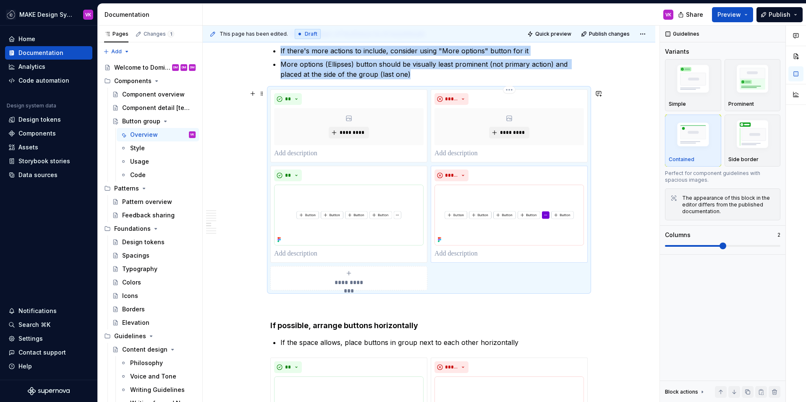
scroll to position [858, 0]
click at [724, 13] on span "Preview" at bounding box center [728, 14] width 23 height 8
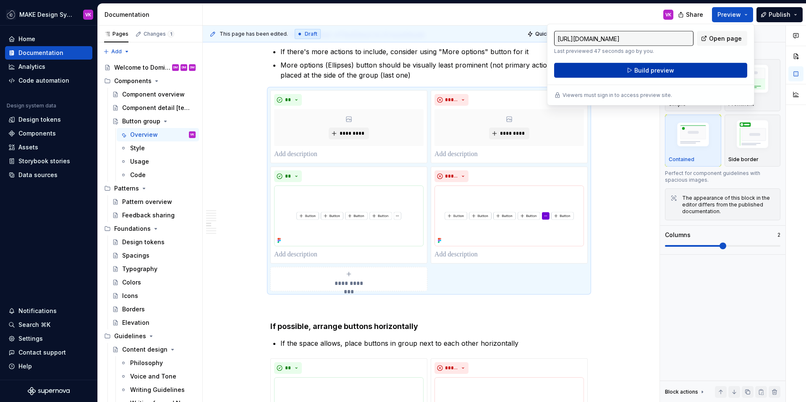
click at [614, 76] on button "Build preview" at bounding box center [650, 70] width 193 height 15
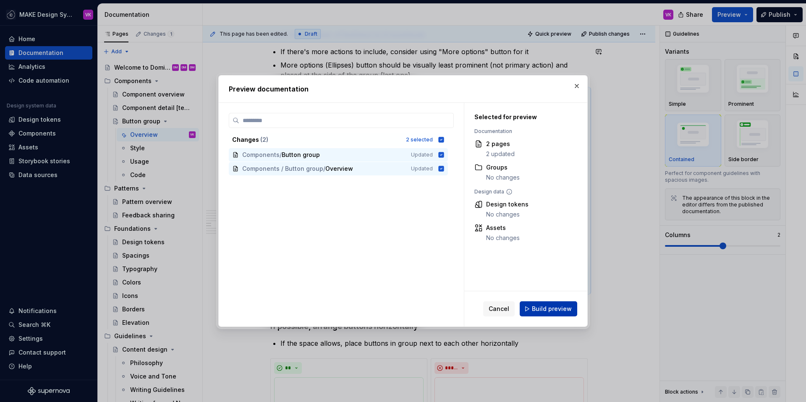
click at [542, 308] on span "Build preview" at bounding box center [552, 309] width 40 height 8
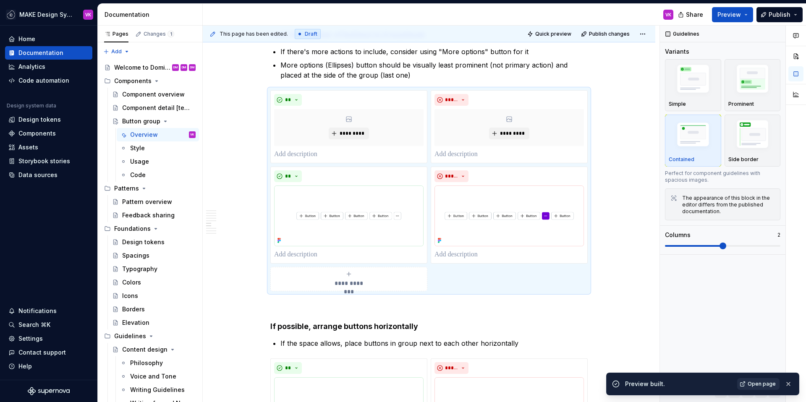
click at [761, 383] on span "Open page" at bounding box center [761, 384] width 28 height 7
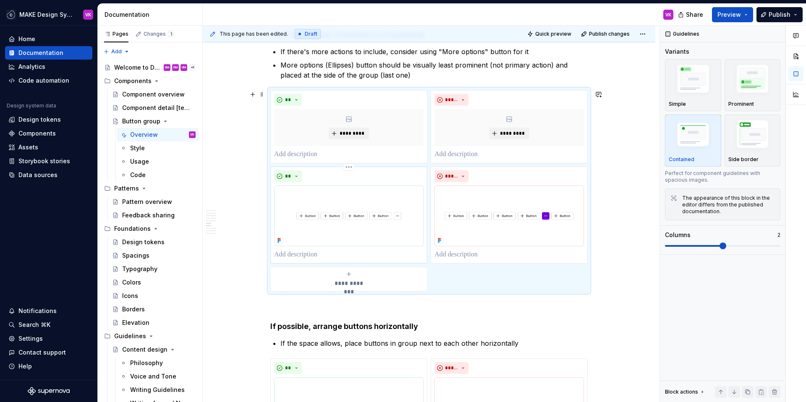
click at [361, 179] on div "**" at bounding box center [348, 176] width 149 height 12
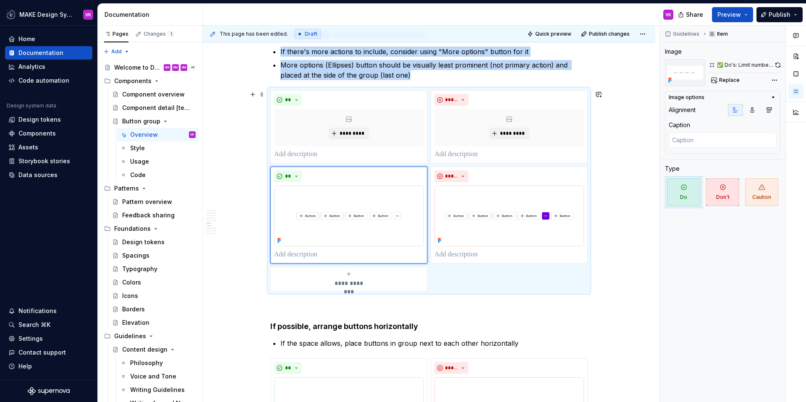
click at [563, 287] on div "**********" at bounding box center [428, 190] width 317 height 201
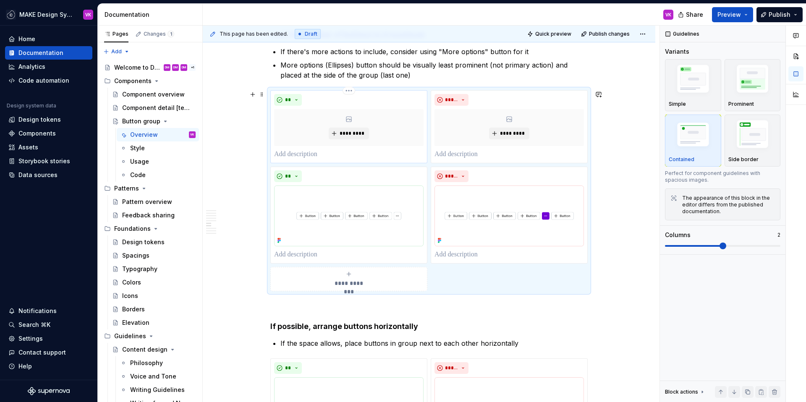
click at [398, 124] on div "*********" at bounding box center [348, 127] width 149 height 37
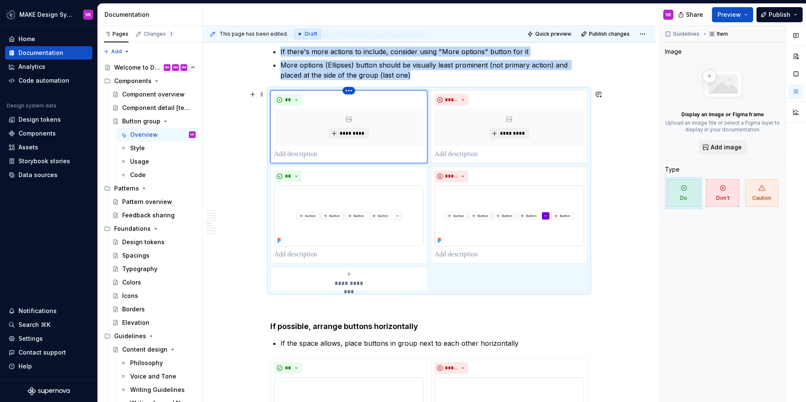
click at [348, 89] on html "MAKE Design System VK Home Documentation Analytics Code automation Design syste…" at bounding box center [403, 201] width 806 height 402
click at [364, 106] on div "Delete item" at bounding box center [385, 105] width 55 height 8
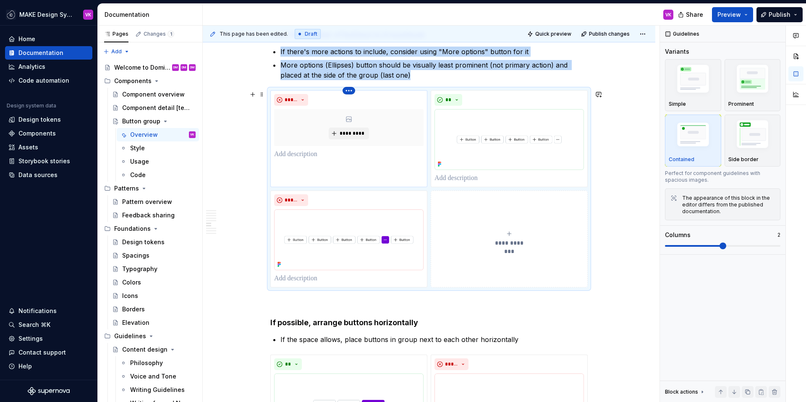
click at [348, 91] on html "MAKE Design System VK Home Documentation Analytics Code automation Design syste…" at bounding box center [403, 201] width 806 height 402
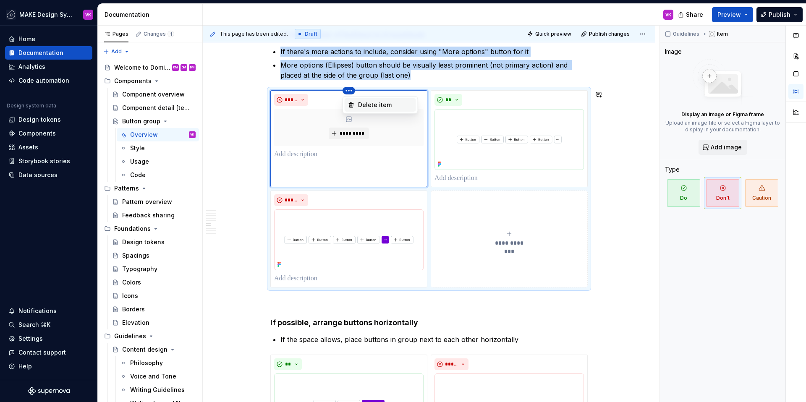
click at [356, 106] on div "Delete item" at bounding box center [379, 104] width 71 height 13
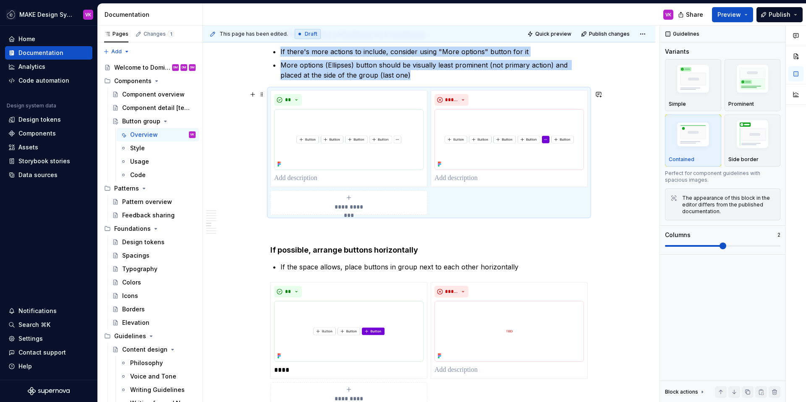
click at [546, 212] on div "**********" at bounding box center [428, 152] width 317 height 125
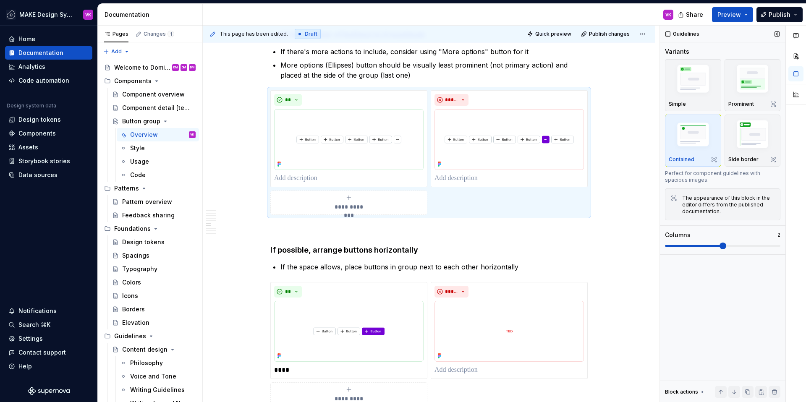
click at [678, 155] on div "Contained" at bounding box center [692, 140] width 49 height 44
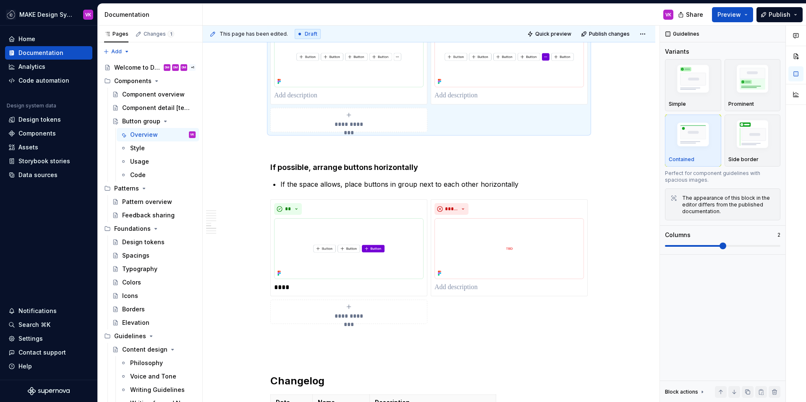
scroll to position [941, 0]
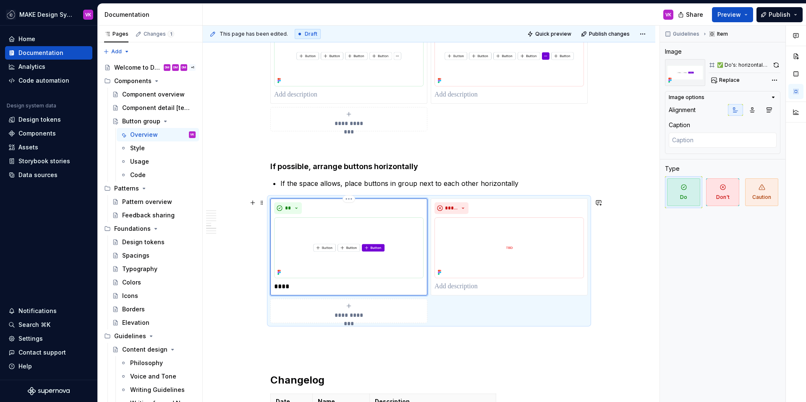
click at [402, 213] on div "**" at bounding box center [348, 208] width 149 height 12
click at [774, 64] on button "button" at bounding box center [775, 65] width 9 height 12
click at [543, 226] on img at bounding box center [508, 247] width 149 height 61
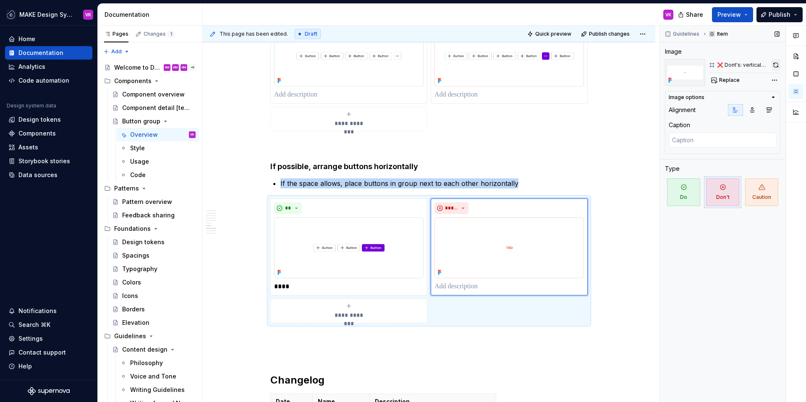
click at [774, 68] on button "button" at bounding box center [775, 65] width 9 height 12
click at [736, 11] on span "Preview" at bounding box center [728, 14] width 23 height 8
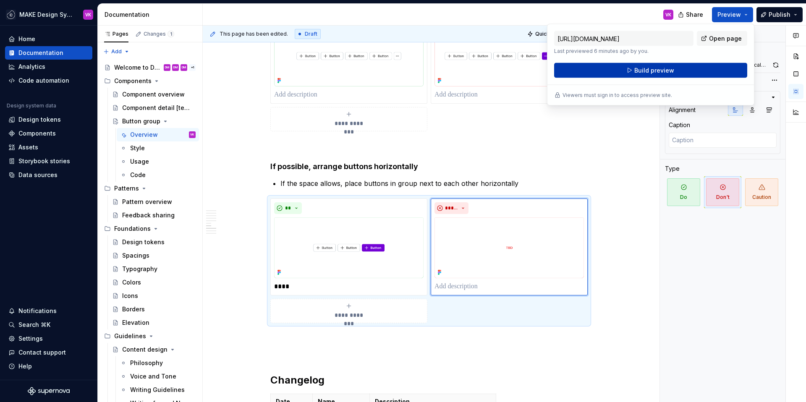
click at [671, 71] on span "Build preview" at bounding box center [654, 70] width 40 height 8
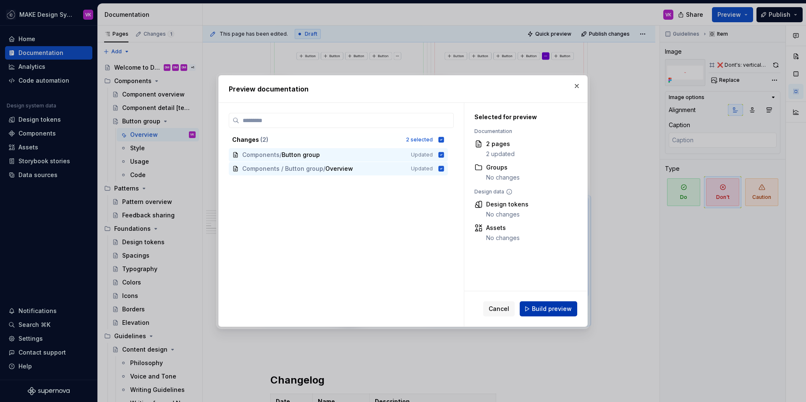
click at [557, 313] on span "Build preview" at bounding box center [552, 309] width 40 height 8
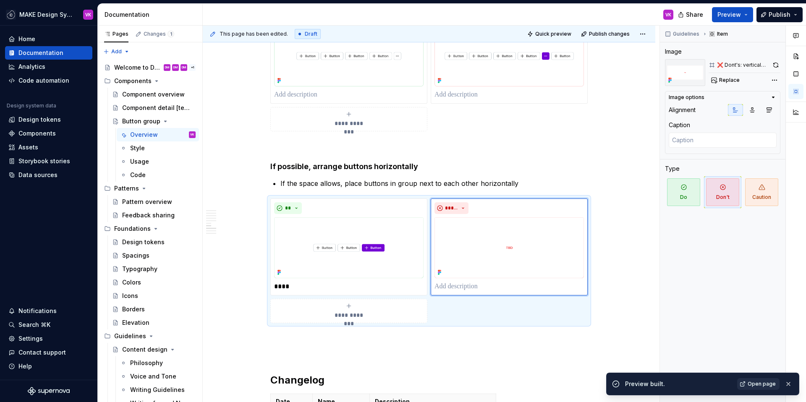
click at [757, 384] on span "Open page" at bounding box center [761, 384] width 28 height 7
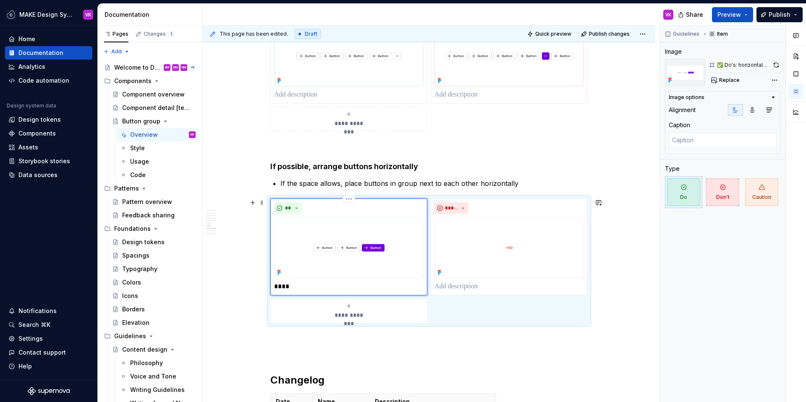
click at [389, 217] on img at bounding box center [348, 247] width 149 height 61
click at [772, 66] on button "button" at bounding box center [775, 65] width 9 height 12
click at [578, 222] on img at bounding box center [508, 247] width 149 height 61
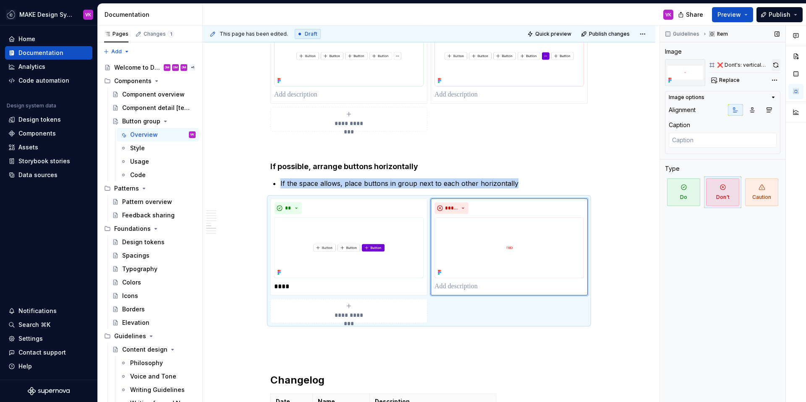
click at [775, 65] on button "button" at bounding box center [775, 65] width 9 height 12
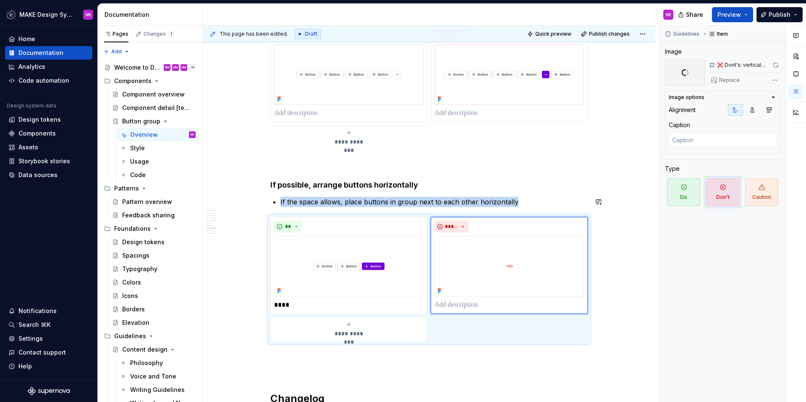
scroll to position [891, 0]
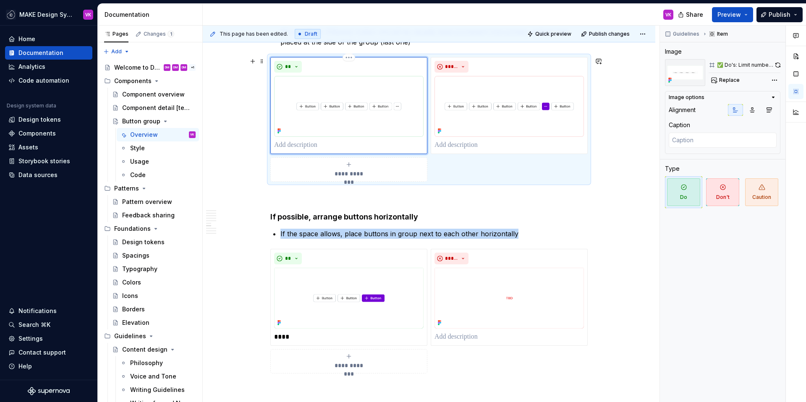
click at [410, 124] on img at bounding box center [348, 106] width 149 height 61
click at [774, 64] on div "✅ Do's: Limit number of buttons to 4 + More options button" at bounding box center [744, 65] width 72 height 12
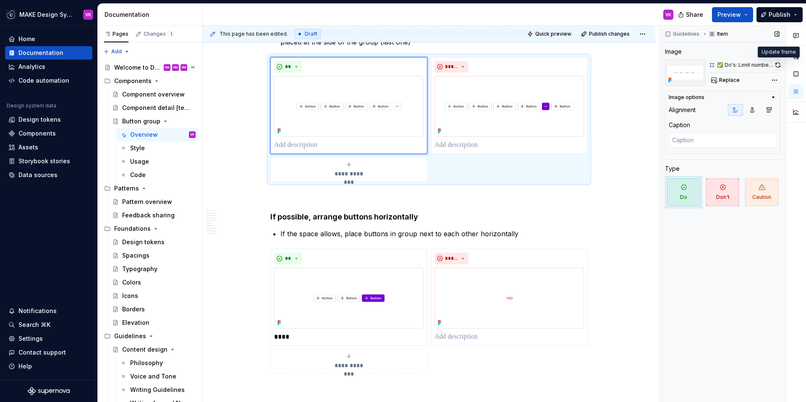
click at [778, 66] on button "button" at bounding box center [777, 65] width 5 height 12
click at [532, 93] on img at bounding box center [508, 106] width 149 height 61
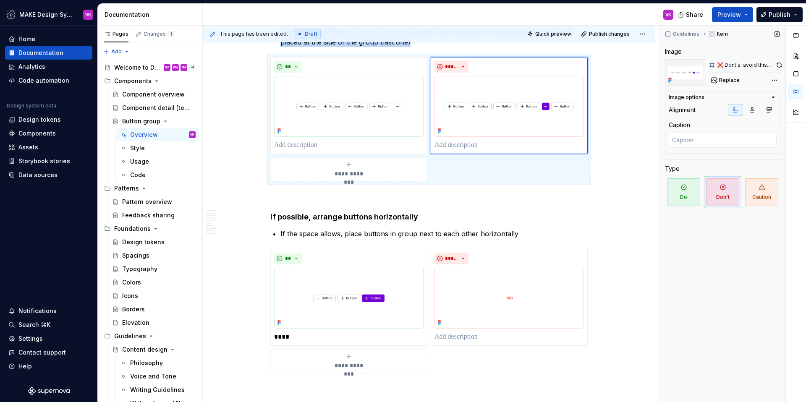
click at [780, 67] on div "Guidelines Item Image ❌ Dont's: avoid this sadwitch - it's visualy disbalanced.…" at bounding box center [722, 214] width 125 height 377
click at [777, 64] on button "button" at bounding box center [778, 65] width 3 height 12
click at [733, 13] on span "Preview" at bounding box center [728, 14] width 23 height 8
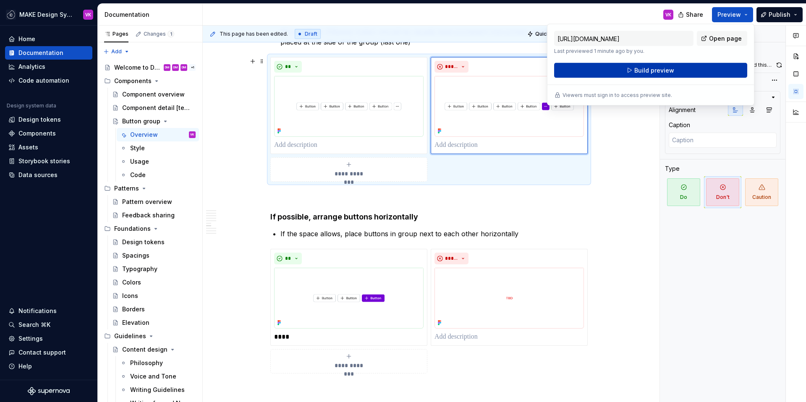
click at [654, 70] on span "Build preview" at bounding box center [654, 70] width 40 height 8
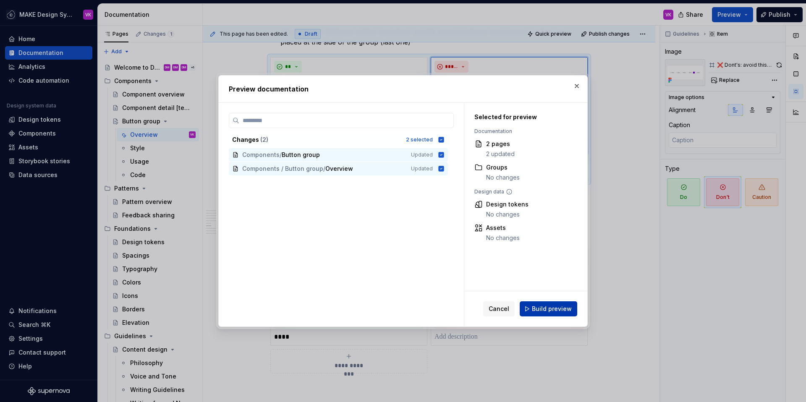
click at [555, 307] on span "Build preview" at bounding box center [552, 309] width 40 height 8
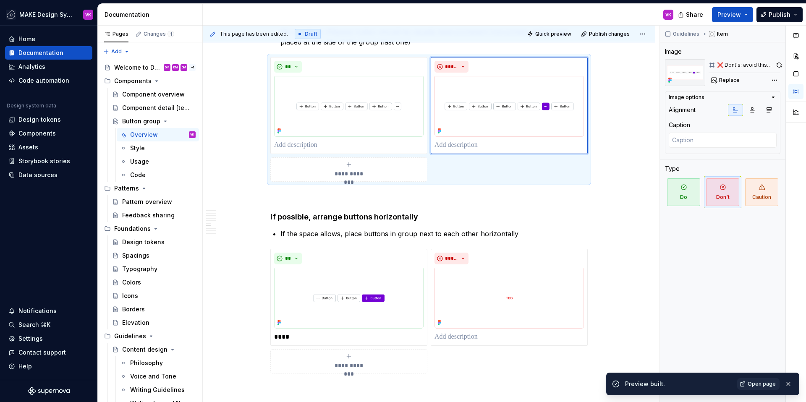
click at [760, 383] on span "Open page" at bounding box center [761, 384] width 28 height 7
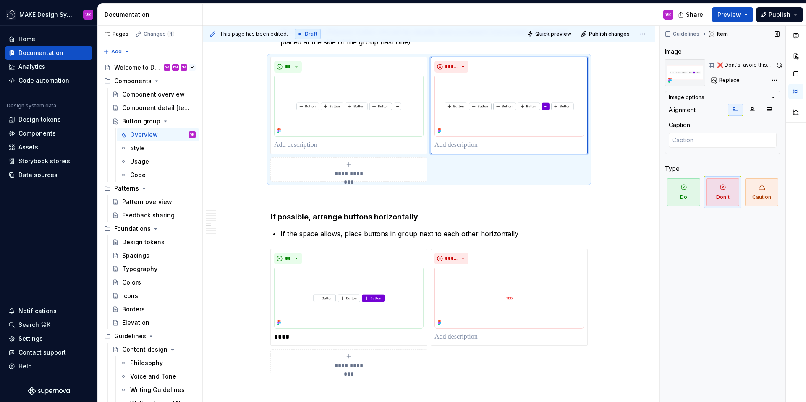
click at [774, 63] on div "❌ Dont's: avoid this sadwitch - it's visualy disbalanced. always group button b…" at bounding box center [746, 65] width 59 height 7
click at [777, 65] on button "button" at bounding box center [778, 65] width 3 height 12
click at [407, 94] on img at bounding box center [348, 106] width 149 height 61
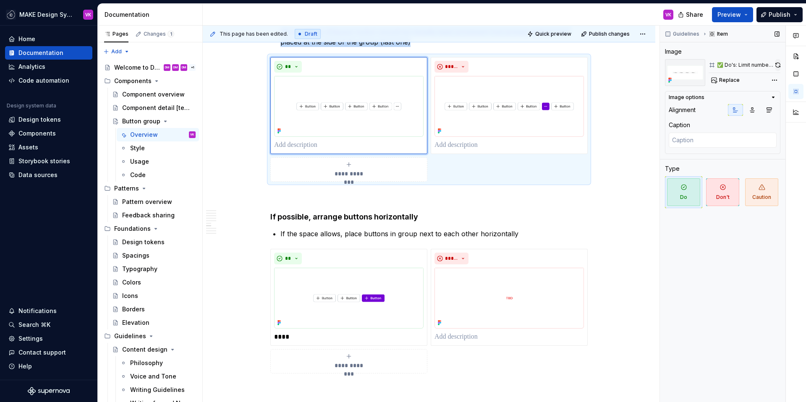
click at [777, 68] on button "button" at bounding box center [777, 65] width 5 height 12
click at [412, 283] on img at bounding box center [348, 298] width 149 height 61
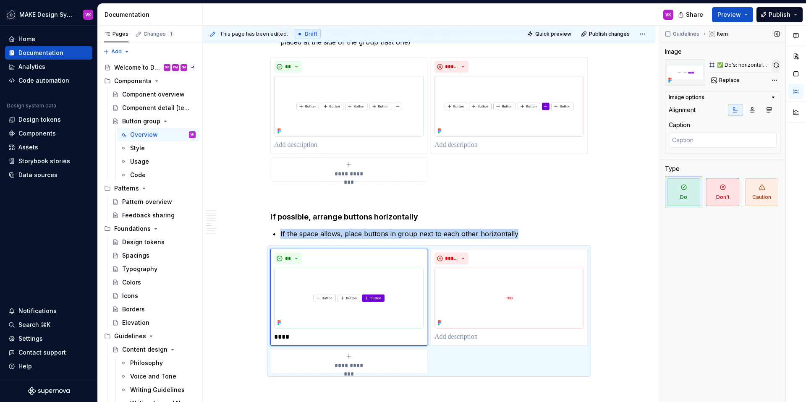
click at [773, 66] on button "button" at bounding box center [775, 65] width 9 height 12
click at [576, 281] on img at bounding box center [508, 298] width 149 height 61
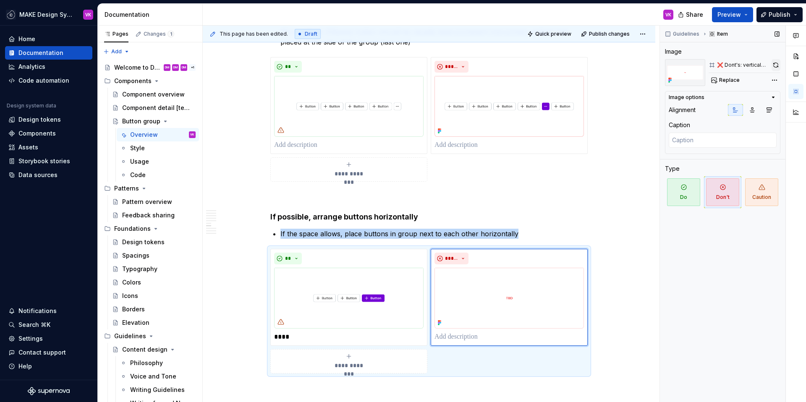
click at [771, 68] on button "button" at bounding box center [775, 65] width 9 height 12
click at [726, 12] on span "Preview" at bounding box center [728, 14] width 23 height 8
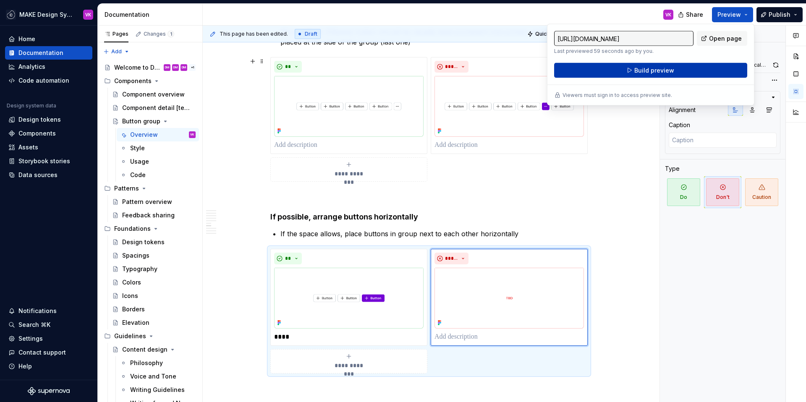
click at [641, 70] on span "Build preview" at bounding box center [654, 70] width 40 height 8
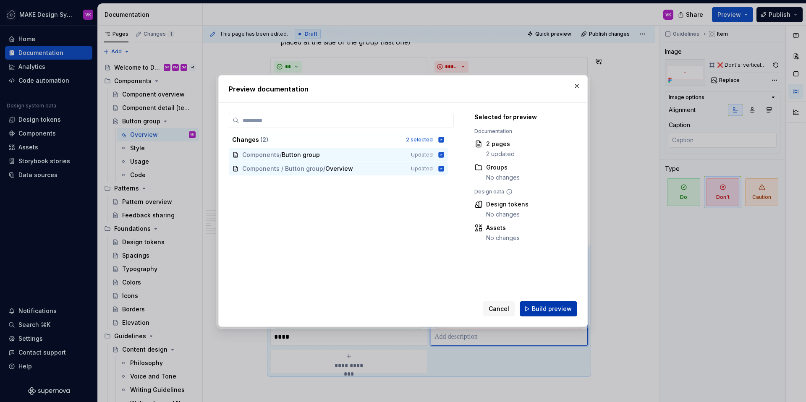
click at [537, 308] on span "Build preview" at bounding box center [552, 309] width 40 height 8
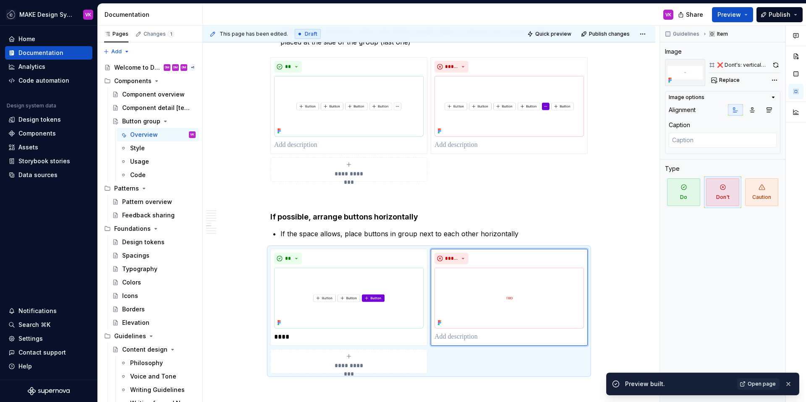
click at [764, 383] on span "Open page" at bounding box center [761, 384] width 28 height 7
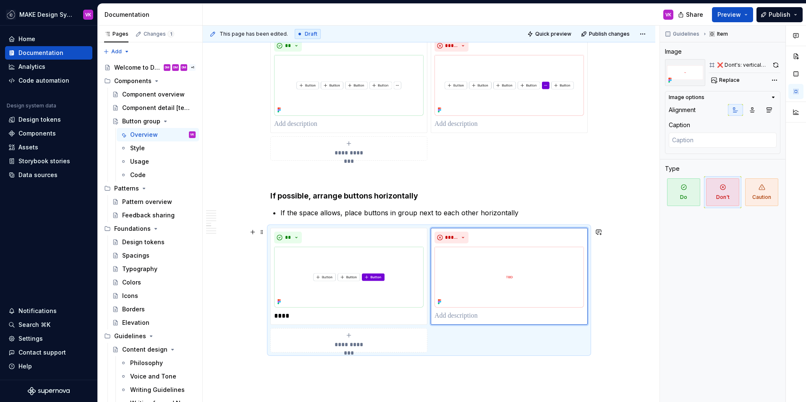
scroll to position [913, 0]
click at [295, 309] on p "****" at bounding box center [348, 314] width 149 height 10
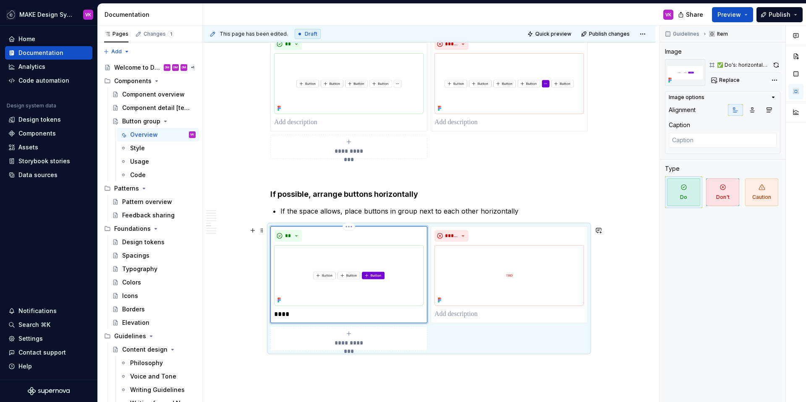
click at [295, 309] on p "****" at bounding box center [348, 314] width 149 height 10
click at [297, 313] on p "****" at bounding box center [348, 314] width 149 height 10
click at [313, 236] on div "**" at bounding box center [348, 236] width 149 height 12
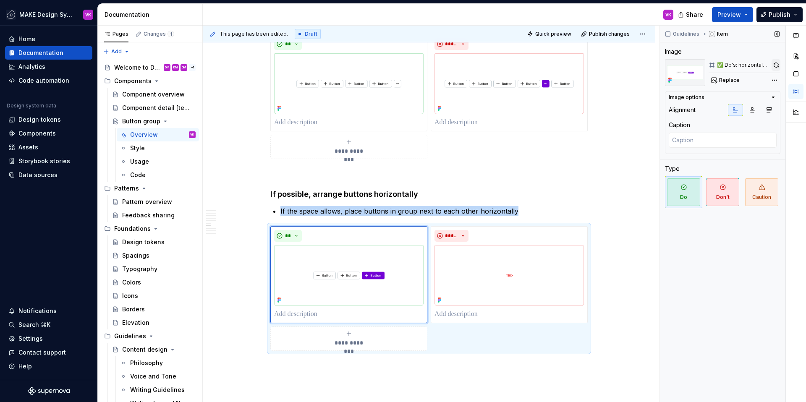
click at [777, 65] on button "button" at bounding box center [775, 65] width 9 height 12
click at [533, 252] on img at bounding box center [508, 275] width 149 height 61
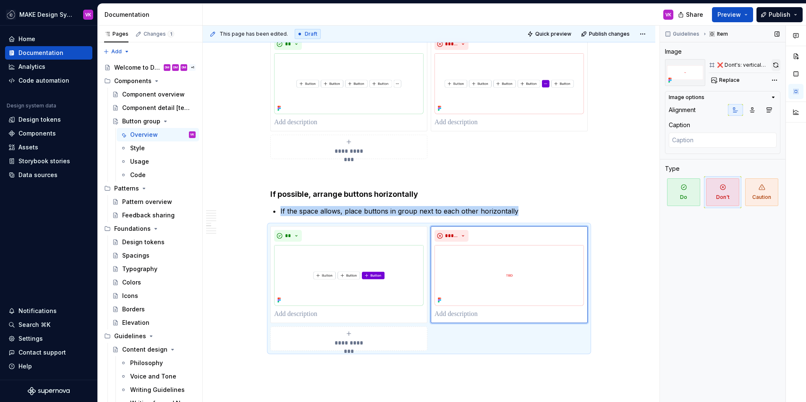
click at [774, 65] on button "button" at bounding box center [775, 65] width 9 height 12
click at [539, 73] on img at bounding box center [508, 83] width 149 height 61
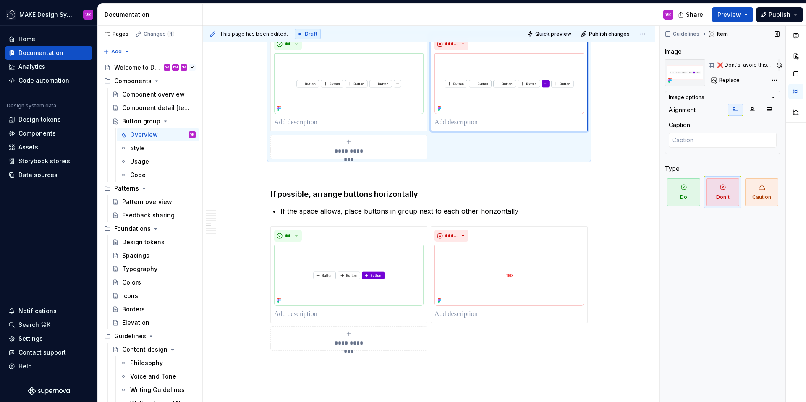
click at [779, 63] on button "button" at bounding box center [778, 65] width 3 height 12
click at [400, 70] on img at bounding box center [348, 83] width 149 height 61
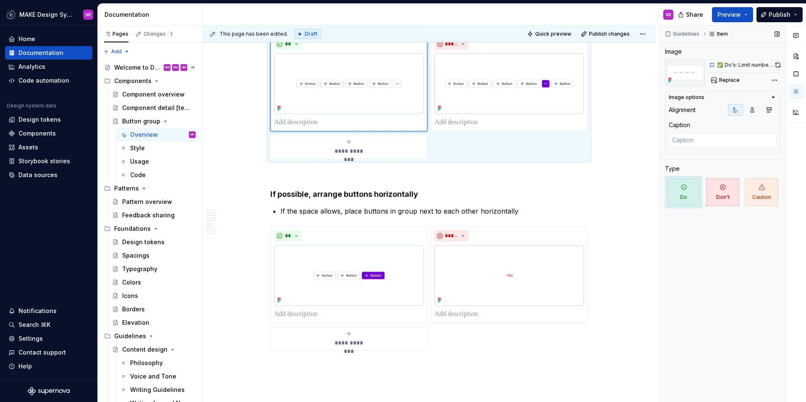
click at [777, 63] on button "button" at bounding box center [777, 65] width 5 height 12
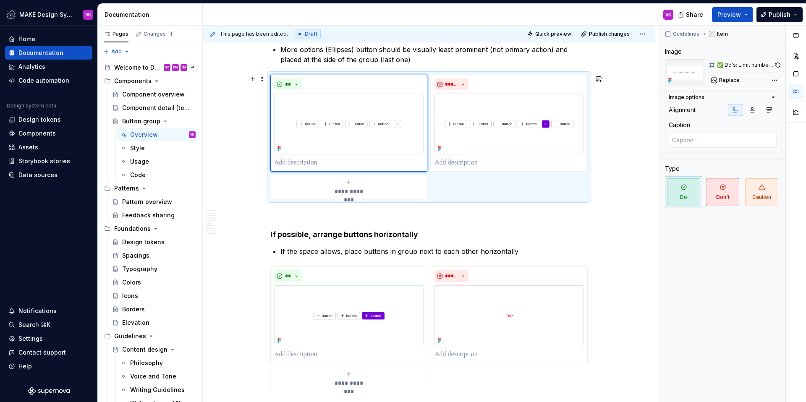
scroll to position [915, 0]
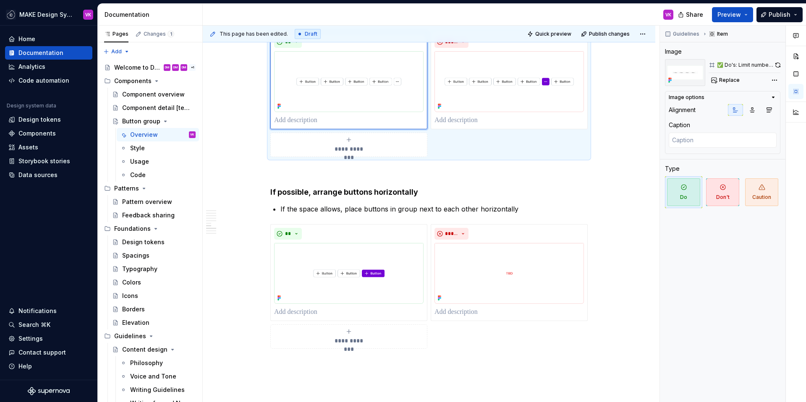
click at [322, 190] on strong "If possible, arrange buttons horizontally" at bounding box center [344, 192] width 148 height 9
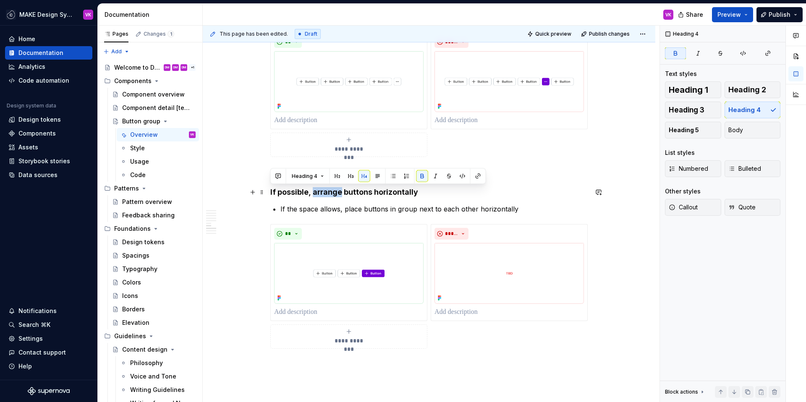
click at [322, 190] on strong "If possible, arrange buttons horizontally" at bounding box center [344, 192] width 148 height 9
copy strong "If possible, arrange buttons horizontally"
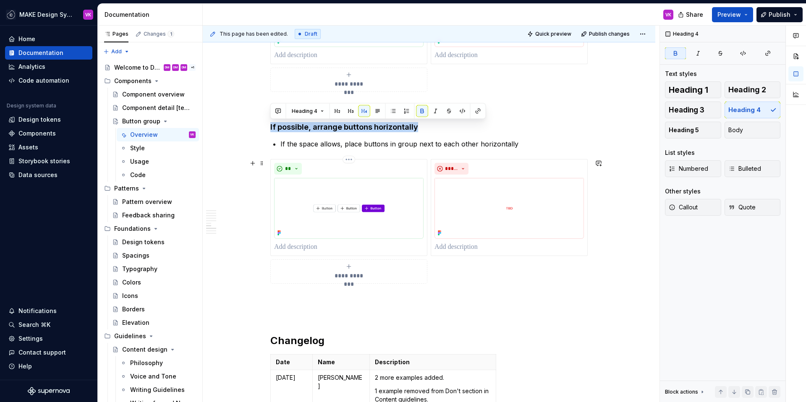
scroll to position [1019, 0]
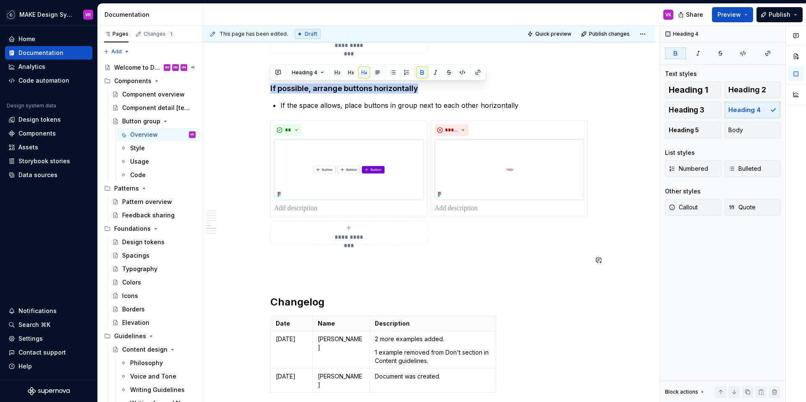
click at [306, 255] on p at bounding box center [428, 260] width 317 height 10
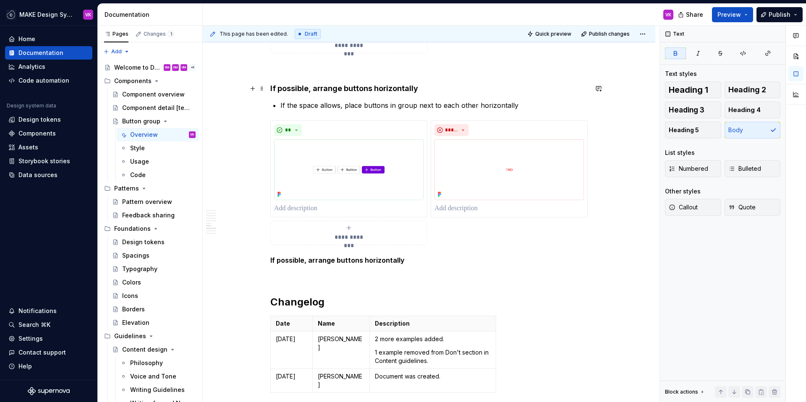
click at [335, 89] on strong "If possible, arrange buttons horizontally" at bounding box center [344, 88] width 148 height 9
click at [345, 261] on strong "If possible, arrange buttons horizontally" at bounding box center [337, 260] width 134 height 8
click at [758, 108] on span "Heading 4" at bounding box center [744, 110] width 32 height 8
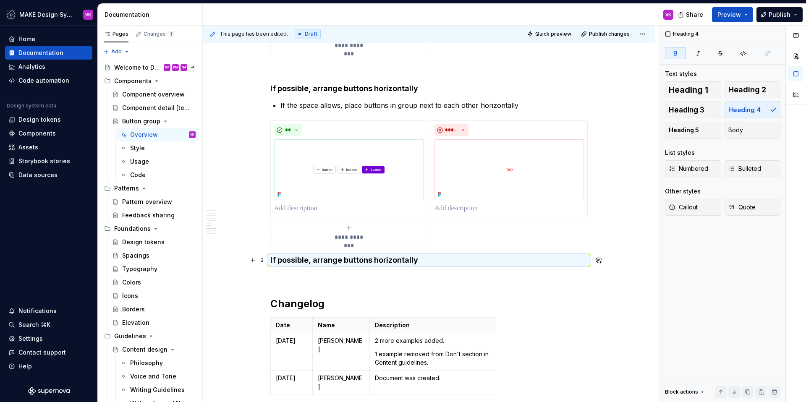
click at [387, 259] on strong "If possible, arrange buttons horizontally" at bounding box center [344, 259] width 148 height 9
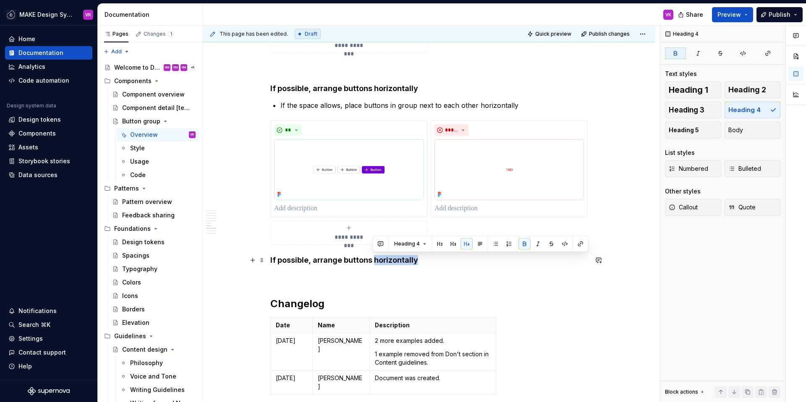
click at [387, 259] on strong "If possible, arrange buttons horizontally" at bounding box center [344, 259] width 148 height 9
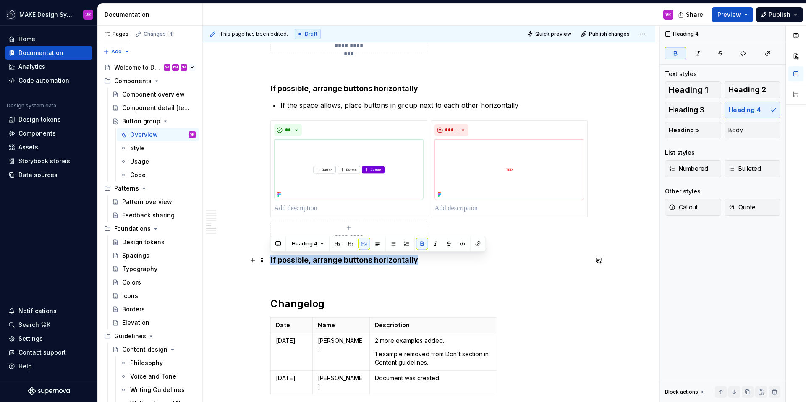
click at [387, 259] on strong "If possible, arrange buttons horizontally" at bounding box center [344, 259] width 148 height 9
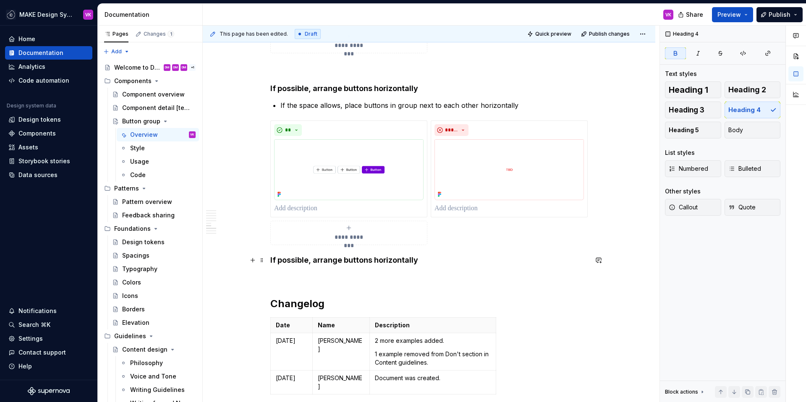
click at [387, 259] on strong "If possible, arrange buttons horizontally" at bounding box center [344, 259] width 148 height 9
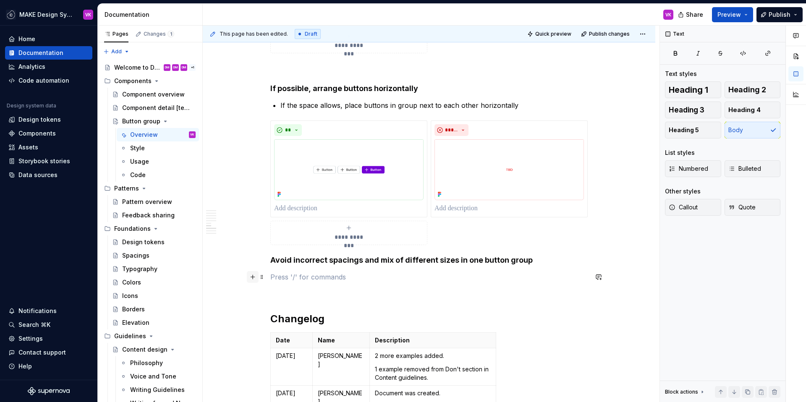
click at [251, 278] on button "button" at bounding box center [253, 277] width 12 height 12
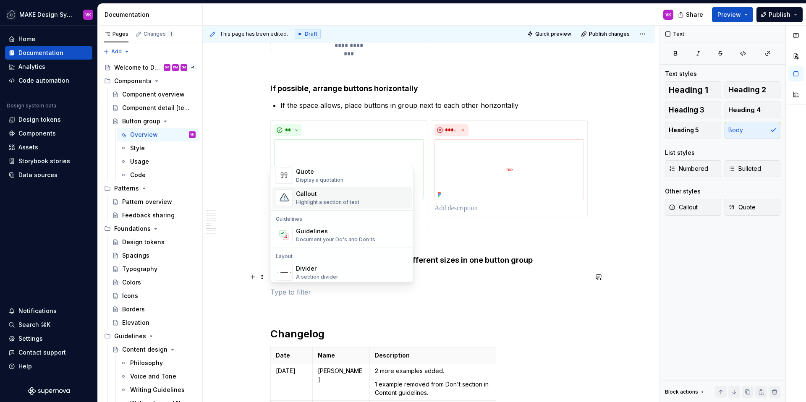
scroll to position [211, 0]
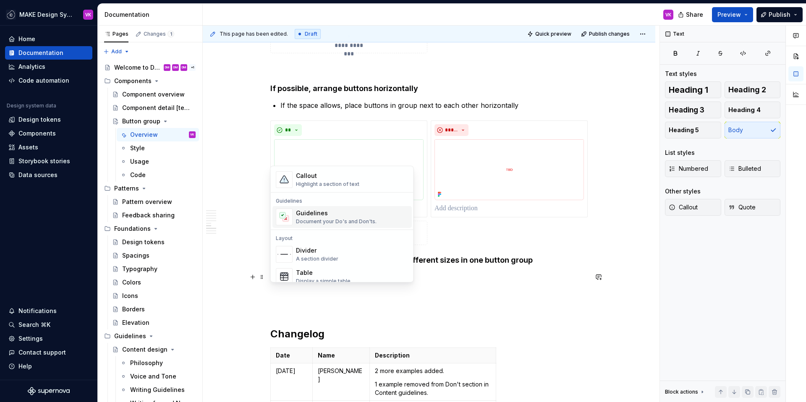
click at [314, 219] on div "Document your Do's and Don'ts." at bounding box center [336, 221] width 81 height 7
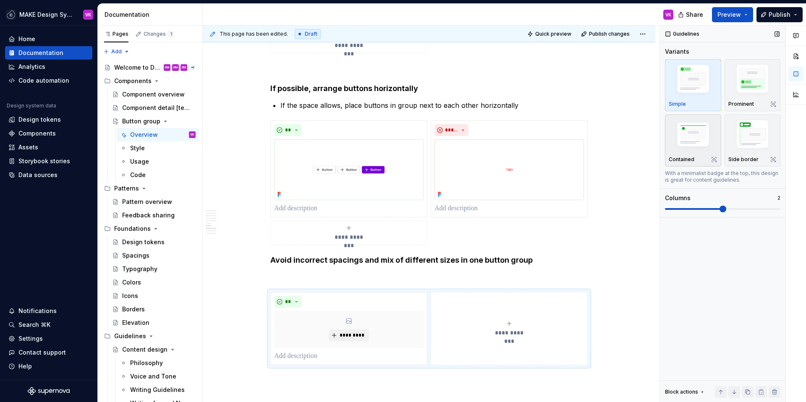
click at [703, 133] on img "button" at bounding box center [692, 135] width 49 height 33
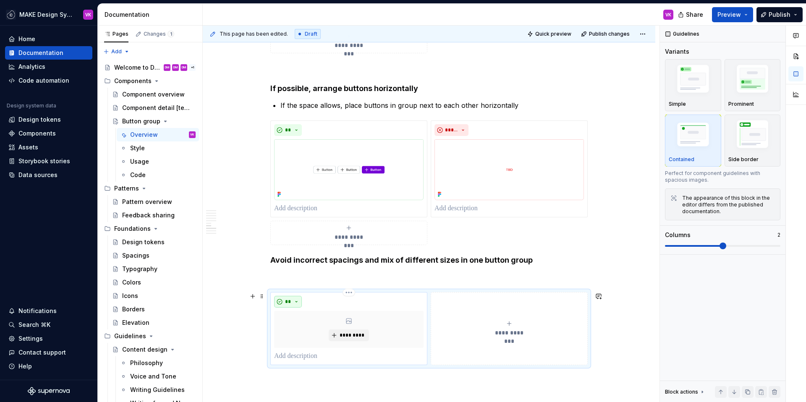
click at [294, 302] on button "**" at bounding box center [288, 302] width 28 height 12
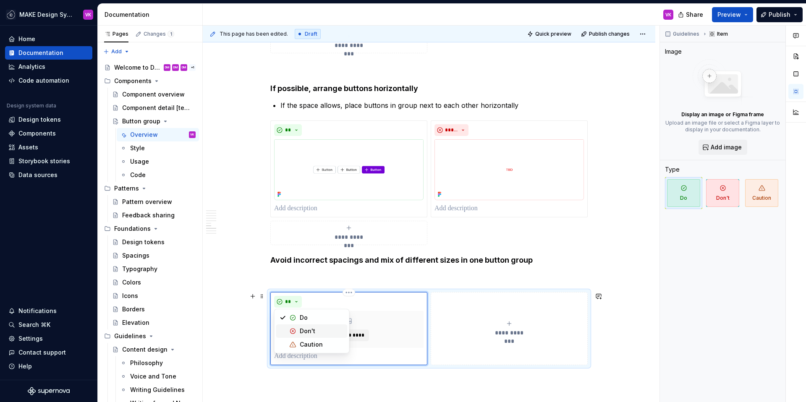
click at [300, 329] on div "Don't" at bounding box center [308, 331] width 16 height 8
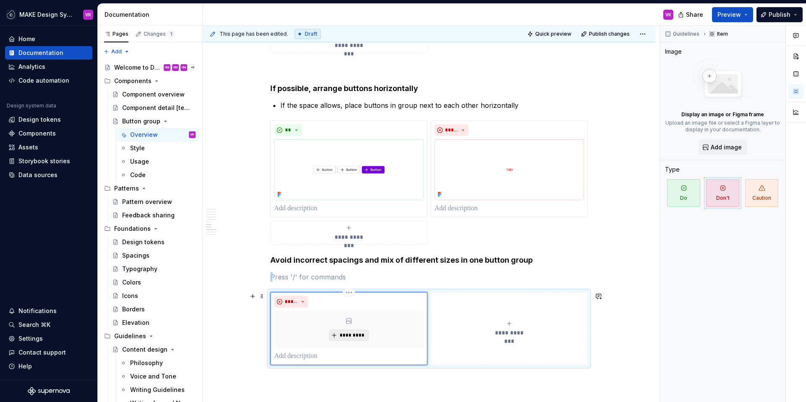
click at [348, 334] on span "*********" at bounding box center [352, 335] width 26 height 7
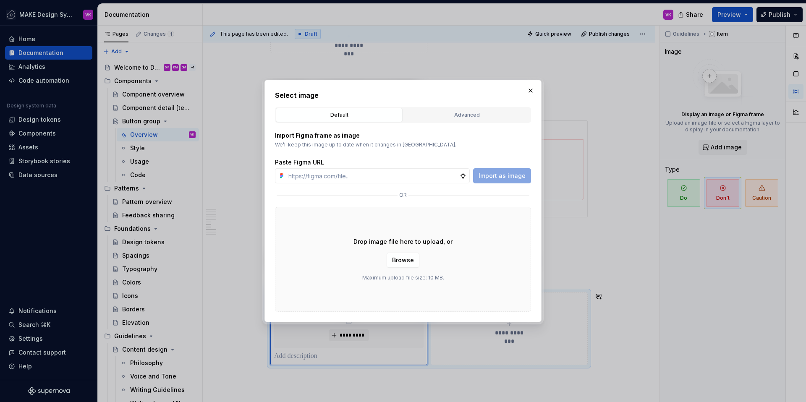
type textarea "*"
type input "https://www.figma.com/design/B6sYmZEWlvpiUZ7iwhQs15/Supernova-Documentation?nod…"
click at [494, 175] on span "Import as image" at bounding box center [501, 176] width 47 height 8
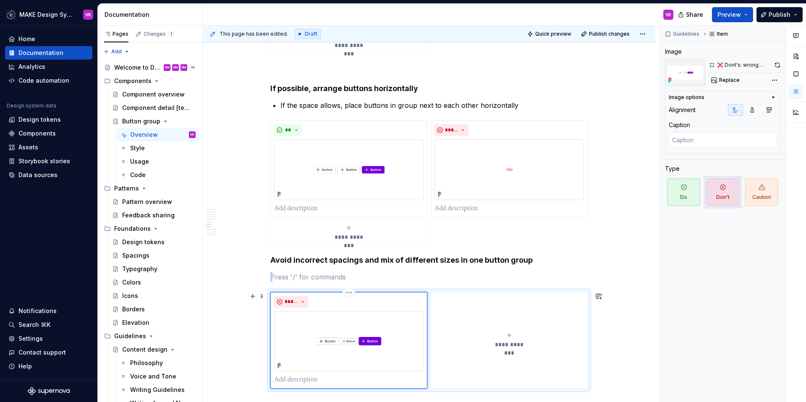
click at [482, 327] on button "**********" at bounding box center [508, 340] width 157 height 97
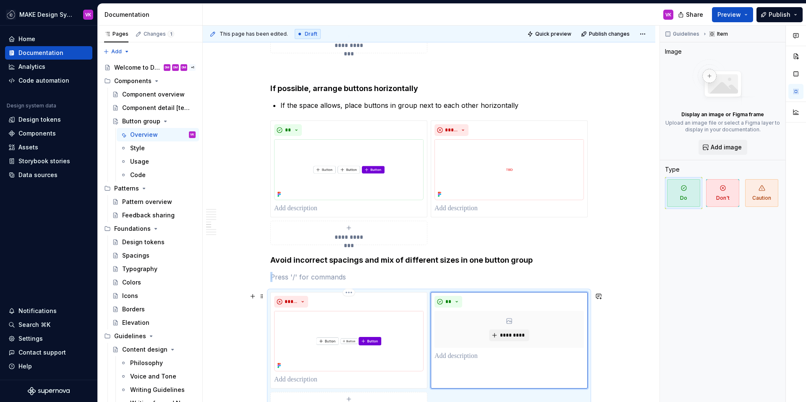
click at [557, 394] on div "**********" at bounding box center [428, 354] width 317 height 125
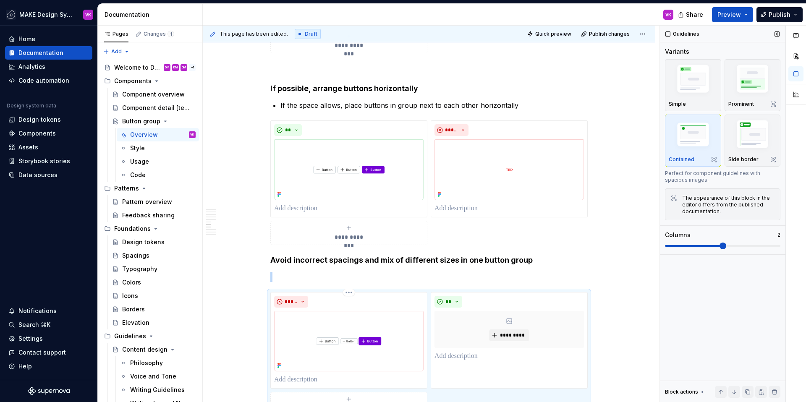
click at [703, 246] on span at bounding box center [694, 246] width 58 height 2
click at [678, 248] on span at bounding box center [722, 245] width 115 height 7
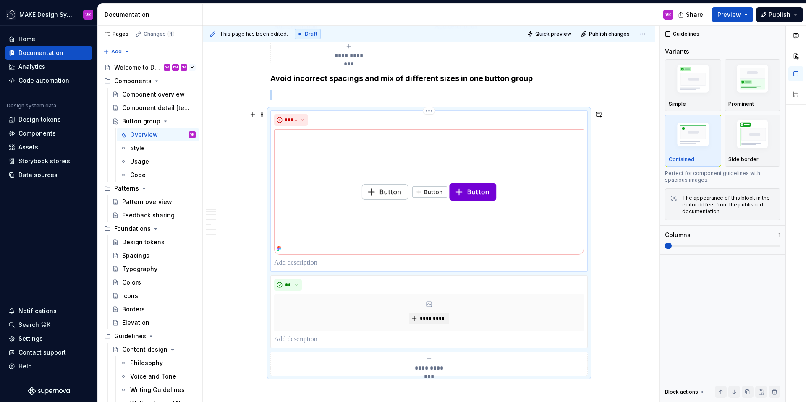
scroll to position [1202, 0]
click at [476, 283] on div "**" at bounding box center [429, 283] width 310 height 12
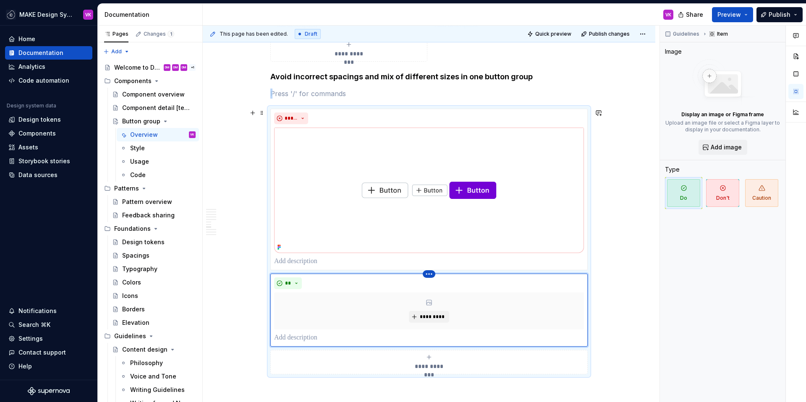
click at [427, 273] on html "MAKE Design System VK Home Documentation Analytics Code automation Design syste…" at bounding box center [403, 201] width 806 height 402
click at [441, 289] on div "Delete item" at bounding box center [465, 288] width 55 height 8
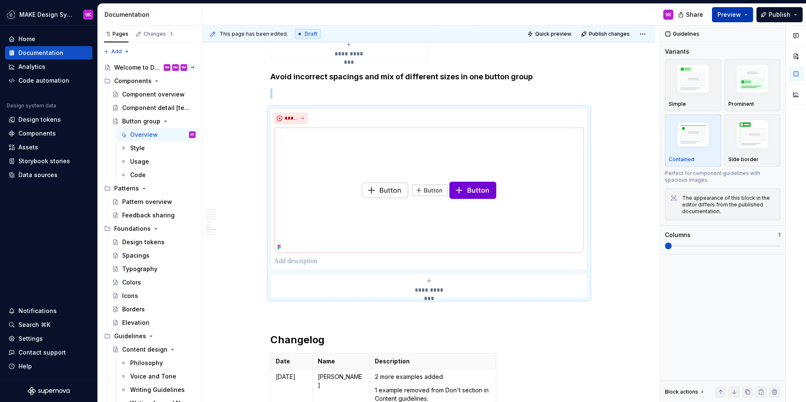
click at [723, 19] on button "Preview" at bounding box center [732, 14] width 41 height 15
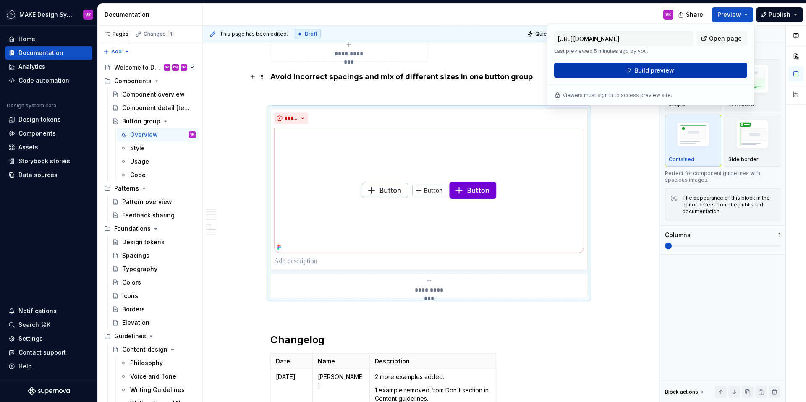
click at [623, 74] on button "Build preview" at bounding box center [650, 70] width 193 height 15
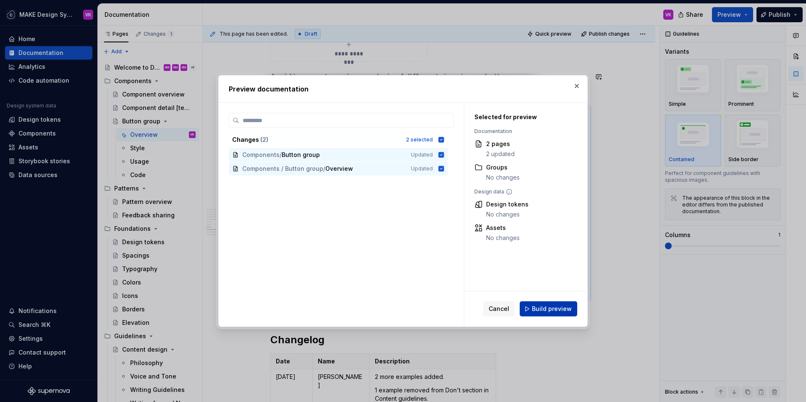
click at [549, 306] on span "Build preview" at bounding box center [552, 309] width 40 height 8
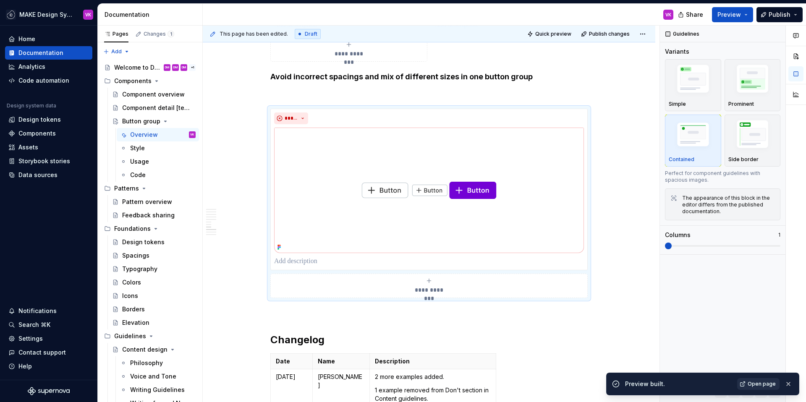
click at [767, 381] on span "Open page" at bounding box center [761, 384] width 28 height 7
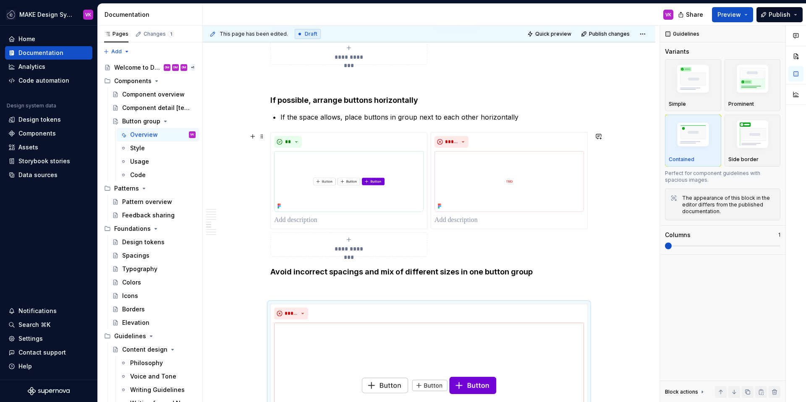
scroll to position [1005, 0]
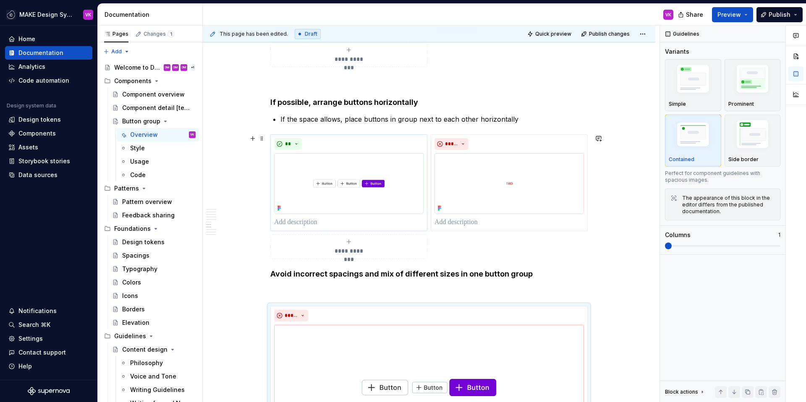
click at [347, 147] on div "**" at bounding box center [348, 144] width 149 height 12
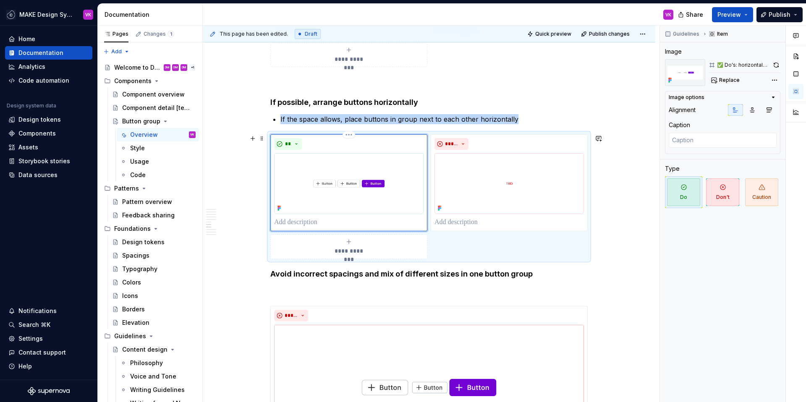
click at [360, 168] on img at bounding box center [348, 183] width 149 height 61
click at [736, 80] on span "Replace" at bounding box center [729, 80] width 21 height 7
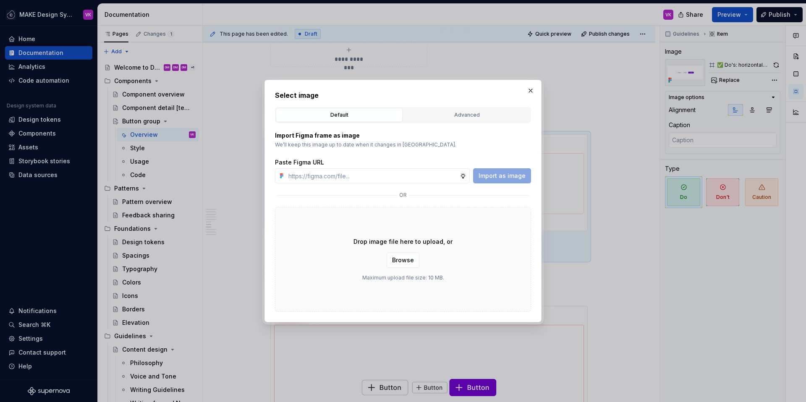
type textarea "*"
type input "https://www.figma.com/design/B6sYmZEWlvpiUZ7iwhQs15/Supernova-Documentation?nod…"
click at [508, 179] on span "Import as image" at bounding box center [501, 176] width 47 height 8
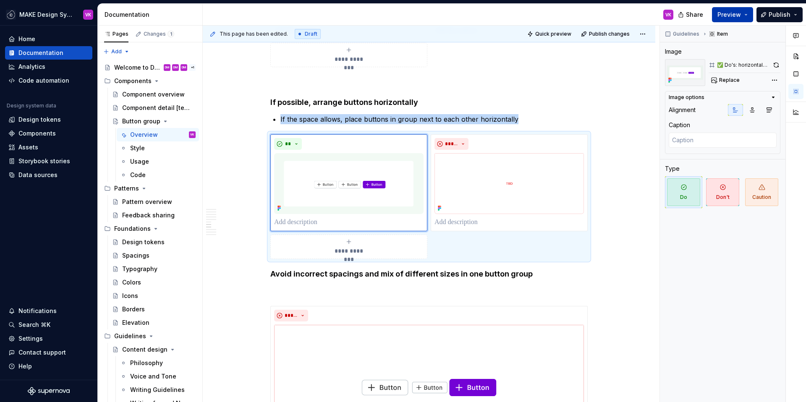
click at [736, 13] on span "Preview" at bounding box center [728, 14] width 23 height 8
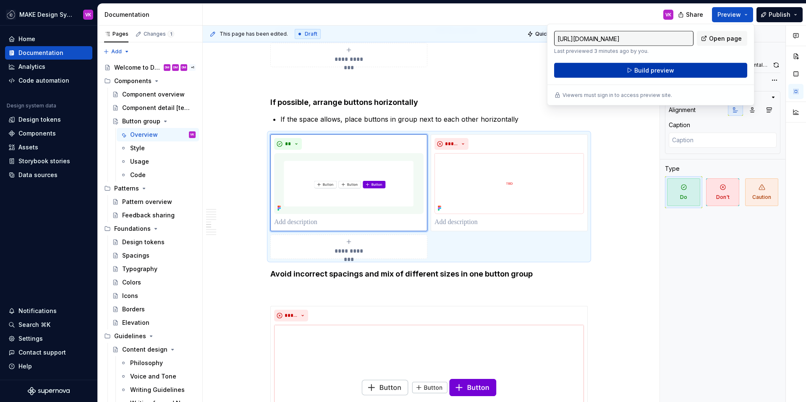
click at [657, 72] on span "Build preview" at bounding box center [654, 70] width 40 height 8
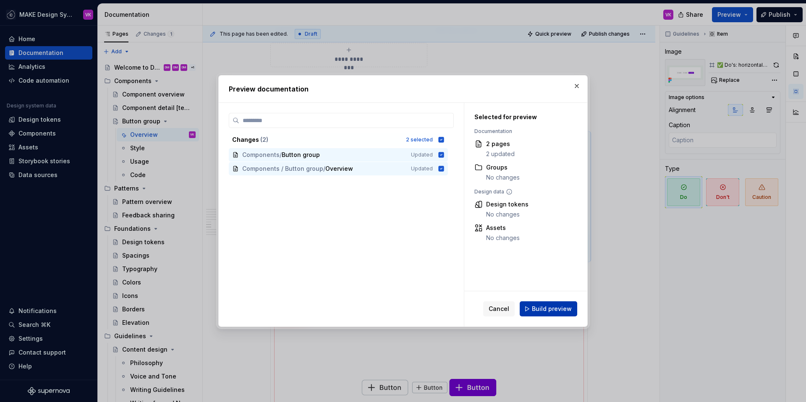
click at [542, 308] on span "Build preview" at bounding box center [552, 309] width 40 height 8
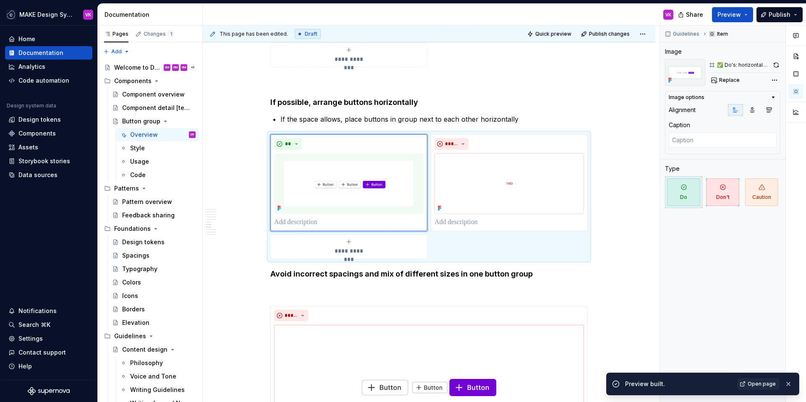
click at [763, 381] on span "Open page" at bounding box center [761, 384] width 28 height 7
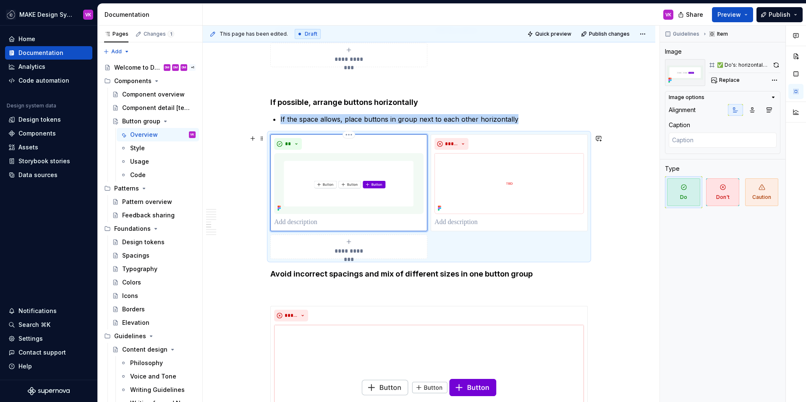
click at [370, 168] on img at bounding box center [348, 183] width 149 height 61
click at [772, 64] on button "button" at bounding box center [775, 65] width 9 height 12
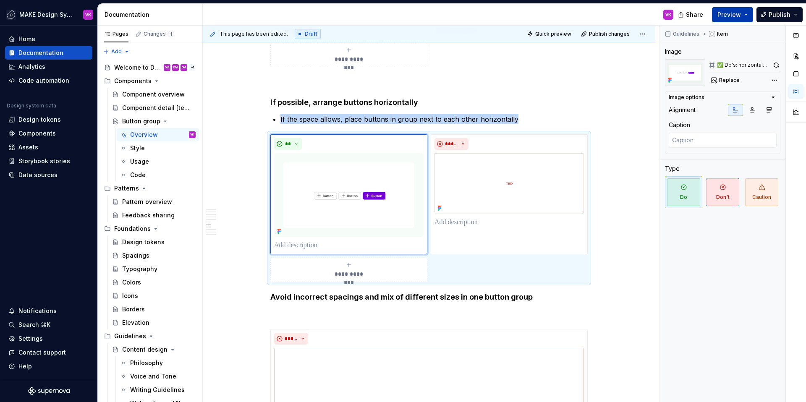
click at [734, 12] on span "Preview" at bounding box center [728, 14] width 23 height 8
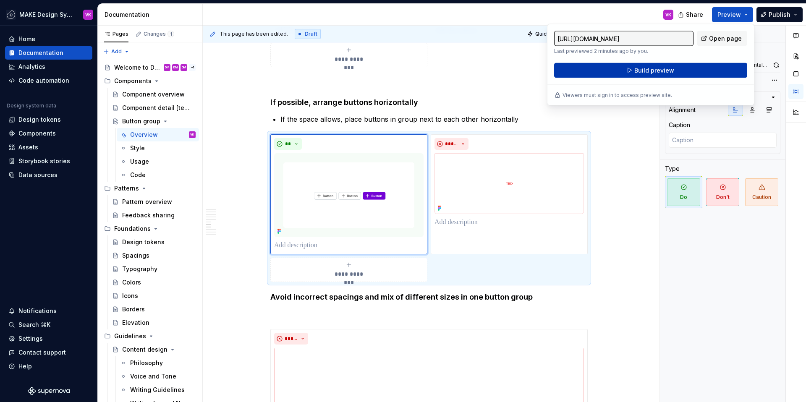
click at [657, 72] on span "Build preview" at bounding box center [654, 70] width 40 height 8
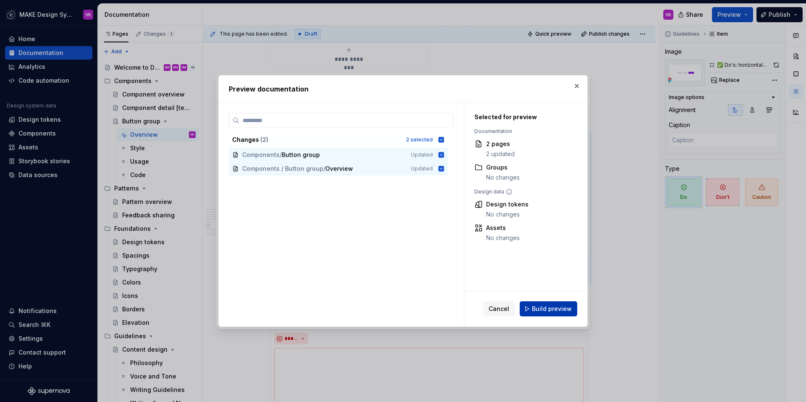
click at [560, 313] on button "Build preview" at bounding box center [547, 308] width 57 height 15
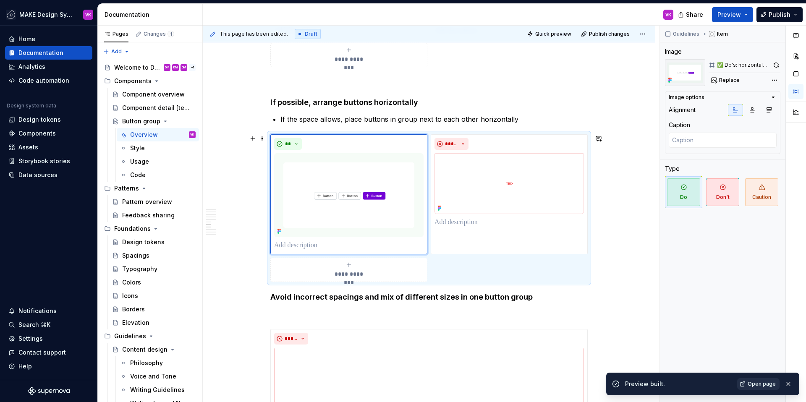
click at [763, 384] on span "Open page" at bounding box center [761, 384] width 28 height 7
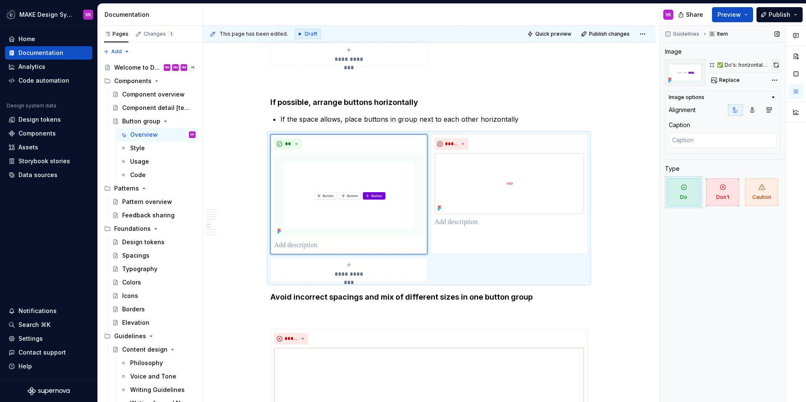
click at [774, 67] on button "button" at bounding box center [775, 65] width 9 height 12
click at [728, 16] on span "Preview" at bounding box center [728, 14] width 23 height 8
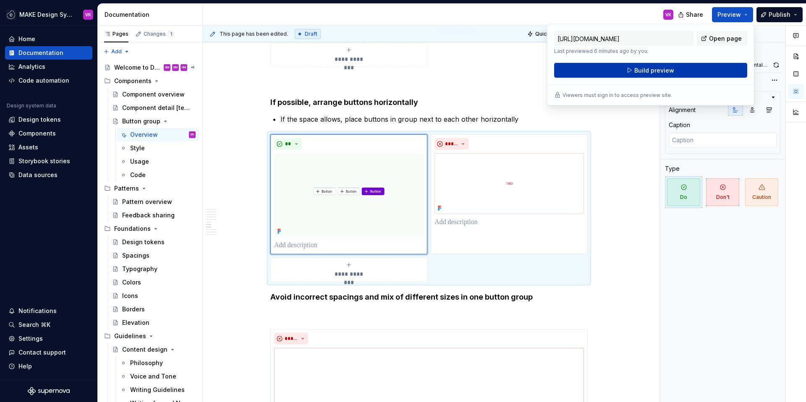
click at [648, 71] on span "Build preview" at bounding box center [654, 70] width 40 height 8
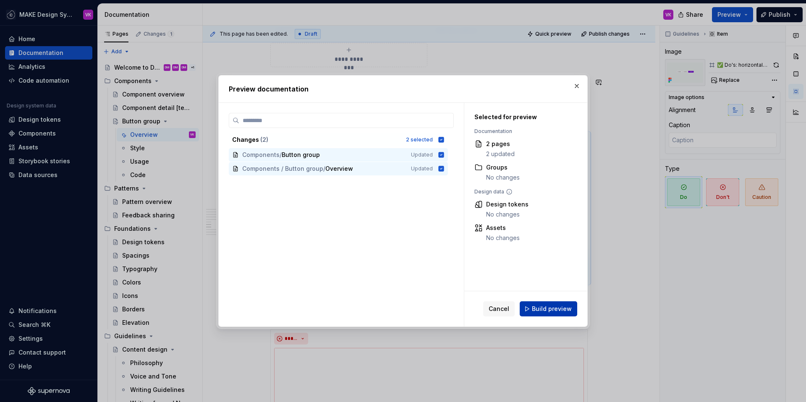
click at [542, 308] on span "Build preview" at bounding box center [552, 309] width 40 height 8
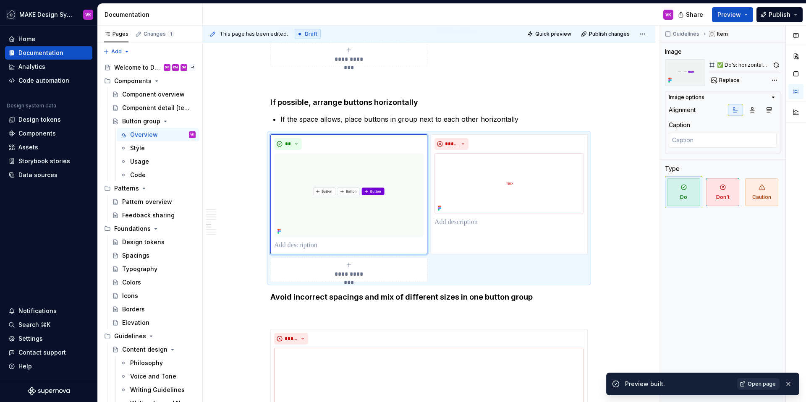
click at [767, 381] on span "Open page" at bounding box center [761, 384] width 28 height 7
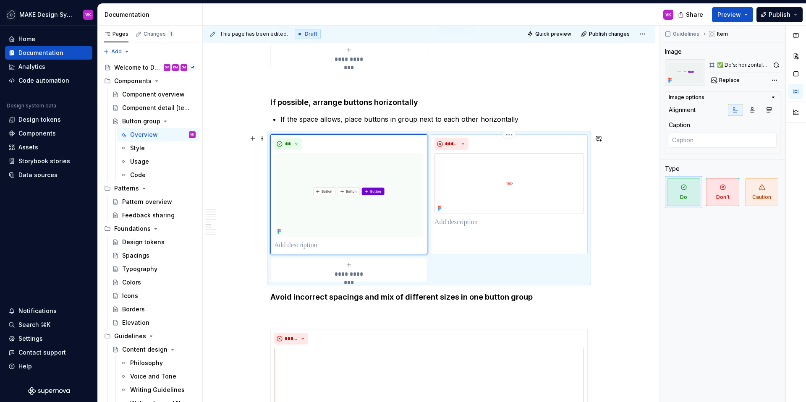
click at [538, 180] on img at bounding box center [508, 183] width 149 height 61
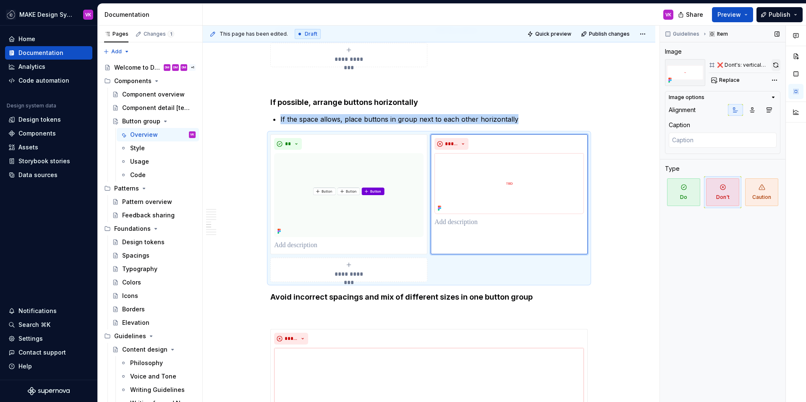
click at [779, 63] on button "button" at bounding box center [775, 65] width 9 height 12
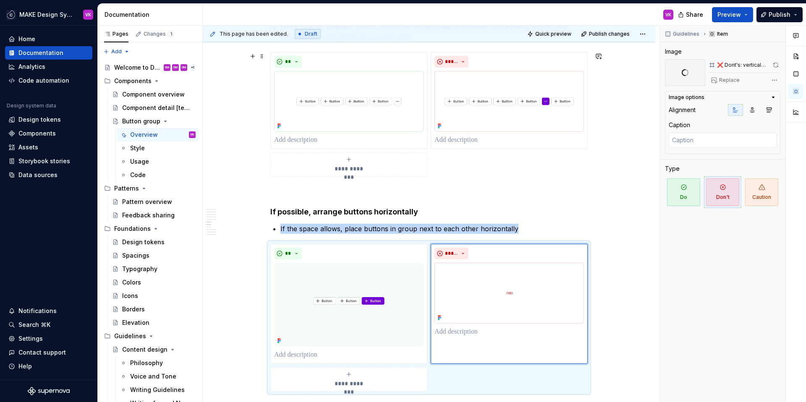
scroll to position [834, 0]
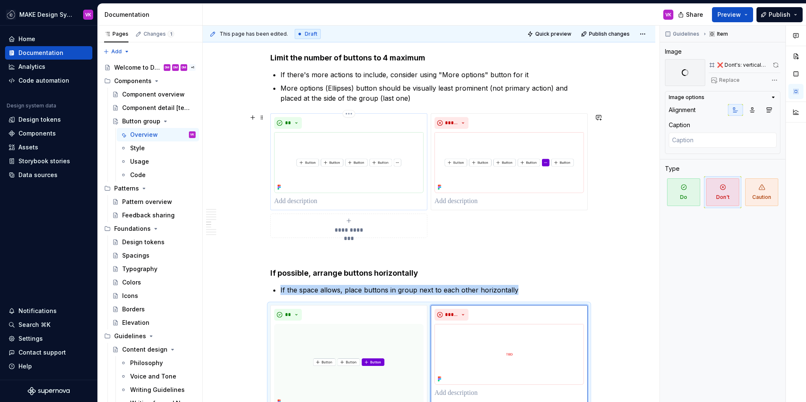
click at [405, 164] on img at bounding box center [348, 162] width 149 height 61
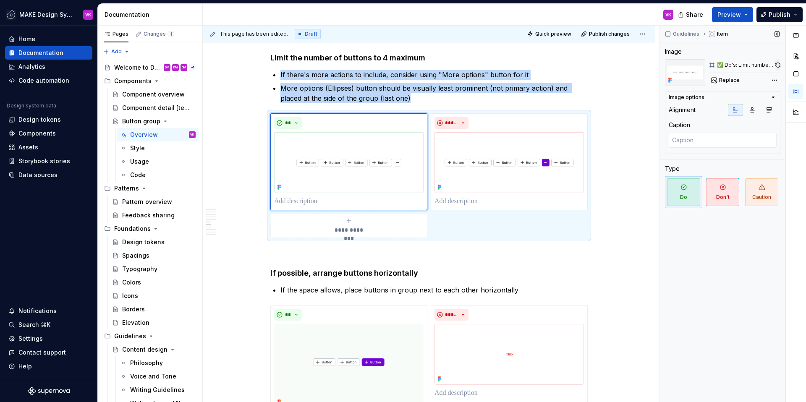
click at [777, 66] on button "button" at bounding box center [777, 65] width 5 height 12
click at [552, 158] on img at bounding box center [508, 162] width 149 height 61
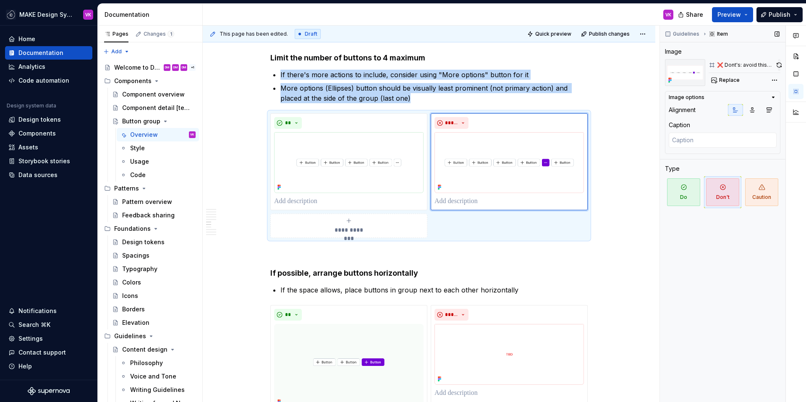
click at [778, 65] on button "button" at bounding box center [778, 65] width 3 height 12
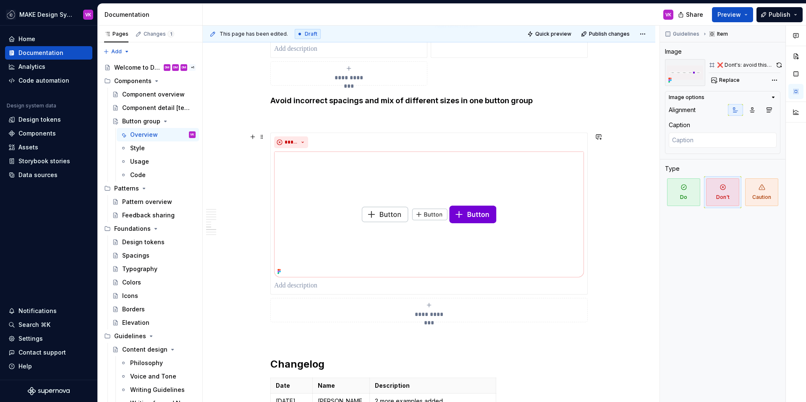
scroll to position [1206, 0]
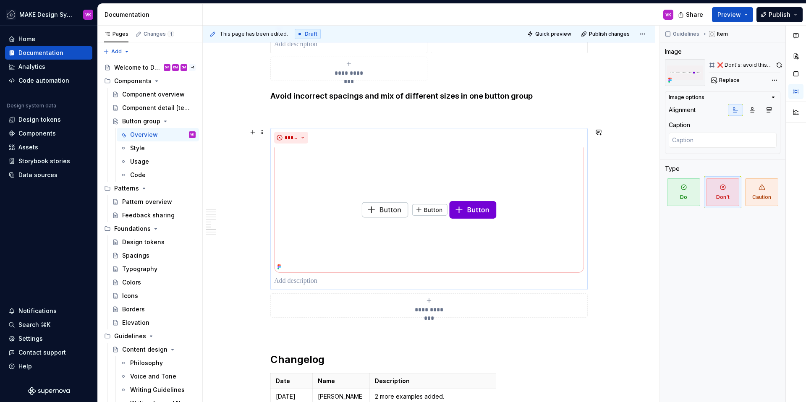
click at [469, 154] on img at bounding box center [429, 210] width 310 height 126
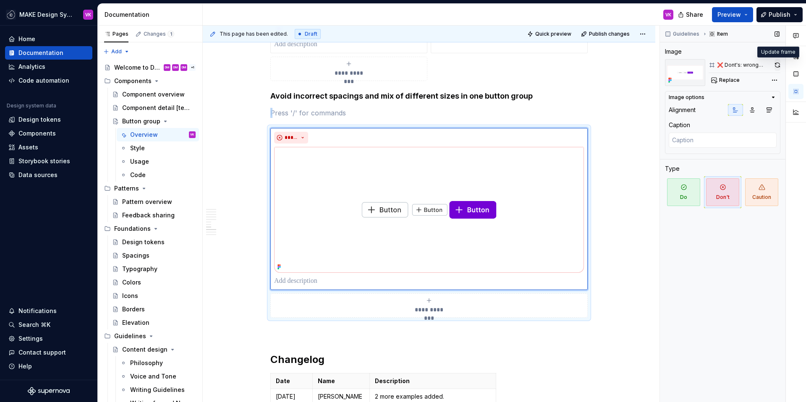
click at [775, 63] on button "button" at bounding box center [777, 65] width 6 height 12
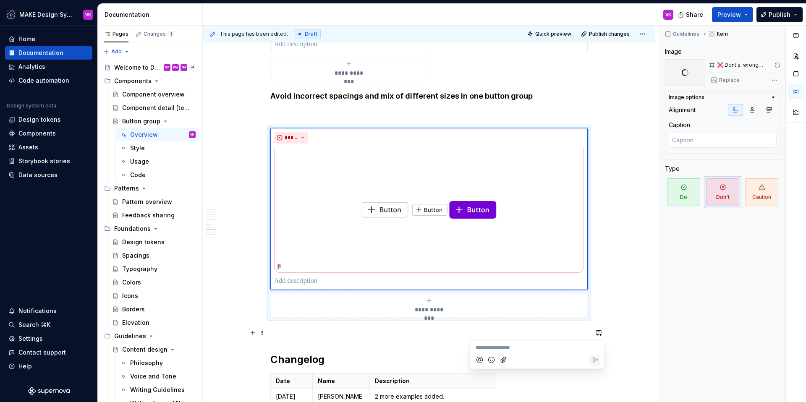
click at [581, 315] on button "**********" at bounding box center [428, 305] width 317 height 24
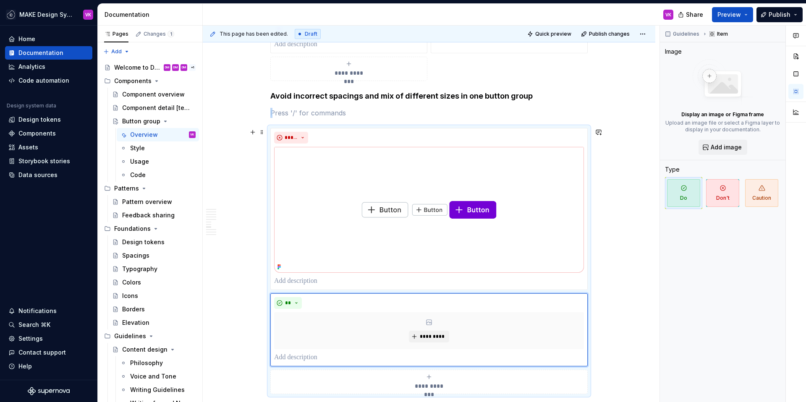
click at [587, 288] on div "**********" at bounding box center [428, 261] width 317 height 266
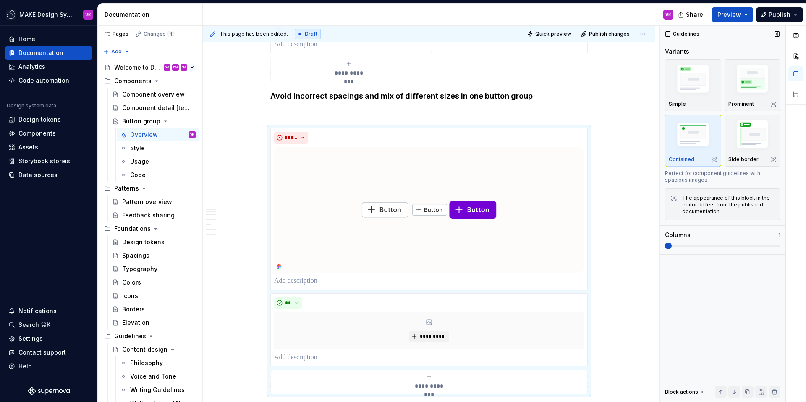
click at [681, 245] on span at bounding box center [722, 245] width 115 height 7
click at [691, 244] on span at bounding box center [722, 245] width 115 height 7
click at [671, 247] on span at bounding box center [668, 245] width 7 height 7
click at [690, 247] on span at bounding box center [722, 245] width 115 height 7
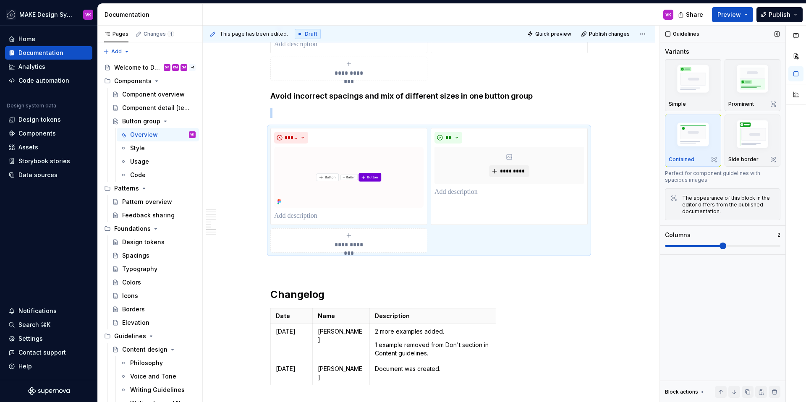
click at [719, 247] on span at bounding box center [722, 245] width 7 height 7
click at [455, 137] on button "**" at bounding box center [448, 138] width 28 height 12
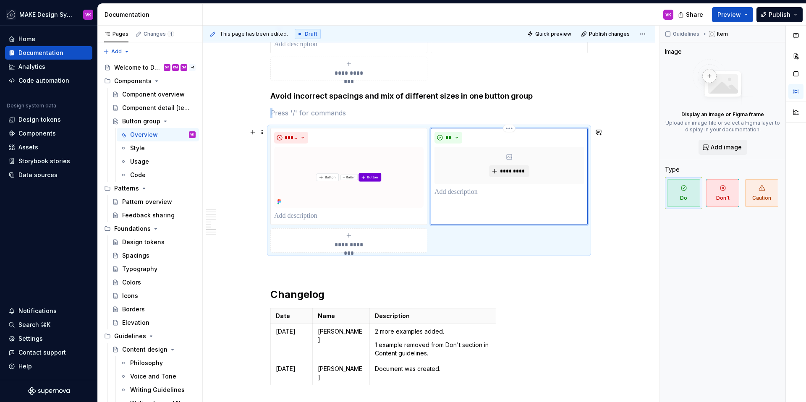
click at [532, 137] on div "**" at bounding box center [508, 138] width 149 height 12
click at [516, 128] on div "** *********" at bounding box center [508, 176] width 157 height 97
click at [507, 128] on html "MAKE Design System VK Home Documentation Analytics Code automation Design syste…" at bounding box center [403, 201] width 806 height 402
click at [517, 143] on div "Delete item" at bounding box center [540, 142] width 71 height 13
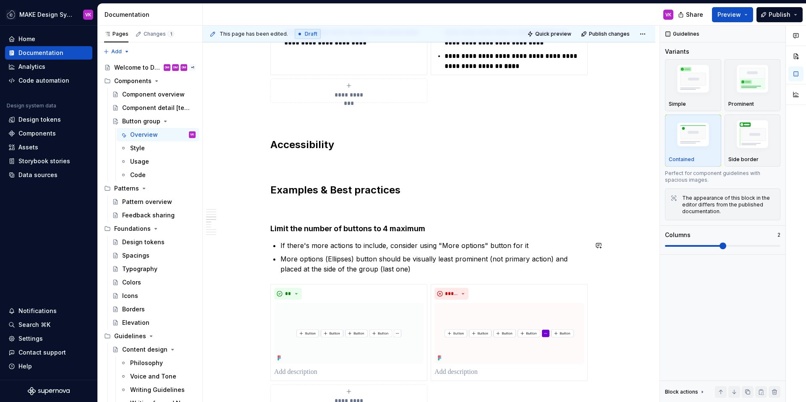
scroll to position [641, 0]
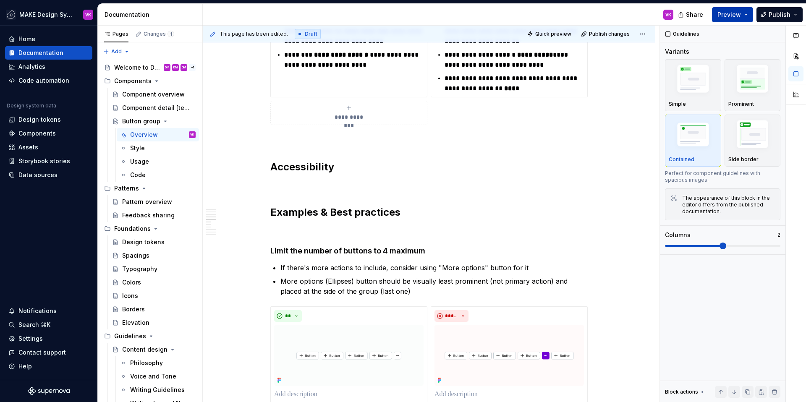
click at [730, 14] on span "Preview" at bounding box center [728, 14] width 23 height 8
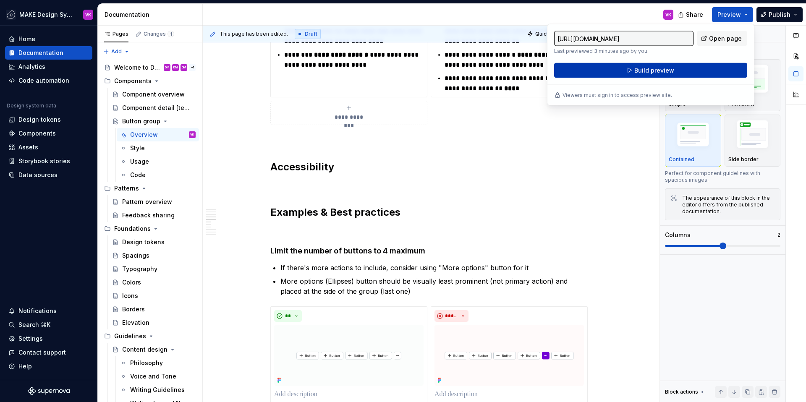
click at [635, 72] on span "Build preview" at bounding box center [654, 70] width 40 height 8
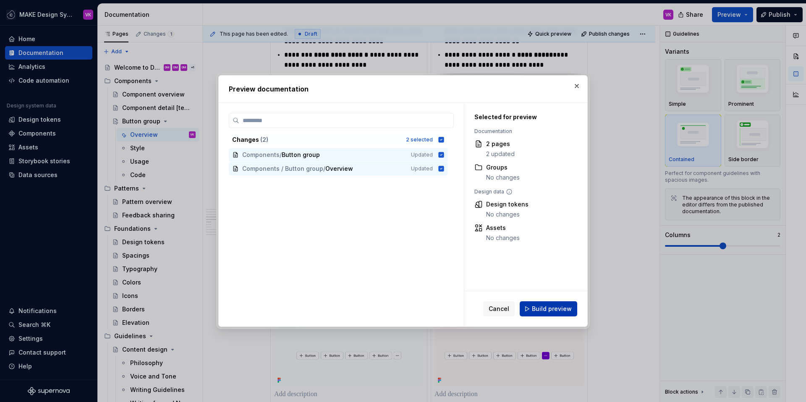
click at [543, 310] on span "Build preview" at bounding box center [552, 309] width 40 height 8
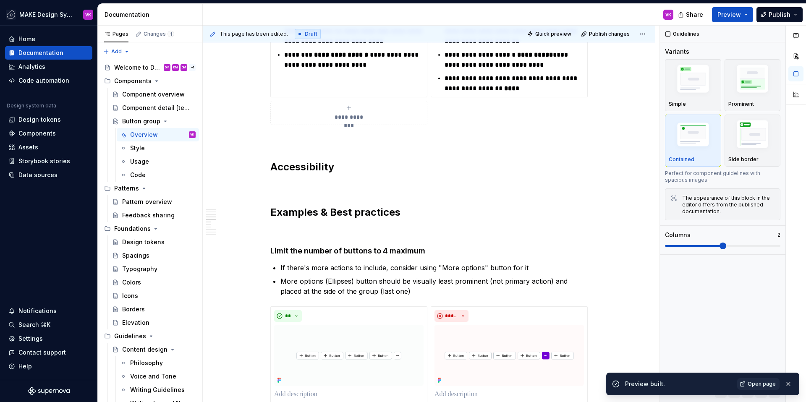
click at [761, 381] on span "Open page" at bounding box center [761, 384] width 28 height 7
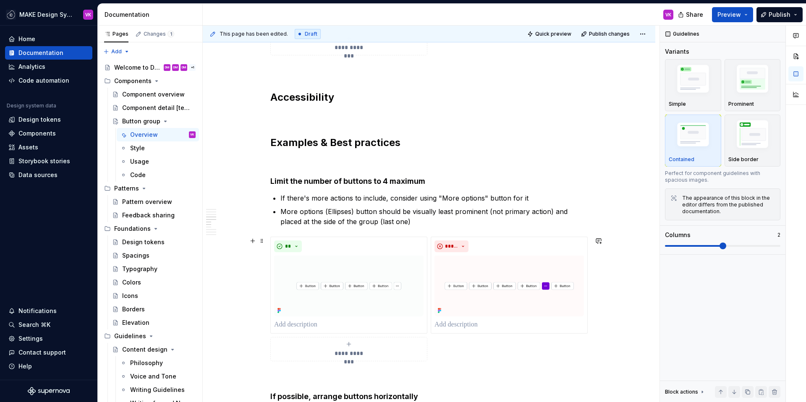
scroll to position [741, 0]
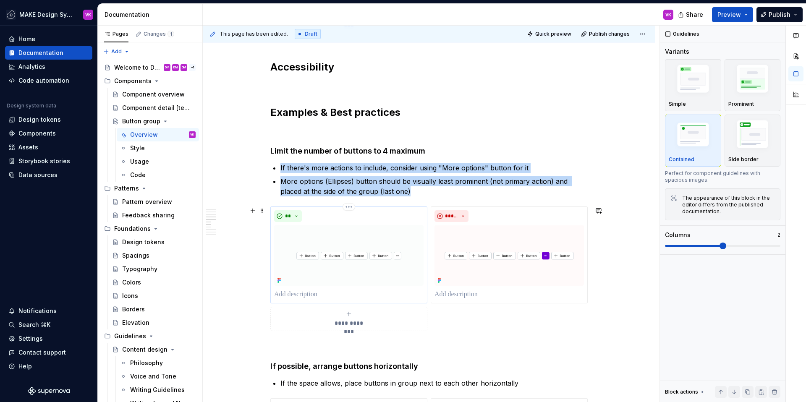
click at [390, 241] on img at bounding box center [348, 255] width 149 height 61
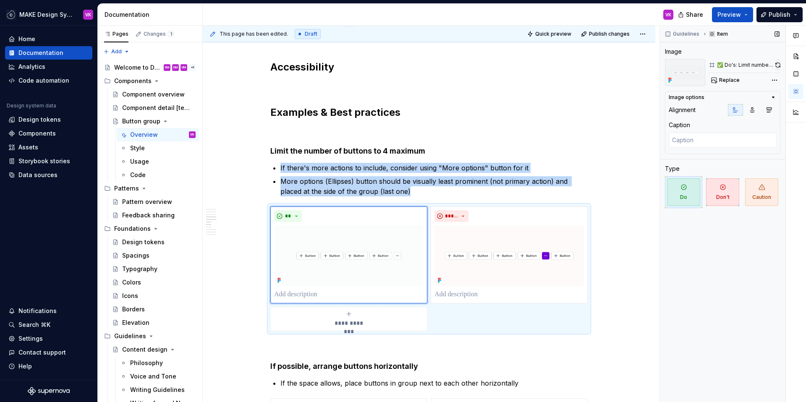
click at [777, 66] on button "button" at bounding box center [777, 65] width 5 height 12
click at [561, 235] on img at bounding box center [508, 255] width 149 height 61
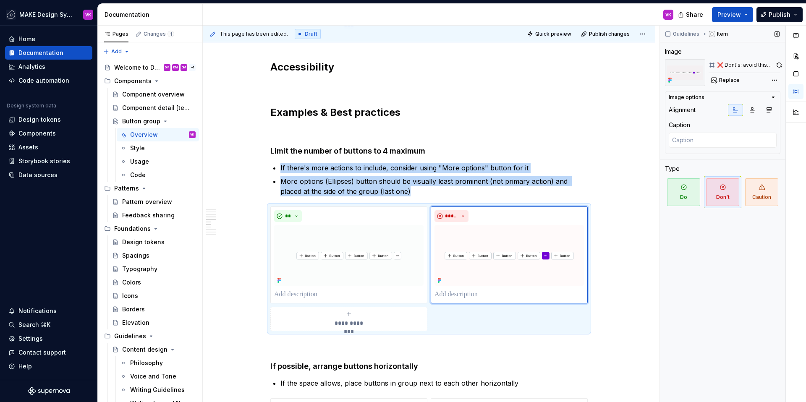
click at [776, 66] on div "❌ Dont's: avoid this sadwitch - it's visualy disbalanced. always group button b…" at bounding box center [744, 65] width 72 height 12
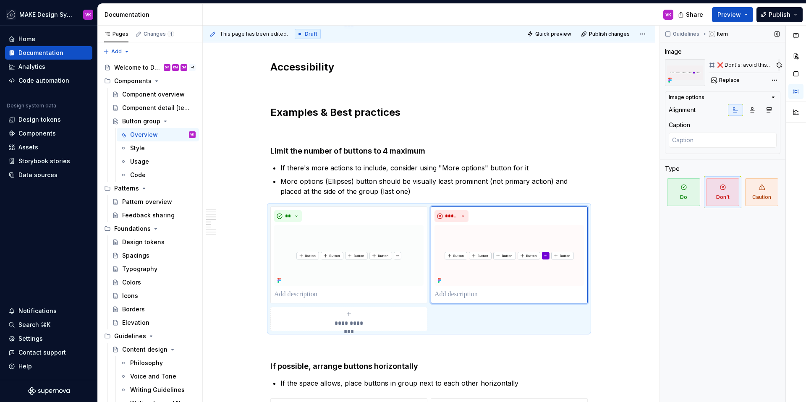
click at [779, 65] on button "button" at bounding box center [778, 65] width 3 height 12
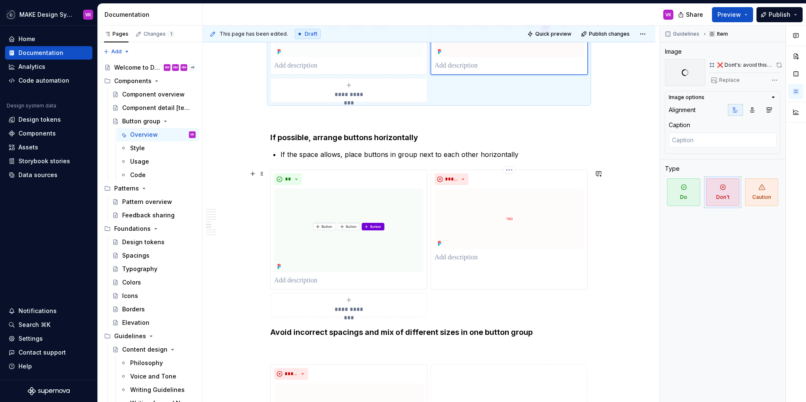
scroll to position [1024, 0]
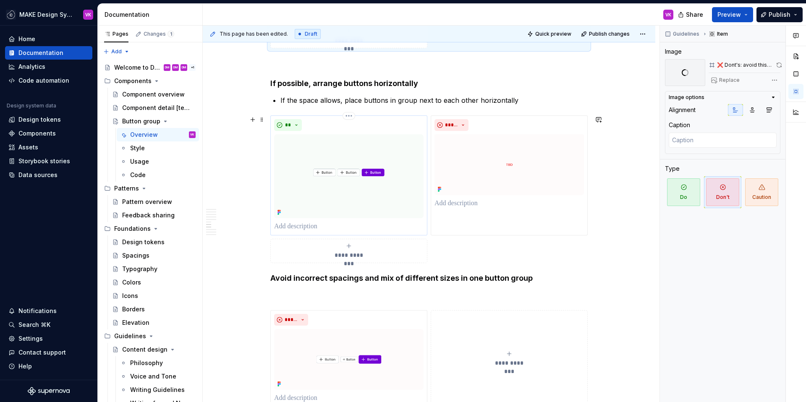
click at [401, 170] on img at bounding box center [348, 176] width 149 height 84
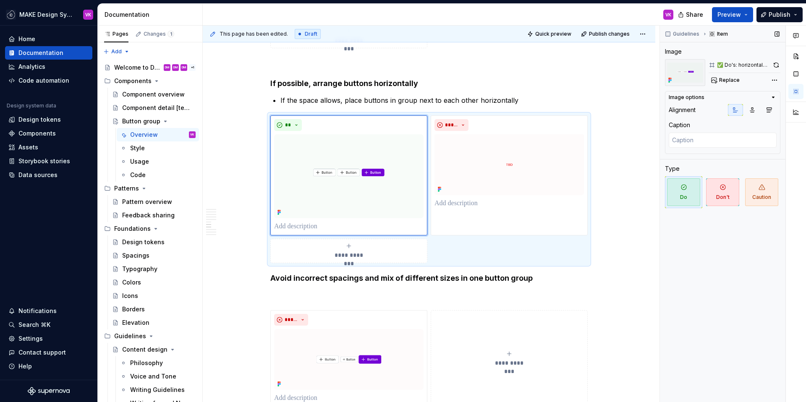
click at [782, 68] on div "Guidelines Item Image ✅ Do's: horizontal placement Replace Image options Alignm…" at bounding box center [722, 214] width 125 height 377
click at [775, 67] on button "button" at bounding box center [775, 65] width 9 height 12
click at [541, 141] on img at bounding box center [508, 164] width 149 height 61
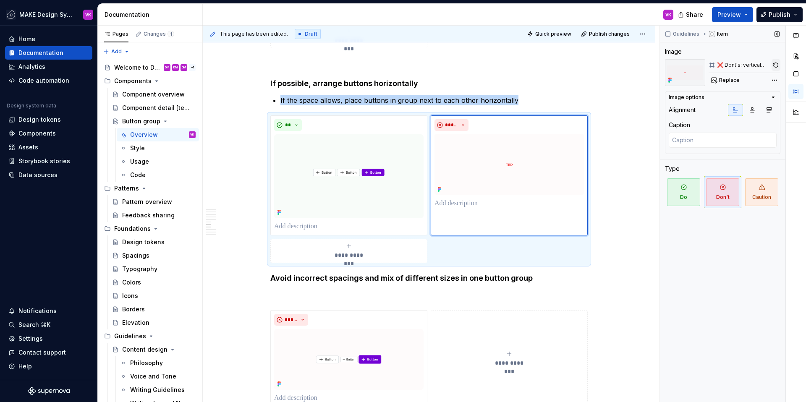
click at [774, 66] on button "button" at bounding box center [775, 65] width 9 height 12
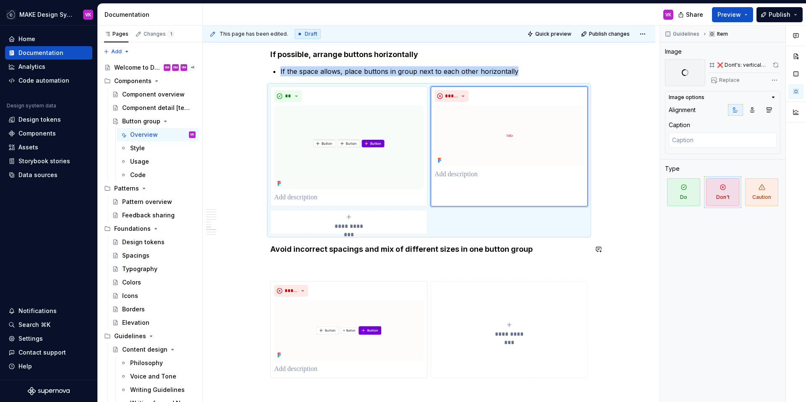
scroll to position [1159, 0]
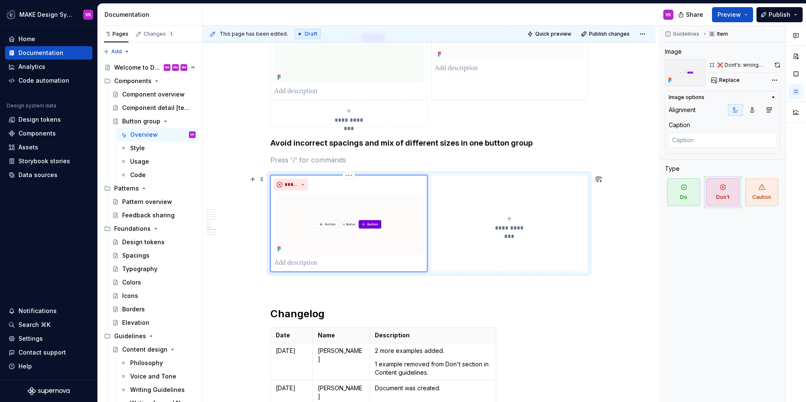
click at [384, 205] on img at bounding box center [348, 224] width 149 height 61
click at [775, 65] on button "button" at bounding box center [777, 65] width 6 height 12
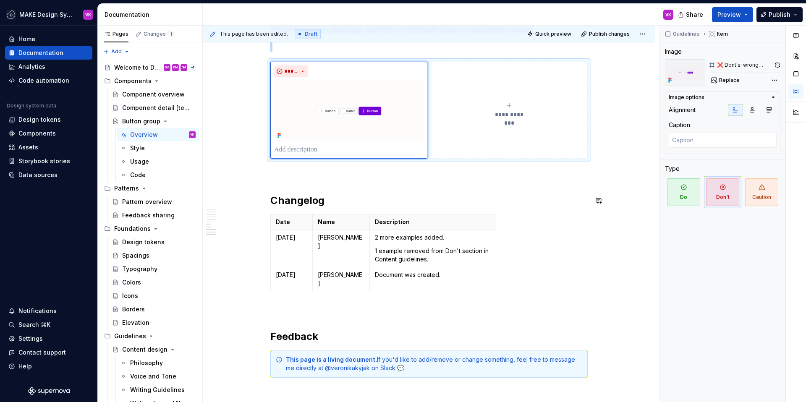
scroll to position [1269, 0]
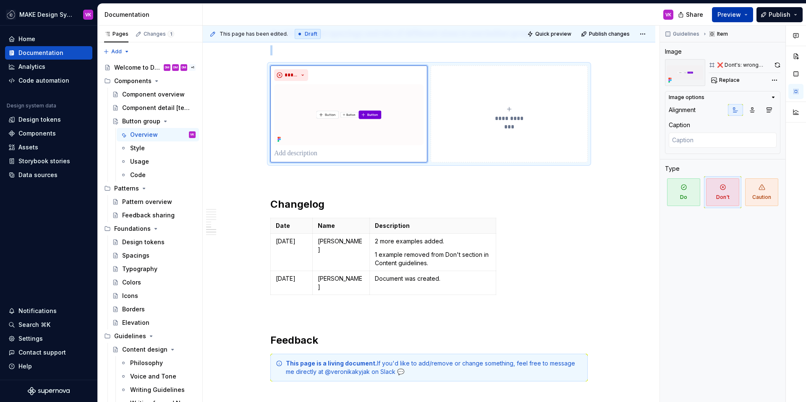
click at [724, 16] on span "Preview" at bounding box center [728, 14] width 23 height 8
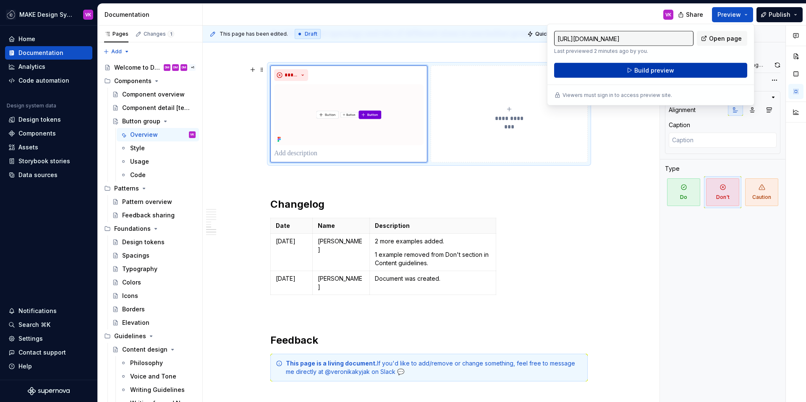
click at [652, 70] on span "Build preview" at bounding box center [654, 70] width 40 height 8
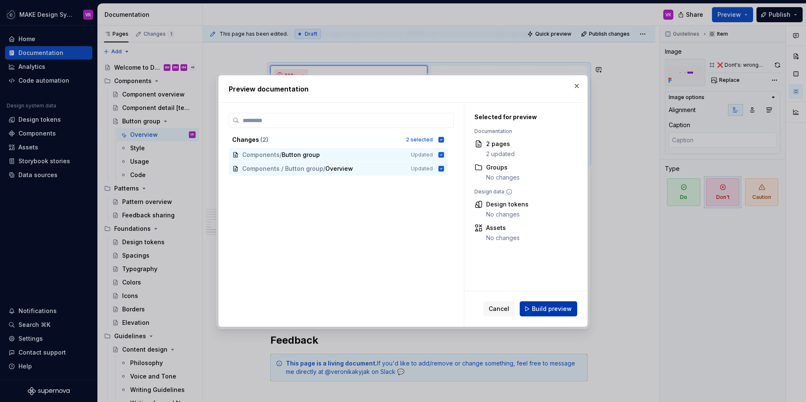
click at [553, 309] on span "Build preview" at bounding box center [552, 309] width 40 height 8
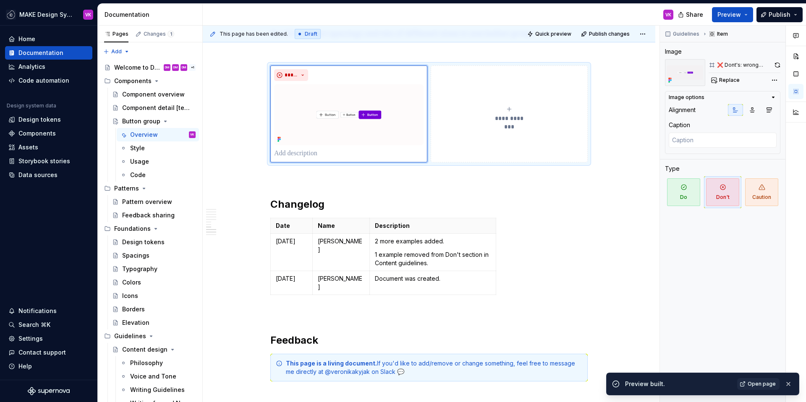
click at [758, 381] on span "Open page" at bounding box center [761, 384] width 28 height 7
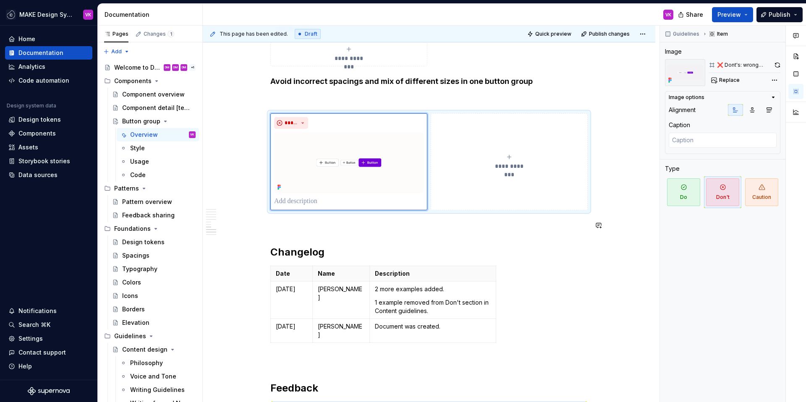
scroll to position [1219, 0]
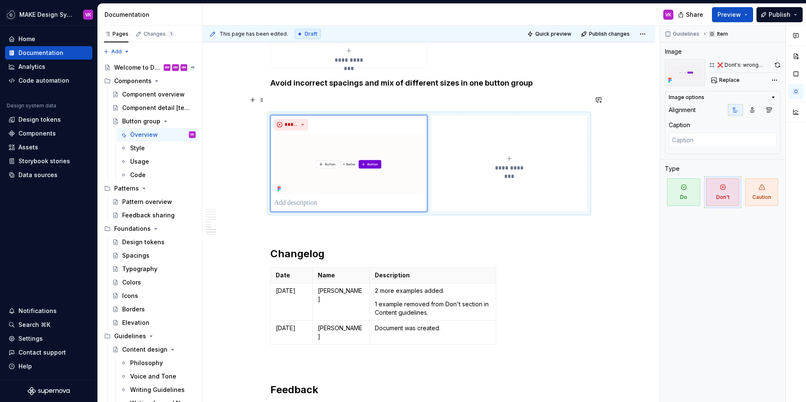
click at [321, 99] on p at bounding box center [428, 100] width 317 height 10
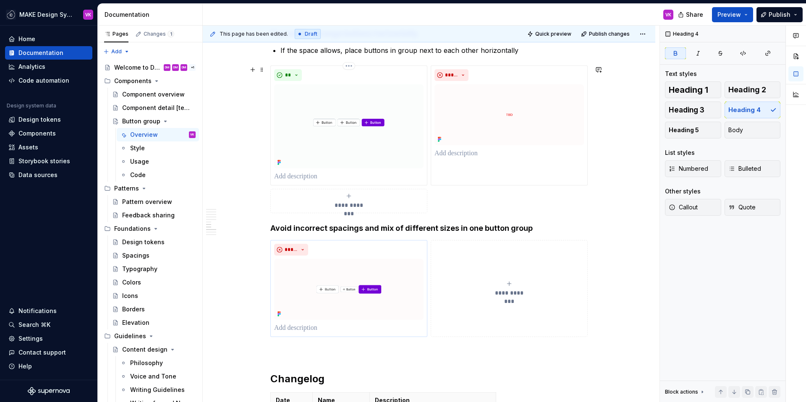
scroll to position [1061, 0]
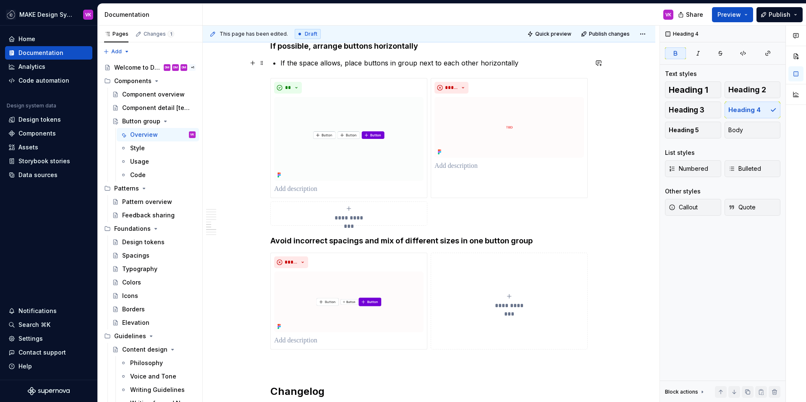
click at [282, 63] on p "If the space allows, place buttons in group next to each other horizontally" at bounding box center [433, 63] width 307 height 10
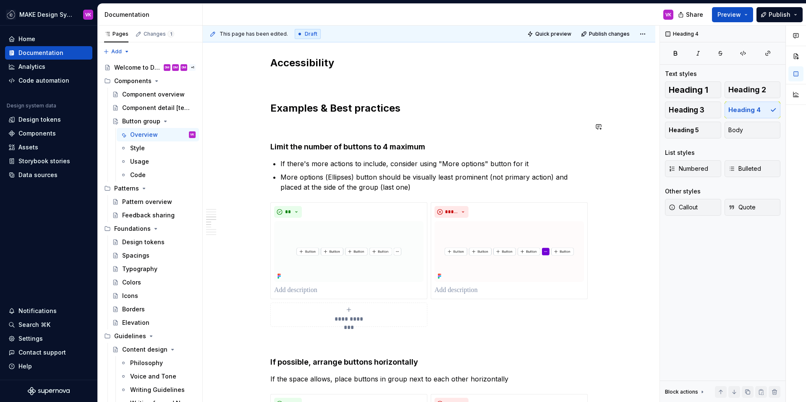
scroll to position [735, 0]
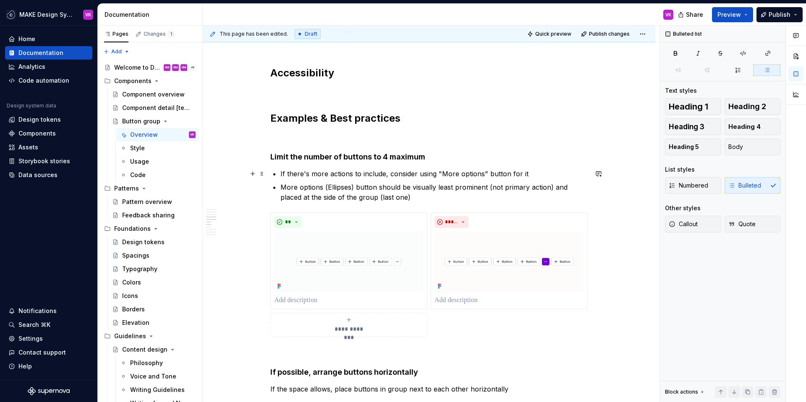
drag, startPoint x: 279, startPoint y: 173, endPoint x: 271, endPoint y: 173, distance: 8.4
click at [271, 173] on div "**********" at bounding box center [428, 237] width 317 height 1614
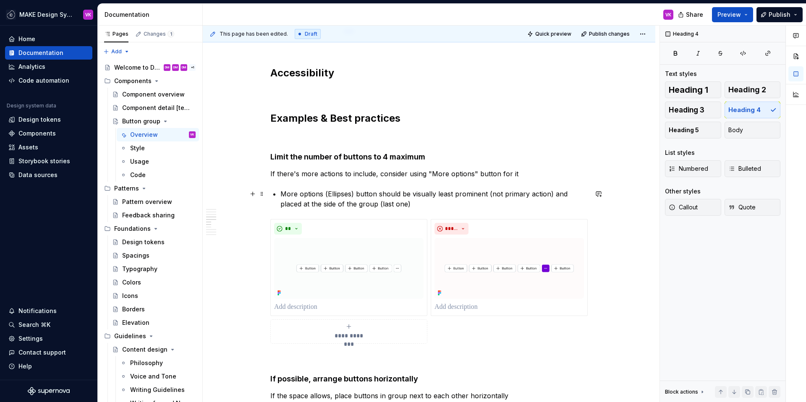
click at [281, 194] on p "More options (Ellipses) button should be visually least prominent (not primary …" at bounding box center [433, 199] width 307 height 20
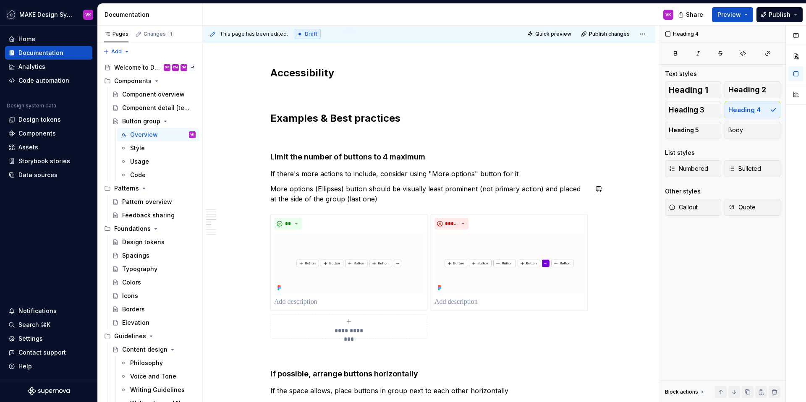
click at [542, 175] on p "If there's more actions to include, consider using "More options" button for it" at bounding box center [428, 174] width 317 height 10
click at [479, 198] on p "More options (Ellipses) button should be visually least prominent (not primary …" at bounding box center [428, 194] width 317 height 20
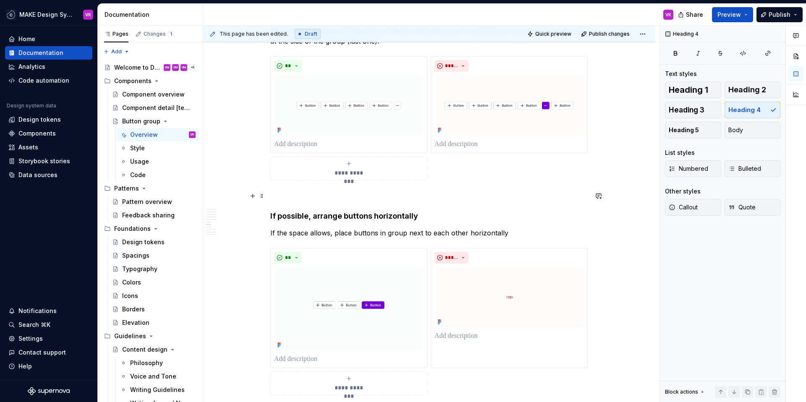
scroll to position [894, 0]
click at [528, 232] on p "If the space allows, place buttons in group next to each other horizontally" at bounding box center [428, 232] width 317 height 10
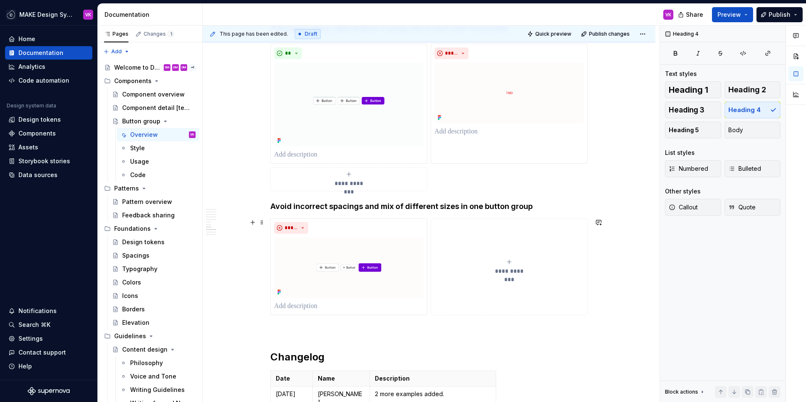
scroll to position [1099, 0]
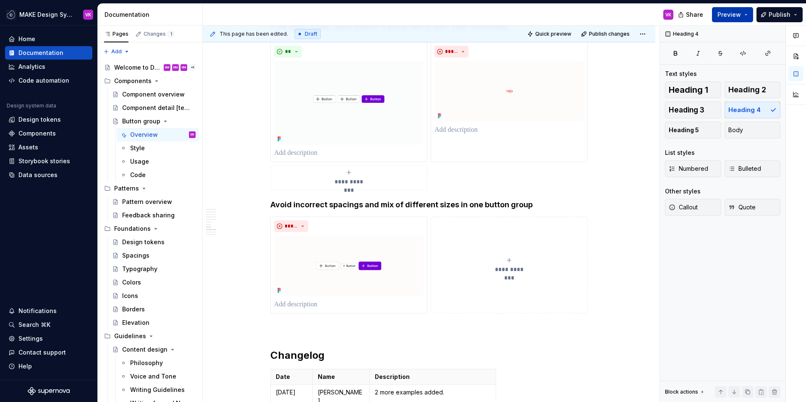
click at [730, 12] on span "Preview" at bounding box center [728, 14] width 23 height 8
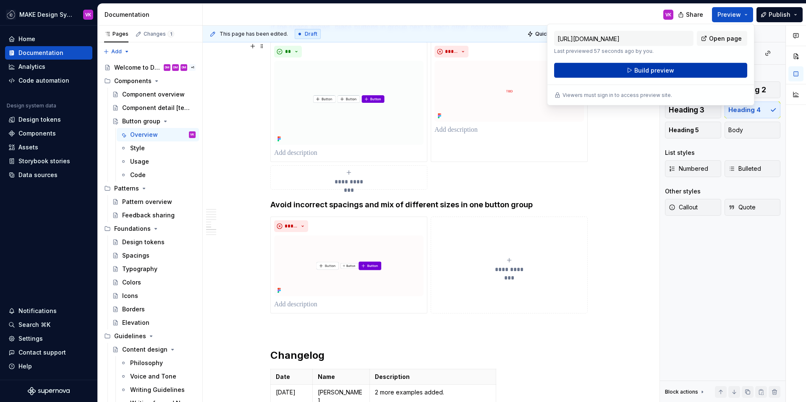
click at [616, 70] on button "Build preview" at bounding box center [650, 70] width 193 height 15
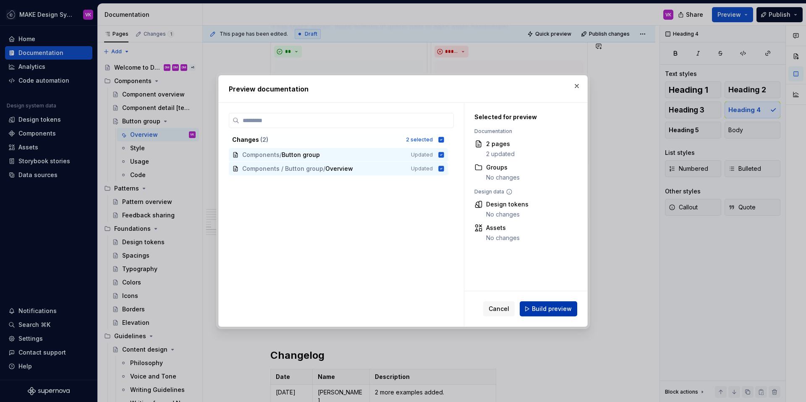
click at [542, 310] on span "Build preview" at bounding box center [552, 309] width 40 height 8
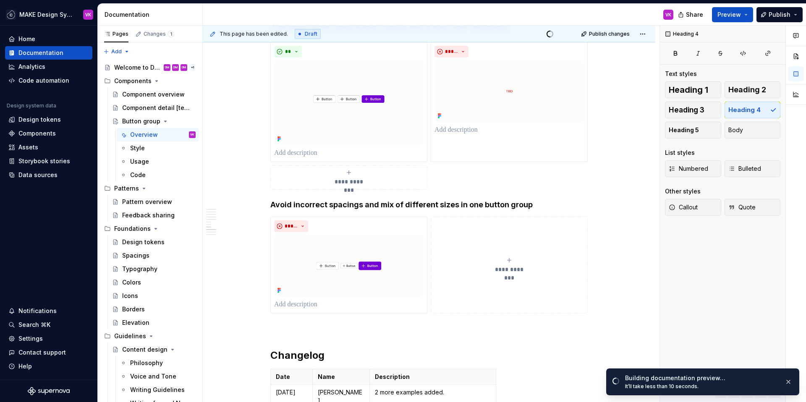
click at [759, 382] on div "Building documentation preview…" at bounding box center [701, 378] width 153 height 8
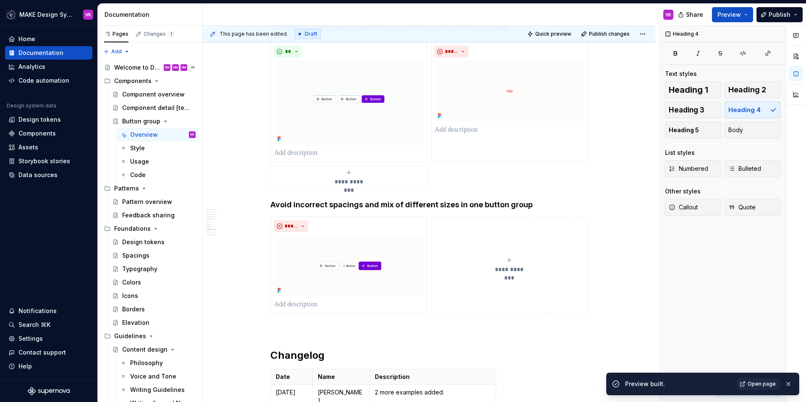
click at [759, 382] on span "Open page" at bounding box center [761, 384] width 28 height 7
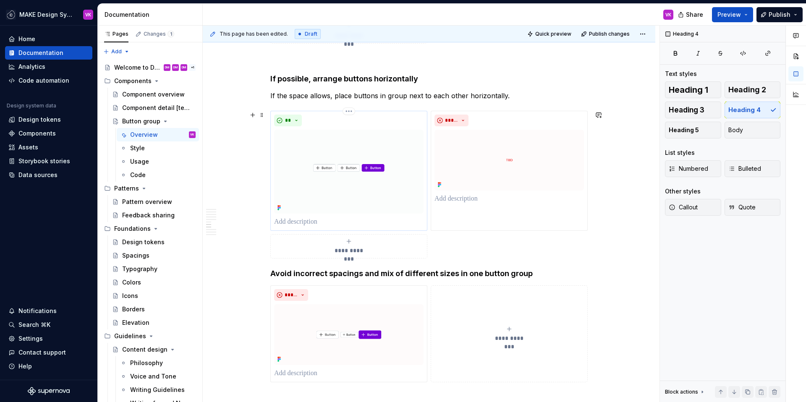
scroll to position [1027, 0]
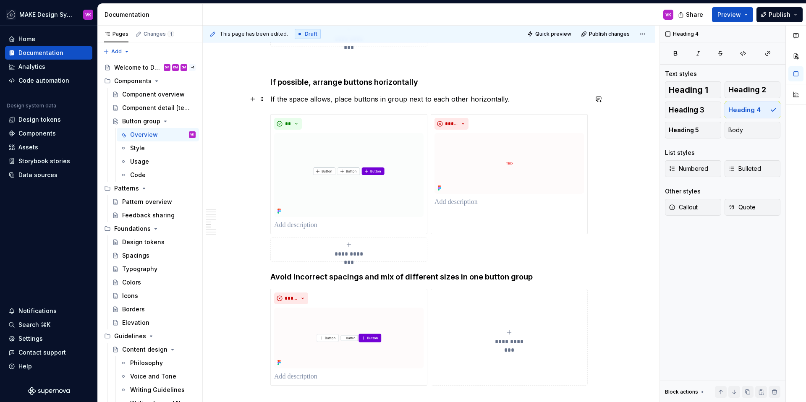
click at [328, 98] on p "If the space allows, place buttons in group next to each other horizontally." at bounding box center [428, 99] width 317 height 10
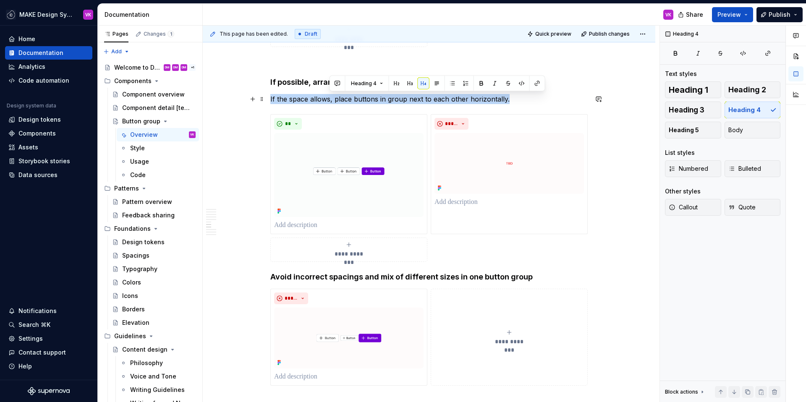
click at [328, 98] on p "If the space allows, place buttons in group next to each other horizontally." at bounding box center [428, 99] width 317 height 10
click at [732, 128] on span "Body" at bounding box center [735, 130] width 15 height 8
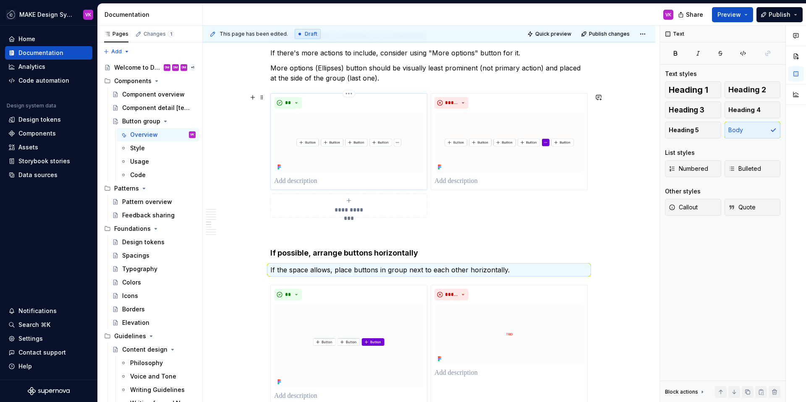
scroll to position [836, 0]
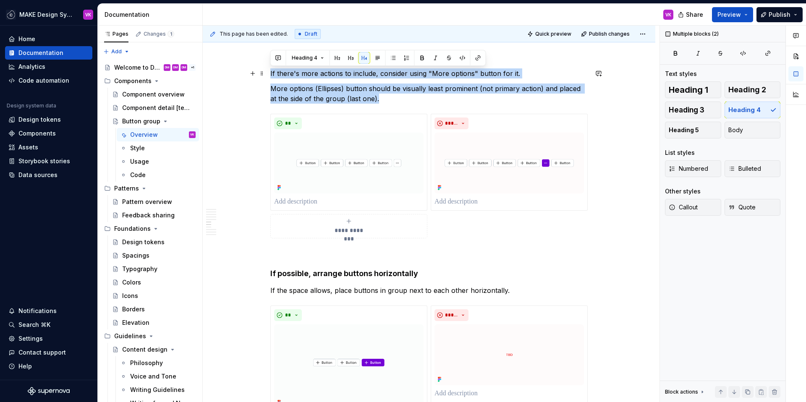
drag, startPoint x: 379, startPoint y: 99, endPoint x: 268, endPoint y: 71, distance: 114.3
click at [268, 71] on div "**********" at bounding box center [429, 193] width 452 height 1767
click at [747, 127] on button "Body" at bounding box center [752, 130] width 56 height 17
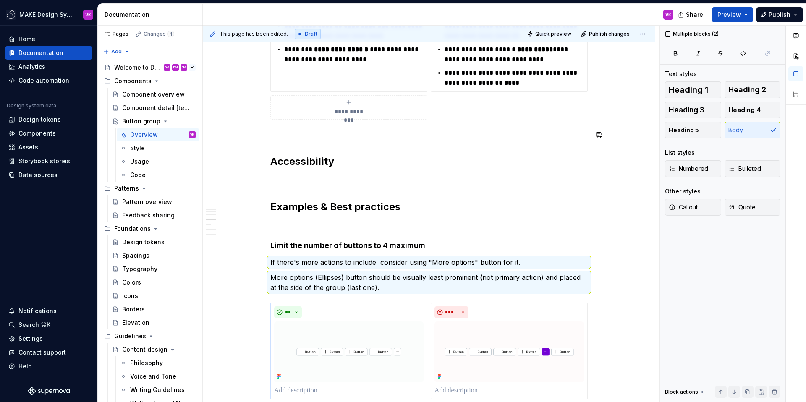
scroll to position [641, 0]
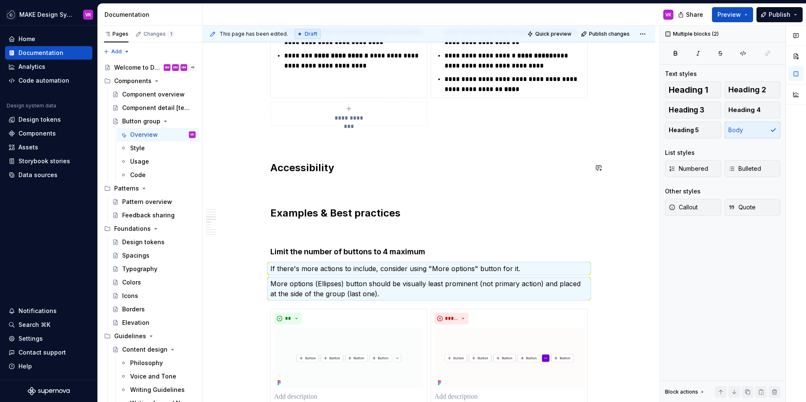
click at [310, 182] on p at bounding box center [428, 186] width 317 height 10
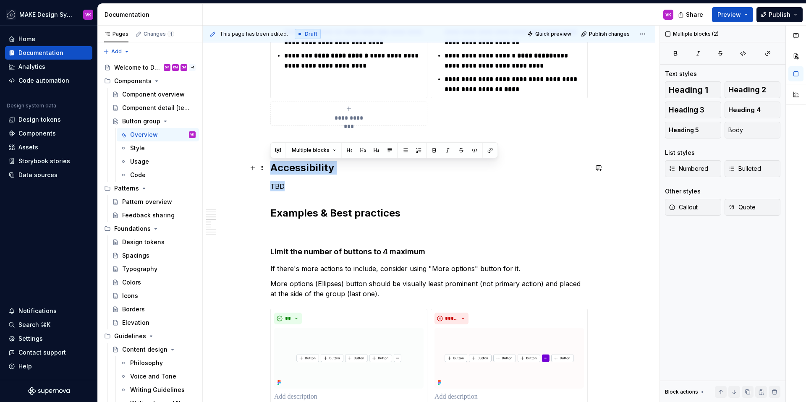
drag, startPoint x: 315, startPoint y: 189, endPoint x: 267, endPoint y: 169, distance: 52.4
click at [267, 169] on div "**********" at bounding box center [429, 388] width 452 height 1767
copy div "Accessibility TBD"
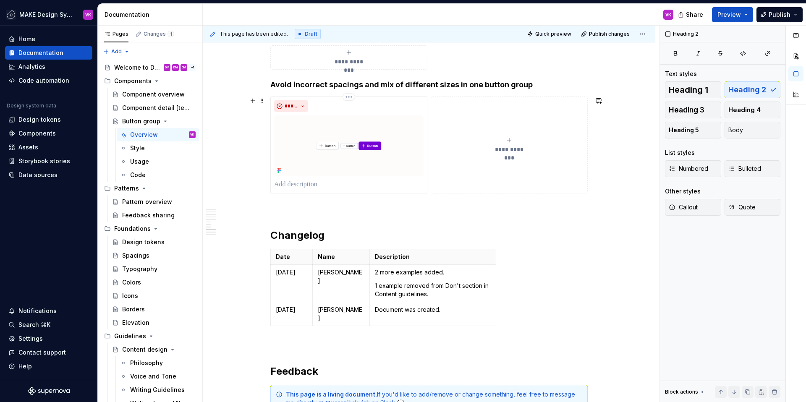
scroll to position [1188, 0]
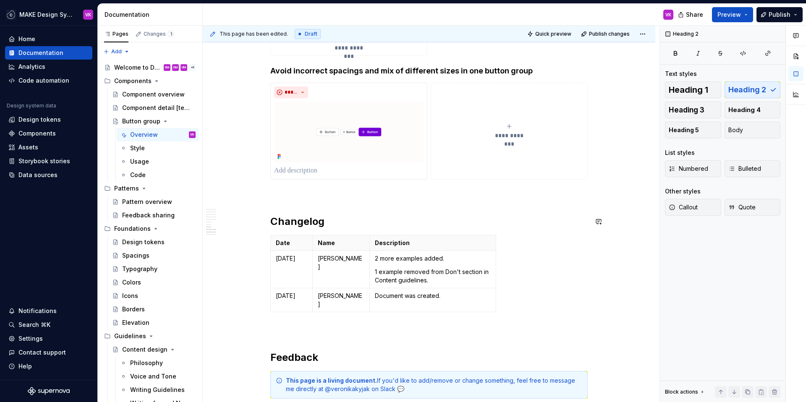
click at [292, 198] on p at bounding box center [428, 195] width 317 height 10
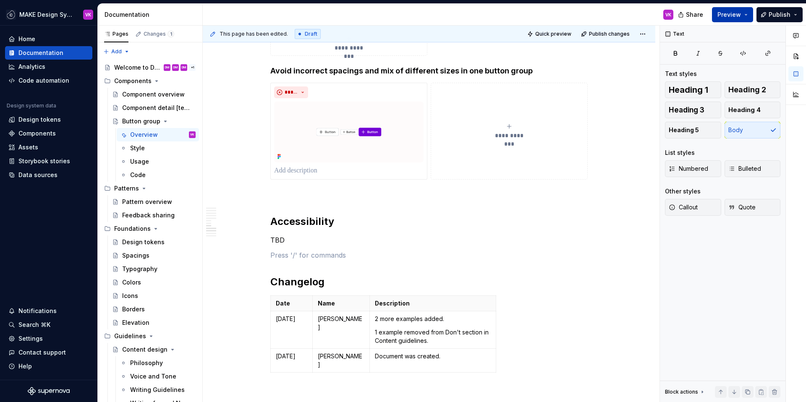
click at [722, 14] on span "Preview" at bounding box center [728, 14] width 23 height 8
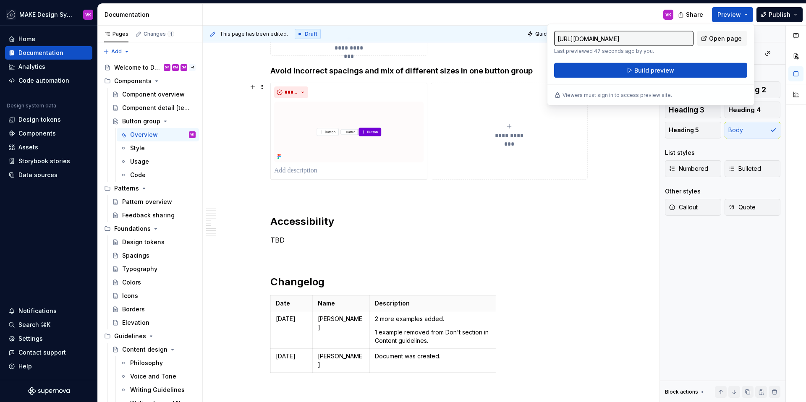
type textarea "*"
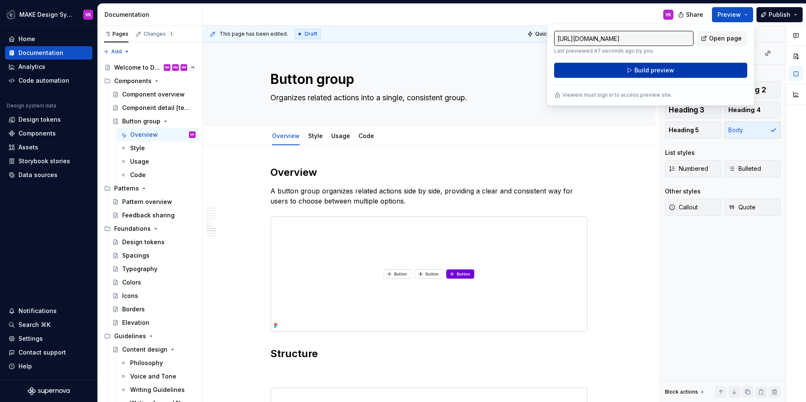
scroll to position [1188, 0]
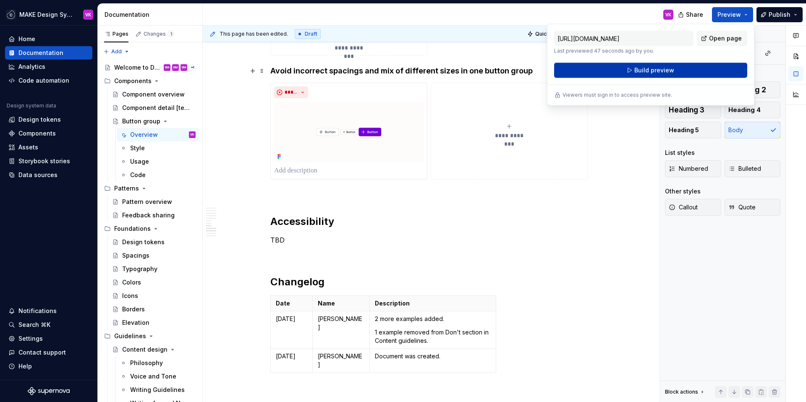
click at [615, 68] on button "Build preview" at bounding box center [650, 70] width 193 height 15
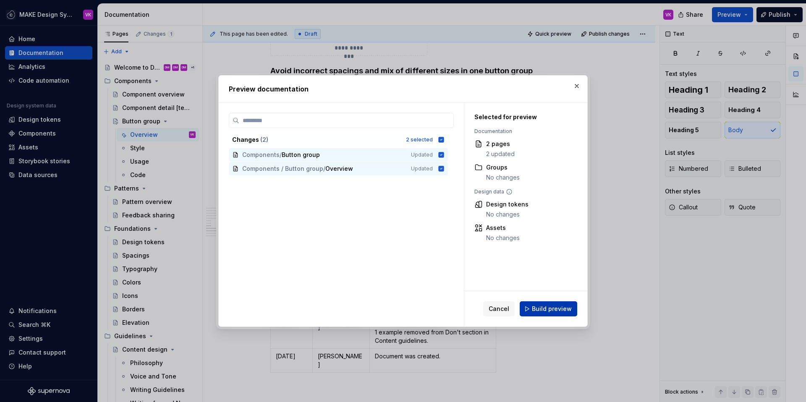
click at [557, 310] on span "Build preview" at bounding box center [552, 309] width 40 height 8
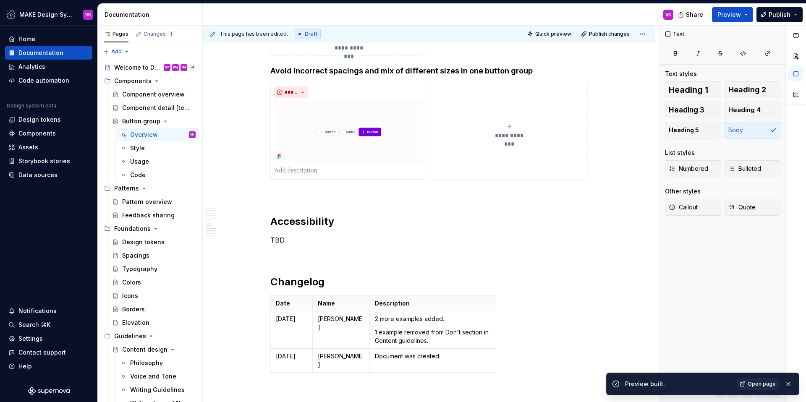
click at [766, 383] on span "Open page" at bounding box center [761, 384] width 28 height 7
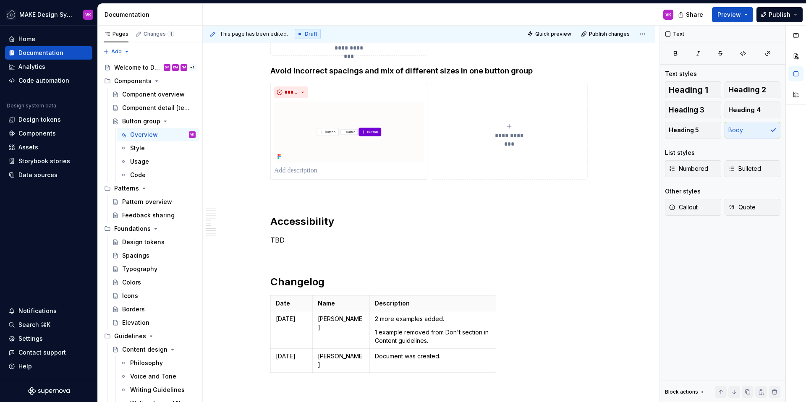
type textarea "*"
